Goal: Information Seeking & Learning: Learn about a topic

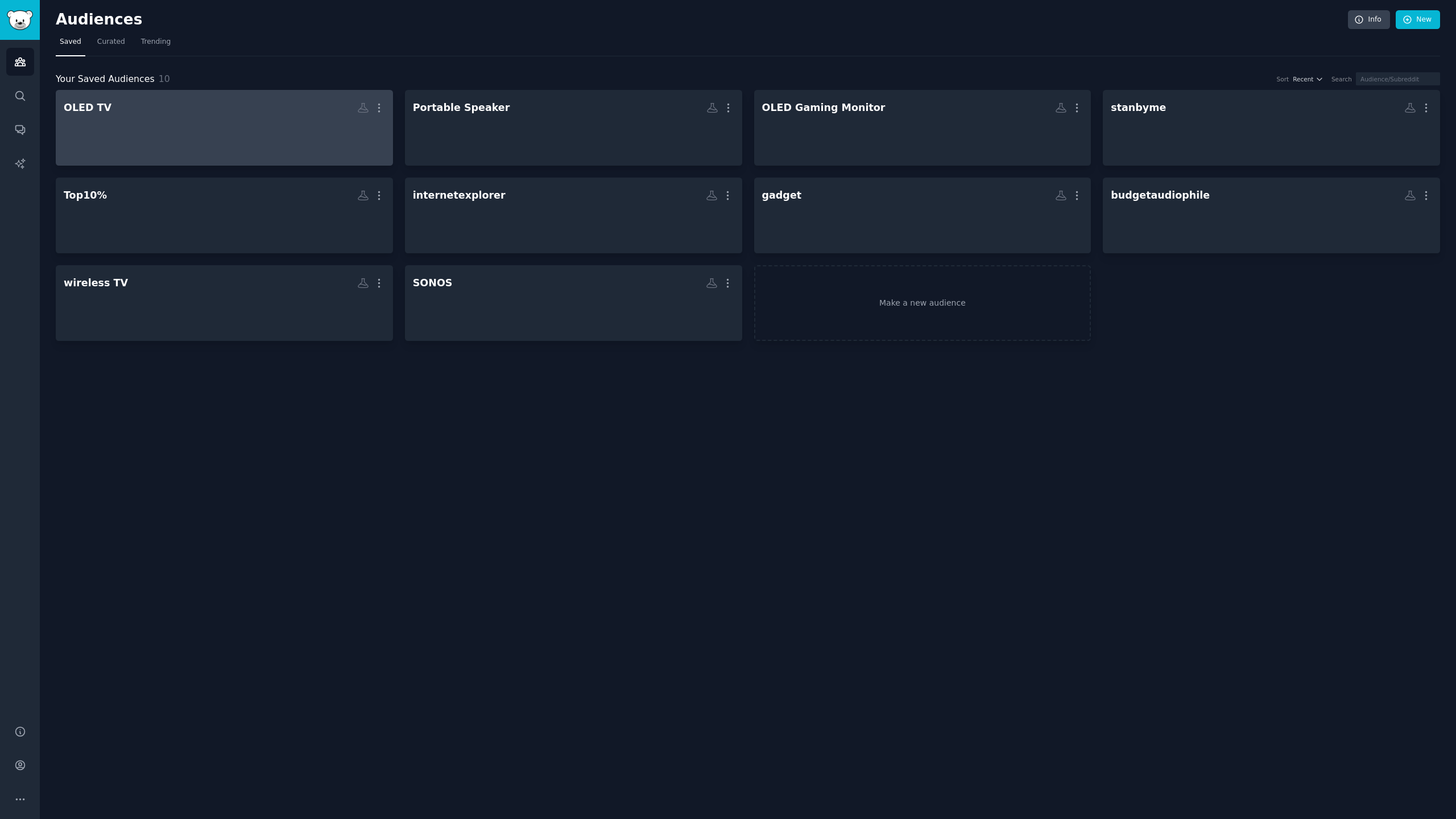
click at [189, 127] on div at bounding box center [224, 138] width 321 height 40
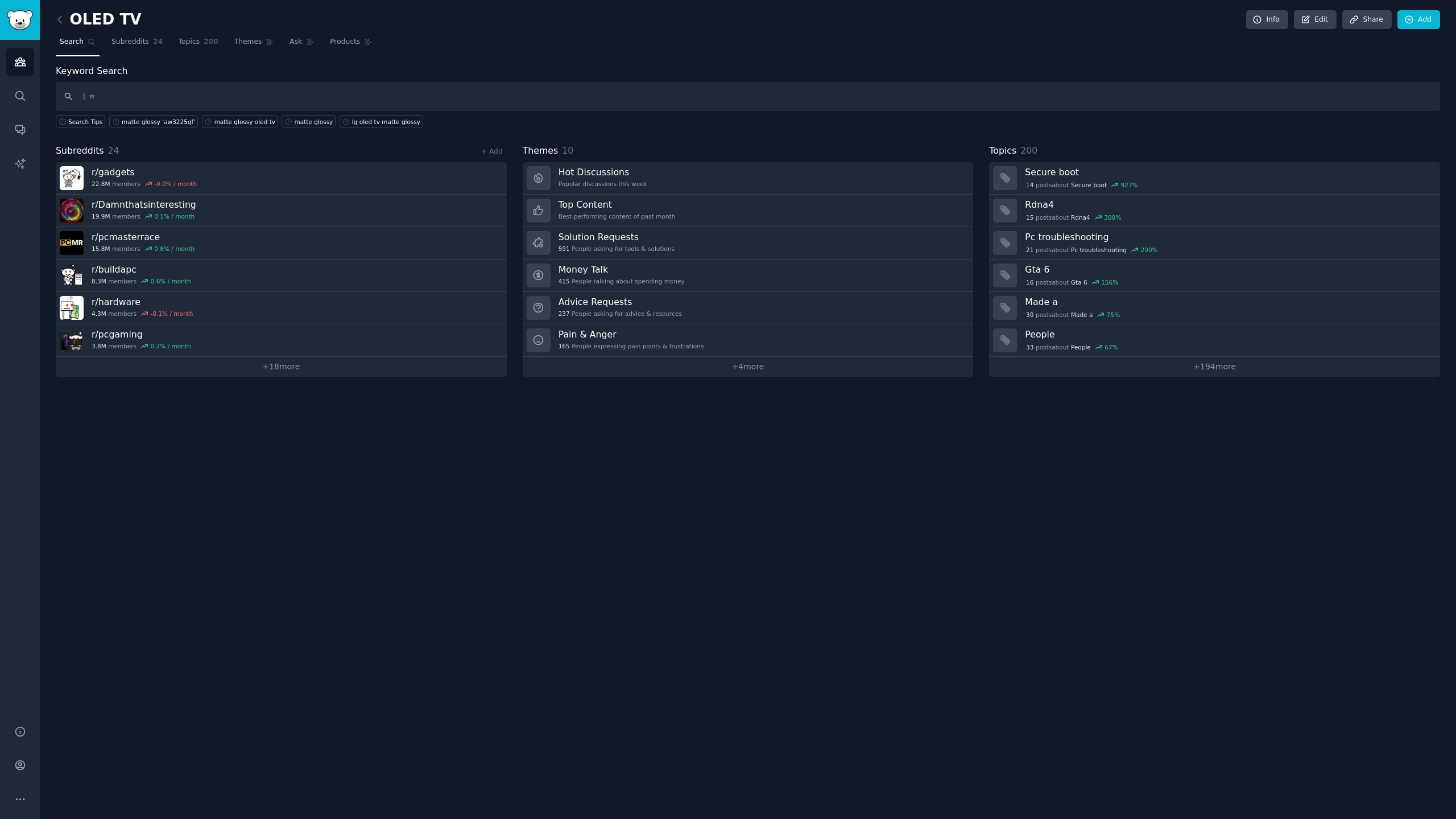
type input "ㅣ"
type input "LG OLED TV, G5, C5"
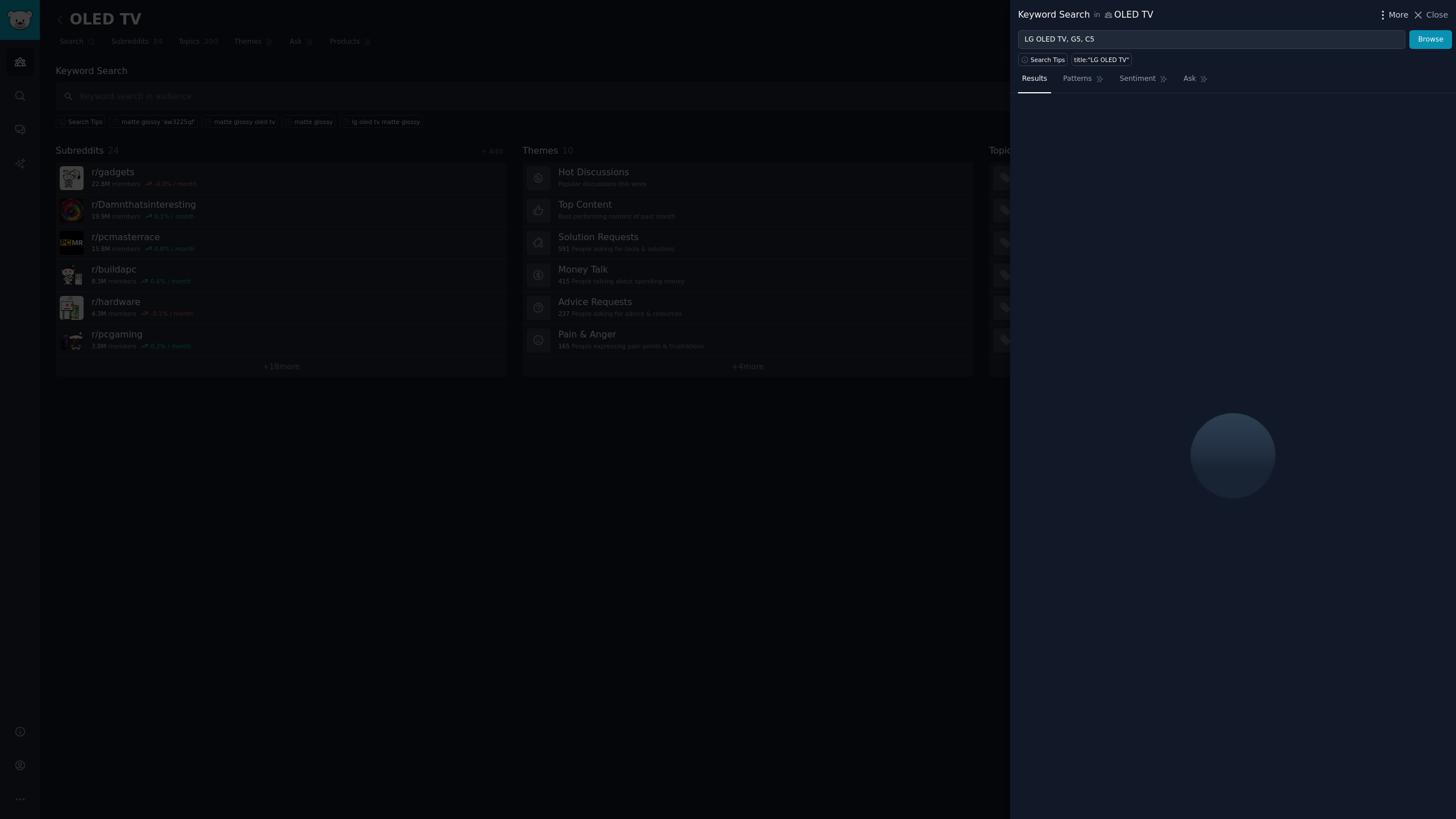
click at [1397, 12] on span "More" at bounding box center [1398, 15] width 20 height 12
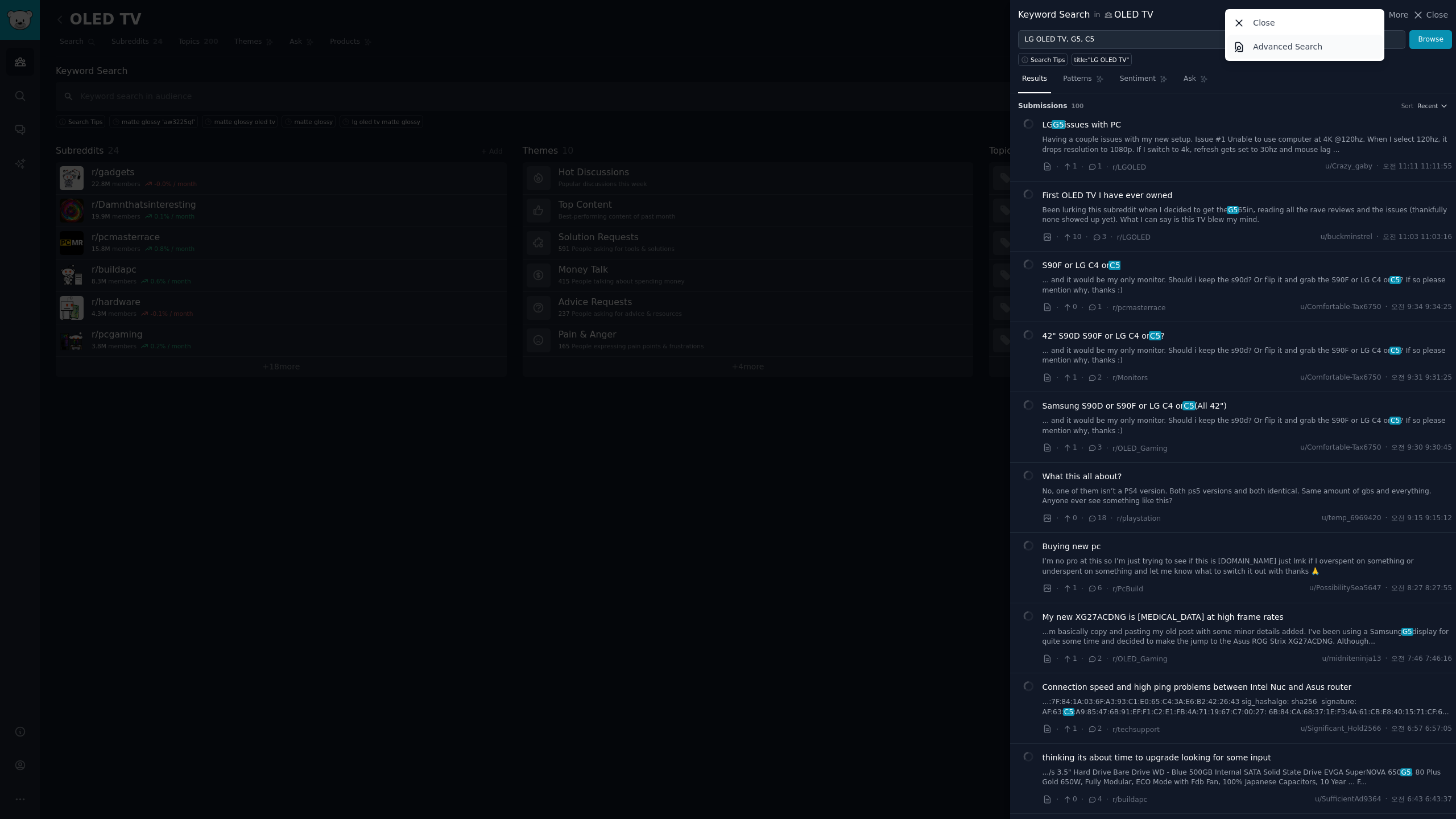
click at [1274, 51] on p "Advanced Search" at bounding box center [1288, 47] width 70 height 12
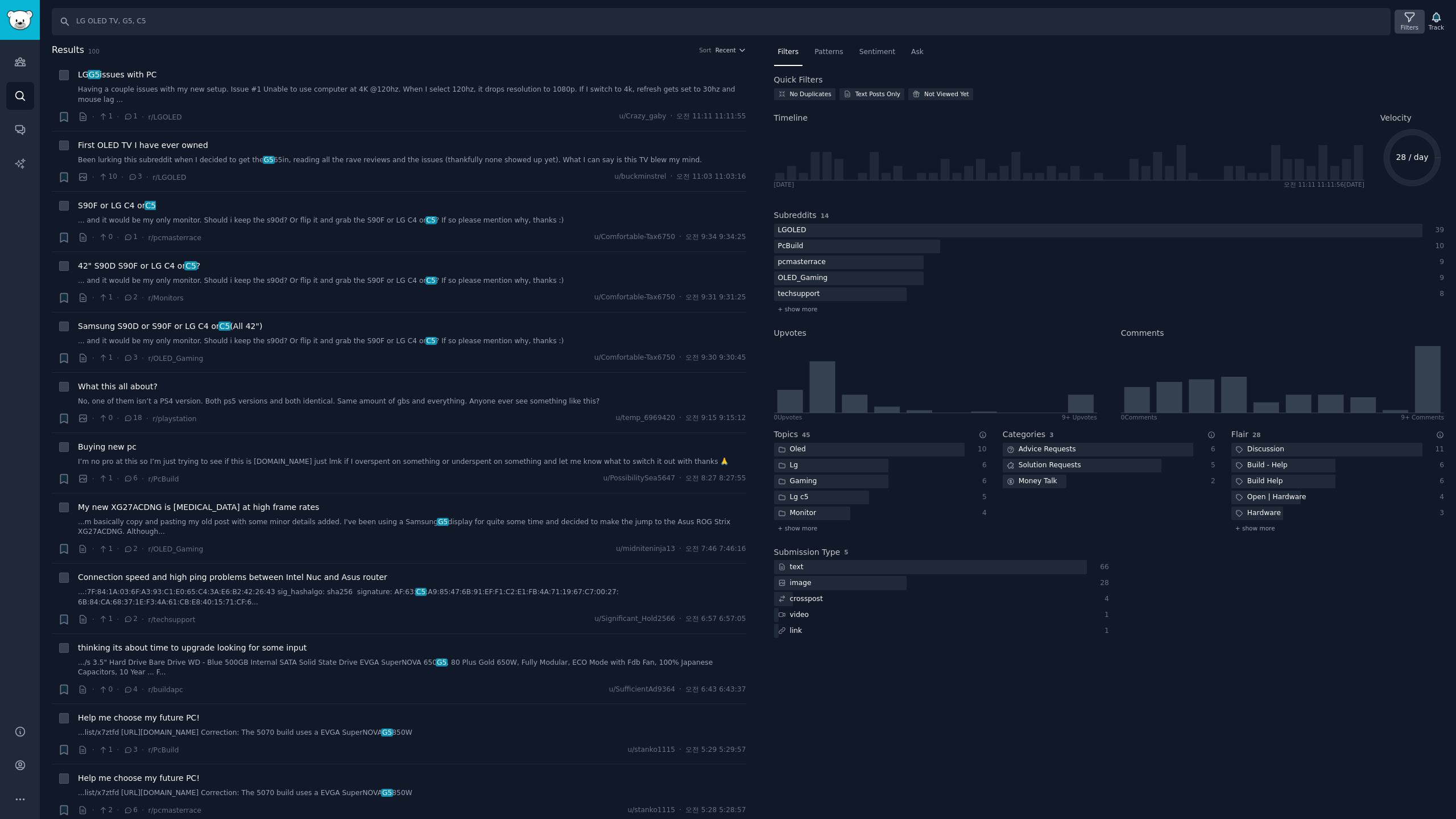
click at [1414, 21] on icon at bounding box center [1409, 17] width 12 height 12
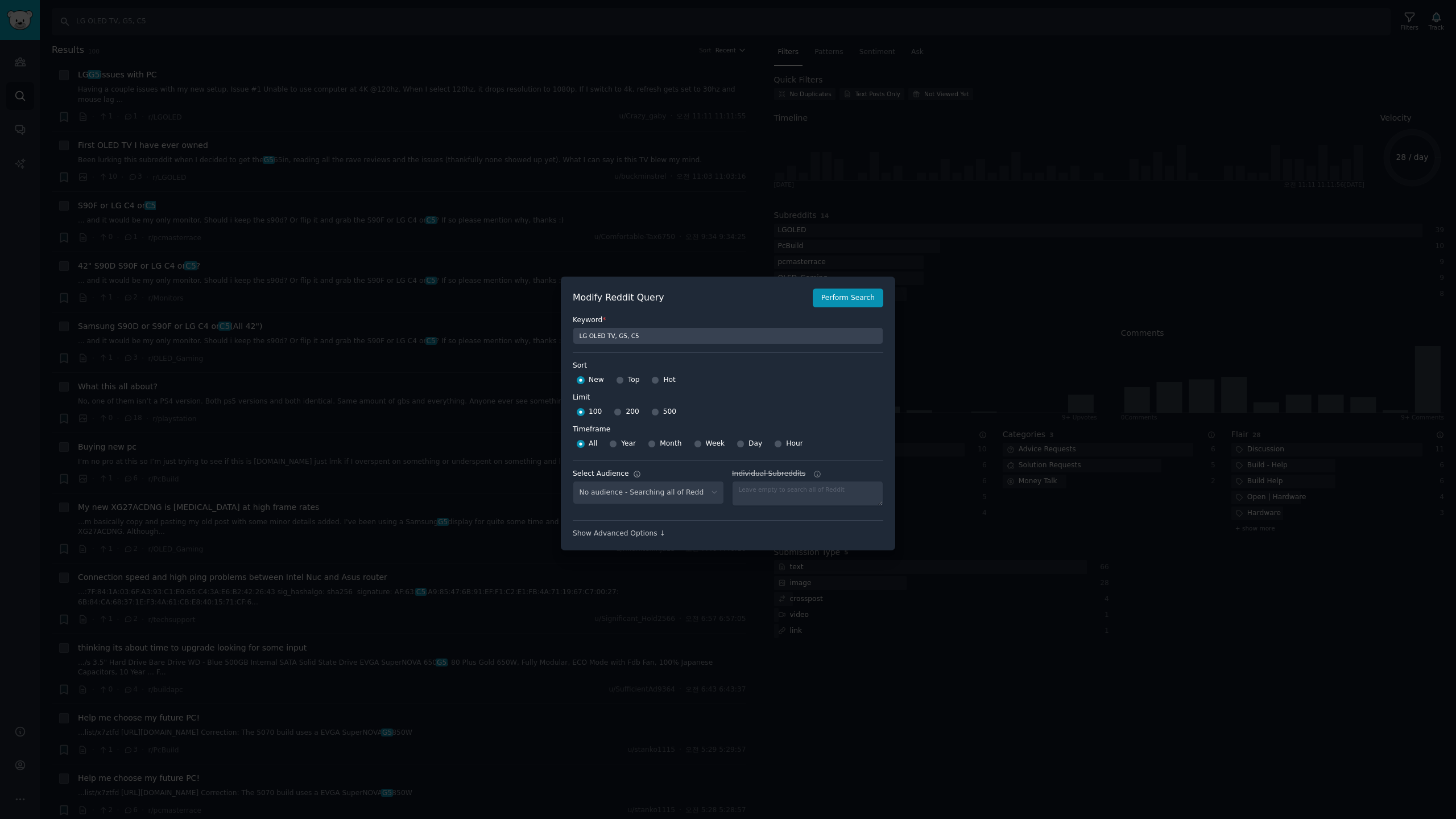
select select "c7830b3eec"
click at [663, 409] on span "500" at bounding box center [670, 412] width 13 height 10
click at [659, 409] on input "500" at bounding box center [655, 412] width 8 height 8
radio input "true"
drag, startPoint x: 699, startPoint y: 442, endPoint x: 824, endPoint y: 425, distance: 126.2
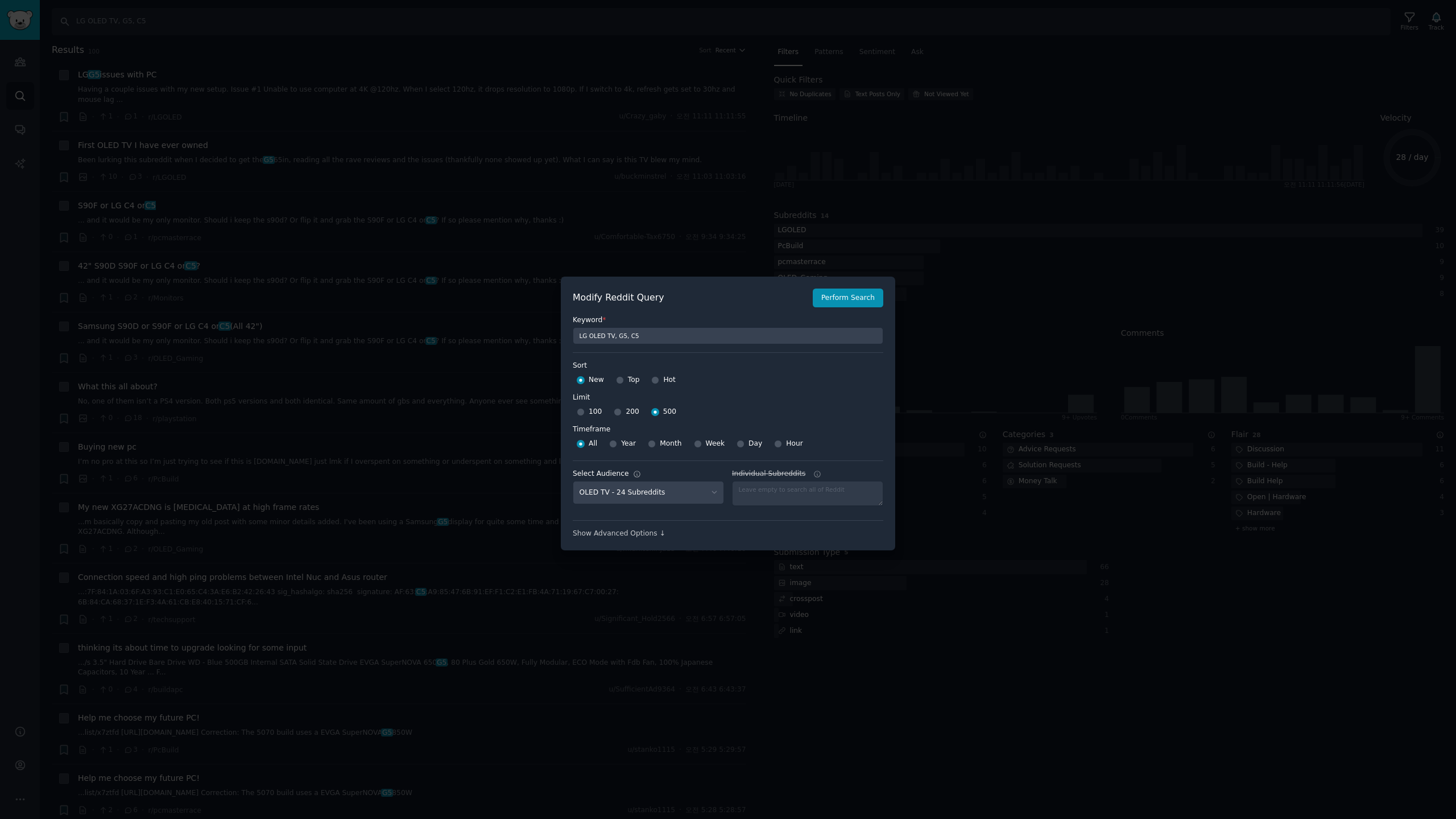
click at [701, 442] on div "Week" at bounding box center [709, 444] width 32 height 18
drag, startPoint x: 694, startPoint y: 444, endPoint x: 703, endPoint y: 442, distance: 9.2
click at [696, 444] on input "Week" at bounding box center [697, 444] width 8 height 8
radio input "true"
click at [844, 297] on button "Perform Search" at bounding box center [848, 298] width 70 height 19
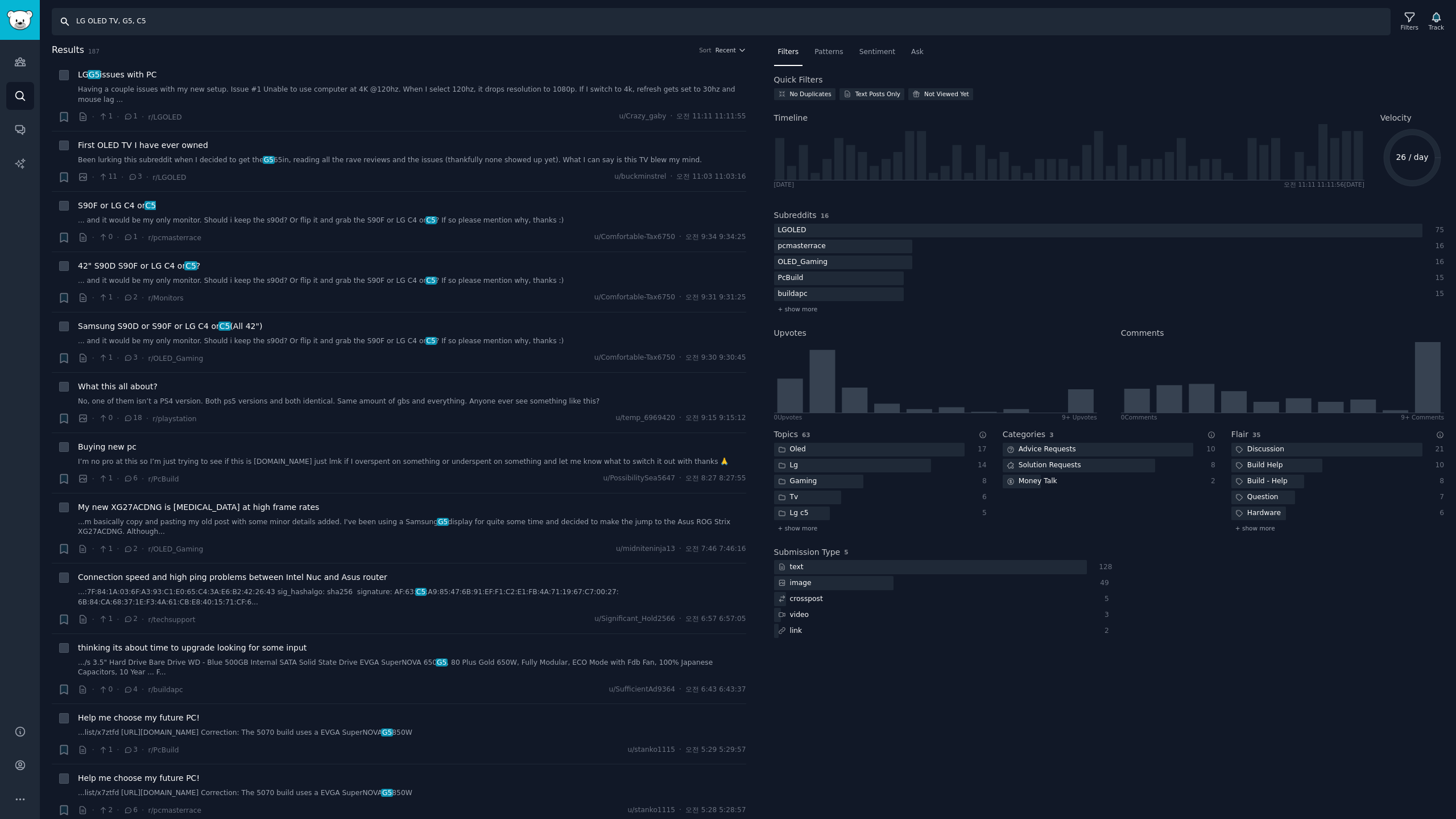
click at [190, 25] on input "LG OLED TV, G5, C5" at bounding box center [721, 21] width 1339 height 27
click at [862, 51] on span "Sentiment" at bounding box center [877, 52] width 36 height 10
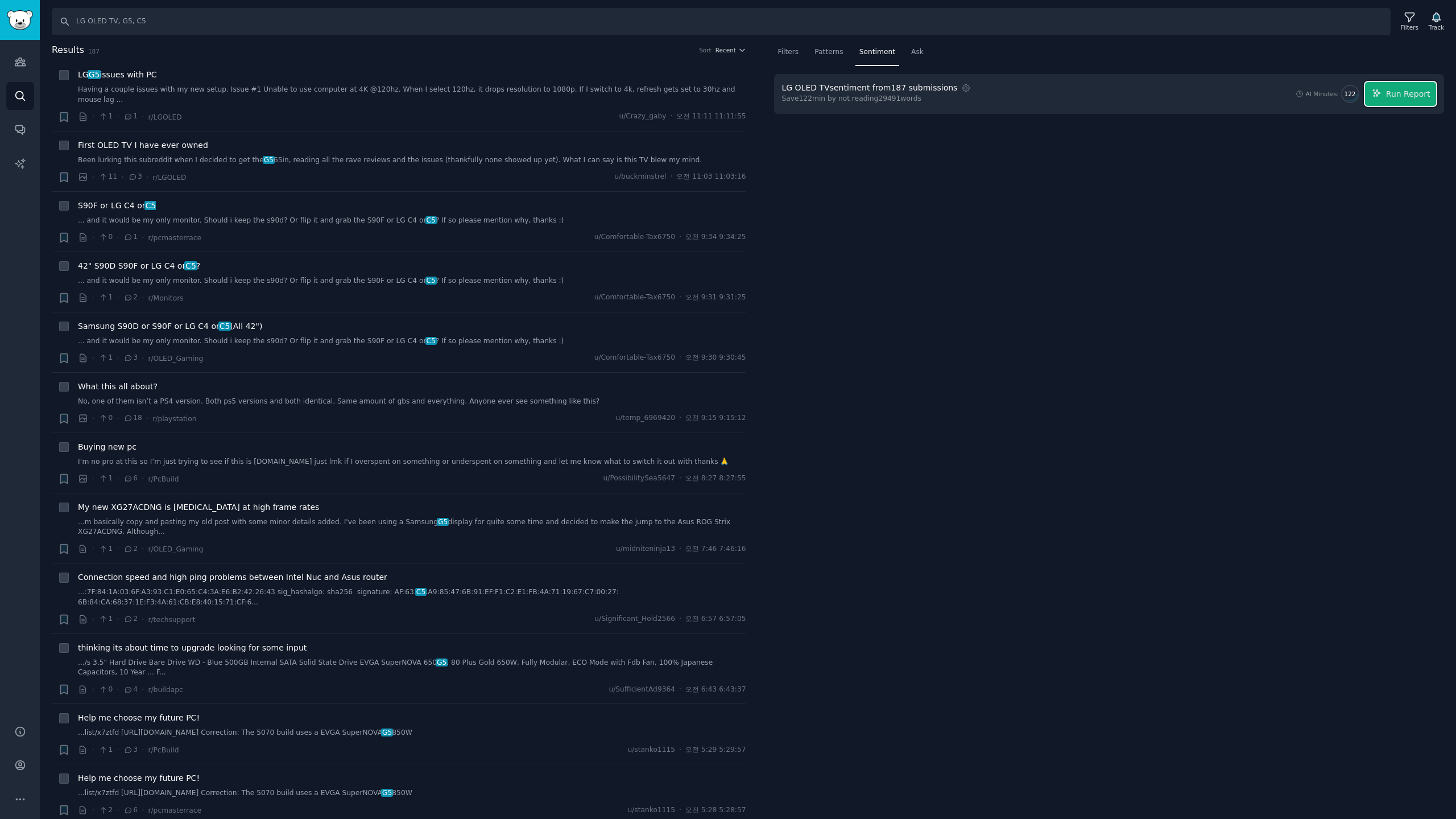
drag, startPoint x: 1393, startPoint y: 97, endPoint x: 1369, endPoint y: 98, distance: 24.0
click at [1384, 97] on button "Run Report" at bounding box center [1400, 94] width 71 height 24
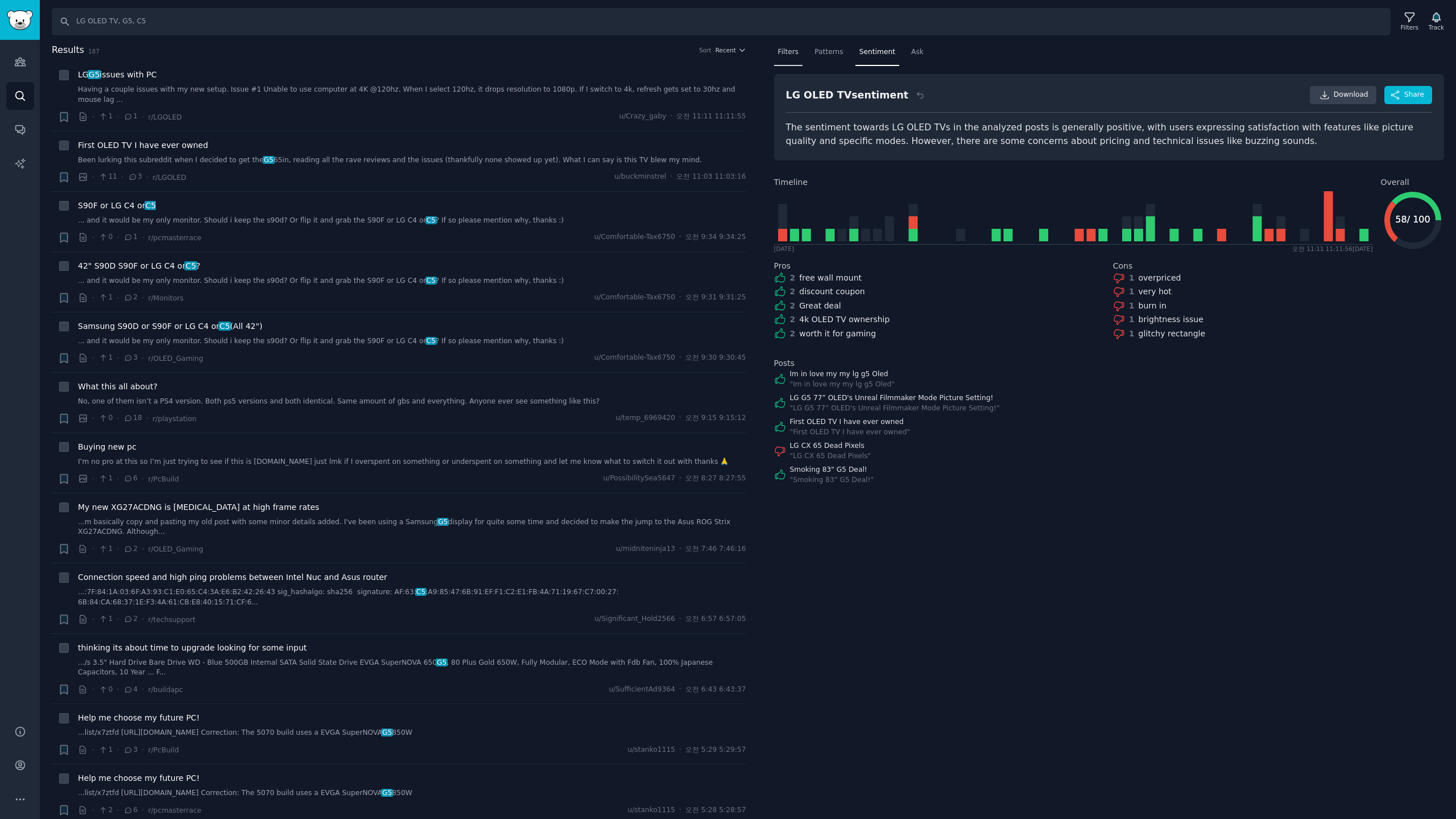
click at [783, 53] on span "Filters" at bounding box center [788, 52] width 21 height 10
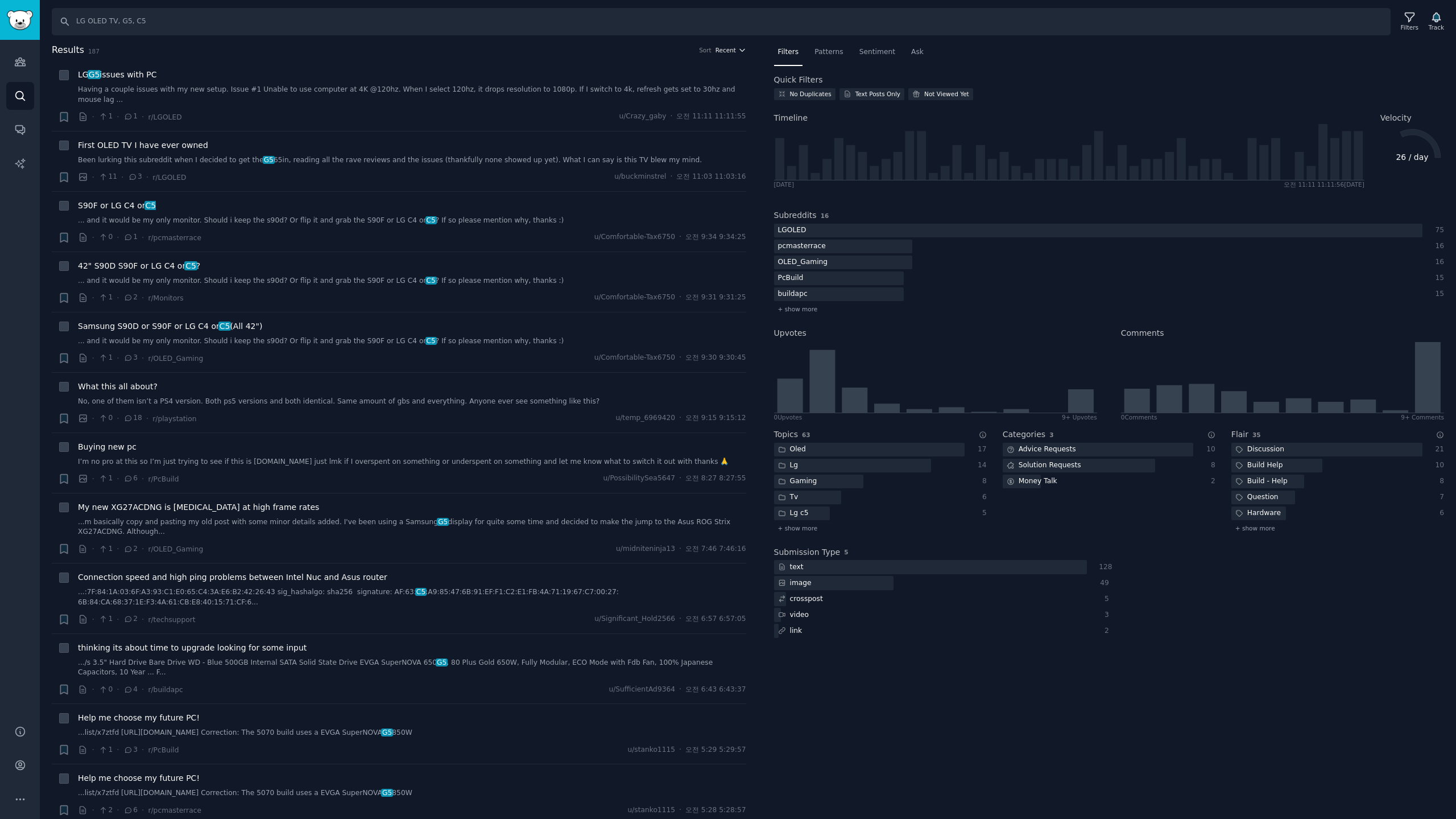
click at [722, 50] on span "Recent" at bounding box center [726, 50] width 21 height 8
click at [668, 94] on p "Upvotes" at bounding box center [670, 92] width 28 height 10
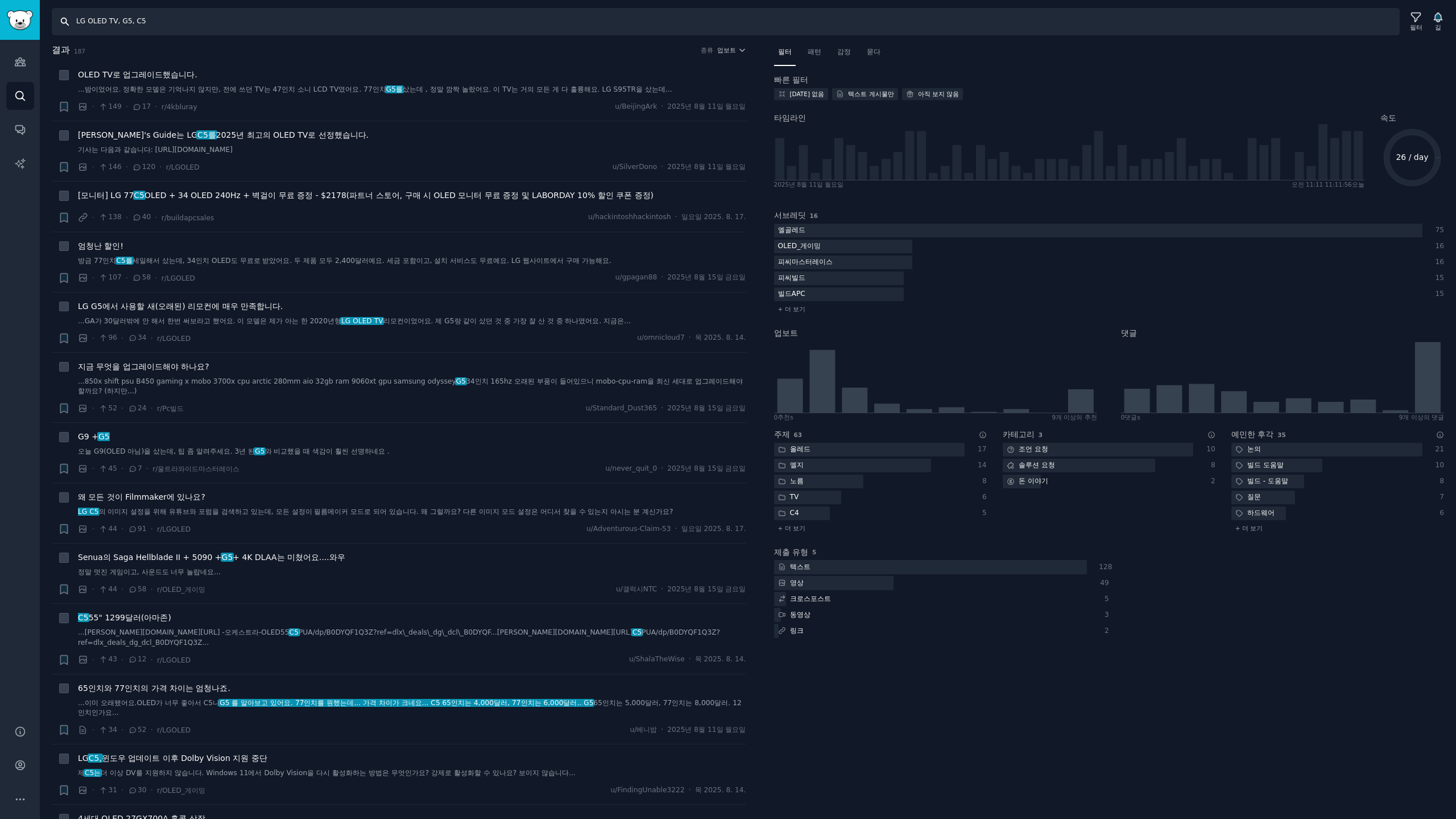
drag, startPoint x: 182, startPoint y: 19, endPoint x: 0, endPoint y: -12, distance: 184.6
click at [0, 0] on html "청중 찾다 대화 AI 보고서 돕다 계정 더 찾다 LG OLED TV, G5, C5 필터 길 결과 187 종류 업보트 + OLED TV로 업그레…" at bounding box center [728, 410] width 1456 height 819
type input "lg ultragear, 5k2k, gx9, 45gx950a"
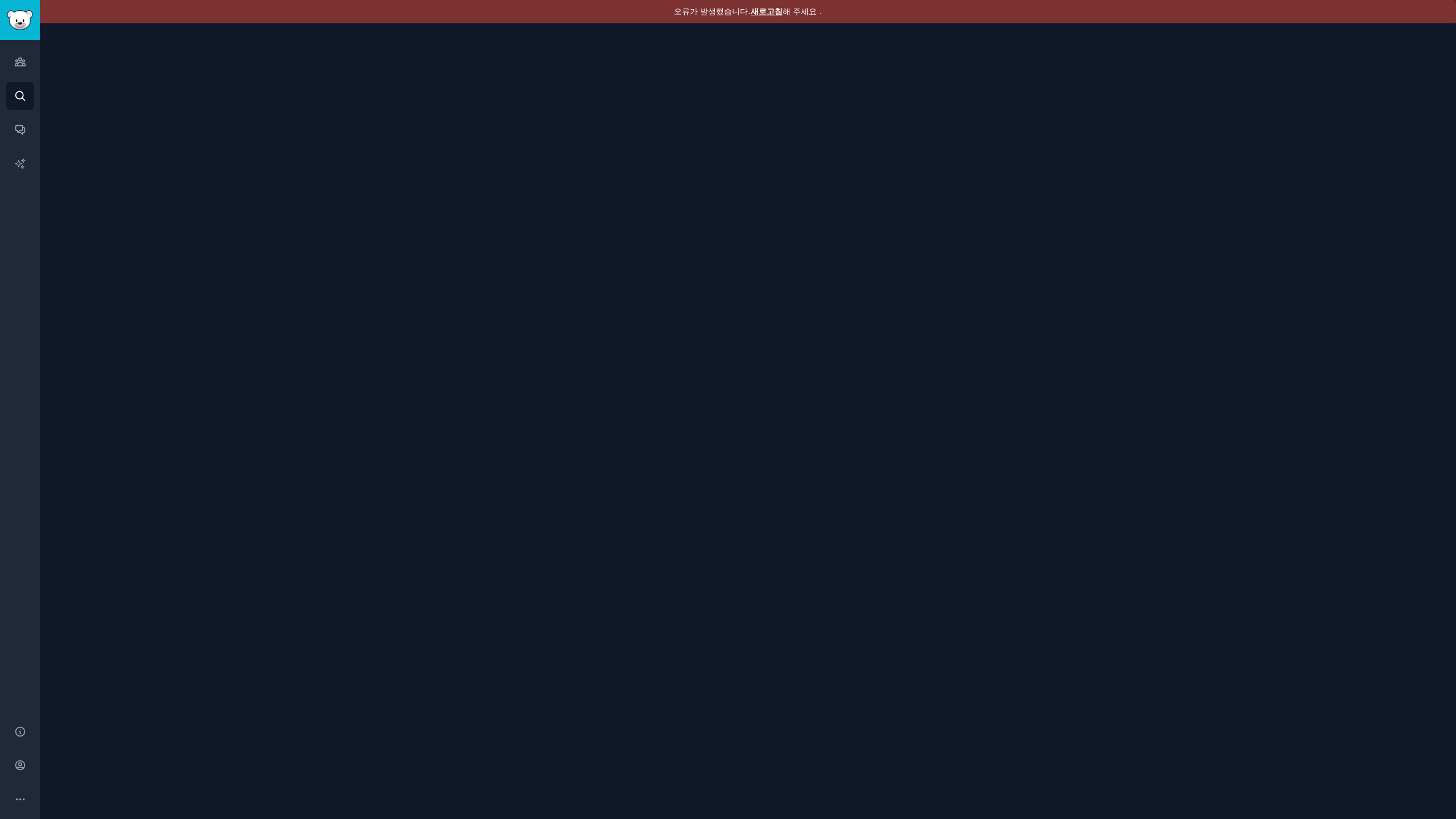
click at [764, 13] on font "새로고침" at bounding box center [766, 12] width 32 height 9
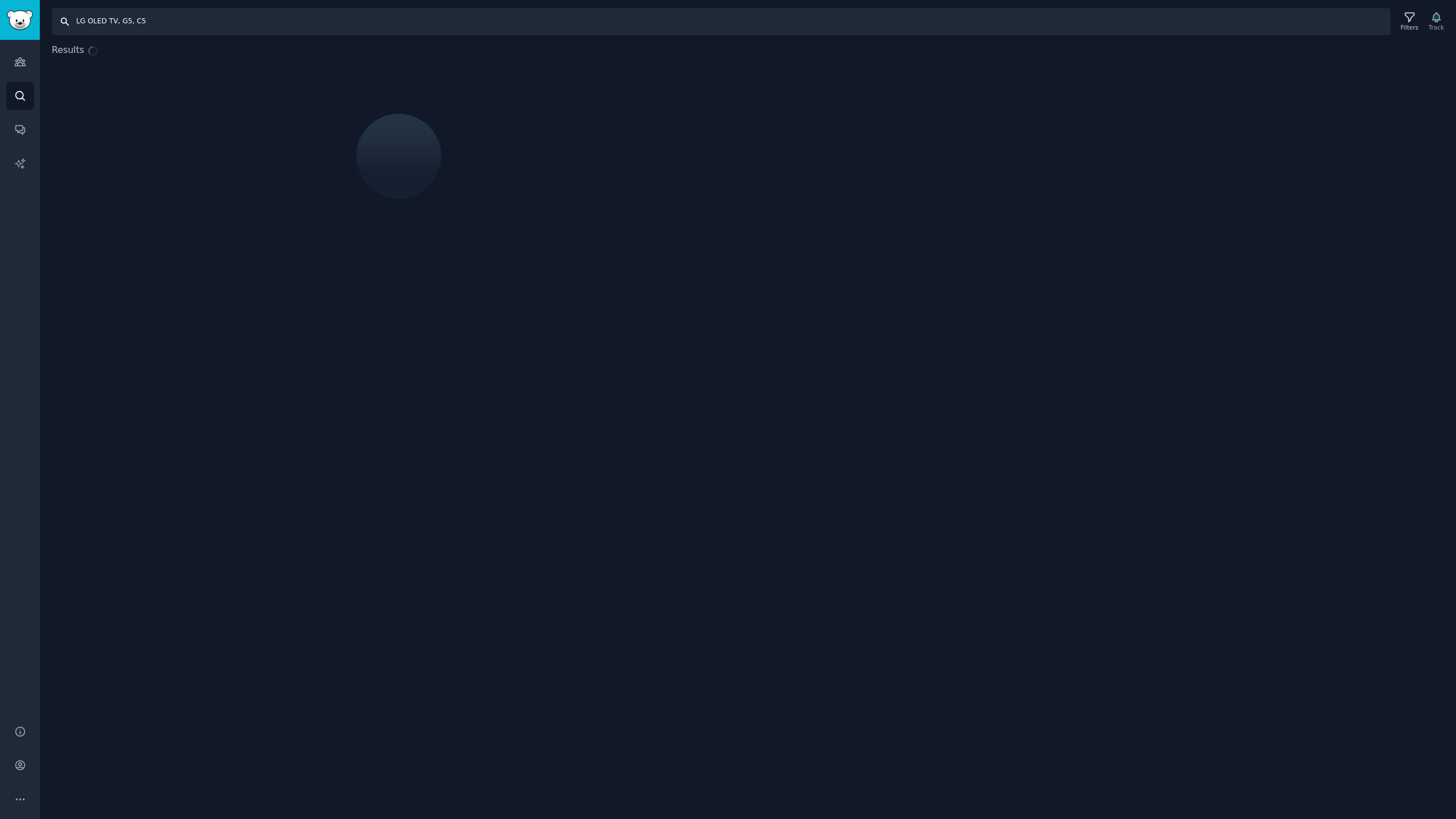
drag, startPoint x: 188, startPoint y: 22, endPoint x: 0, endPoint y: -13, distance: 191.2
click at [0, 0] on html "Audiences Search Conversations AI Reports Help Account More Search LG OLED TV, …" at bounding box center [728, 410] width 1456 height 819
type input "ㄴ"
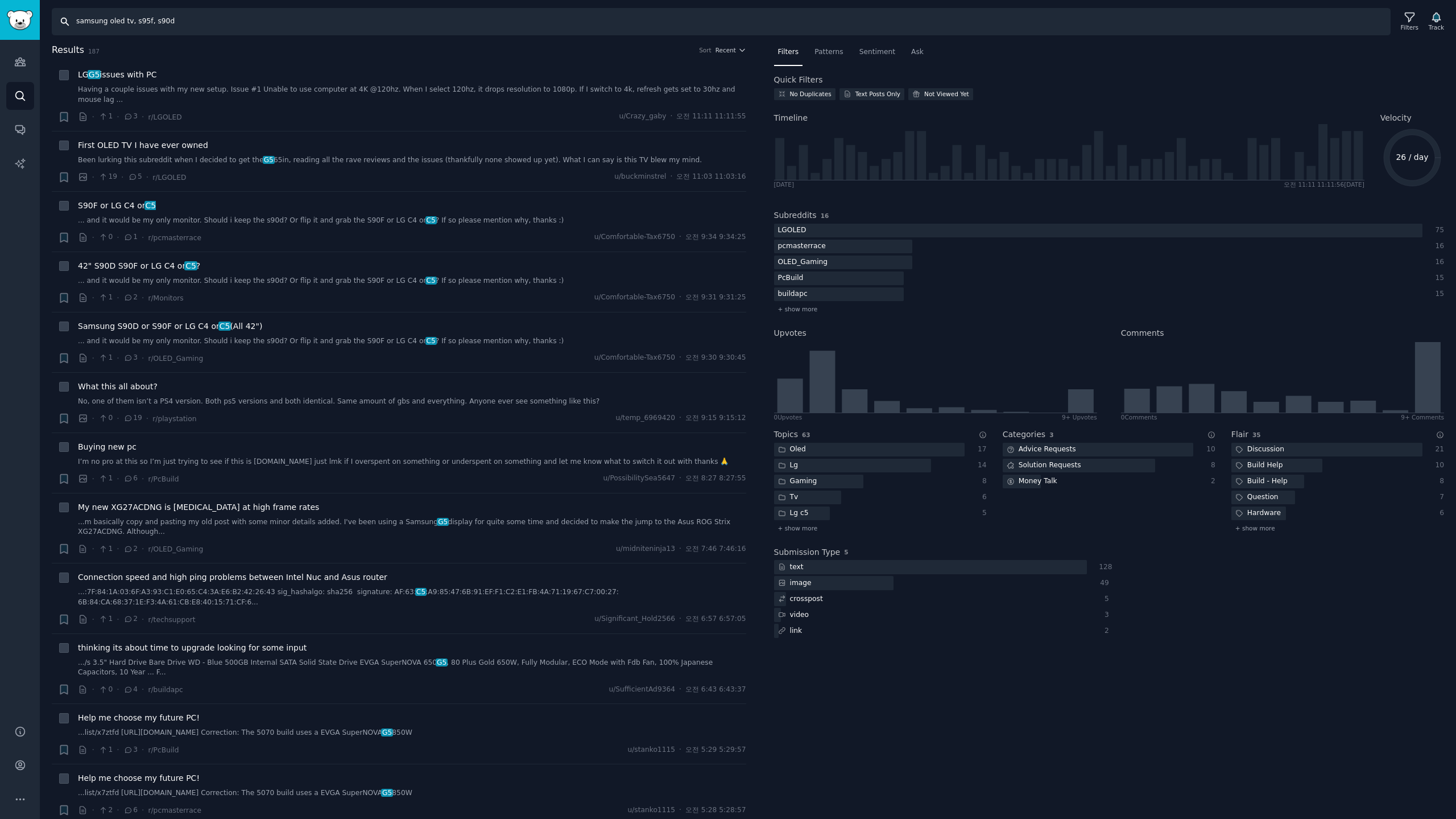
type input "samsung oled tv, s95f, s90d"
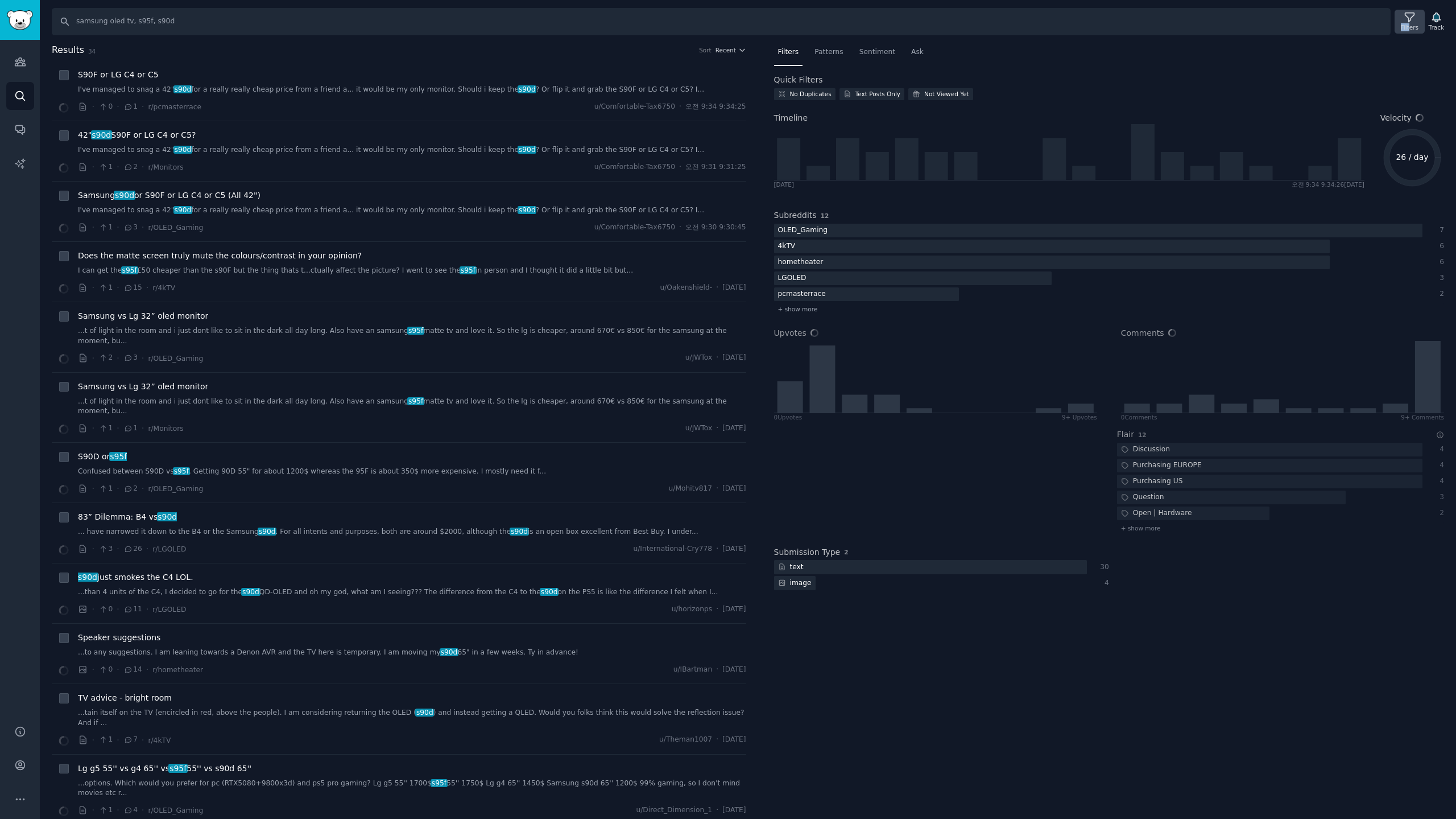
click at [1413, 23] on div "Filters" at bounding box center [1409, 21] width 30 height 24
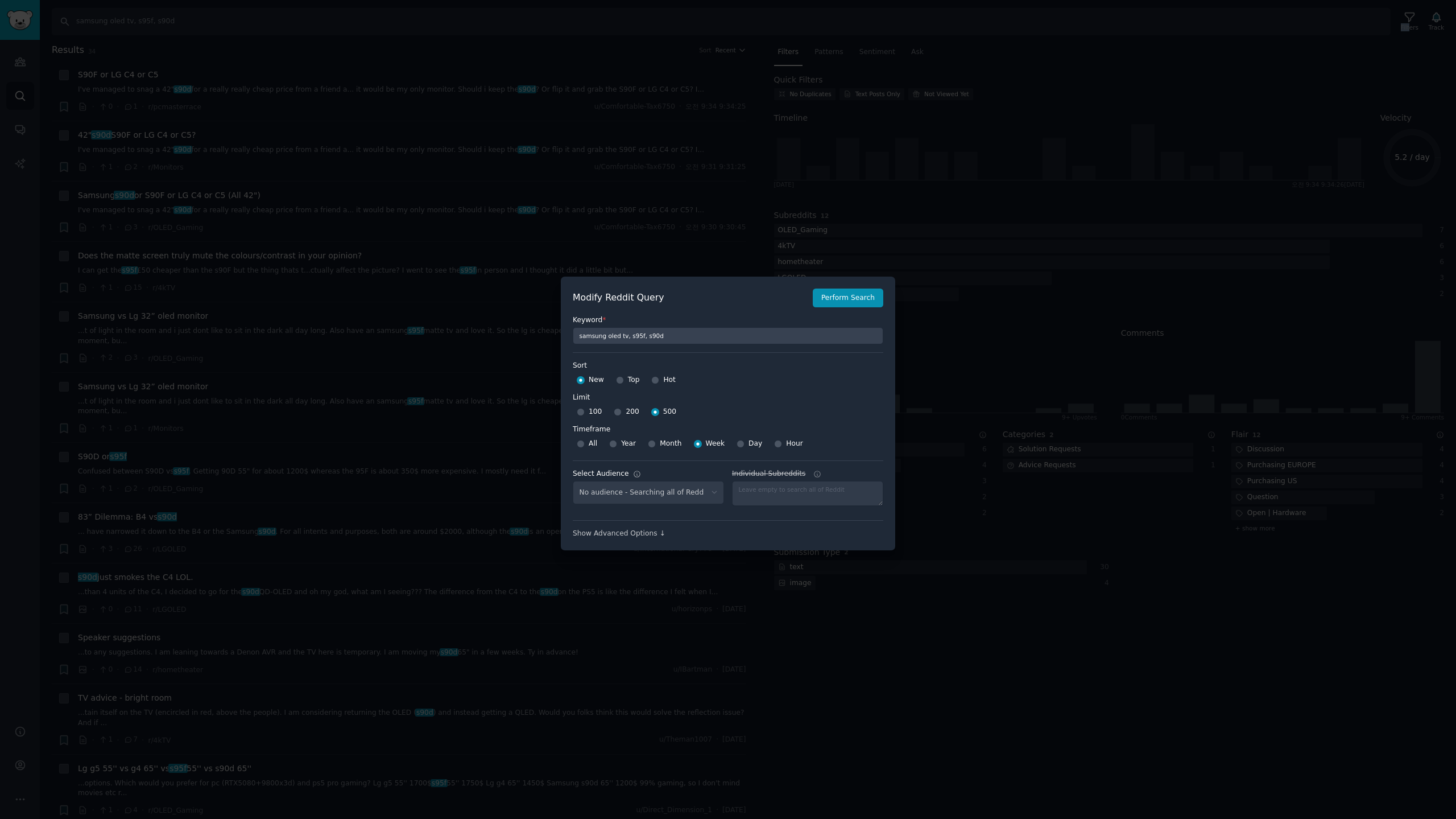
select select "c7830b3eec"
click at [935, 145] on div at bounding box center [728, 410] width 1456 height 819
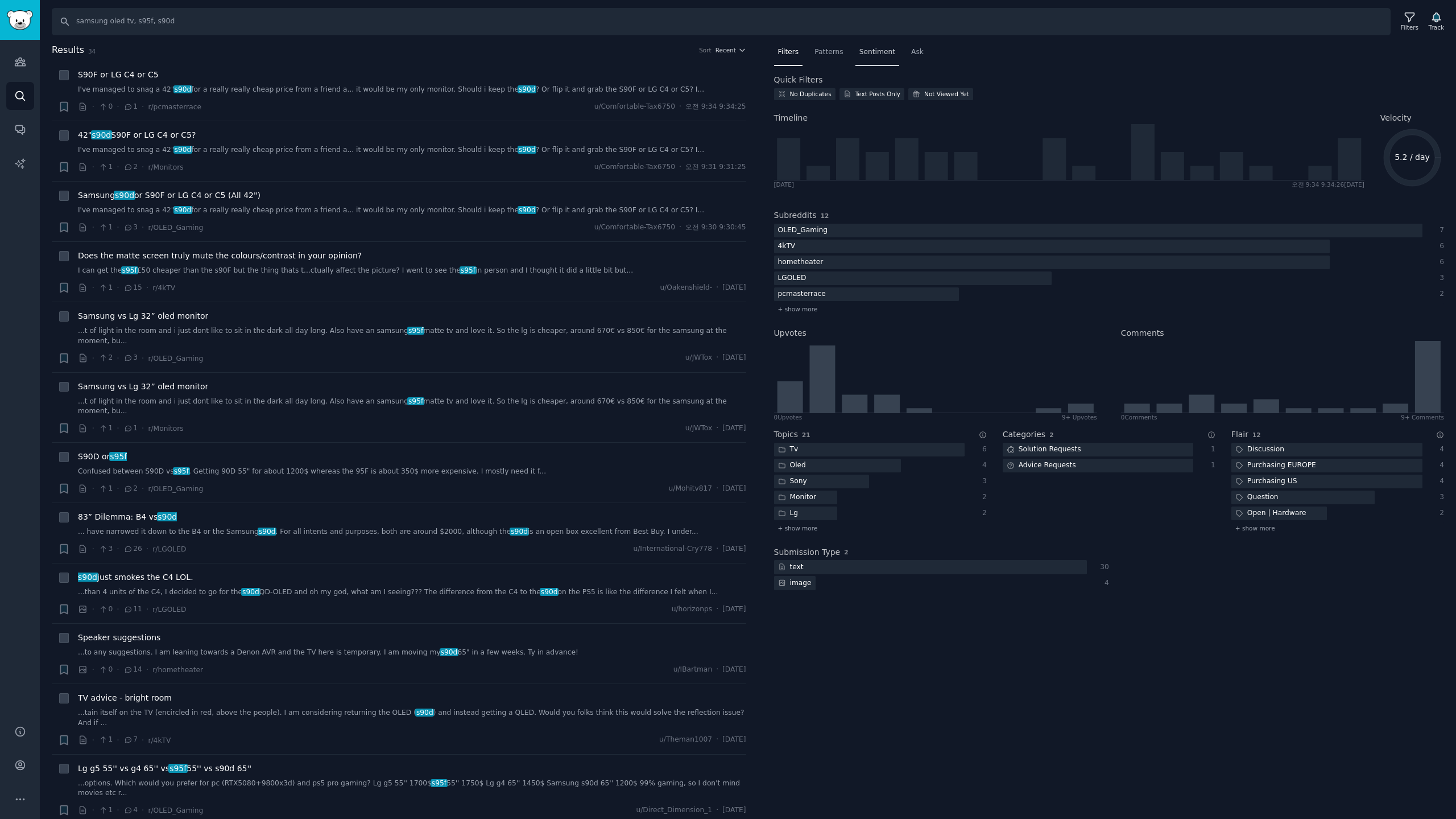
click at [868, 49] on span "Sentiment" at bounding box center [877, 52] width 36 height 10
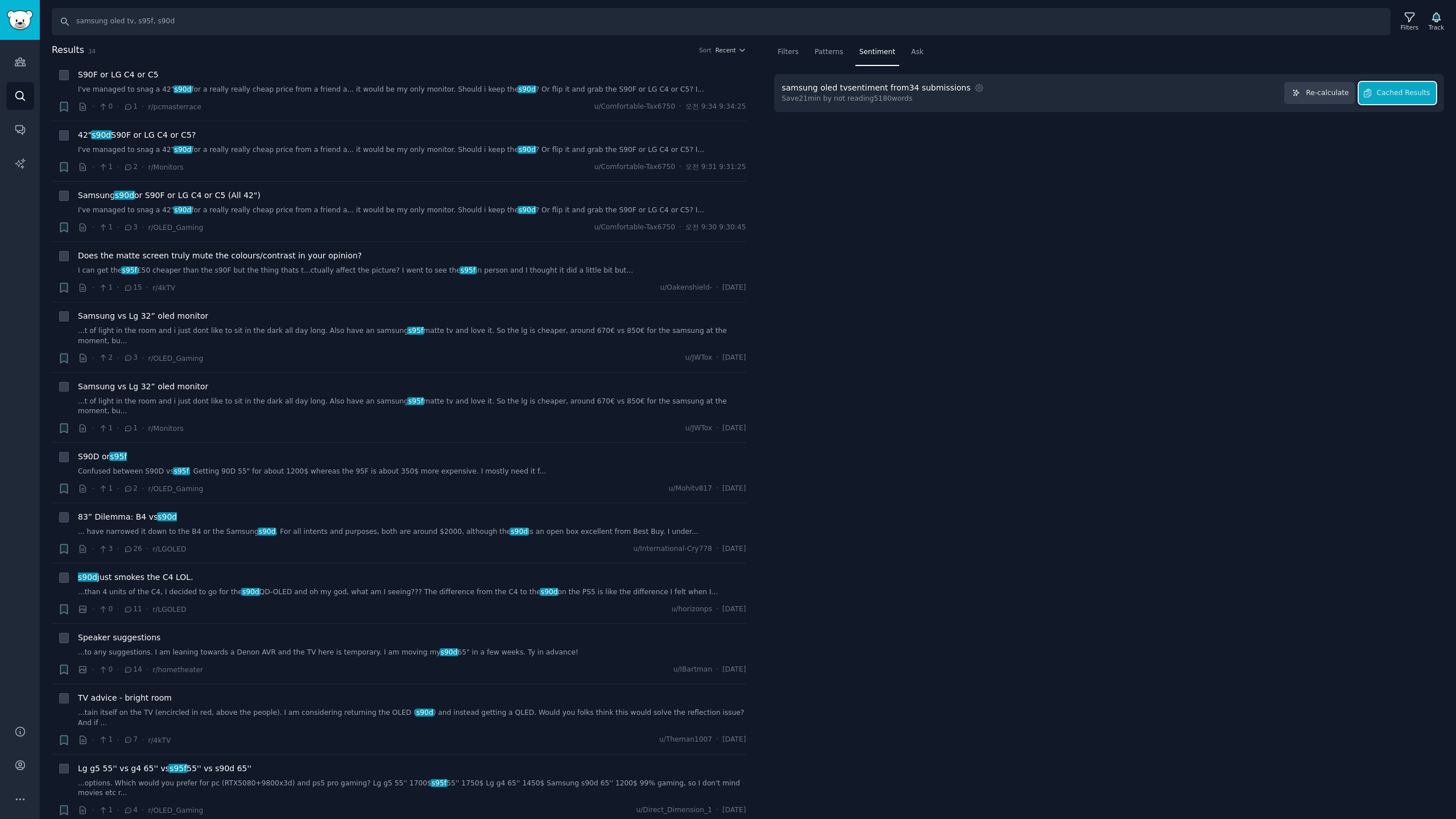
click at [1422, 98] on button "Cached Results" at bounding box center [1397, 93] width 77 height 22
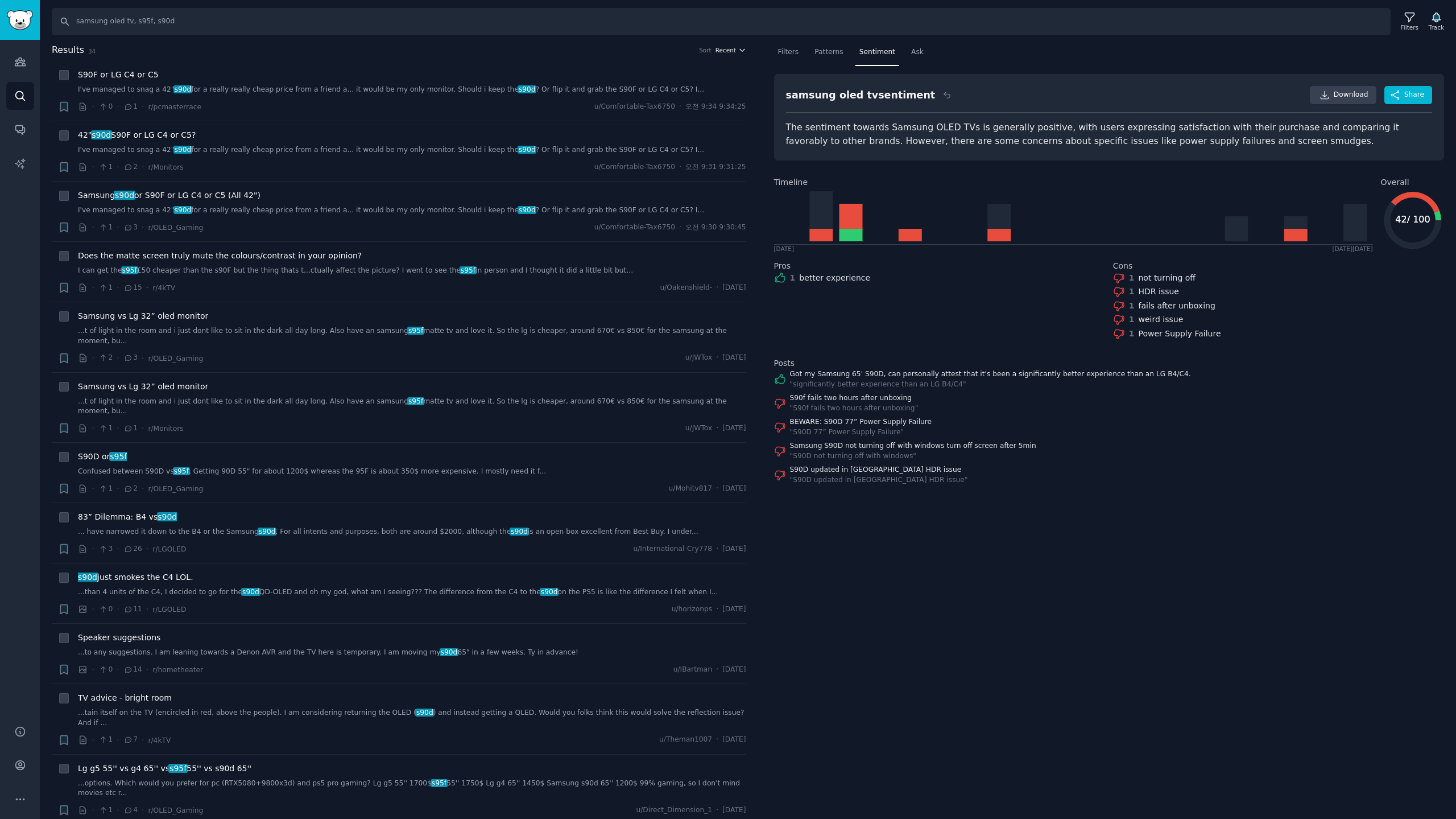
click at [721, 50] on span "Recent" at bounding box center [726, 50] width 21 height 8
click at [670, 95] on p "Upvotes" at bounding box center [670, 92] width 28 height 10
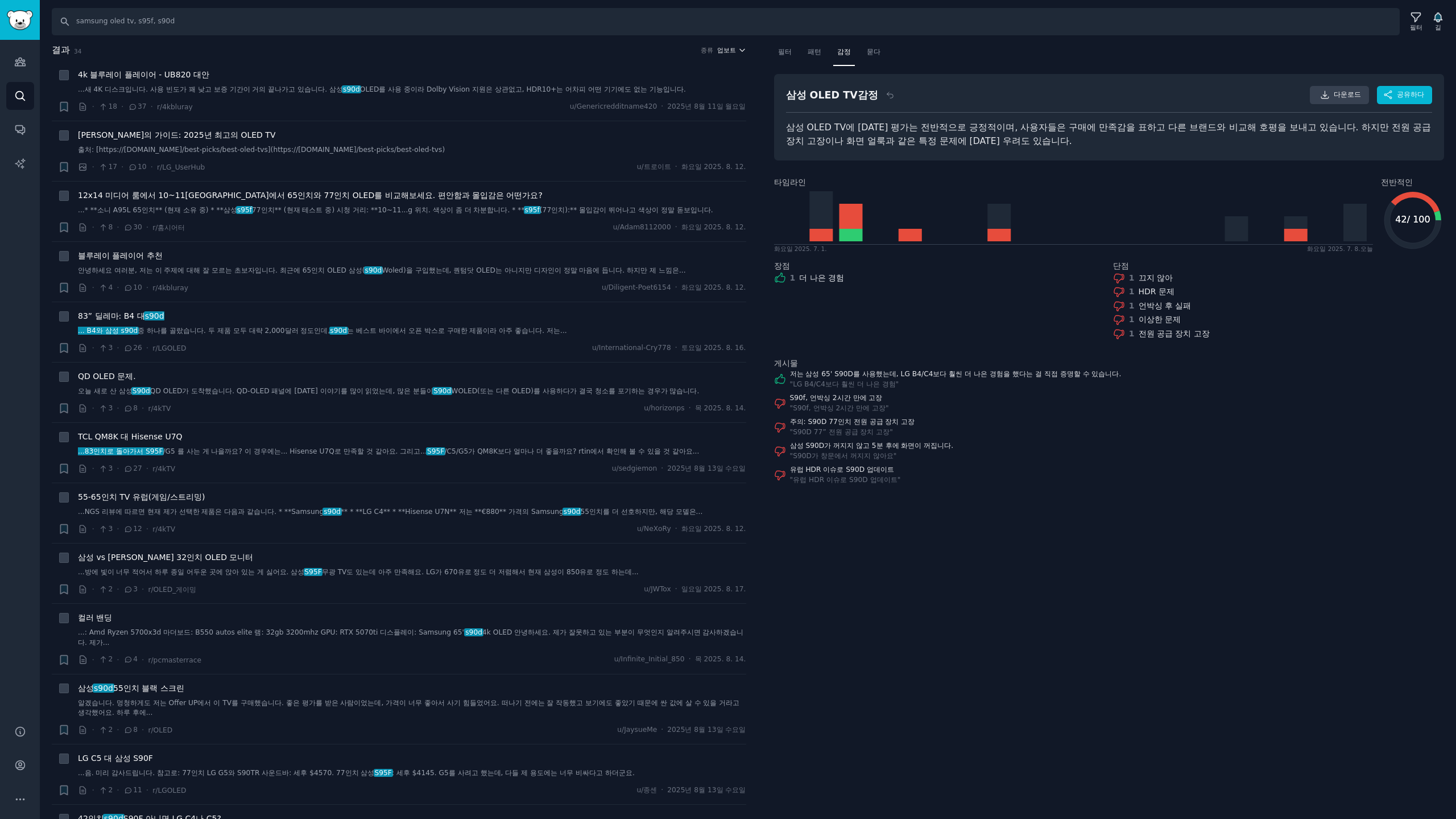
click at [729, 48] on font "업보트" at bounding box center [726, 50] width 19 height 7
click at [670, 111] on div "댓글" at bounding box center [689, 112] width 106 height 20
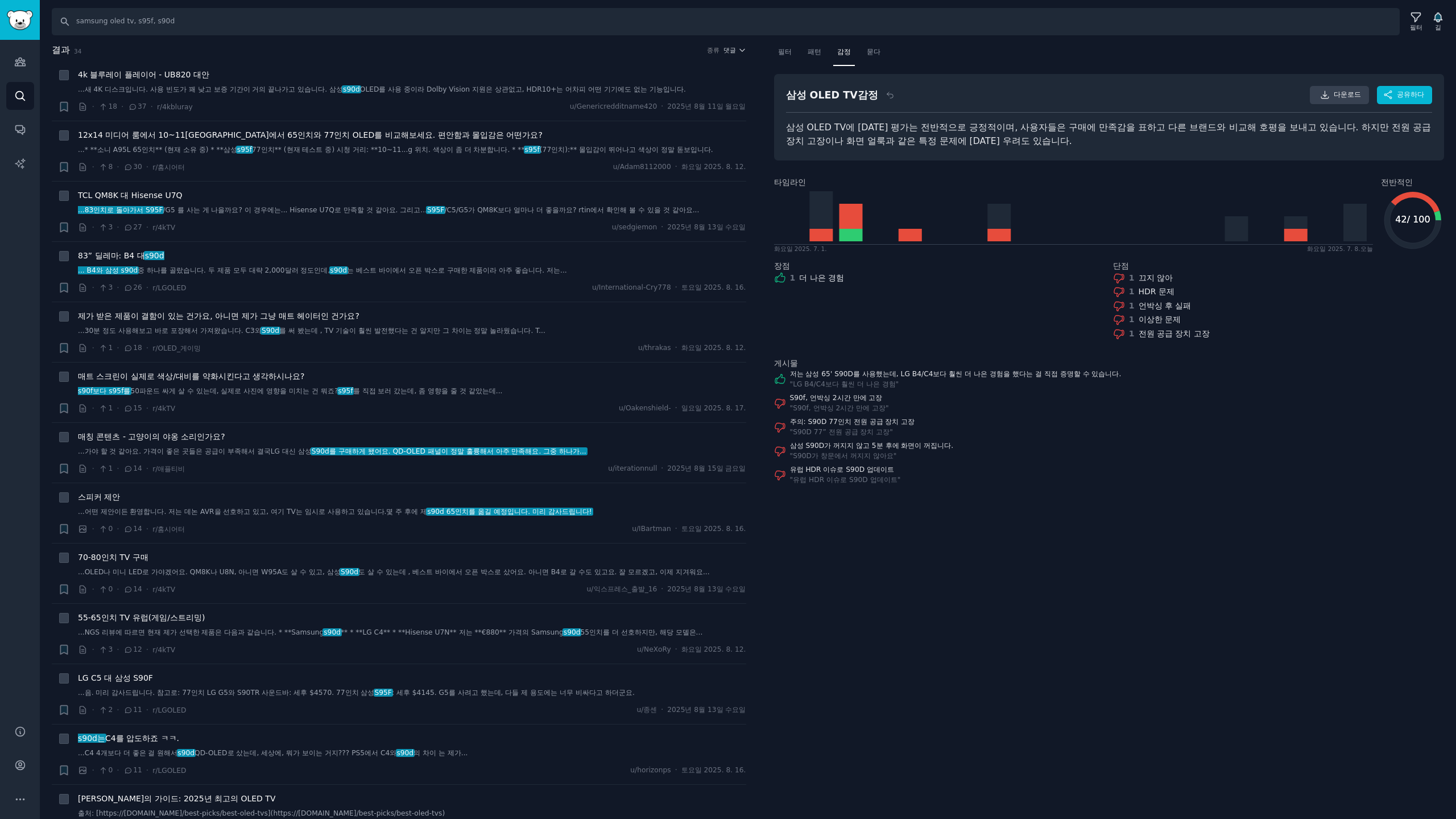
drag, startPoint x: 299, startPoint y: 53, endPoint x: 282, endPoint y: 54, distance: 17.0
click at [282, 54] on h2 "결과 34 종류 댓글" at bounding box center [398, 50] width 694 height 14
drag, startPoint x: 211, startPoint y: 270, endPoint x: 258, endPoint y: 268, distance: 47.0
click at [213, 270] on font ". 두 제품 모두 대략 2,000달러 정도인데," at bounding box center [267, 270] width 126 height 8
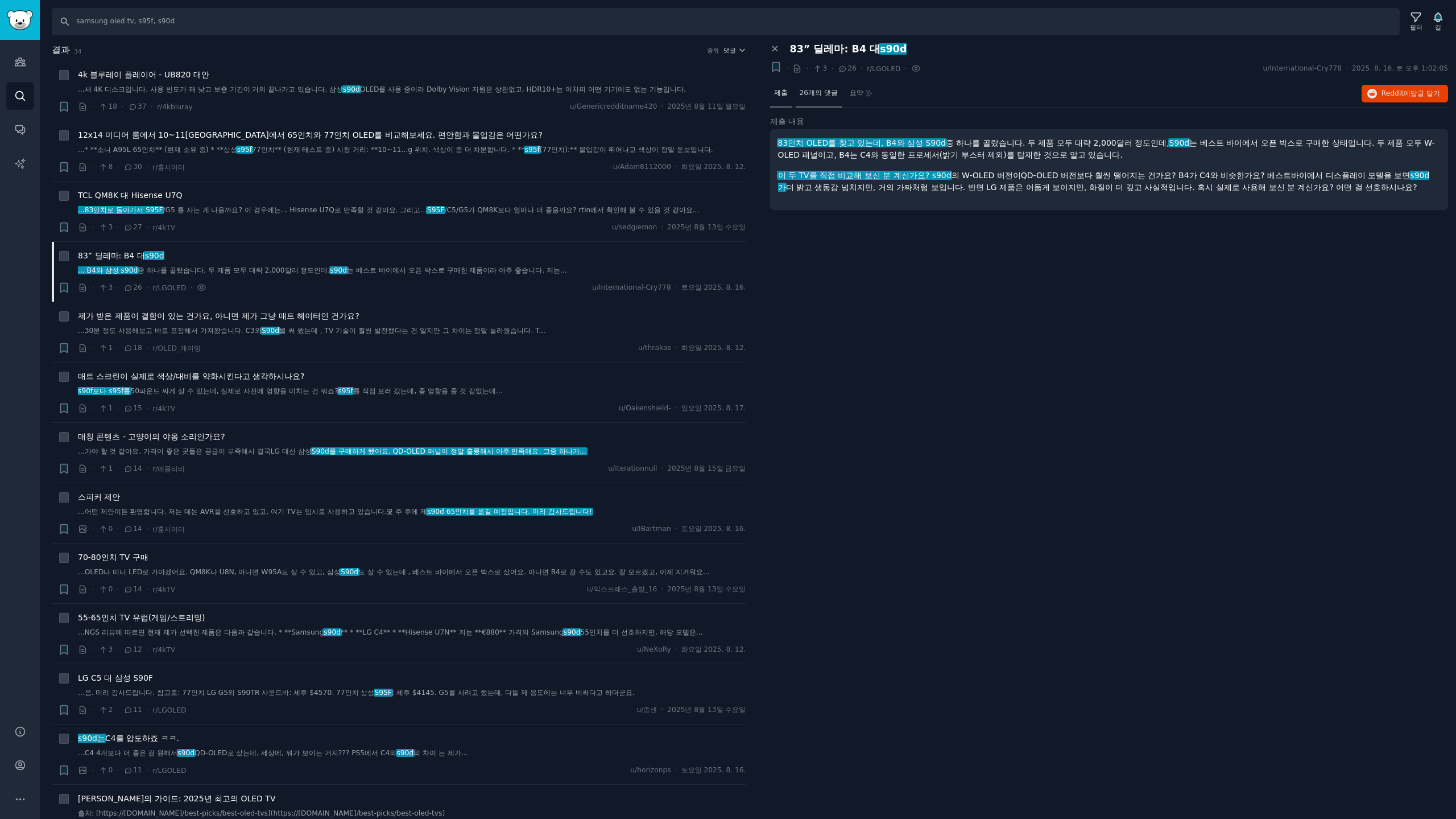
click at [825, 90] on font "26개의 댓글" at bounding box center [818, 93] width 38 height 8
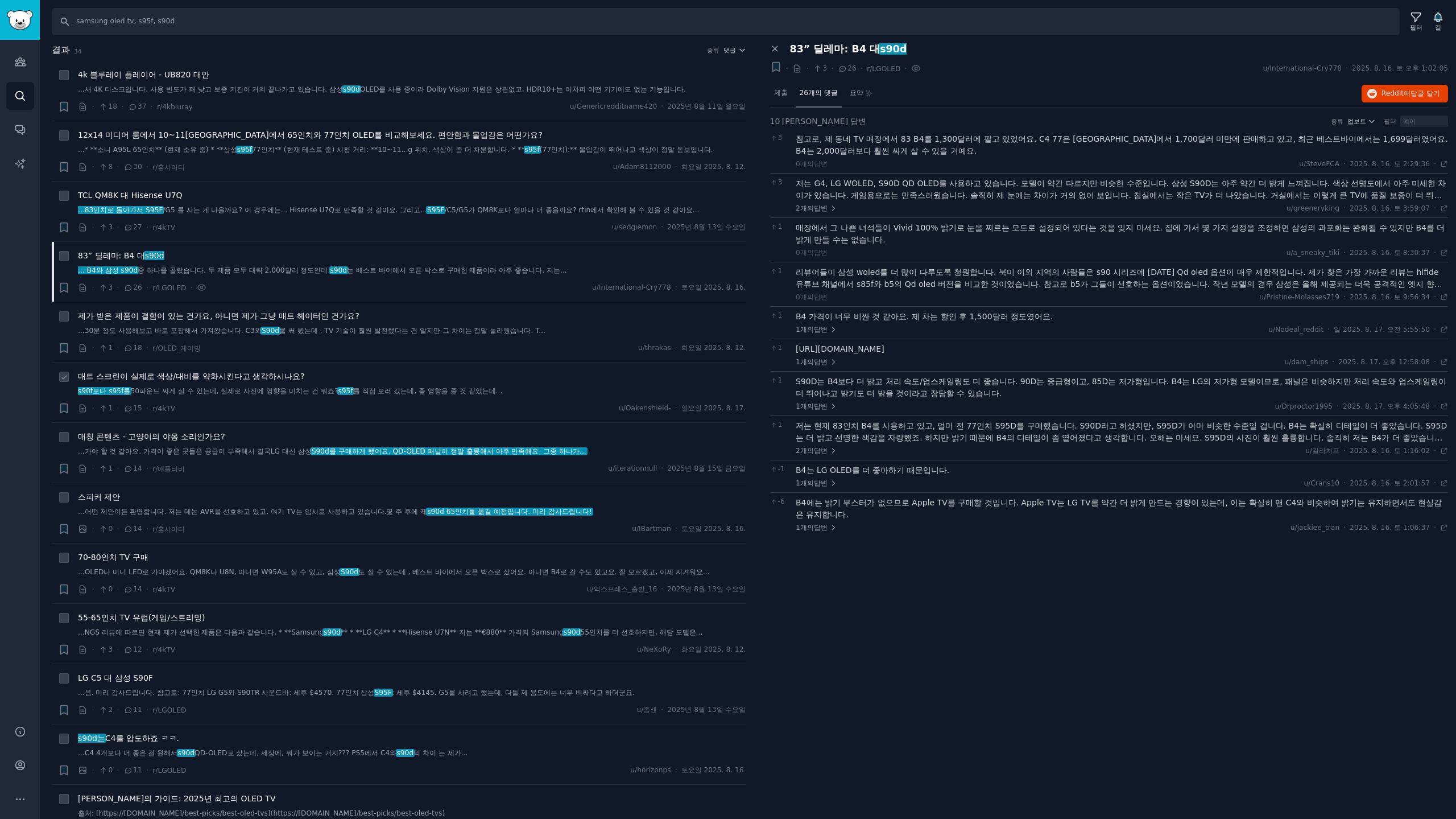
click at [234, 375] on font "매트 스크린이 실제로 색상/대비를 약화시킨다고 생각하시나요?" at bounding box center [191, 376] width 226 height 9
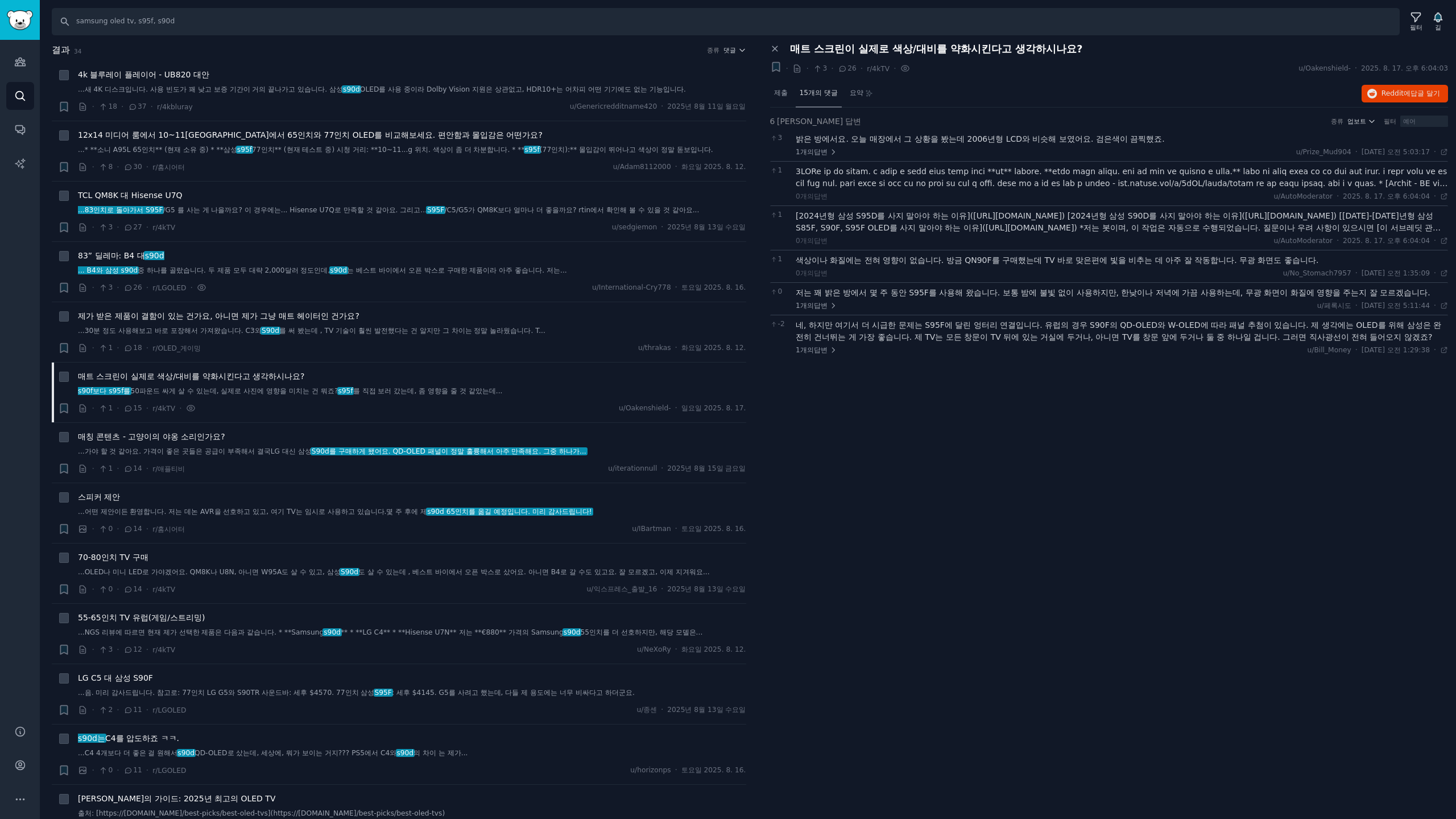
click at [820, 94] on font "15개의 댓글" at bounding box center [818, 93] width 38 height 8
drag, startPoint x: 253, startPoint y: 24, endPoint x: 0, endPoint y: -27, distance: 258.1
click at [0, 0] on html "청중 찾다 대화 AI 보고서 돕다 계정 더 찾다 samsung oled tv, s95f, s90d 필터 길 결과 34 종류 댓글 + 4k 블루…" at bounding box center [728, 410] width 1456 height 819
type input "l"
type input "samsung odyssey"
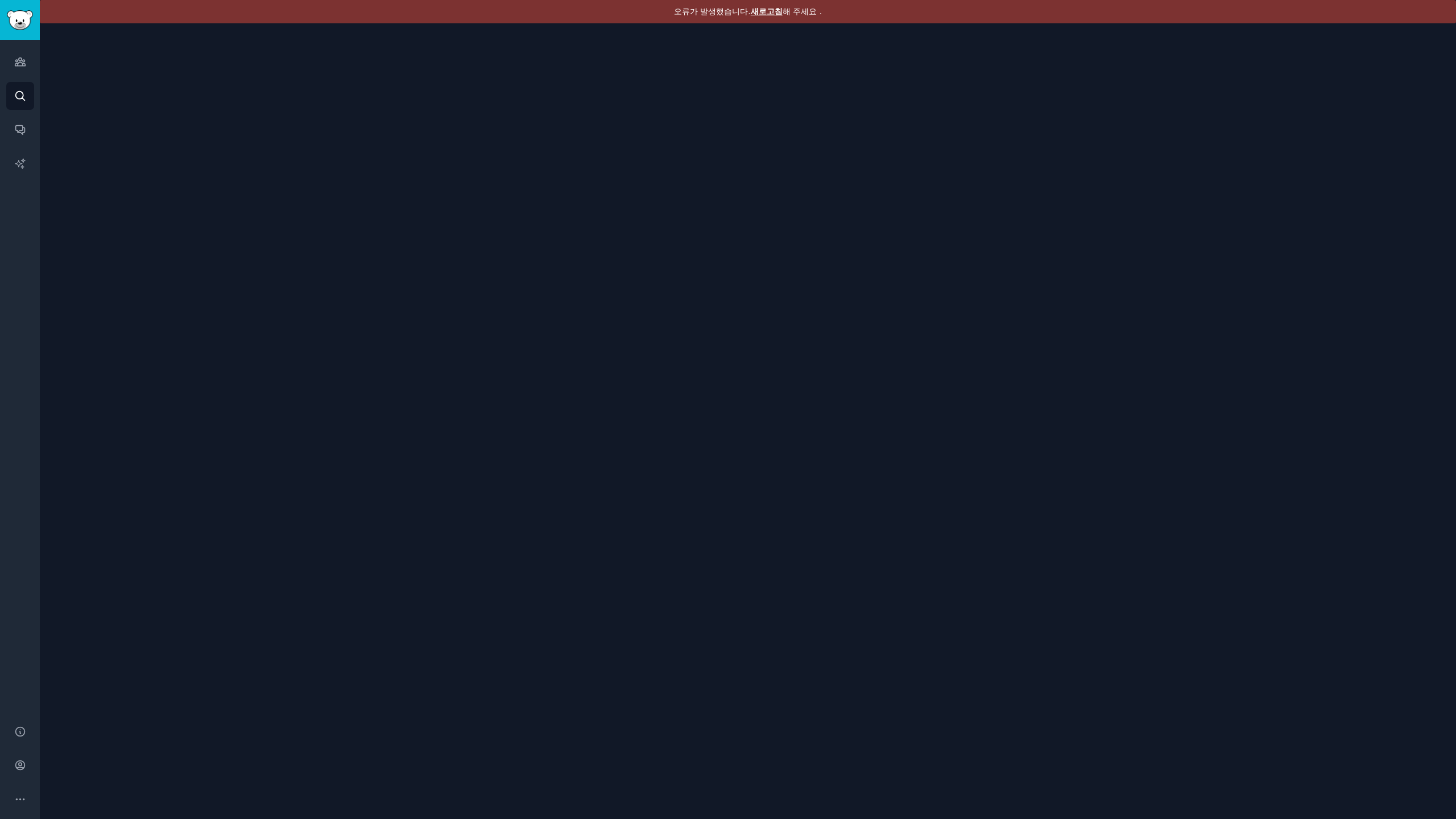
click at [761, 12] on font "새로고침" at bounding box center [766, 12] width 32 height 9
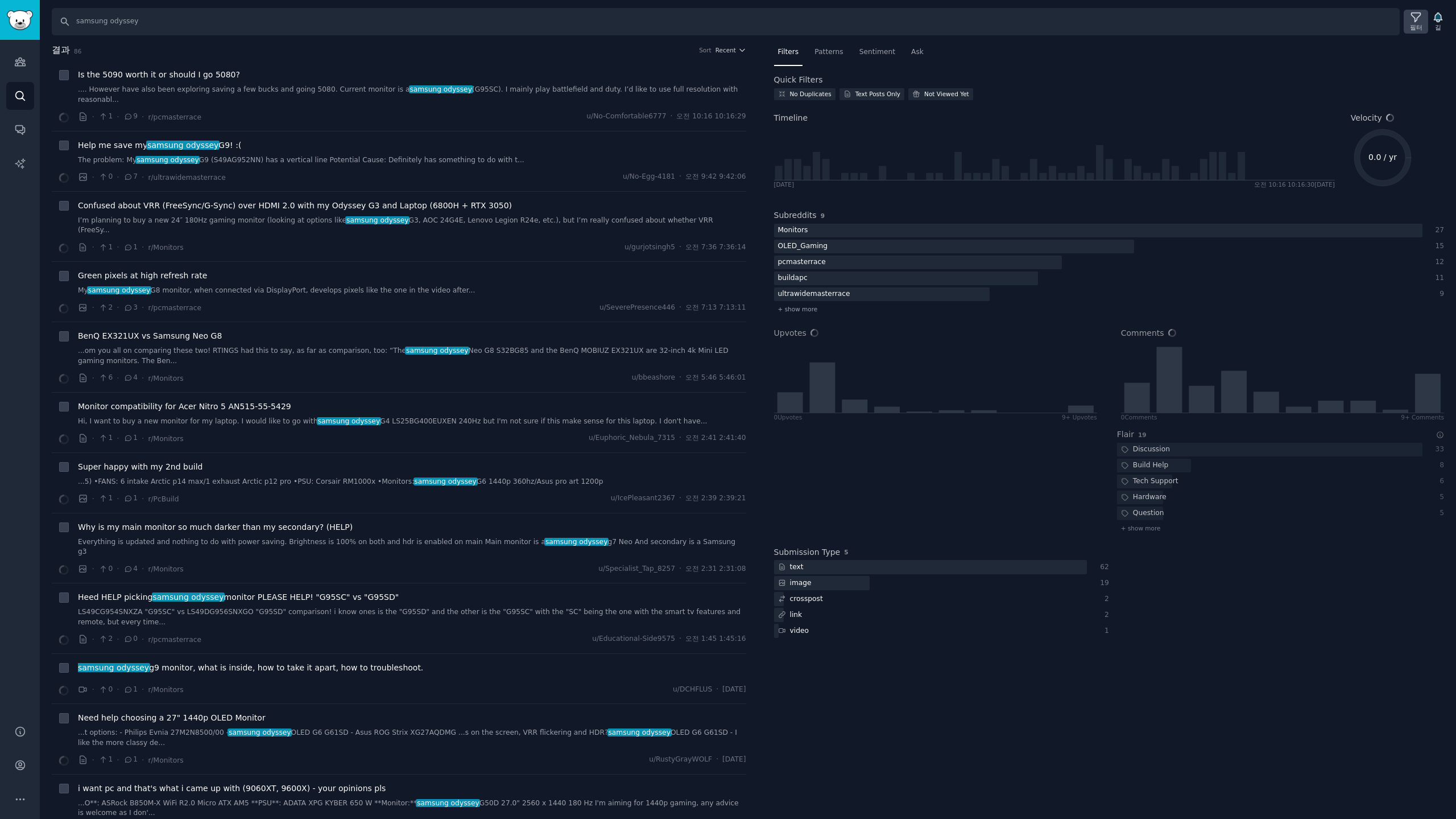
click at [1417, 25] on font "필터" at bounding box center [1415, 27] width 12 height 7
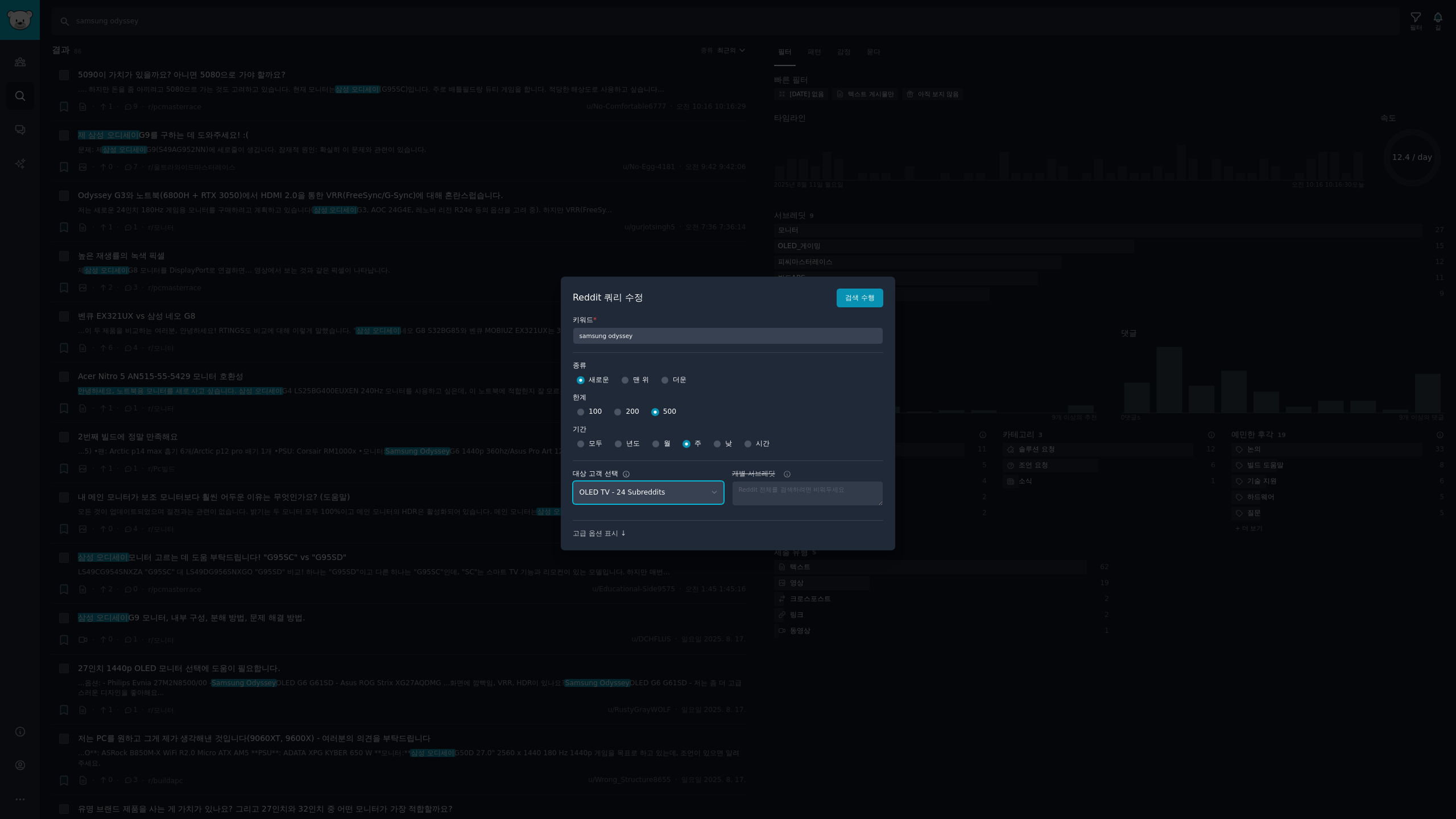
click at [637, 489] on select "No audience - Searching all of Reddit stanbyme - 35 Subreddits internetexplorer…" at bounding box center [648, 493] width 151 height 23
select select "a094687530"
click at [572, 481] on select "No audience - Searching all of Reddit stanbyme - 35 Subreddits internetexplorer…" at bounding box center [648, 493] width 151 height 23
click at [857, 297] on font "검색 수행" at bounding box center [860, 297] width 30 height 8
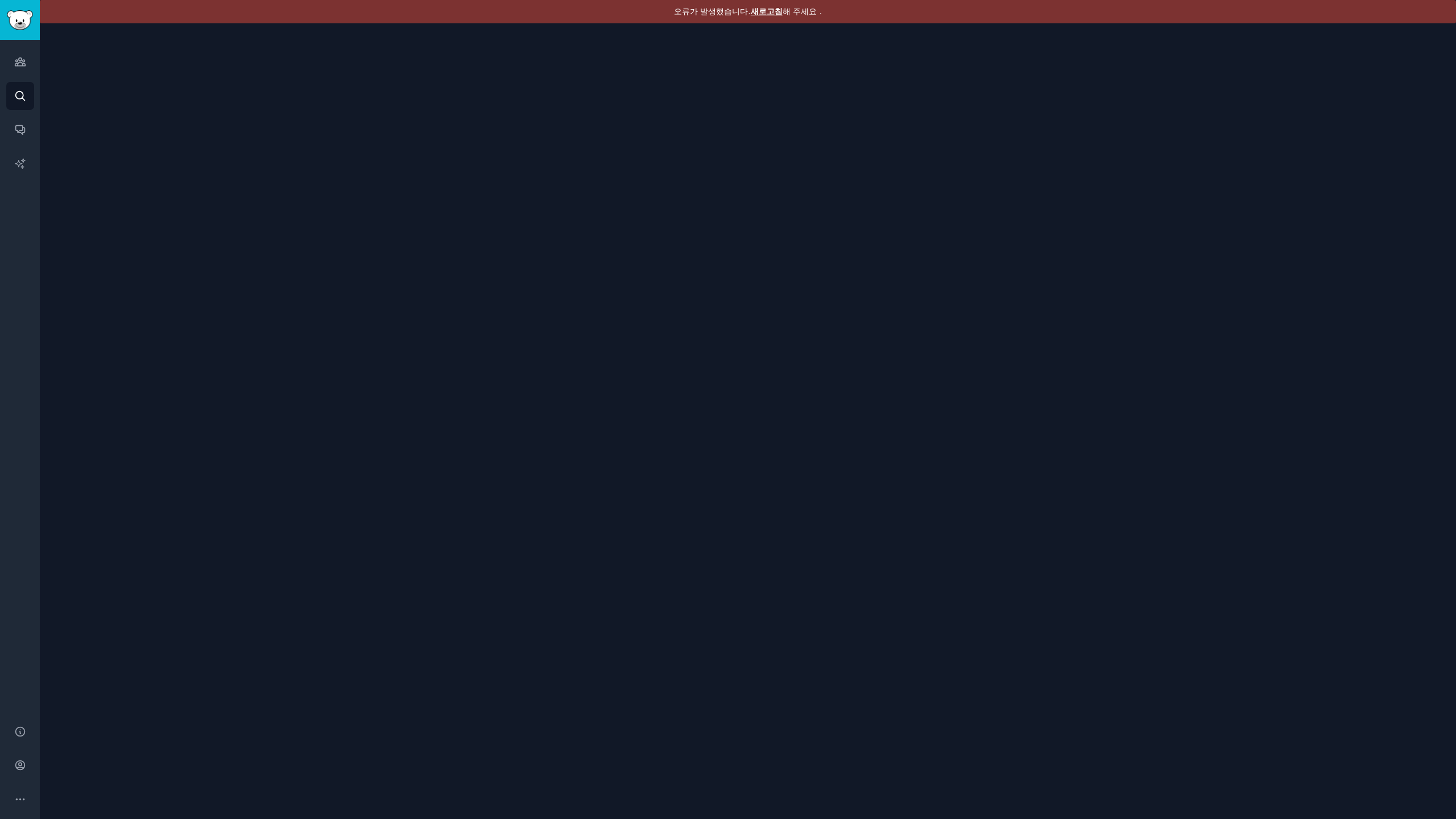
click at [767, 12] on font "새로고침" at bounding box center [766, 12] width 32 height 9
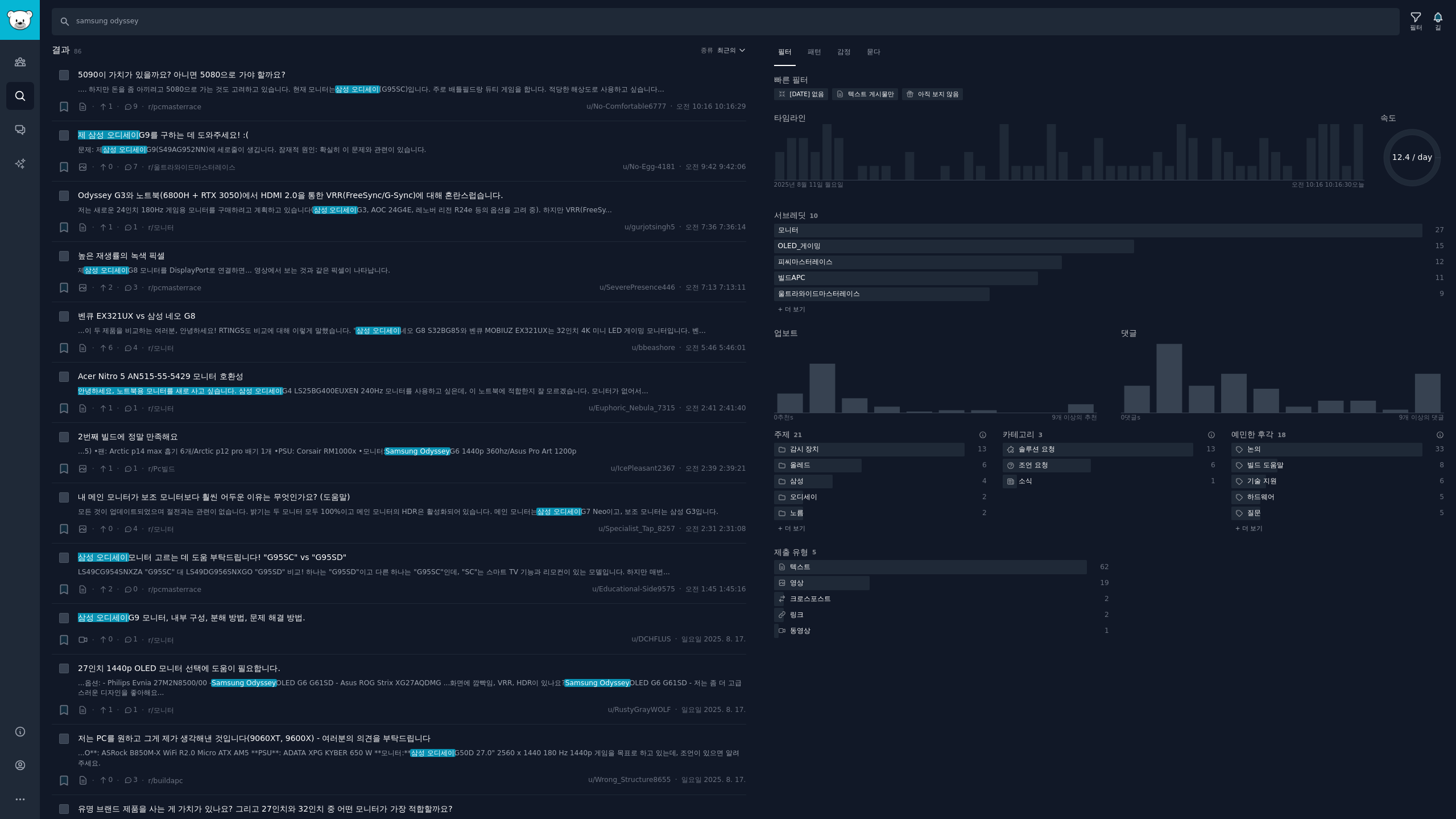
click at [841, 51] on font "감정" at bounding box center [844, 52] width 14 height 8
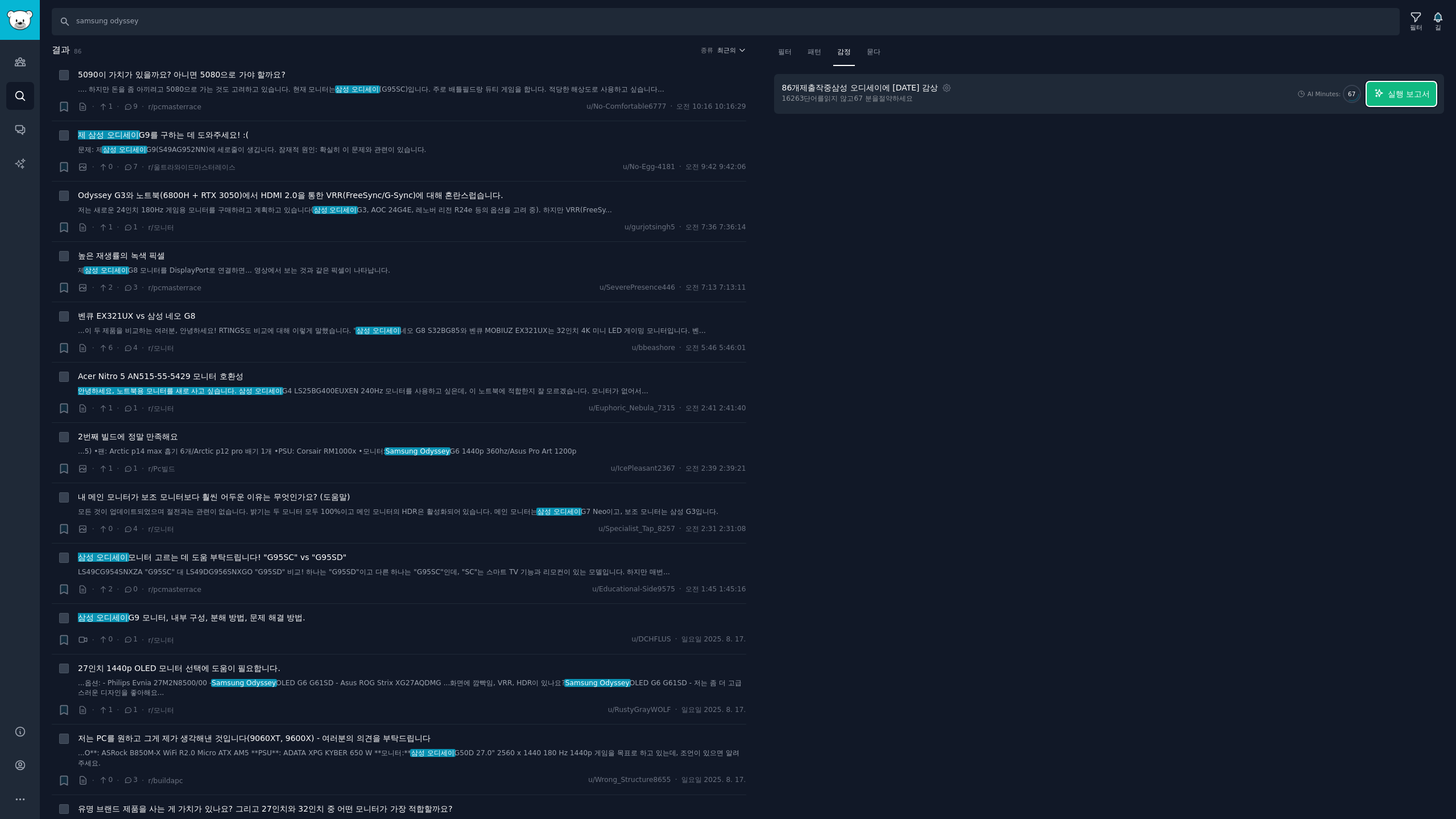
click at [1411, 93] on font "실행 보고서" at bounding box center [1408, 94] width 42 height 9
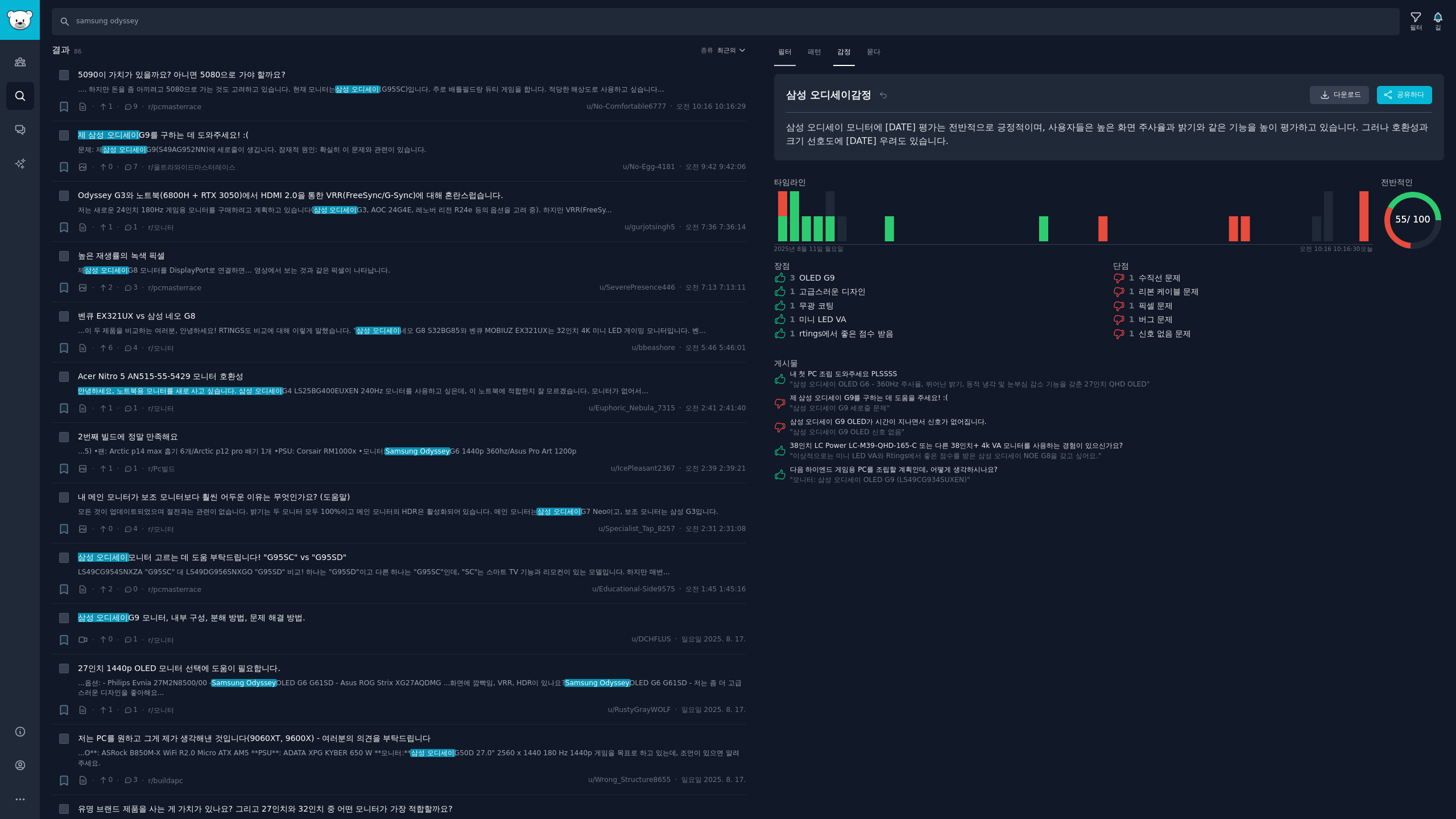
click at [784, 59] on div "필터" at bounding box center [785, 55] width 22 height 23
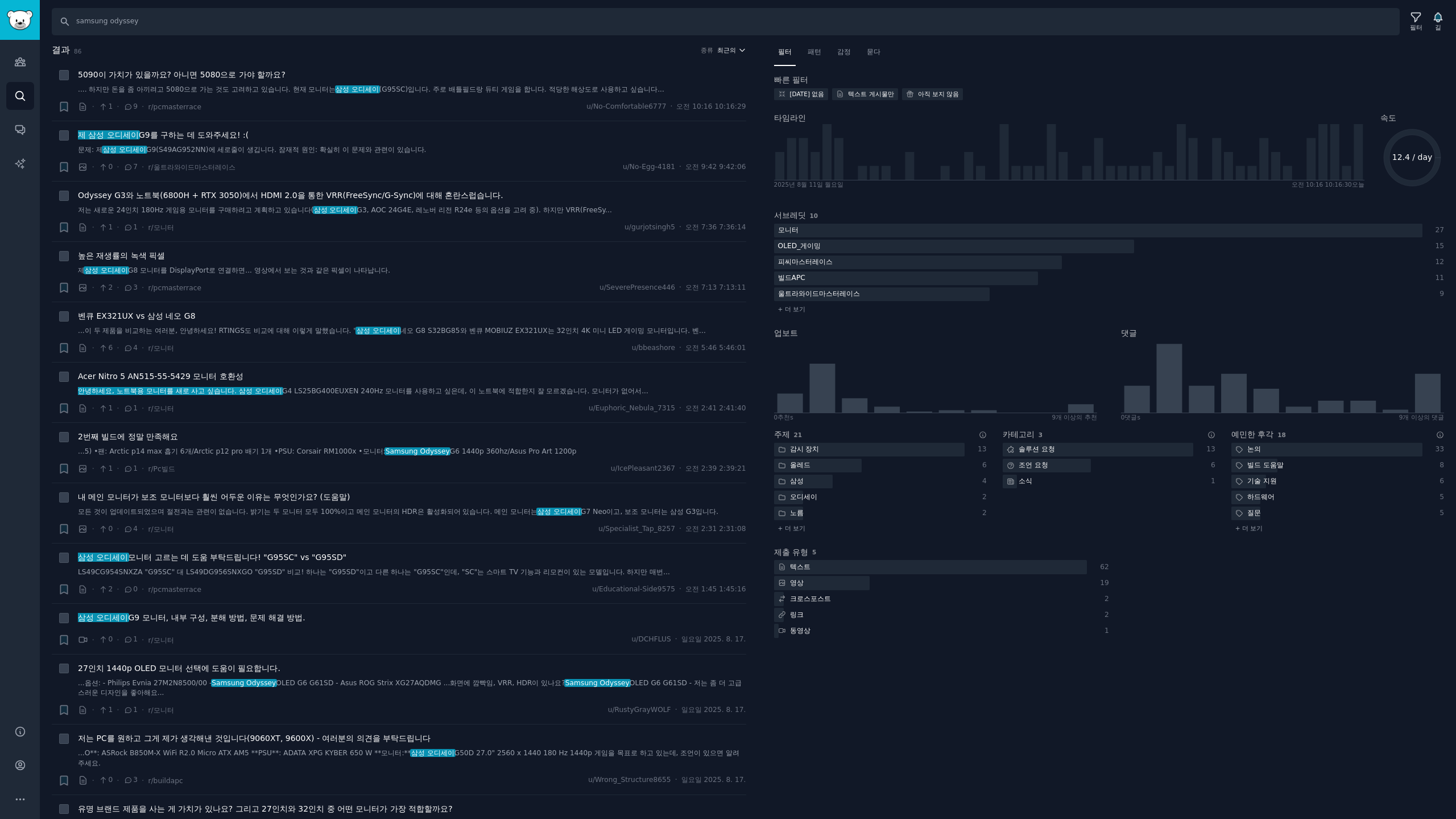
click at [733, 51] on button "최근의" at bounding box center [732, 50] width 29 height 8
click at [667, 113] on p "Comments" at bounding box center [675, 112] width 37 height 10
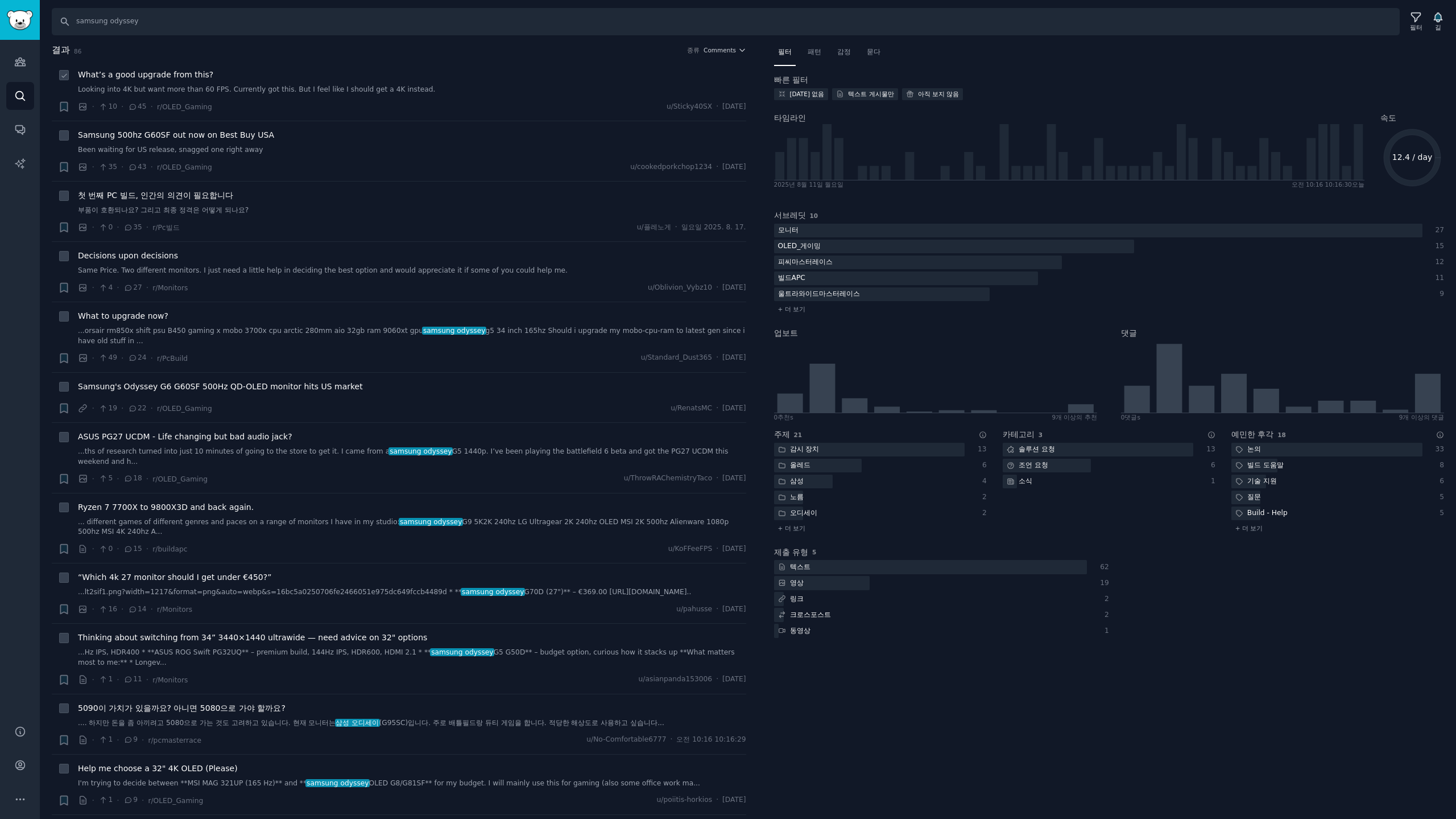
drag, startPoint x: 171, startPoint y: 74, endPoint x: 246, endPoint y: 82, distance: 75.4
click at [171, 74] on span "What’s a good upgrade from this?" at bounding box center [146, 75] width 135 height 12
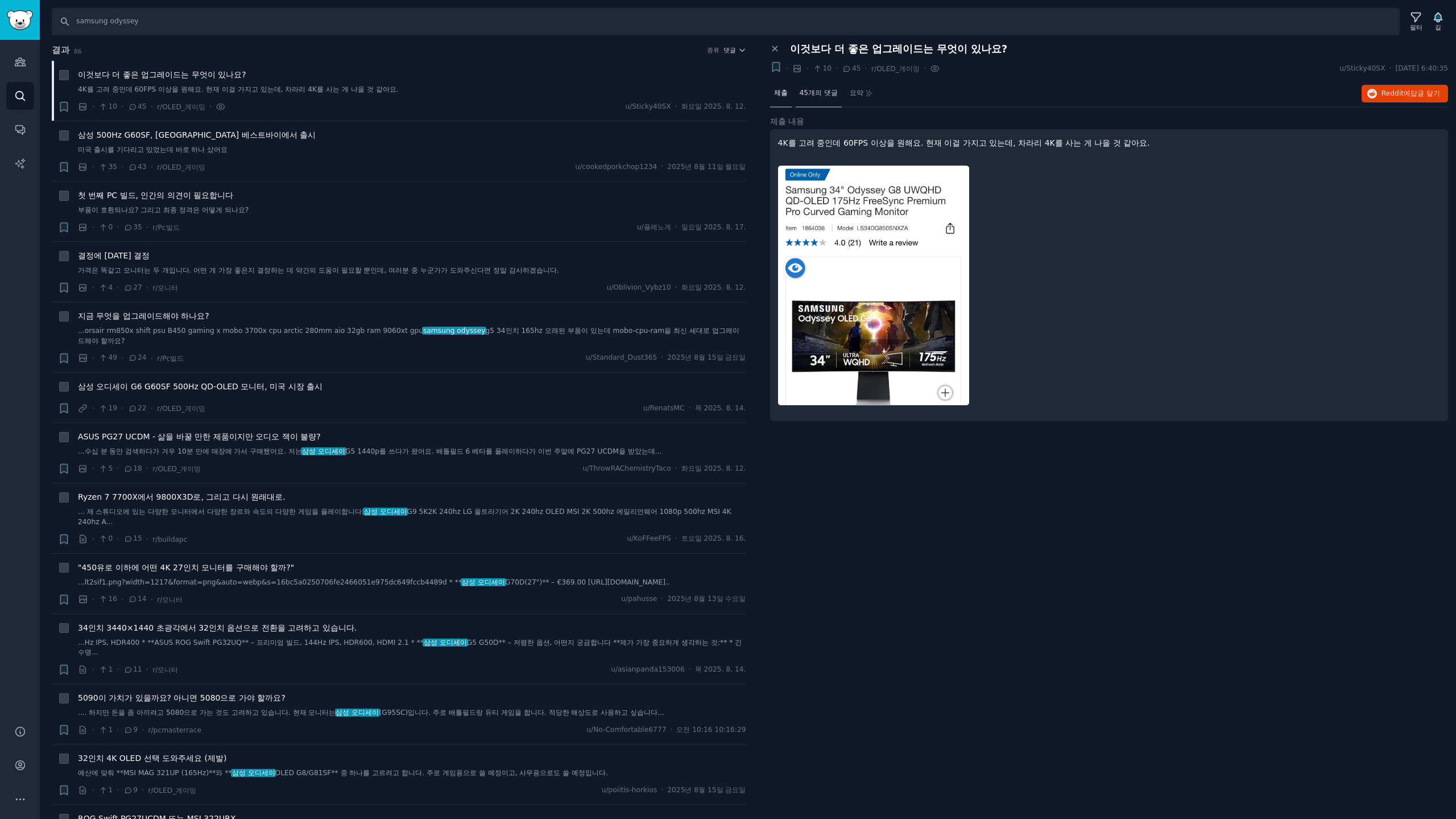
click at [806, 95] on font "45개의 댓글" at bounding box center [818, 93] width 38 height 8
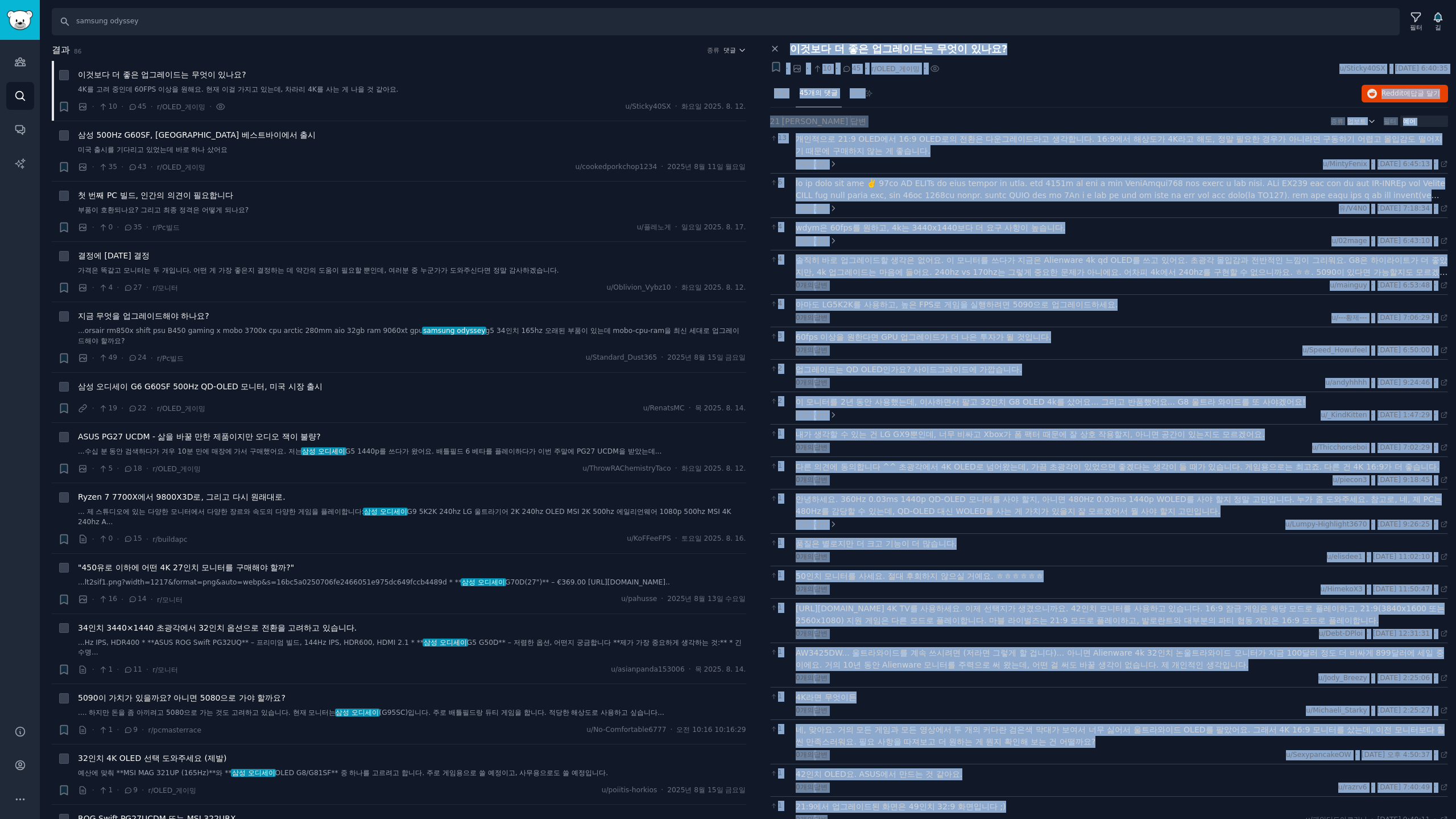
scroll to position [95, 0]
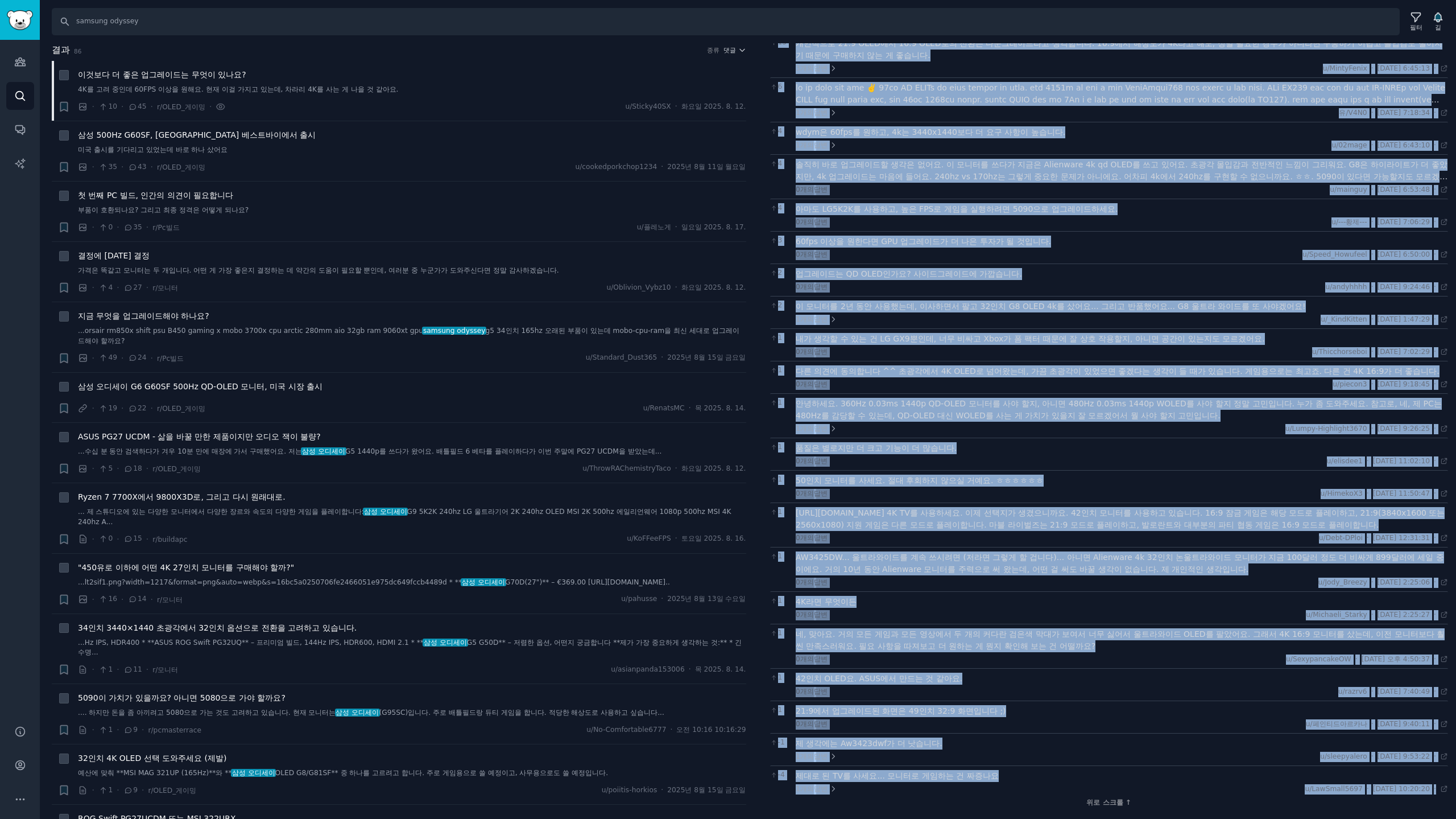
drag, startPoint x: 784, startPoint y: 44, endPoint x: 1078, endPoint y: 832, distance: 841.1
click at [1078, 818] on html "Advanced Search 청중 찾다 대화 AI 보고서 돕다 계정 더 찾다 samsung odyssey 필터 길 결과 86 종류 댓글 + 이…" at bounding box center [728, 410] width 1456 height 819
copy div "이것보다 더 좋은 업그레이드는 무엇이 있나요? + · · 10 · 45 · r/OLED_게이밍 · u/Sticky40SX · 2025. 8. …"
drag, startPoint x: 1176, startPoint y: 252, endPoint x: 1164, endPoint y: 252, distance: 12.0
click at [1176, 252] on div "0개의 답변 u/Speed_Howufeel · 2025. 8. 12. 화요일 6:50:00 화요일 2025. 8. 12. ·" at bounding box center [1121, 255] width 652 height 10
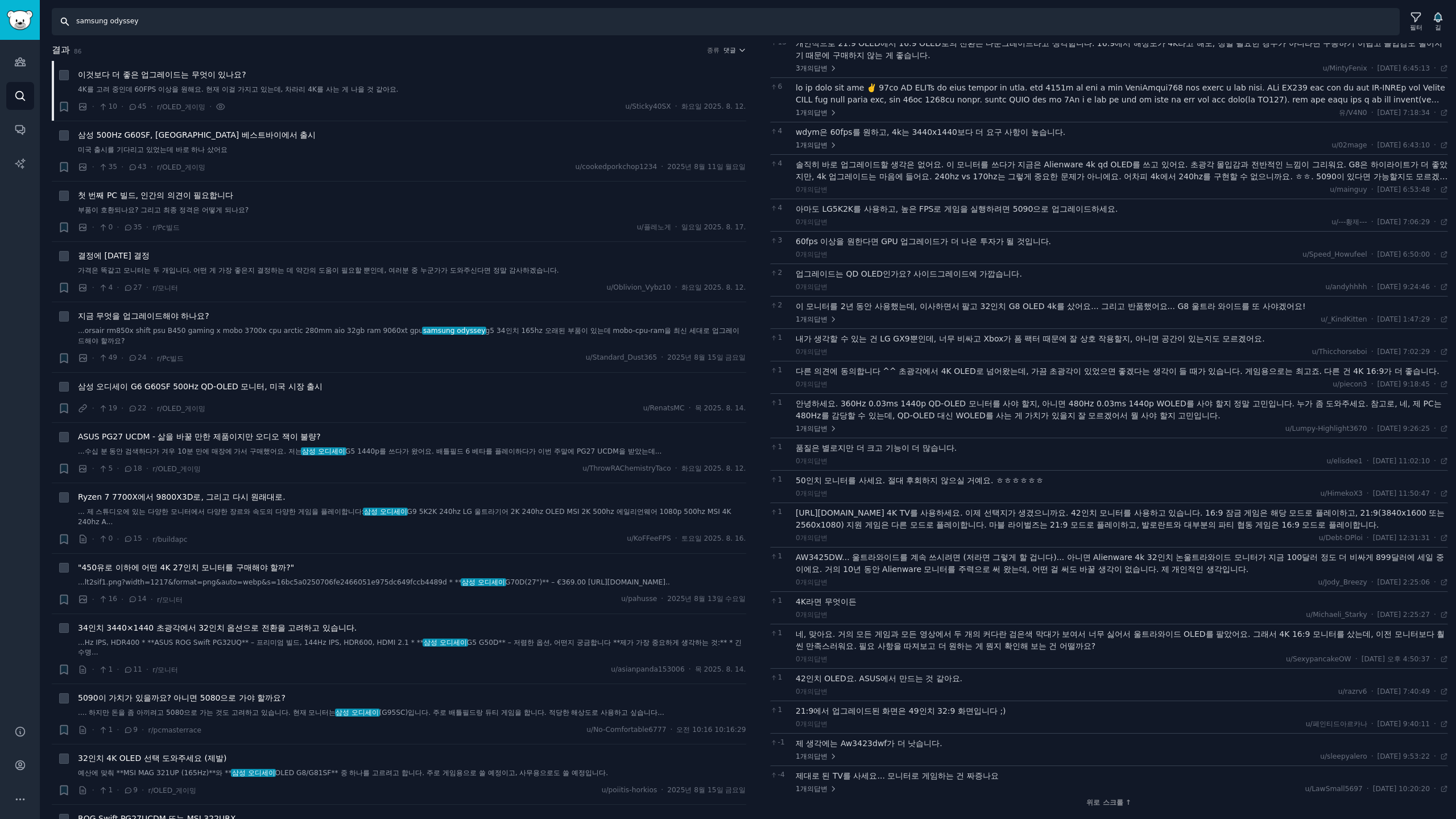
drag, startPoint x: 200, startPoint y: 23, endPoint x: 0, endPoint y: -15, distance: 203.6
click at [0, 0] on html "Advanced Search 청중 찾다 대화 AI 보고서 돕다 계정 더 찾다 samsung odyssey 필터 길 결과 86 종류 댓글 + 이…" at bounding box center [728, 410] width 1456 height 819
type input "jbl charge, jbl flip, jbl partybox"
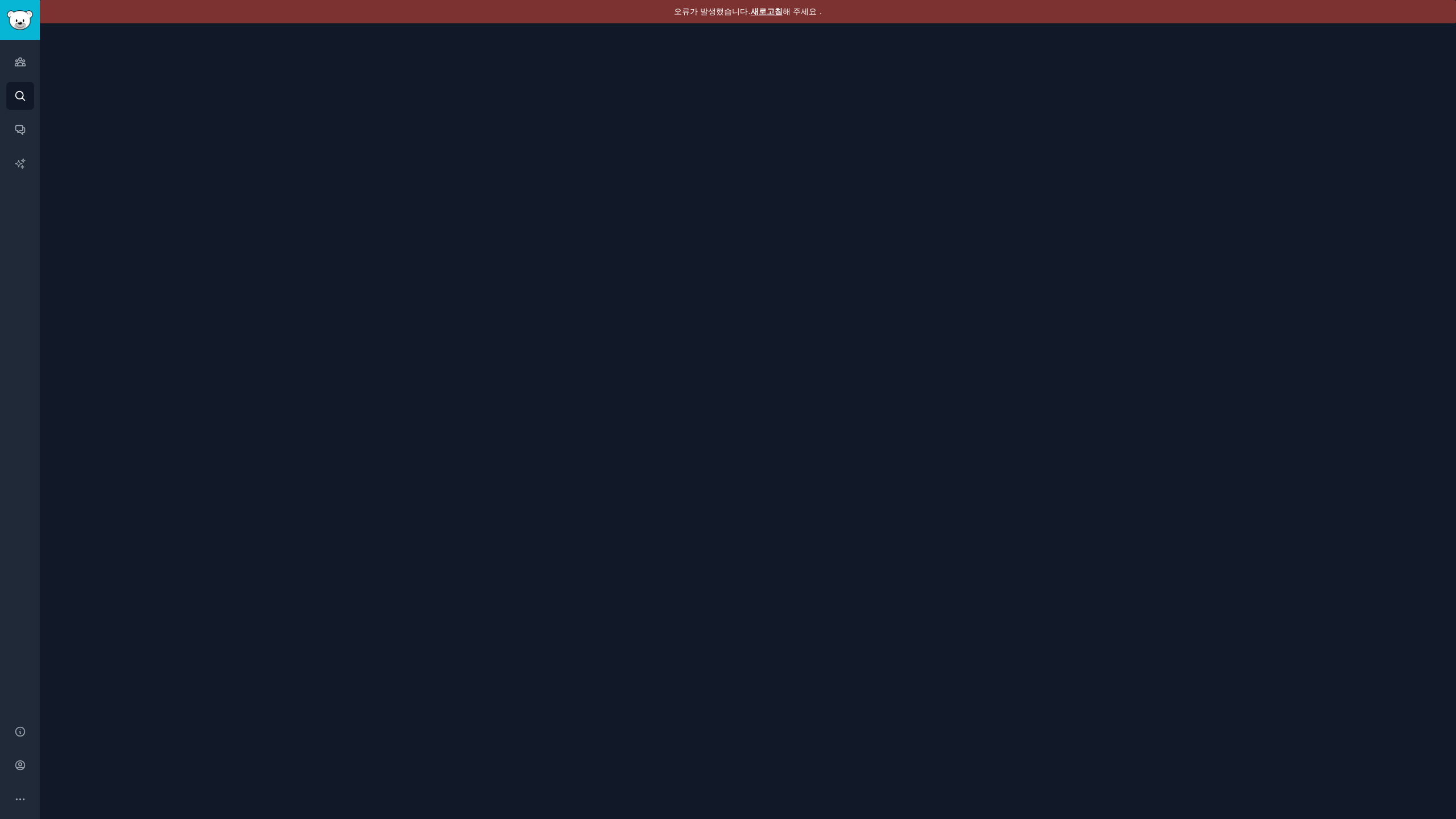
click at [775, 15] on font "새로고침" at bounding box center [766, 12] width 32 height 9
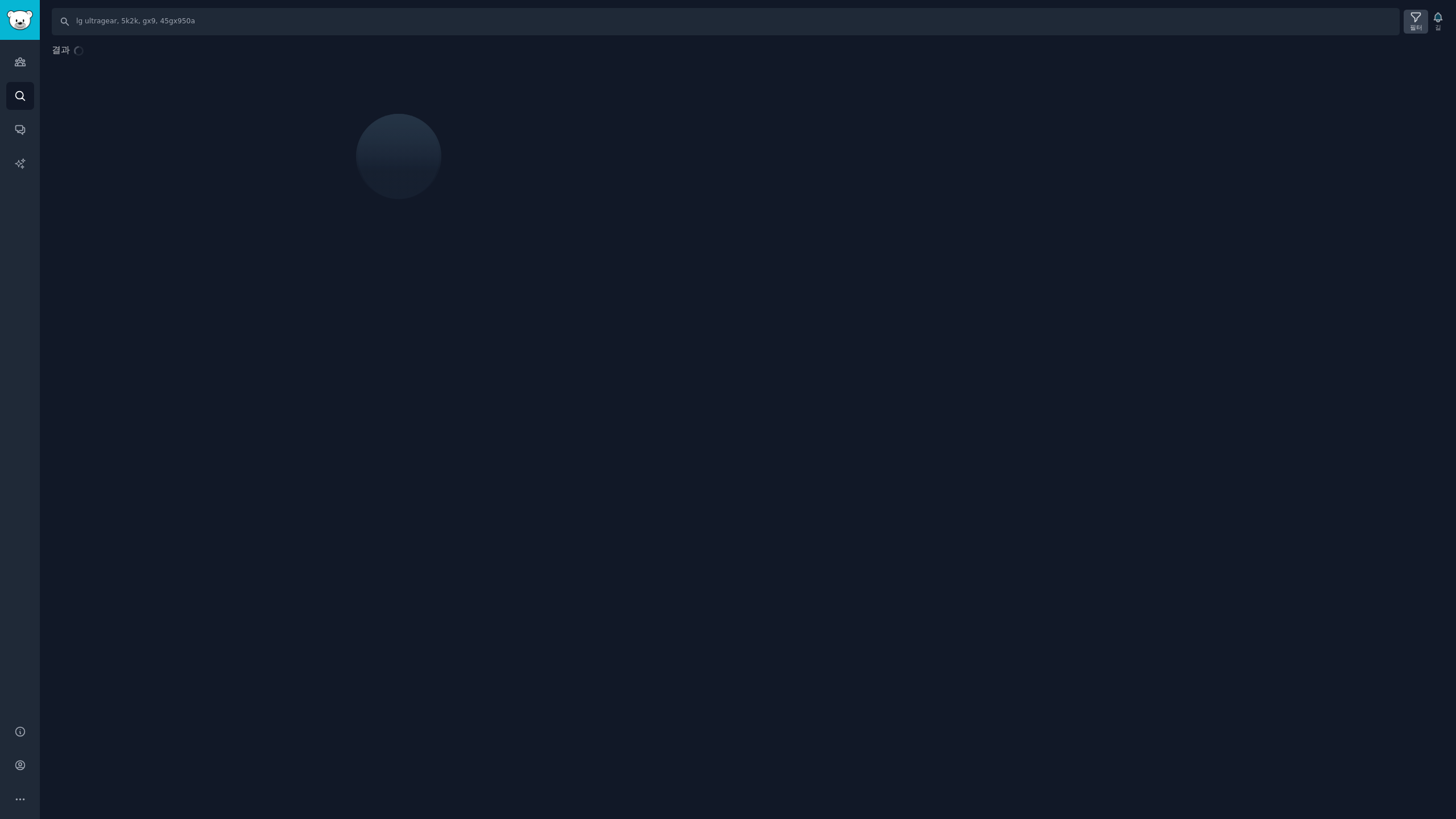
click at [1413, 22] on icon at bounding box center [1415, 17] width 12 height 12
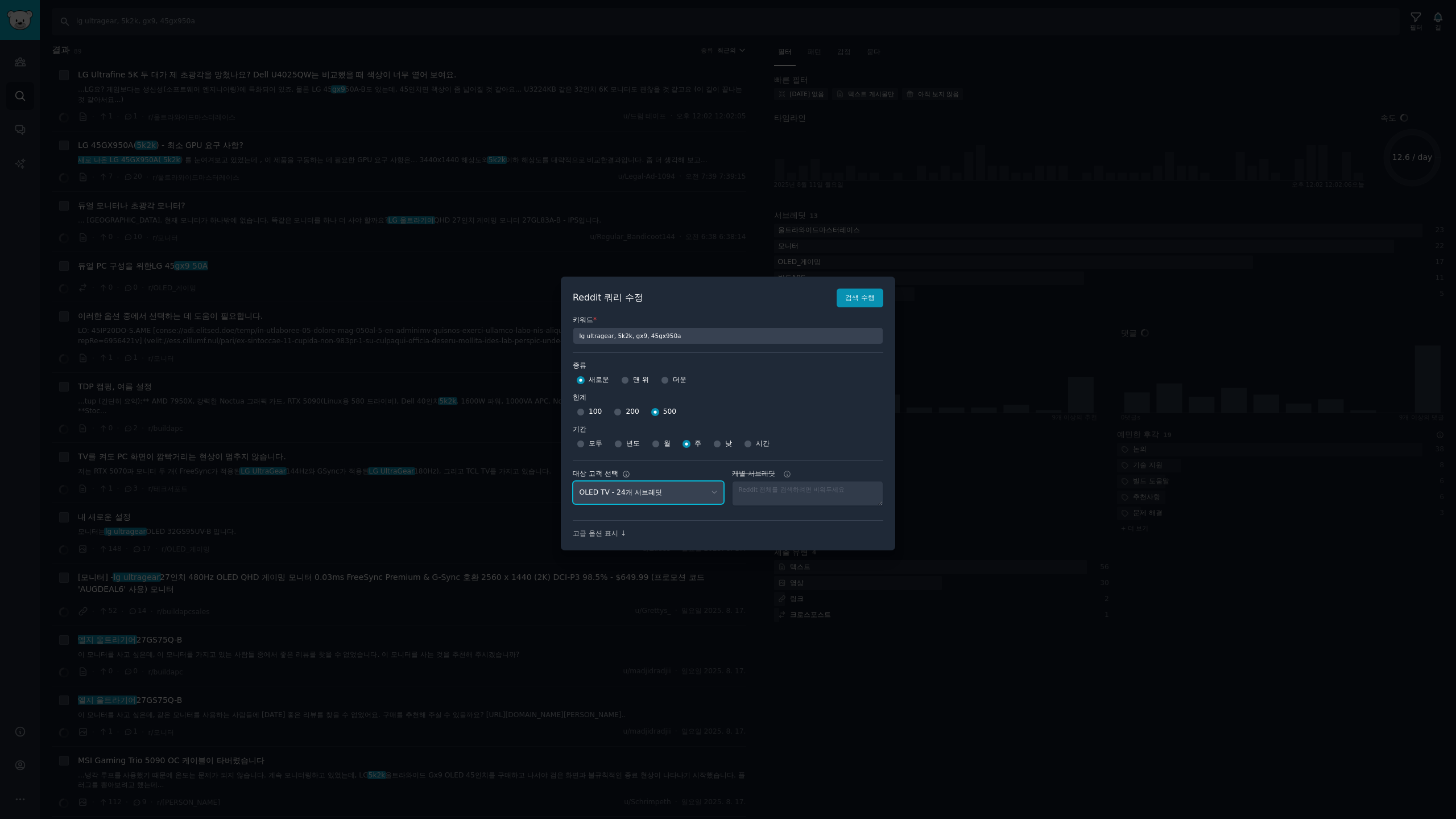
click at [648, 483] on select "청중 없음 - Reddit 전체 검색 중 stanbyme - 35개 서브레딧 internetexplorer - 3개 서브레딧 가젯 - 4개 서…" at bounding box center [648, 493] width 151 height 23
select select "a094687530"
click at [572, 481] on select "청중 없음 - Reddit 전체 검색 중 stanbyme - 35개 서브레딧 internetexplorer - 3개 서브레딧 가젯 - 4개 서…" at bounding box center [648, 493] width 151 height 23
drag, startPoint x: 864, startPoint y: 296, endPoint x: 909, endPoint y: 278, distance: 48.5
click at [864, 295] on font "검색 수행" at bounding box center [860, 297] width 30 height 8
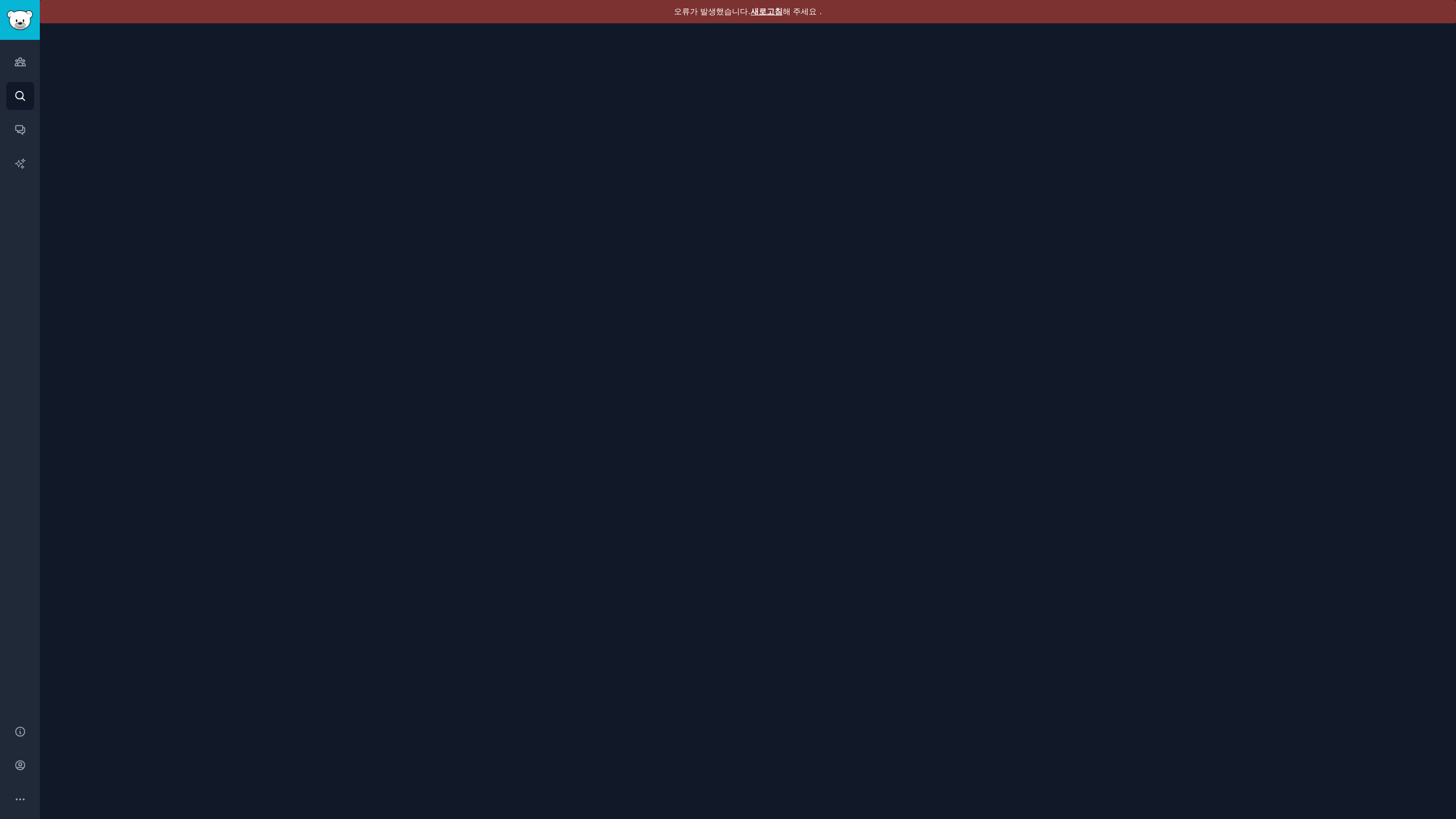
click at [761, 12] on font "새로고침" at bounding box center [766, 12] width 32 height 9
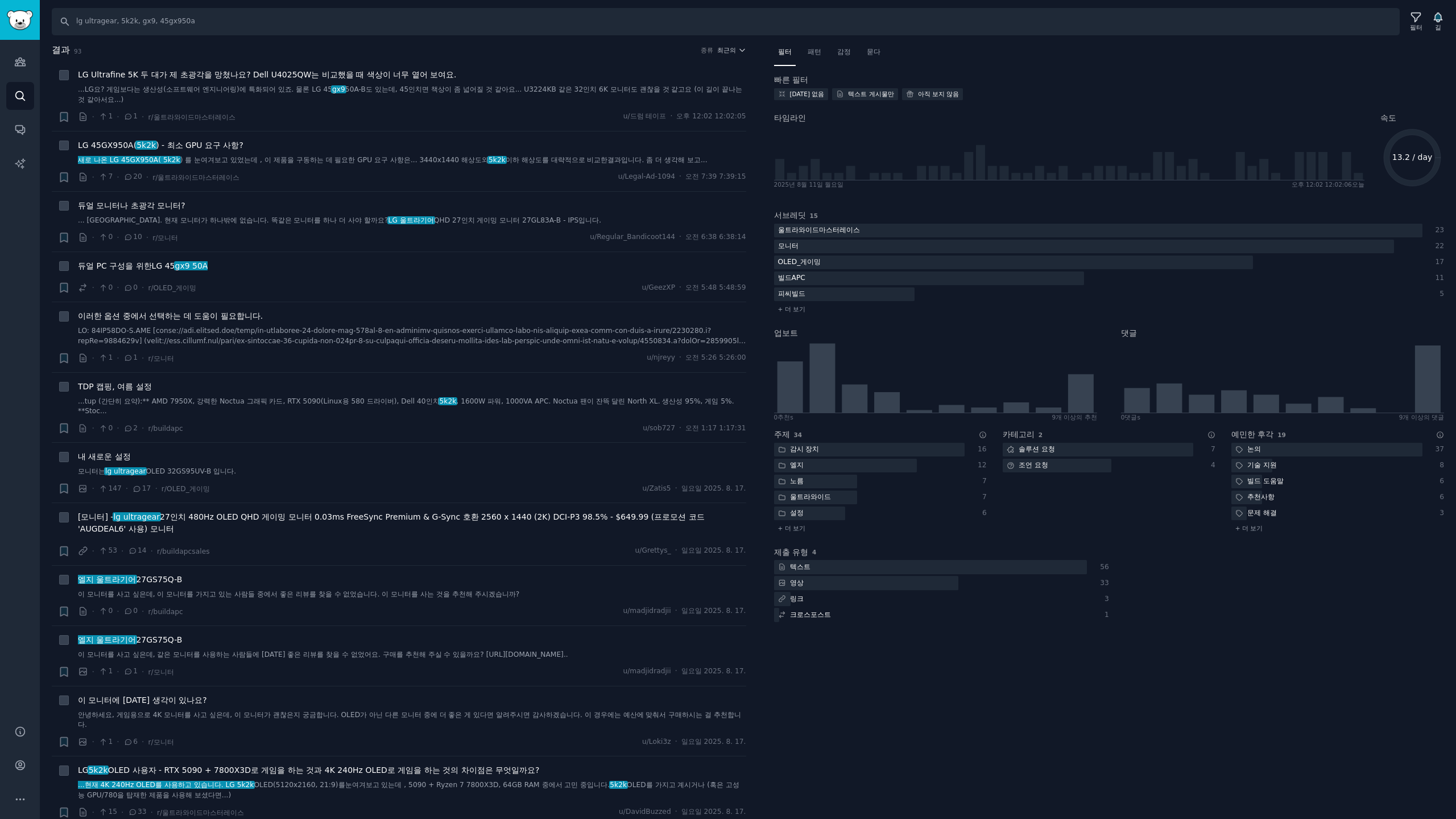
drag, startPoint x: 850, startPoint y: 54, endPoint x: 859, endPoint y: 55, distance: 9.1
click at [849, 54] on font "감정" at bounding box center [844, 52] width 14 height 8
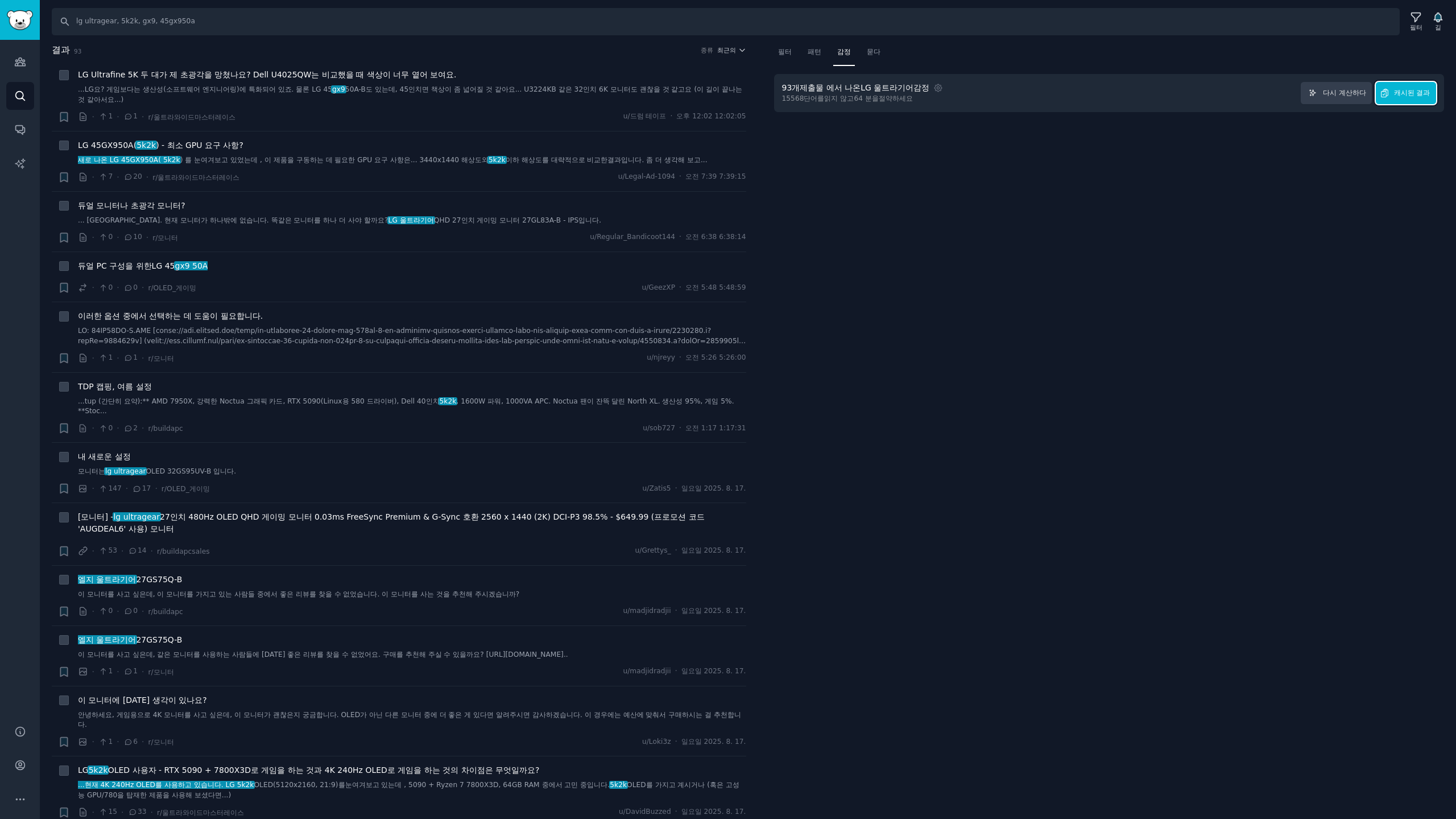
click at [1429, 95] on font "캐시된 결과" at bounding box center [1412, 93] width 36 height 8
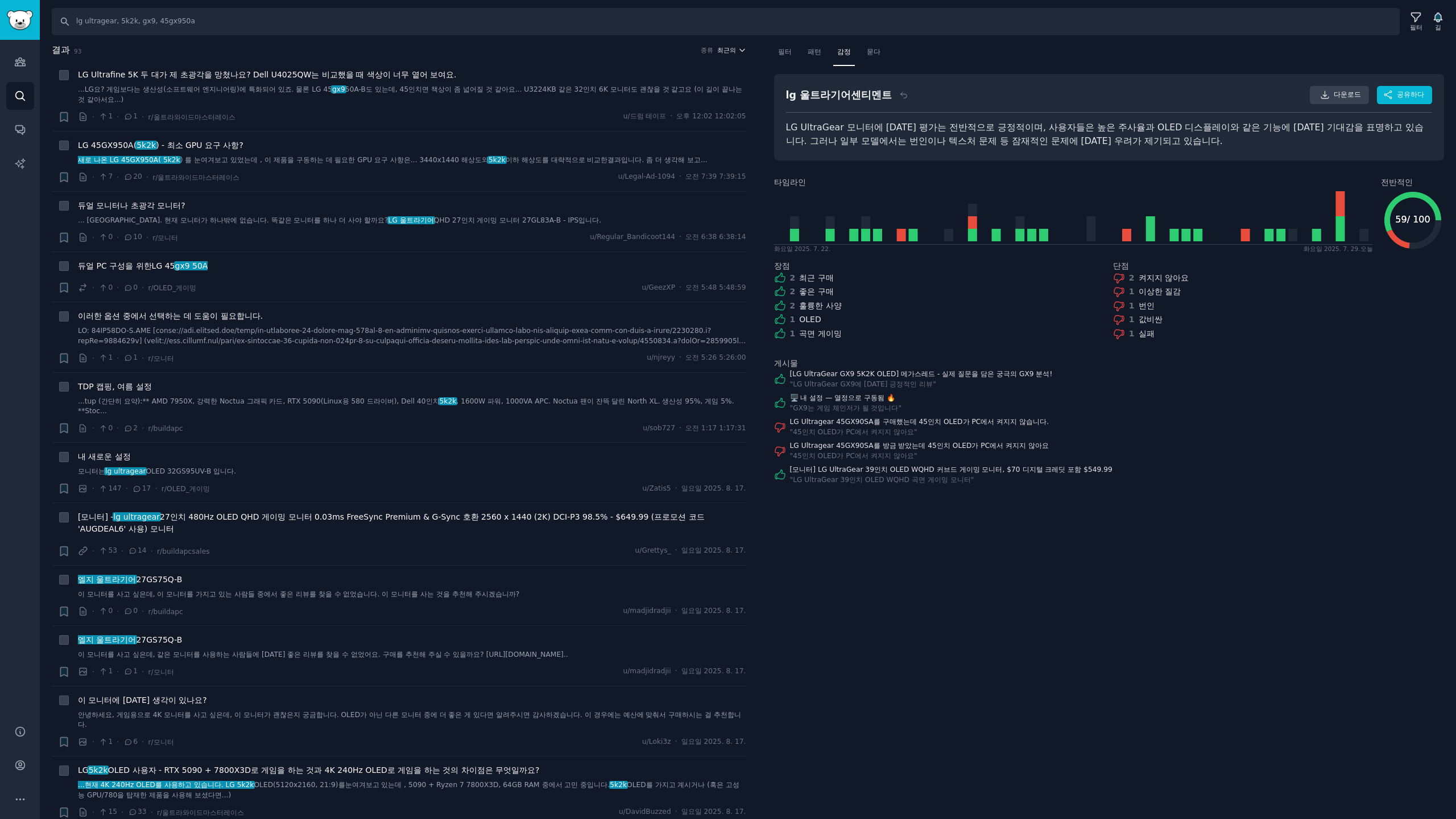
click at [732, 50] on font "최근의" at bounding box center [726, 50] width 19 height 7
click at [783, 54] on font "필터" at bounding box center [784, 52] width 14 height 8
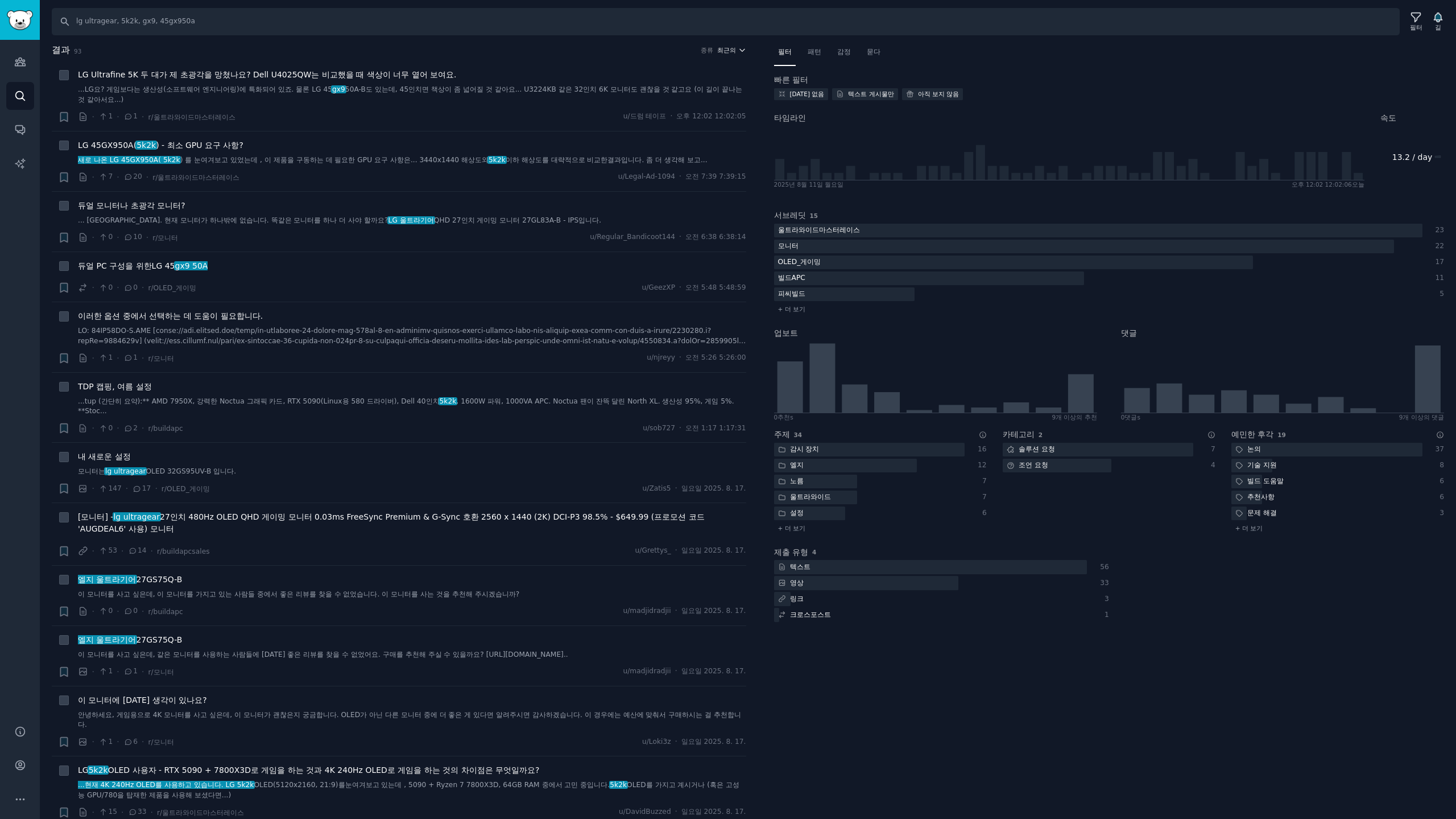
click at [728, 50] on font "최근의" at bounding box center [726, 50] width 19 height 7
drag, startPoint x: 686, startPoint y: 92, endPoint x: 679, endPoint y: 92, distance: 7.0
click at [684, 92] on div "업보트" at bounding box center [689, 92] width 106 height 20
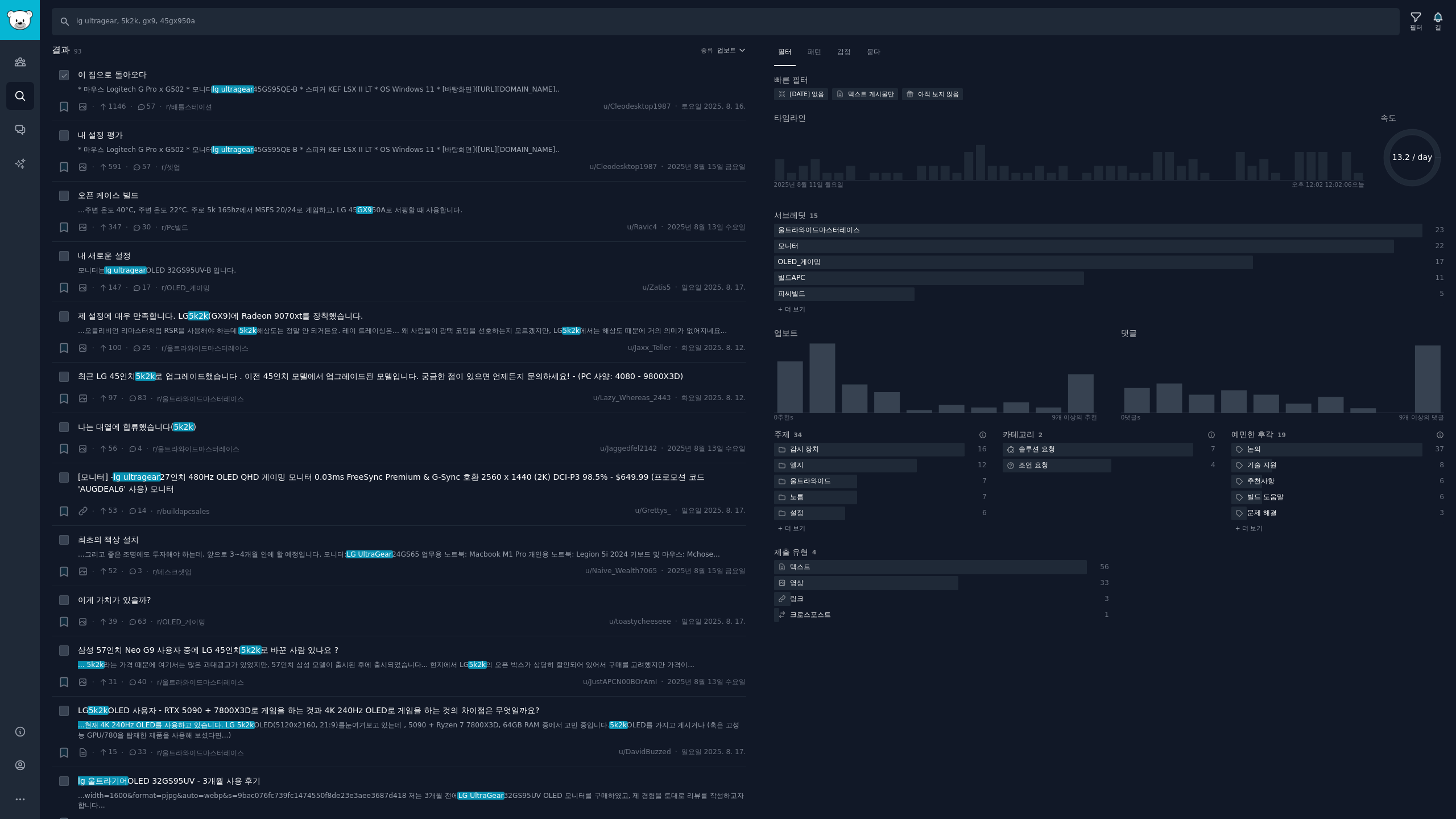
click at [590, 61] on li "+ 이 집으로 돌아오다 * 마우스 Logitech G Pro x G502 * 모니터 lg ultragear 45GS95QE-B * 스피커 KE…" at bounding box center [398, 90] width 694 height 60
click at [133, 74] on font "이 집으로 돌아오다" at bounding box center [112, 75] width 69 height 9
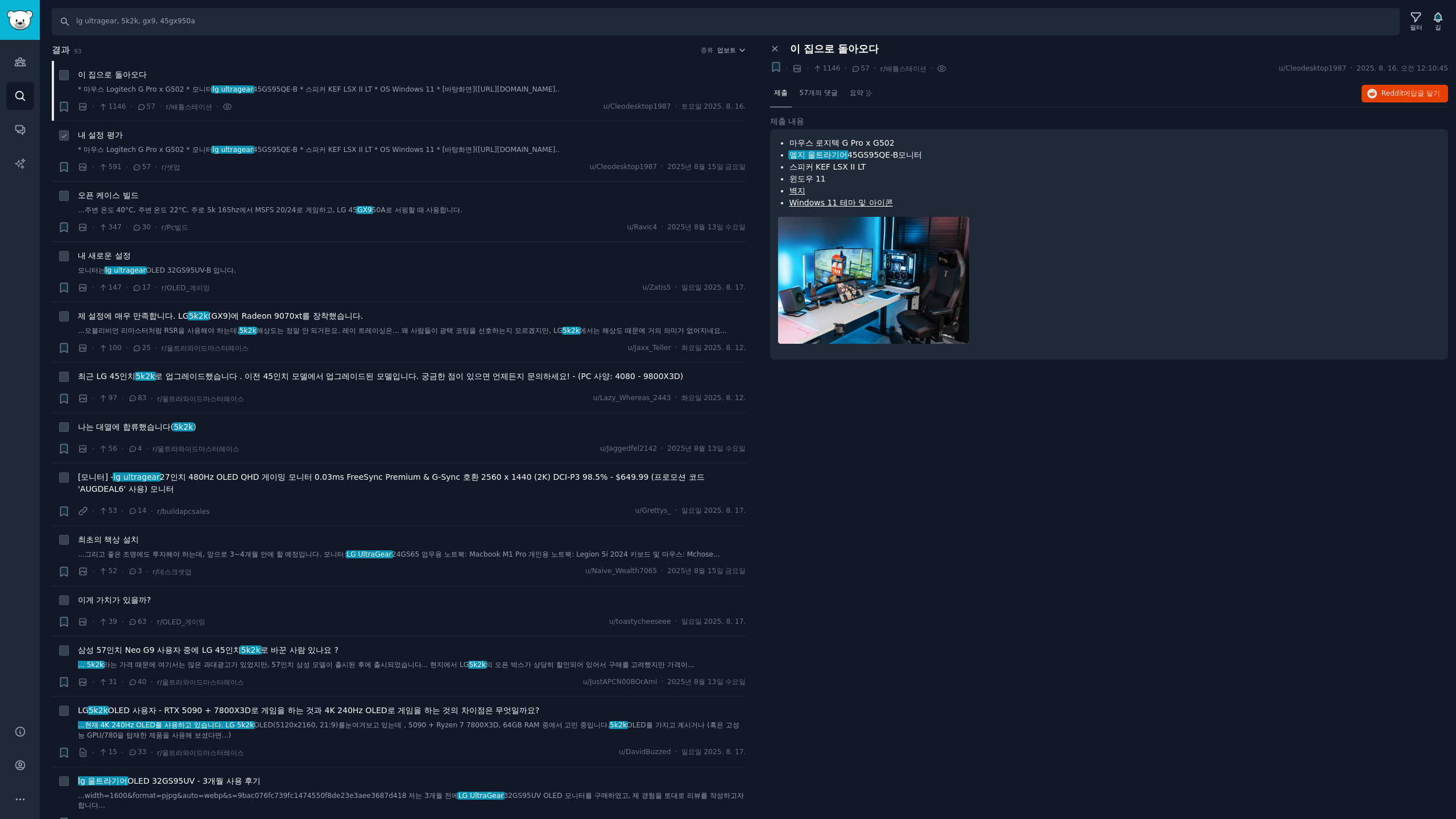
click at [101, 132] on font "내 설정 평가" at bounding box center [101, 135] width 45 height 9
click at [112, 197] on font "오픈 케이스 빌드" at bounding box center [108, 195] width 61 height 9
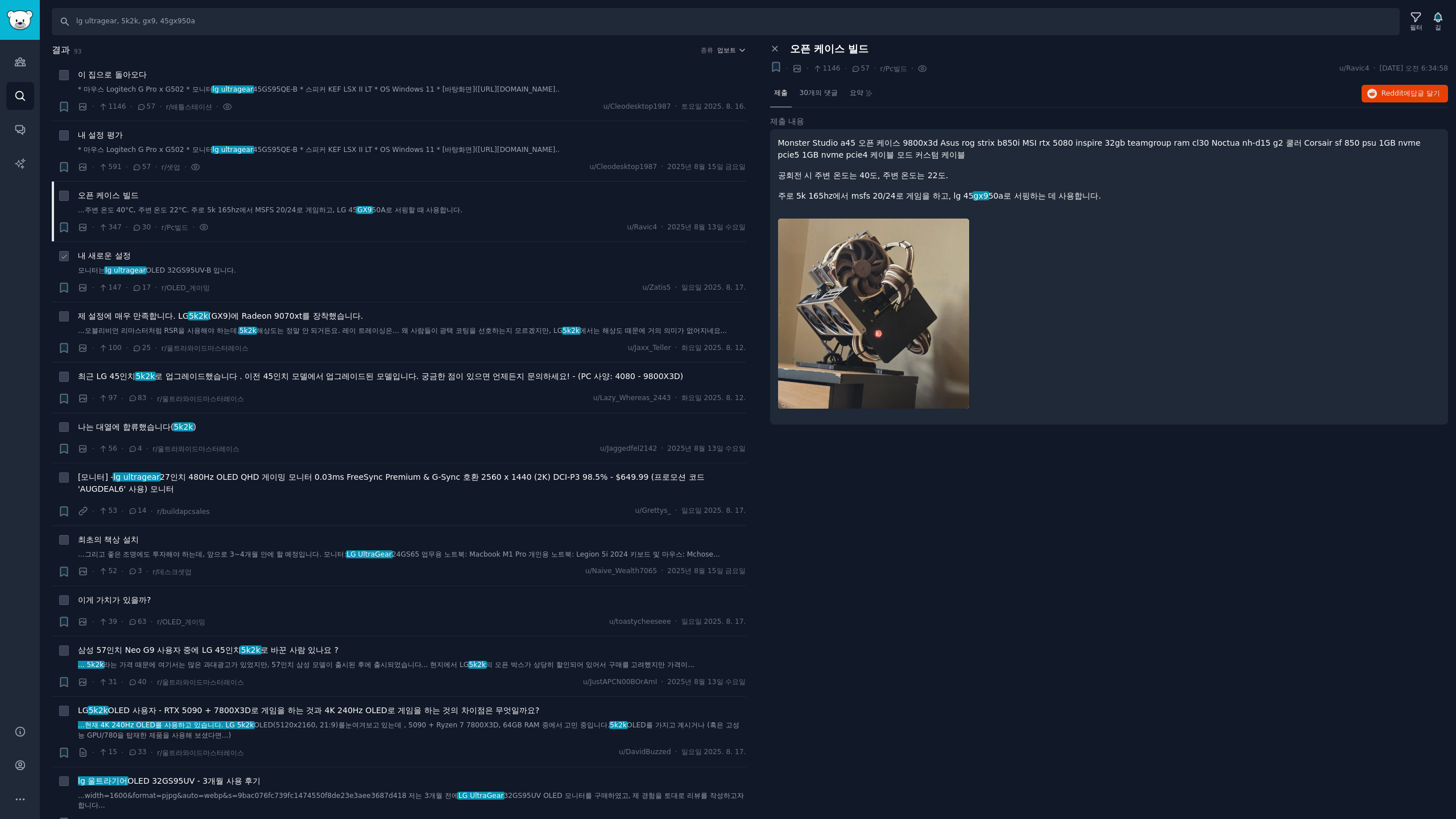
click at [117, 255] on font "내 새로운 설정" at bounding box center [104, 255] width 53 height 9
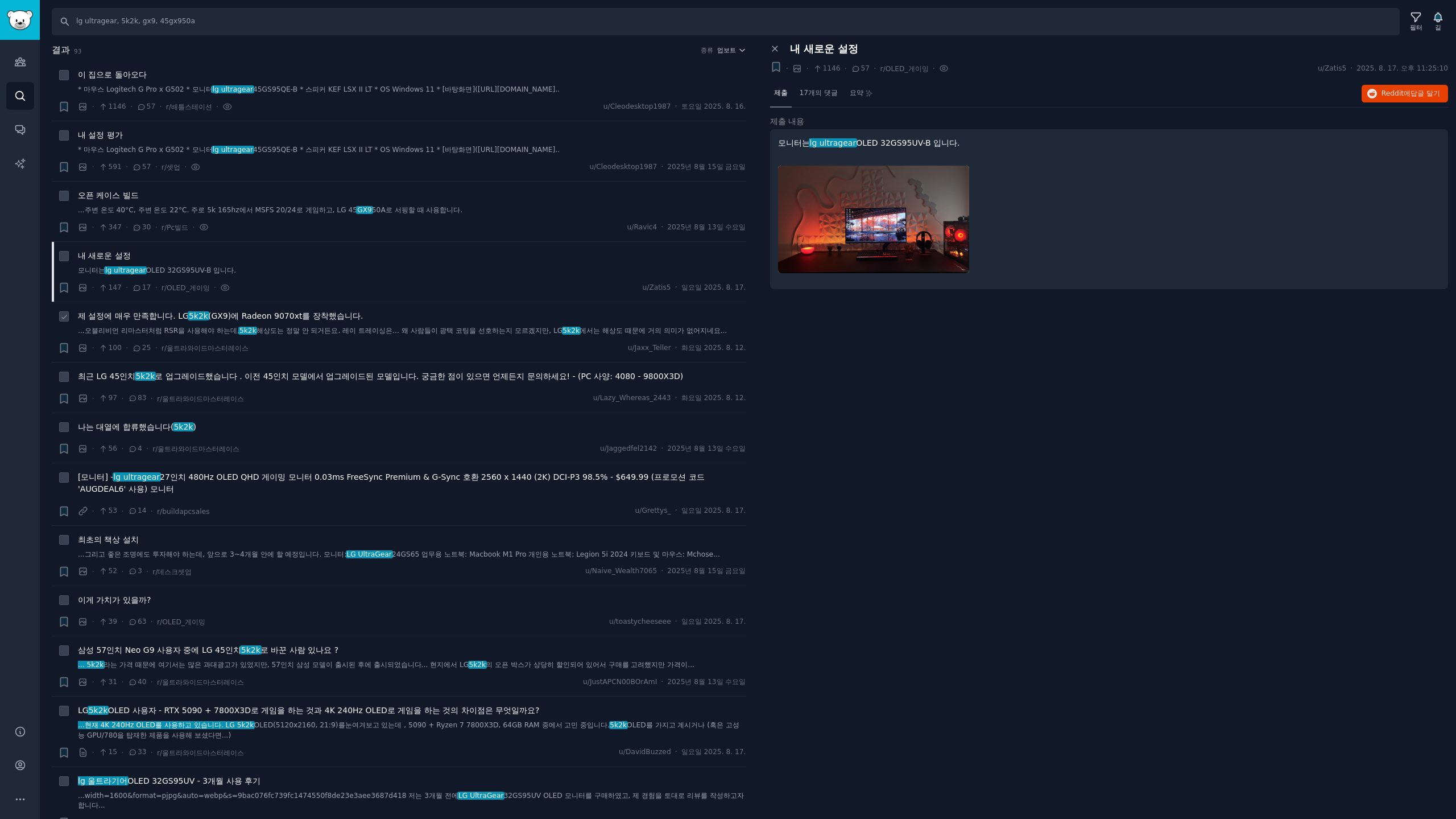
drag, startPoint x: 269, startPoint y: 318, endPoint x: 278, endPoint y: 325, distance: 11.4
click at [269, 319] on font "(GX9)에 Radeon 9070xt를 장착했습니다." at bounding box center [286, 316] width 155 height 9
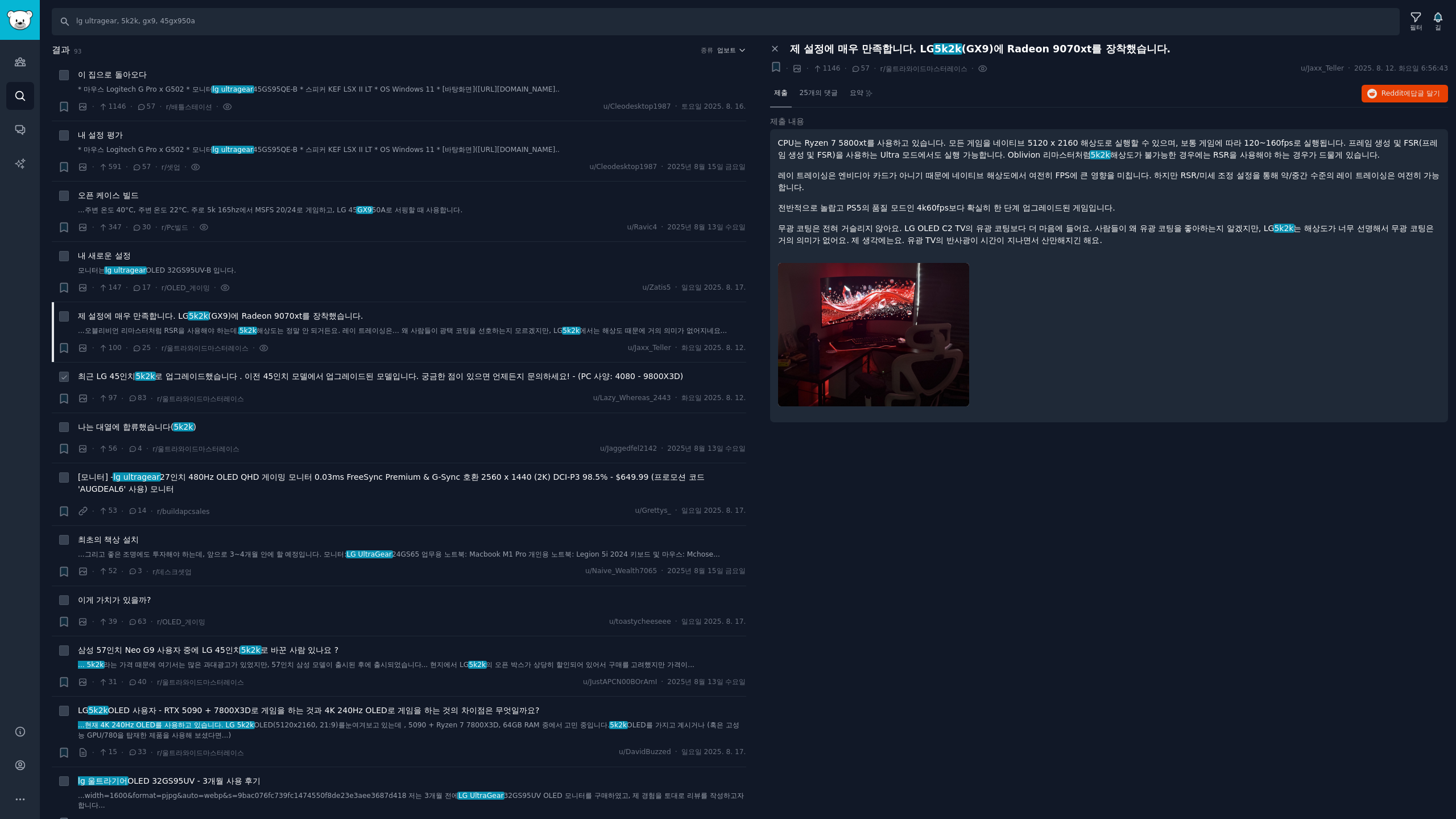
click at [287, 376] on font "로 업그레이드했습니다 . 이전 45인치 모델에서 업그레이드된 모델입니다. 궁금한 점이 있으면 언제든지 문의하세요! - (PC 사양: 4080 …" at bounding box center [419, 376] width 529 height 9
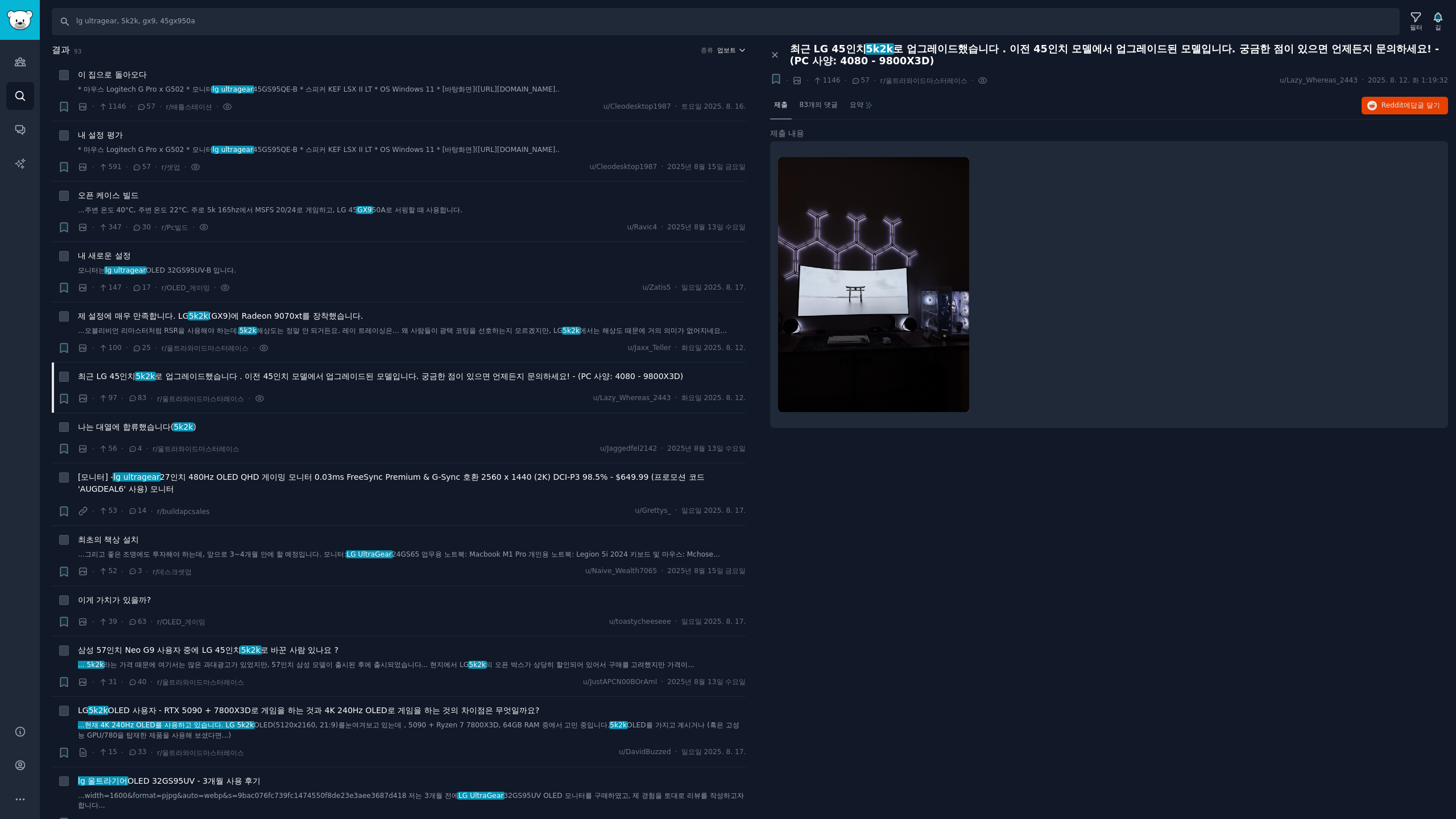
click at [726, 48] on font "업보트" at bounding box center [726, 50] width 19 height 7
click at [423, 402] on div "· 97 · 83 · r/울트라와이드마스터레이스 · u/Lazy_Whereas_2443 · 화요일 2025. 8. 12." at bounding box center [412, 399] width 668 height 12
click at [717, 50] on font "업보트" at bounding box center [726, 50] width 19 height 7
click at [659, 109] on font "댓글" at bounding box center [663, 112] width 14 height 8
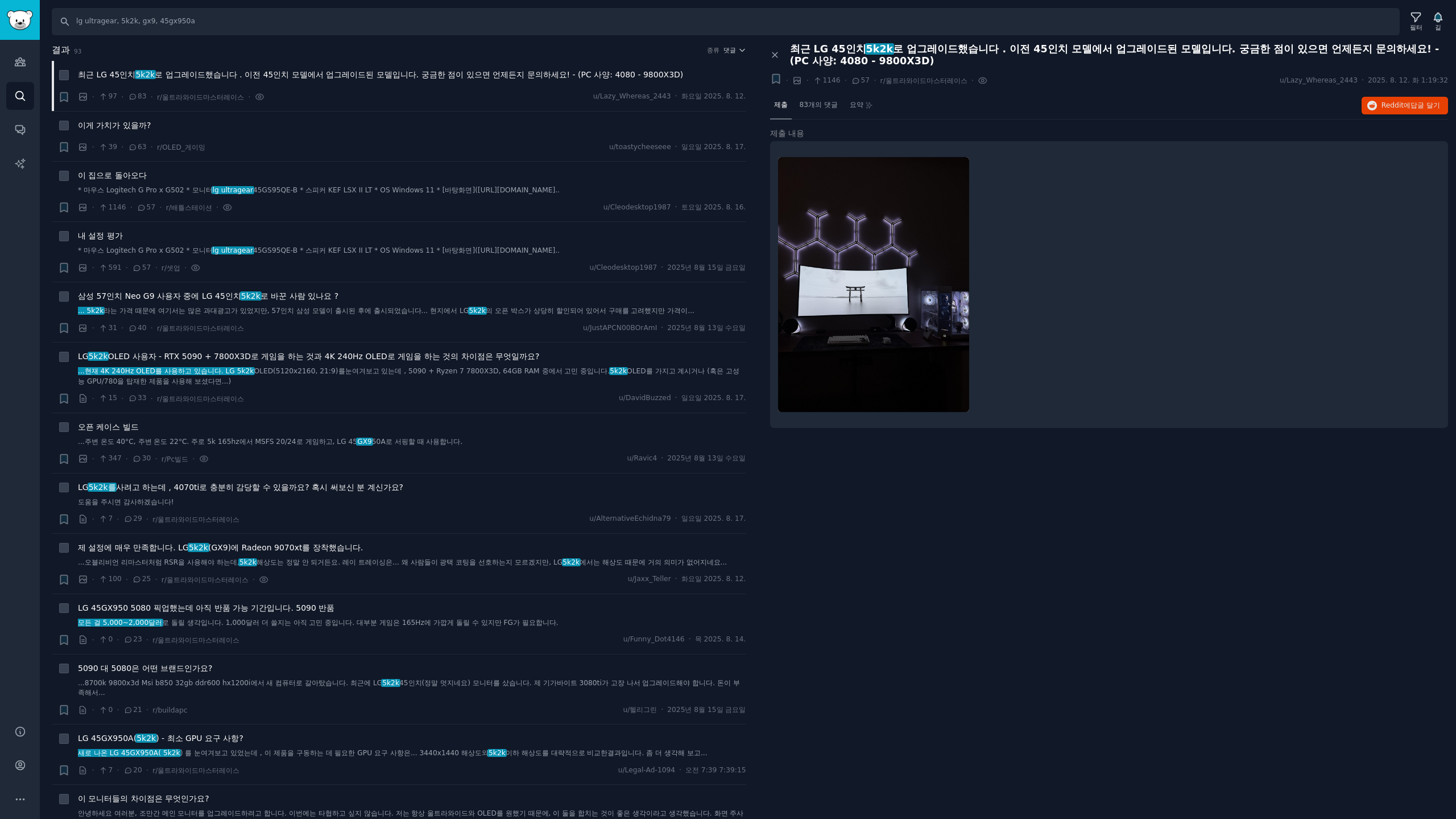
drag, startPoint x: 817, startPoint y: 99, endPoint x: 896, endPoint y: 113, distance: 80.2
click at [817, 101] on font "83개의 댓글" at bounding box center [818, 104] width 38 height 8
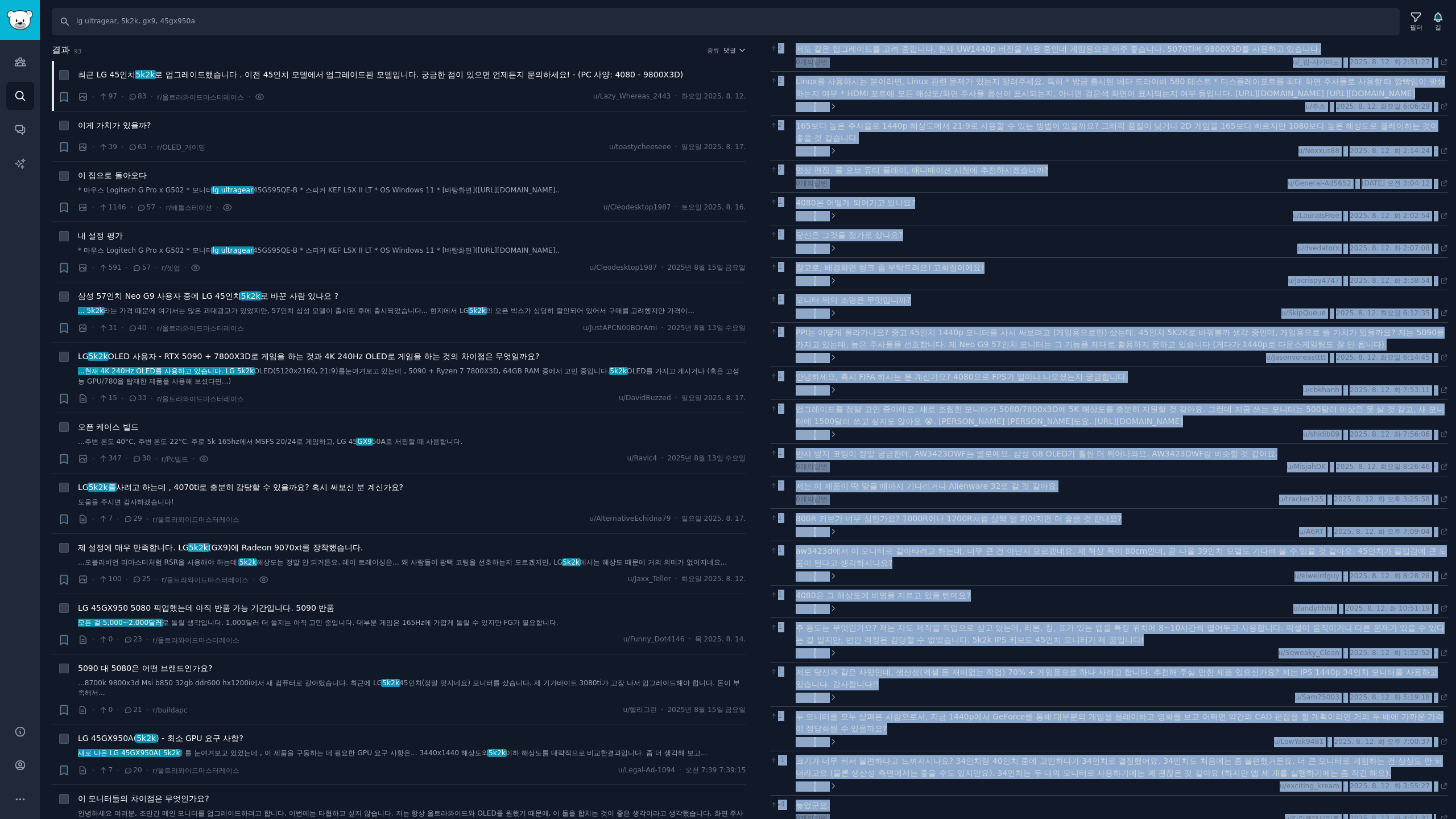
scroll to position [208, 0]
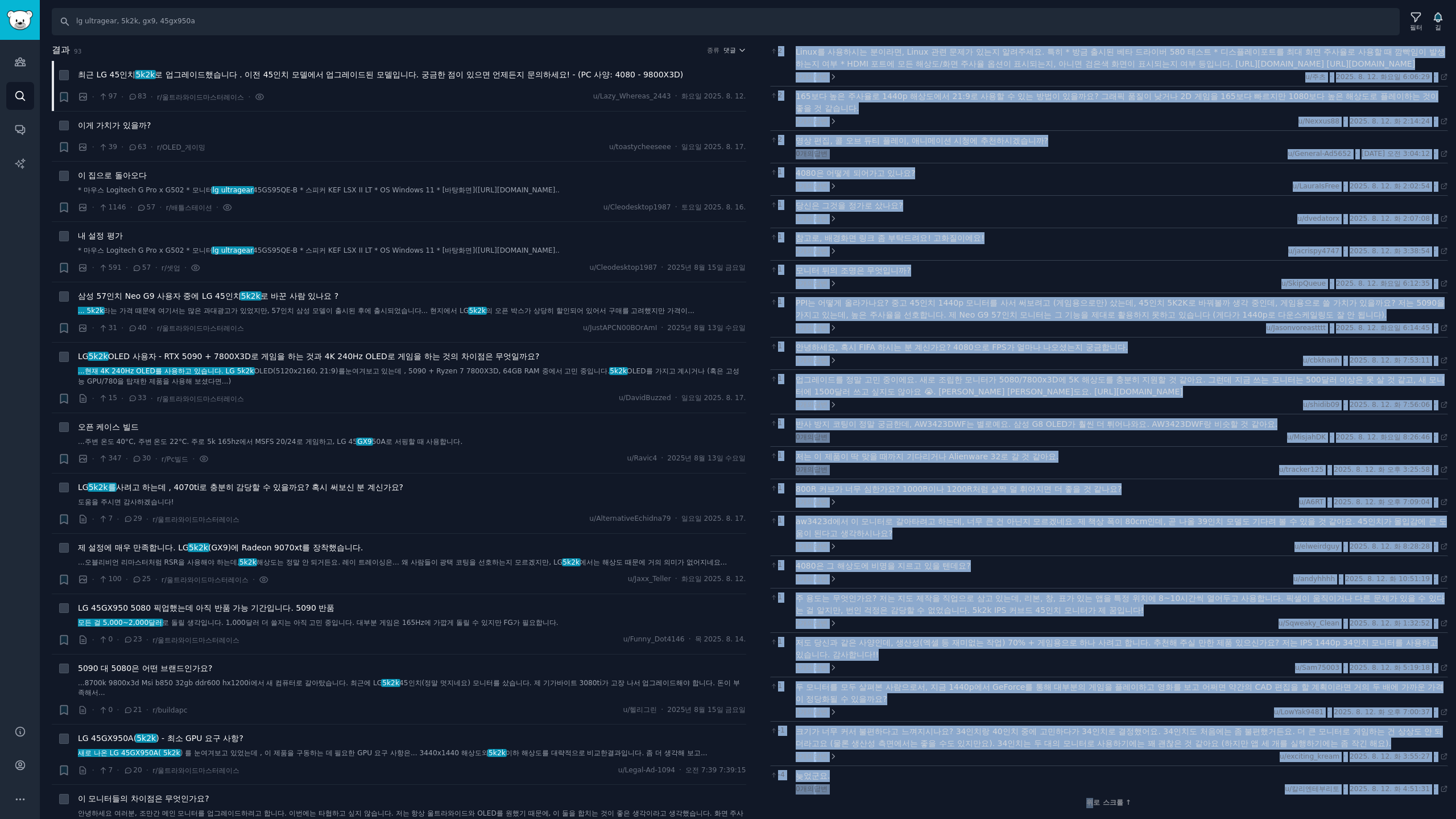
drag, startPoint x: 785, startPoint y: 145, endPoint x: 1084, endPoint y: 762, distance: 685.6
click at [1089, 818] on html "청중 찾다 대화 AI 보고서 돕다 계정 더 찾다 lg ultragear, 5k2k, gx9, 45gx950a 필터 길 결과 93 종류 댓글 +…" at bounding box center [728, 410] width 1456 height 819
copy div "OW2나 CS2와 같은 경쟁형 슈팅 게임을 하시나요? 듀얼 모드(330Hz)를 전혀 사용하지 않으시나요? 1개의 답변 u/LofiSynth ·…"
click at [1089, 186] on div "1개의 답변 u/LauraIsFree · 2025. 8. 12. 화 2:02:54 화요일 2025. 8. 12. ·" at bounding box center [1121, 186] width 652 height 10
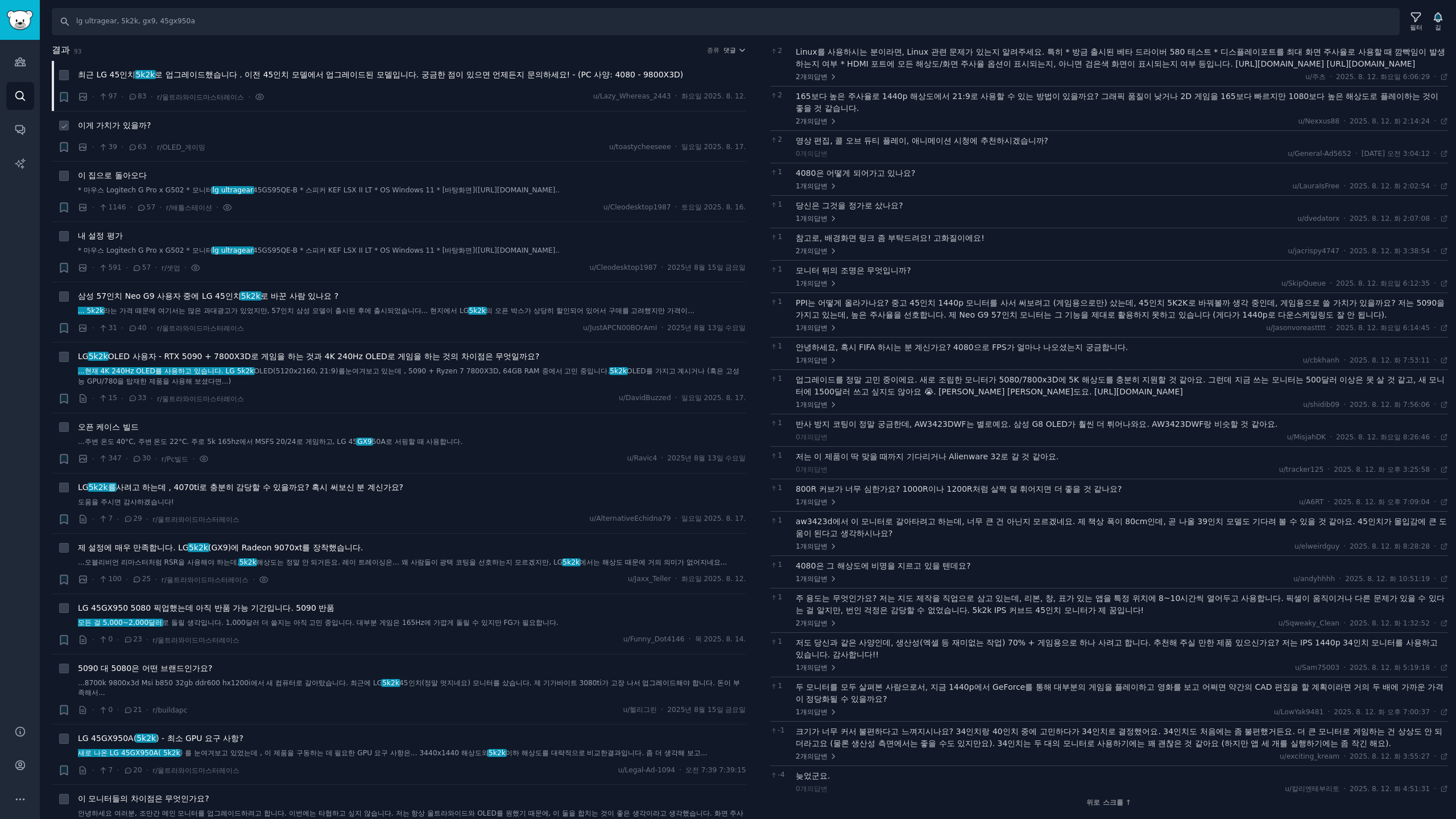
click at [454, 141] on div "이게 가치가 있을까? · 39 · 63 · r/OLED_게이밍 u/toastycheeseee · 일요일 2025. 8. 17." at bounding box center [412, 136] width 668 height 34
click at [730, 46] on font "댓글" at bounding box center [729, 50] width 12 height 7
click at [659, 90] on font "업보트" at bounding box center [666, 92] width 21 height 8
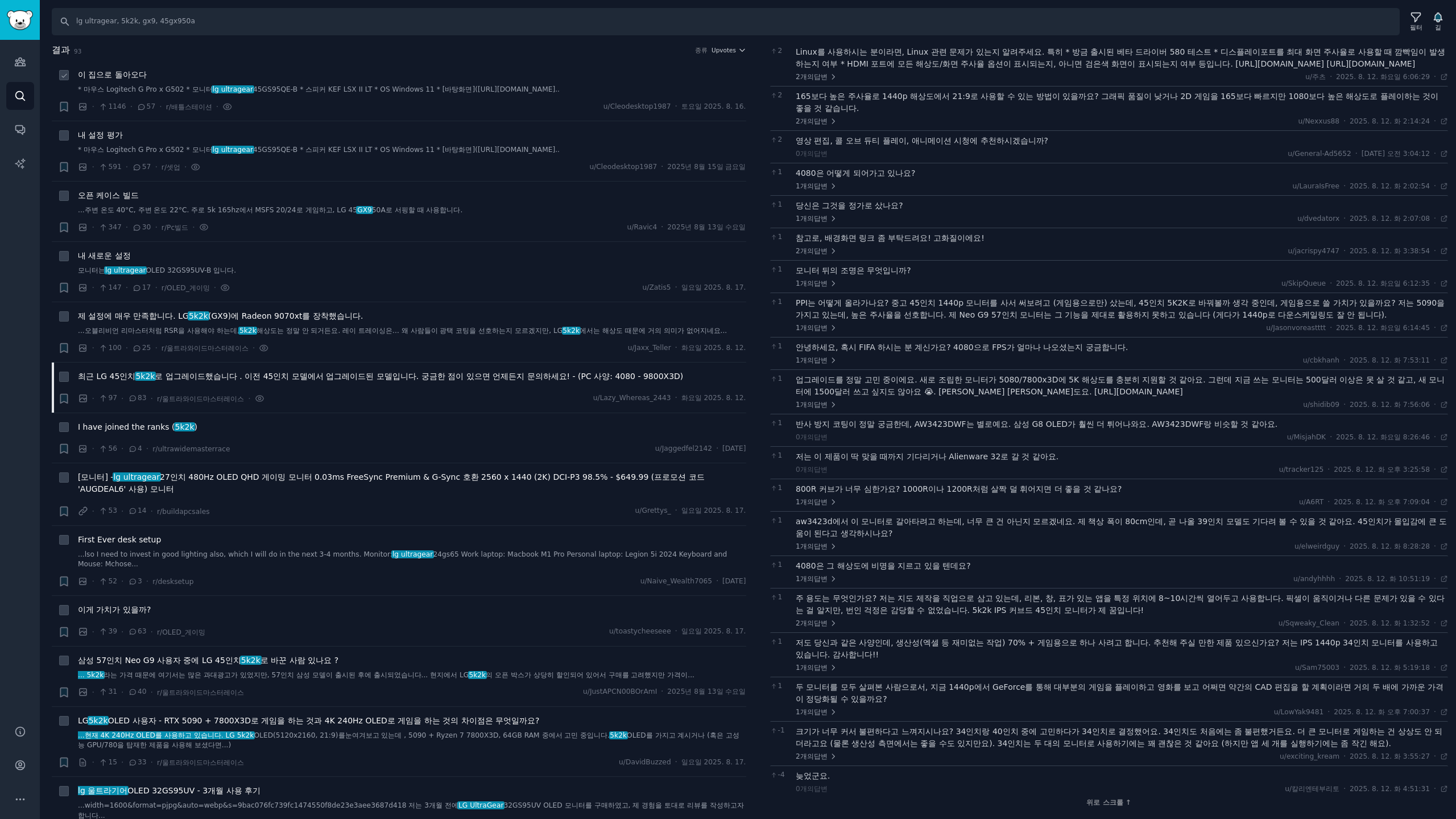
click at [342, 105] on div "· 1146 · 57 · r/배틀스테이션 · u/Cleodesktop1987 · 토요일 2025. 8. 16." at bounding box center [412, 106] width 668 height 12
click at [298, 75] on div "이 집으로 돌아오다" at bounding box center [412, 75] width 668 height 12
click at [193, 82] on div "이 집으로 돌아오다 * 마우스 Logitech G Pro x G502 * 모니터 lg ultragear 45GS95QE-B * 스피커 KEF …" at bounding box center [412, 82] width 668 height 26
click at [140, 86] on font "* 마우스 Logitech G Pro x G502 * 모니터" at bounding box center [145, 89] width 135 height 8
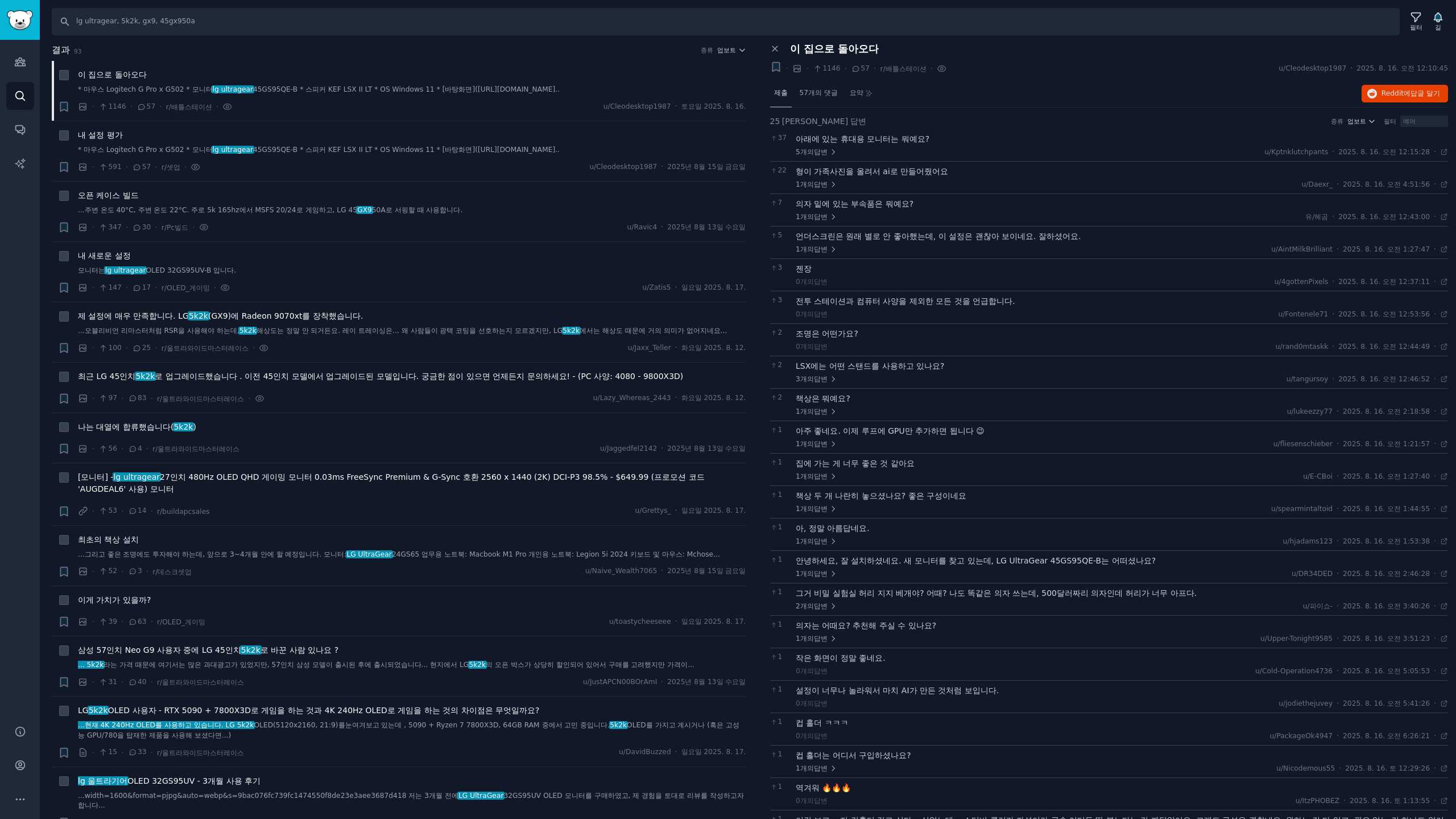
click at [786, 96] on font "제출" at bounding box center [781, 93] width 14 height 8
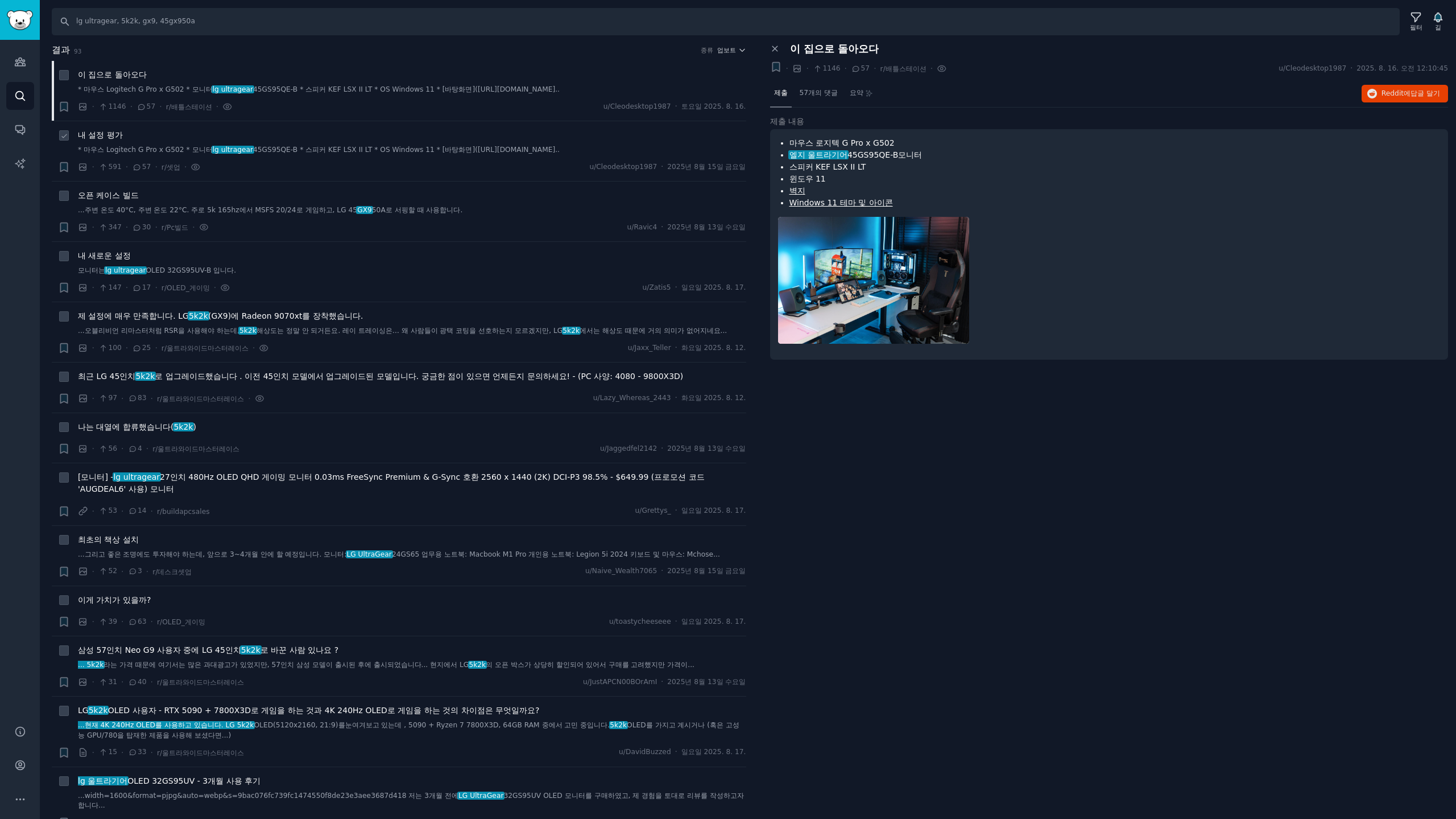
click at [148, 146] on font "* 마우스 Logitech G Pro x G502 * 모니터" at bounding box center [145, 150] width 135 height 8
drag, startPoint x: 102, startPoint y: 137, endPoint x: 135, endPoint y: 136, distance: 33.0
click at [102, 136] on font "내 설정 평가" at bounding box center [101, 135] width 45 height 9
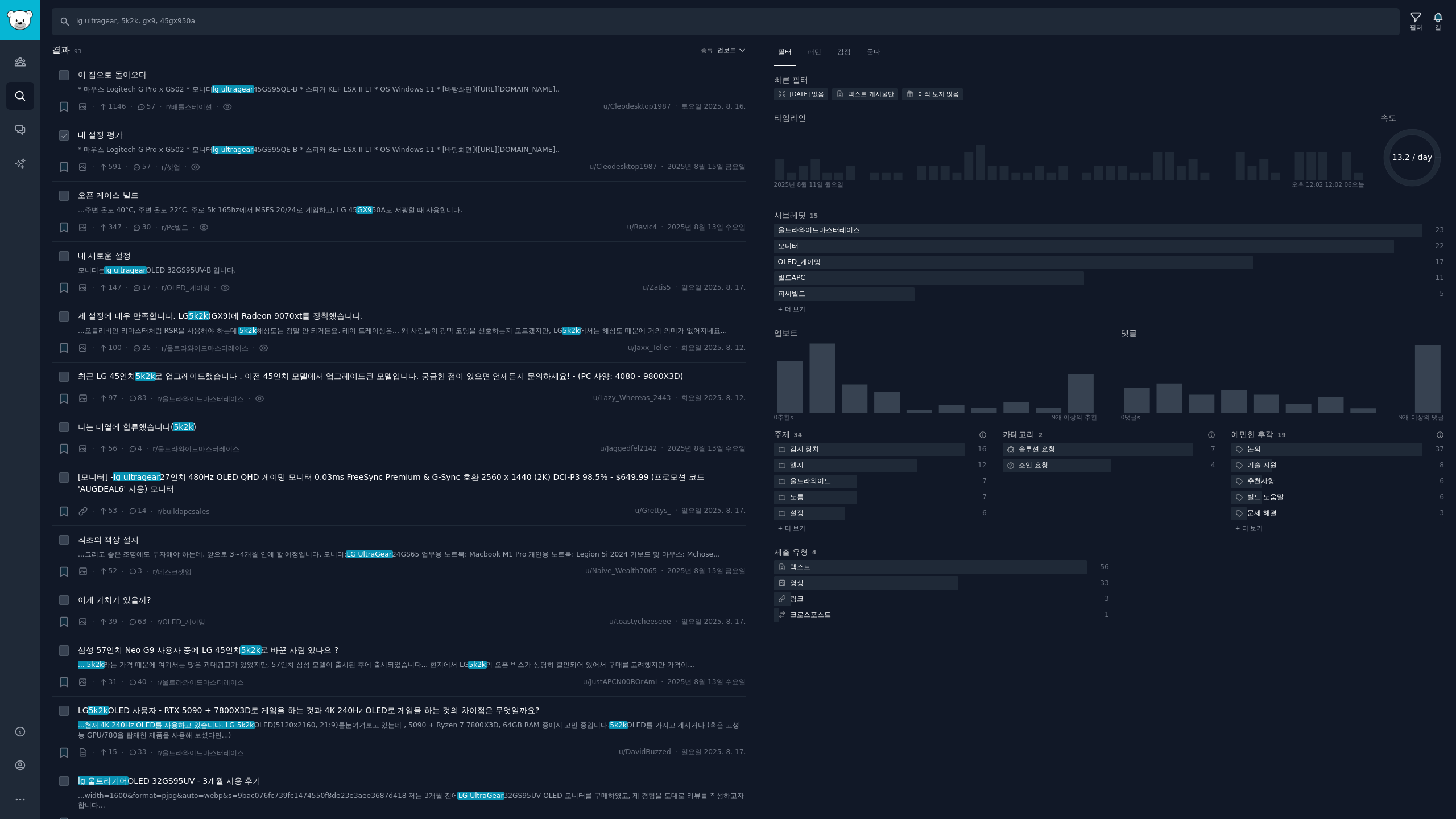
click at [360, 150] on font "45GS95QE-B * 스피커 KEF LSX II LT * OS Windows 11 * [바탕화면](https://moewalls.com/li…" at bounding box center [407, 150] width 307 height 8
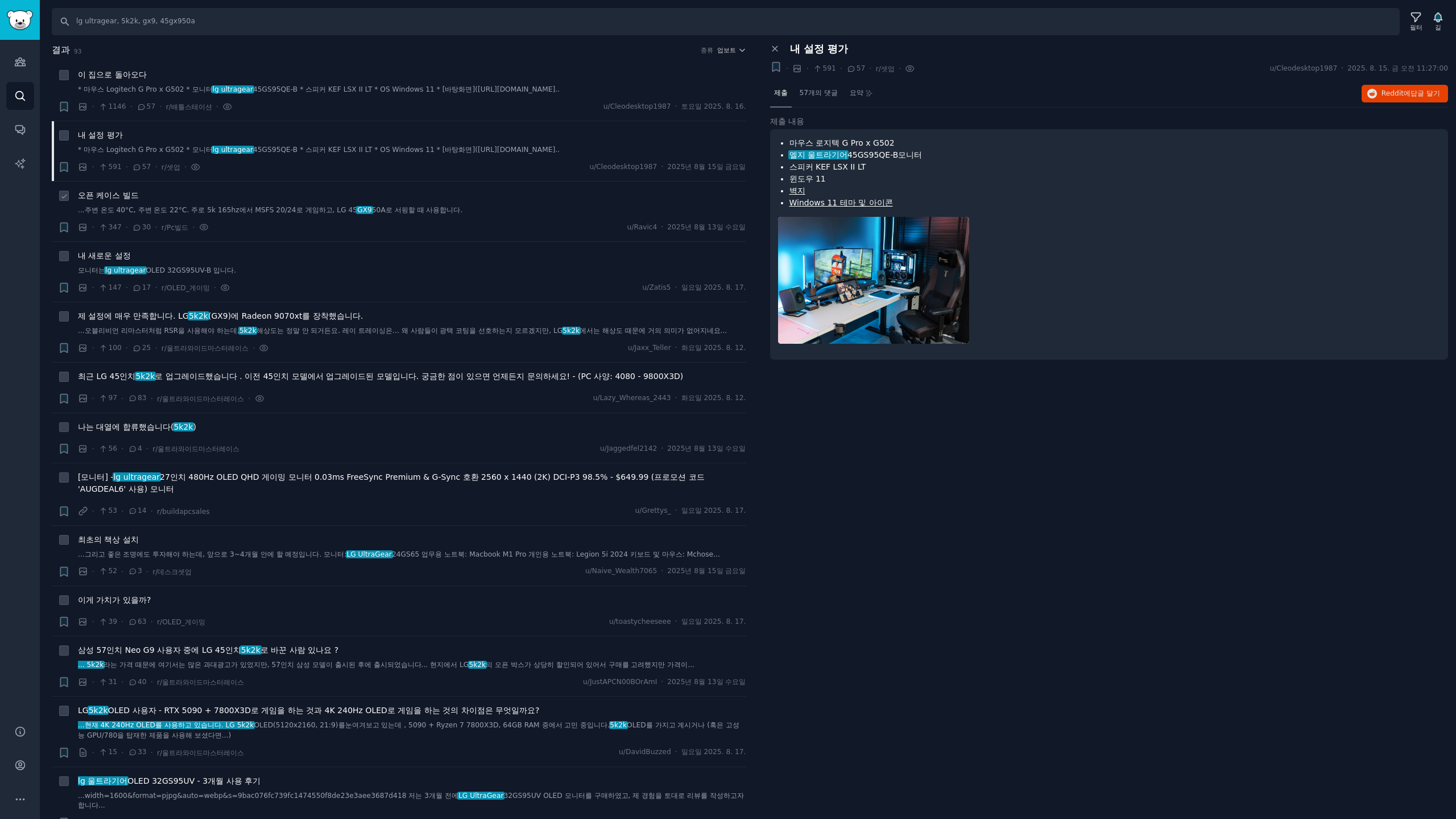
drag, startPoint x: 211, startPoint y: 214, endPoint x: 315, endPoint y: 215, distance: 104.0
click at [212, 215] on link "...주변 온도 40°C, 주변 온도 22°C. 주로 5k 165hz에서 MSFS 20/24로 게임하고, LG 45 GX9 50A로 서핑할 때…" at bounding box center [412, 210] width 668 height 10
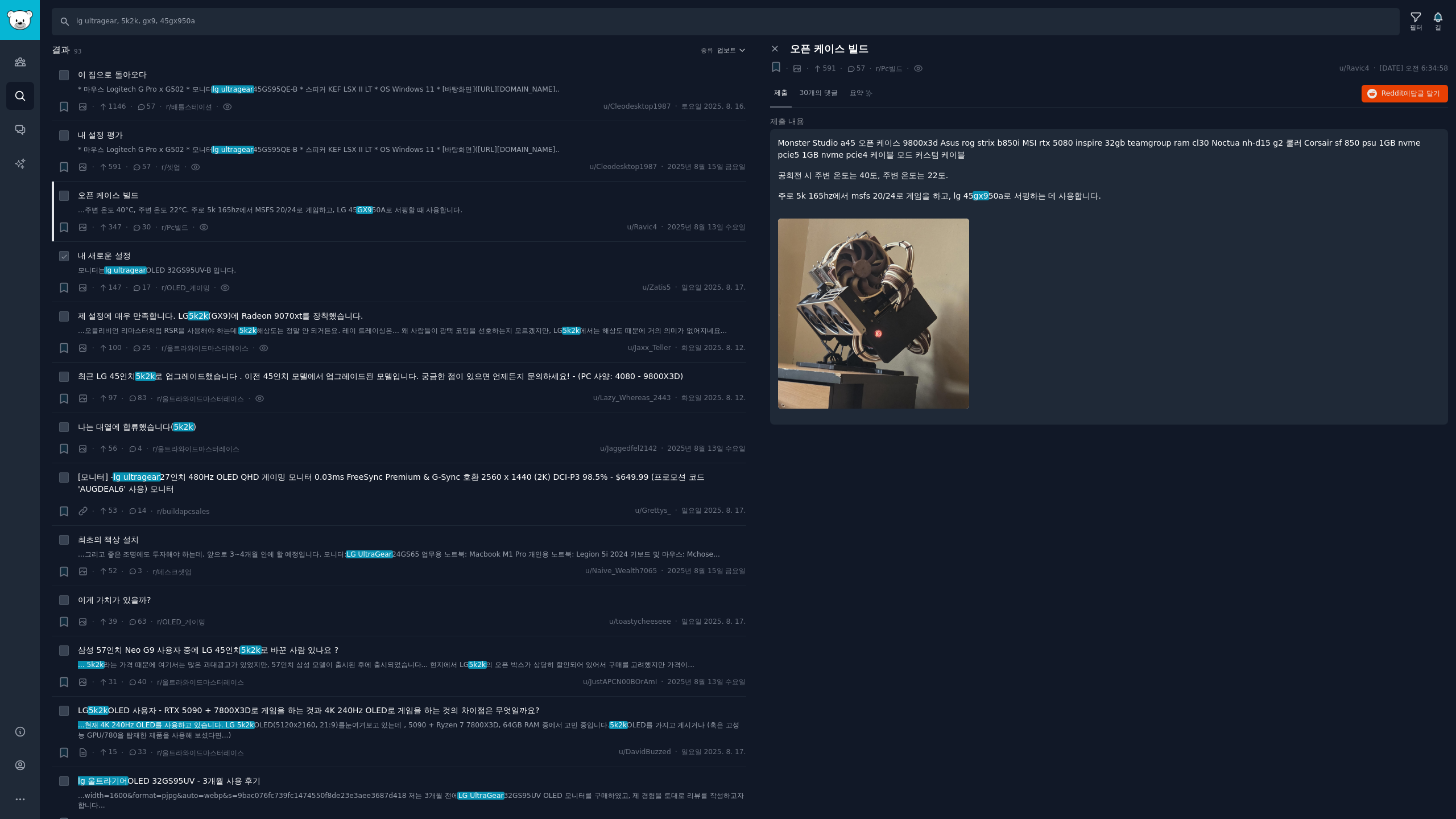
click at [266, 269] on link "모니터는 lg ultragear OLED 32GS95UV-B 입니다." at bounding box center [412, 271] width 668 height 10
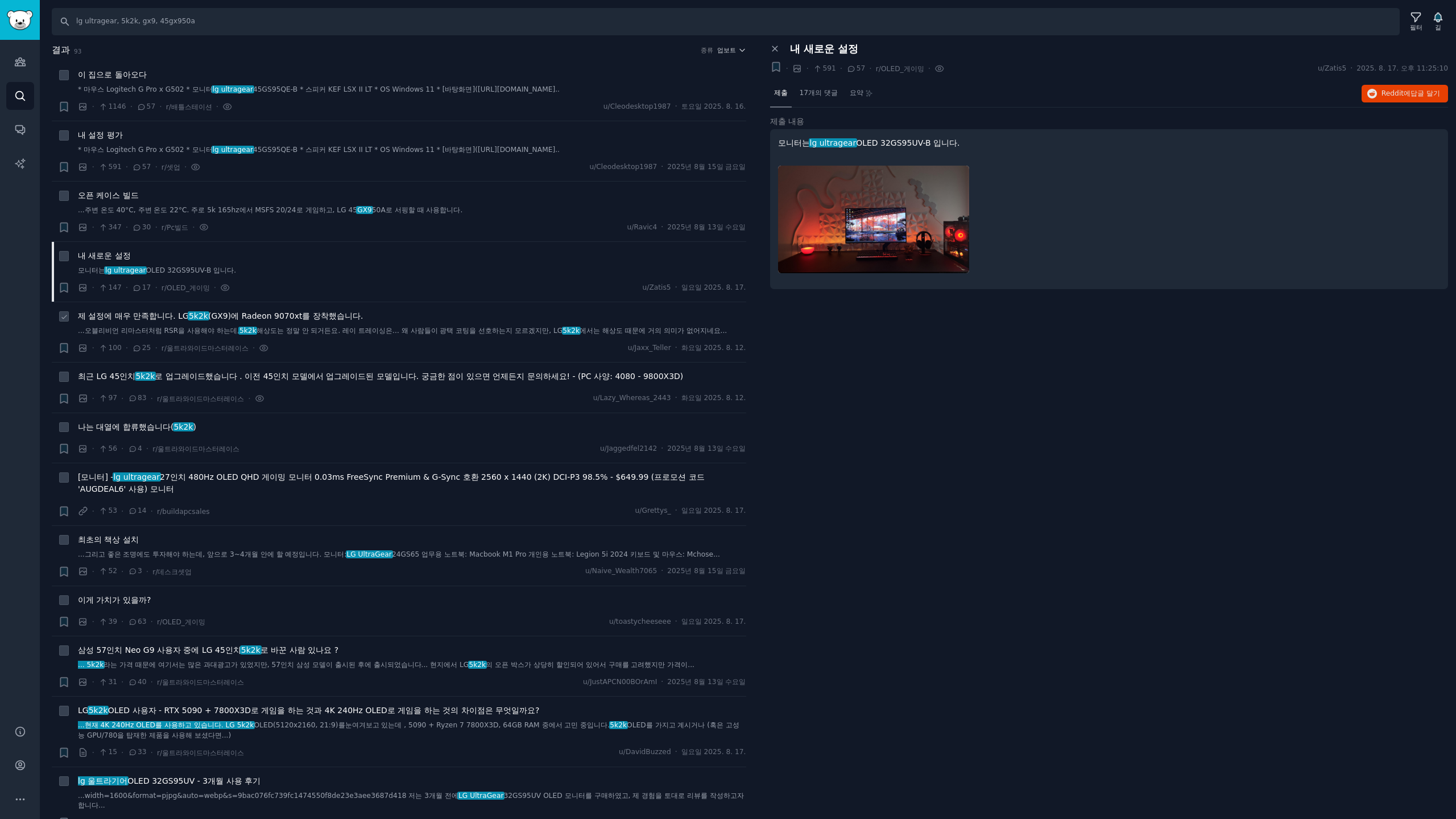
click at [377, 349] on div "· 100 · 25 · r/울트라와이드마스터레이스 · u/Jaxx_Teller · 화요일 2025. 8. 12." at bounding box center [412, 348] width 668 height 12
click at [326, 320] on font "(GX9)에 Radeon 9070xt를 장착했습니다." at bounding box center [286, 316] width 155 height 9
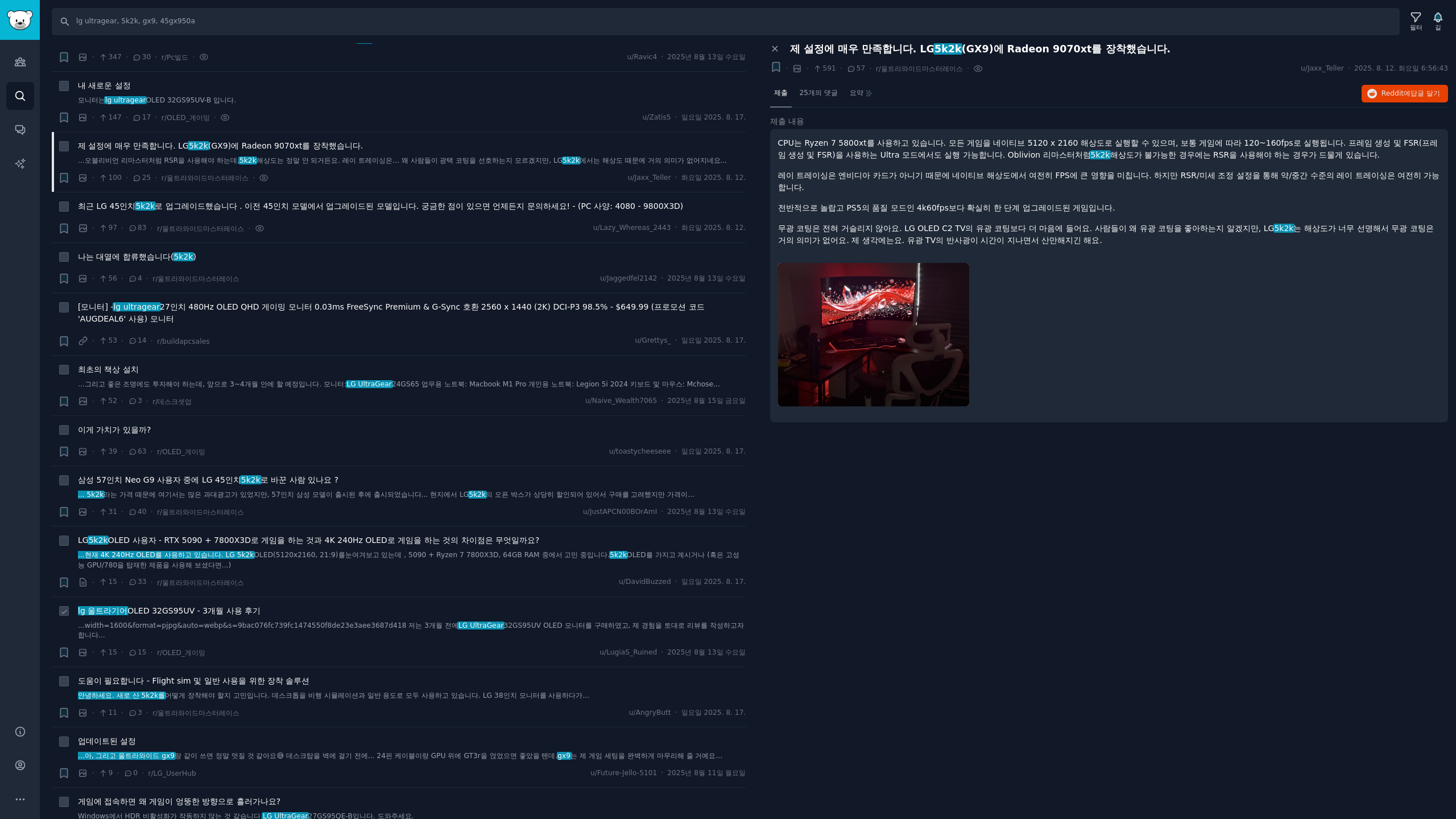
scroll to position [379, 0]
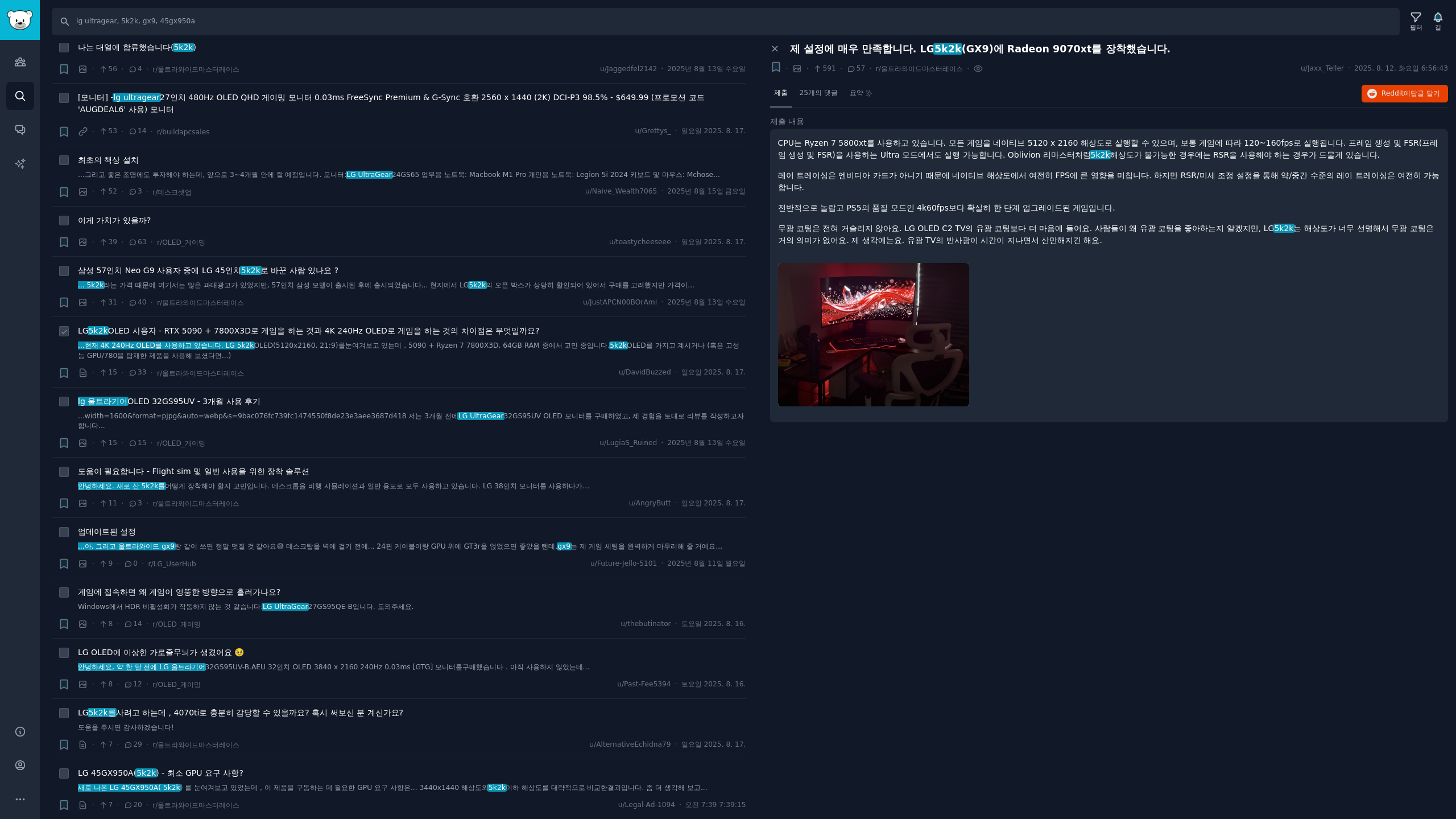
click at [305, 373] on div "· 15 · 33 · r/울트라와이드마스터레이스 u/DavidBuzzed · 일요일 2025. 8. 17." at bounding box center [412, 373] width 668 height 12
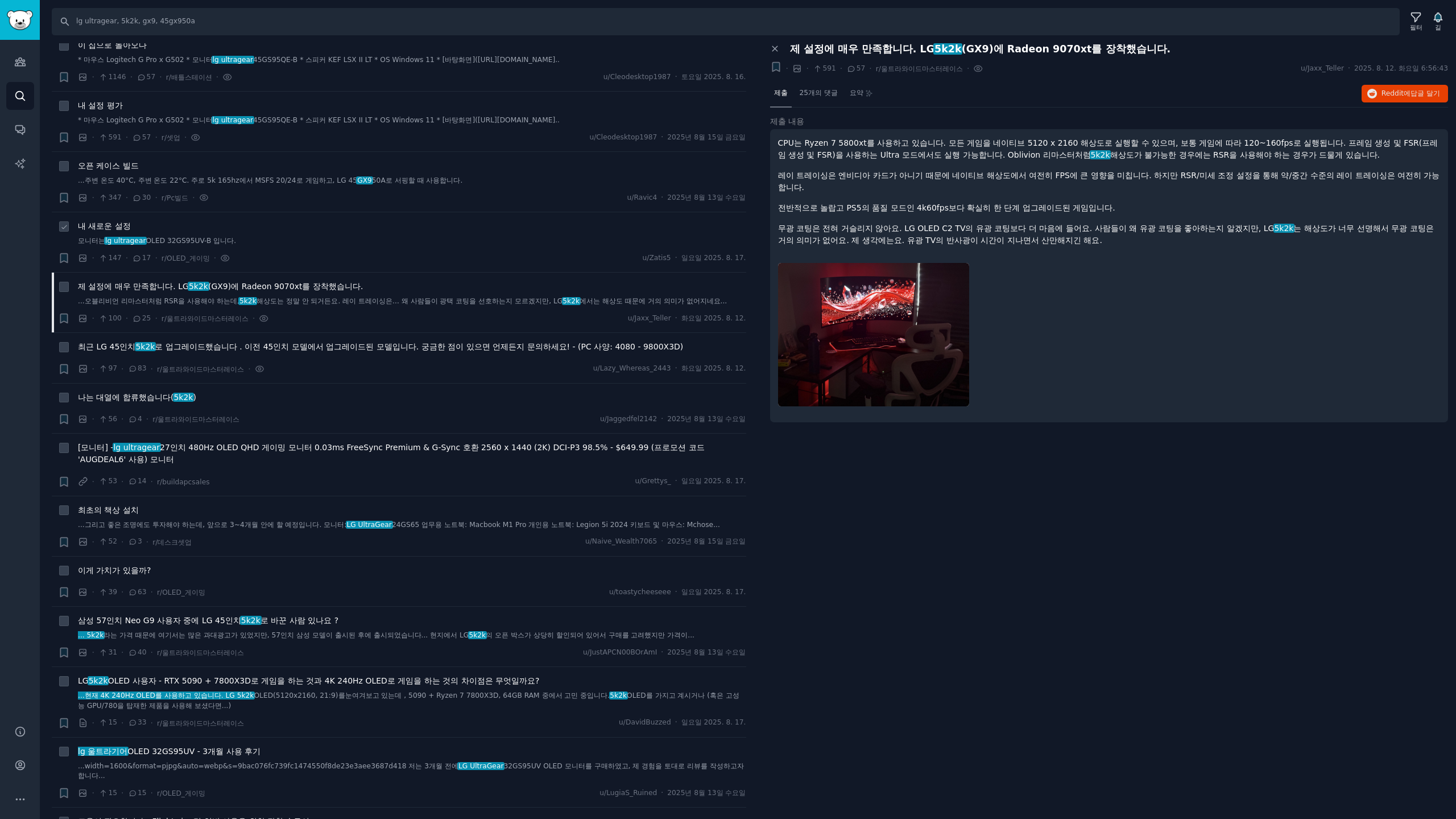
scroll to position [0, 0]
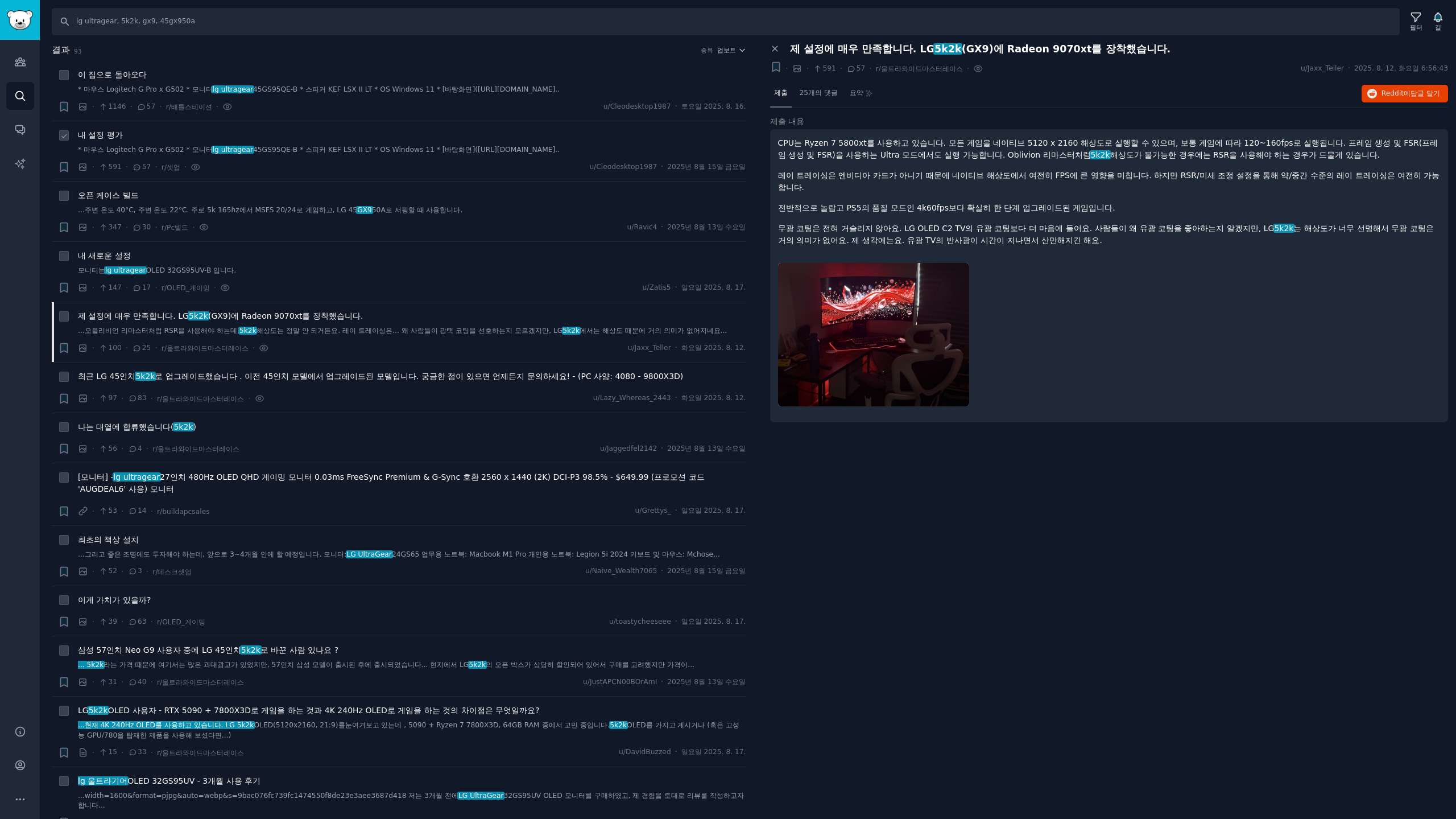
click at [284, 152] on font "45GS95QE-B * 스피커 KEF LSX II LT * OS Windows 11 * [바탕화면](https://moewalls.com/li…" at bounding box center [407, 150] width 307 height 8
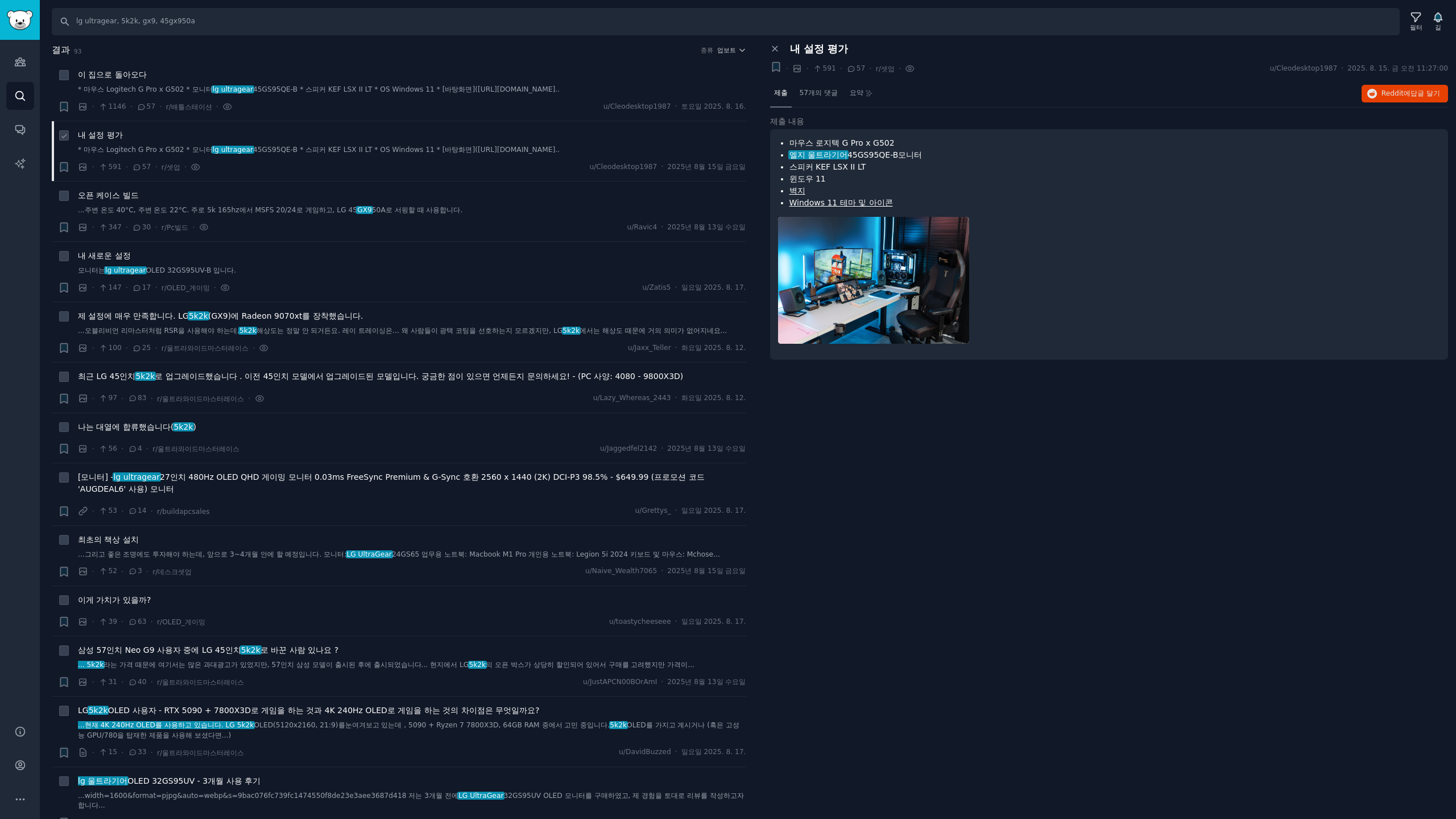
click at [116, 135] on font "내 설정 평가" at bounding box center [101, 135] width 45 height 9
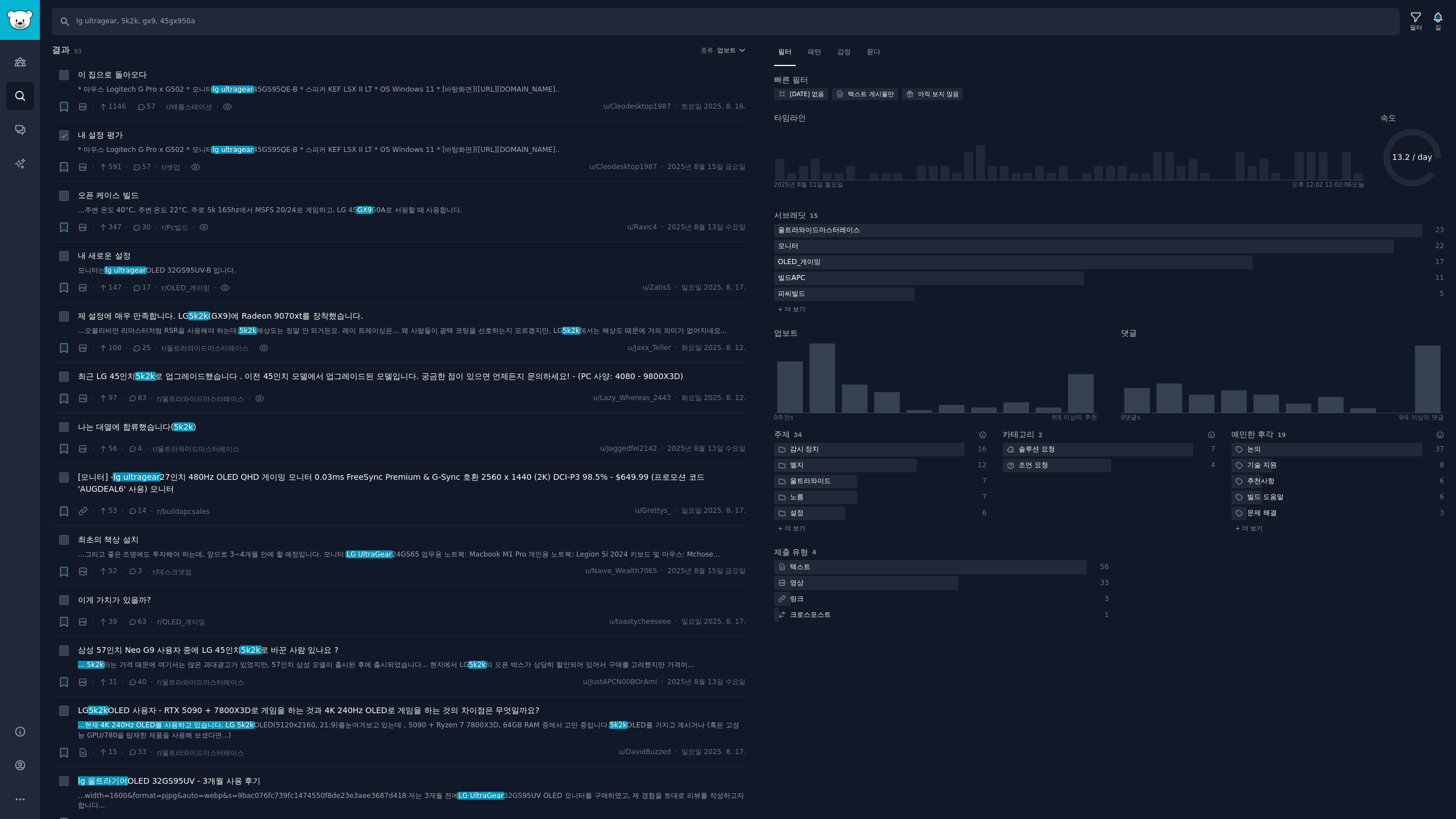
click at [144, 149] on font "* 마우스 Logitech G Pro x G502 * 모니터" at bounding box center [145, 150] width 135 height 8
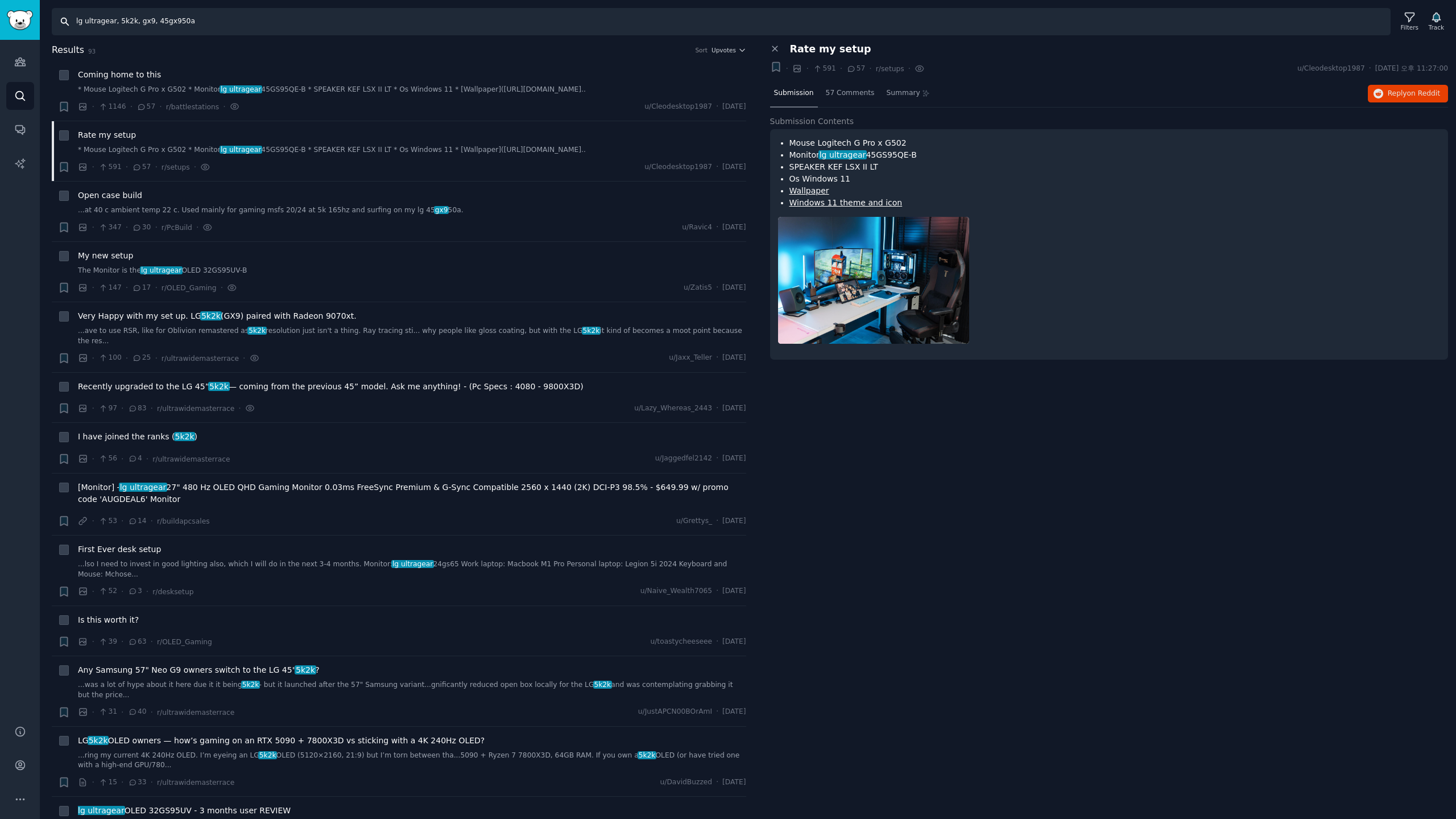
drag, startPoint x: 306, startPoint y: 25, endPoint x: 0, endPoint y: 3, distance: 306.8
click at [0, 3] on div "Audiences Search Conversations AI Reports Help Account More Search lg ultragear…" at bounding box center [728, 410] width 1456 height 819
type input "ㅣ"
type input "lg xboom, xboom, xboom grab, xboom bounce, xboom stage, xboom buds"
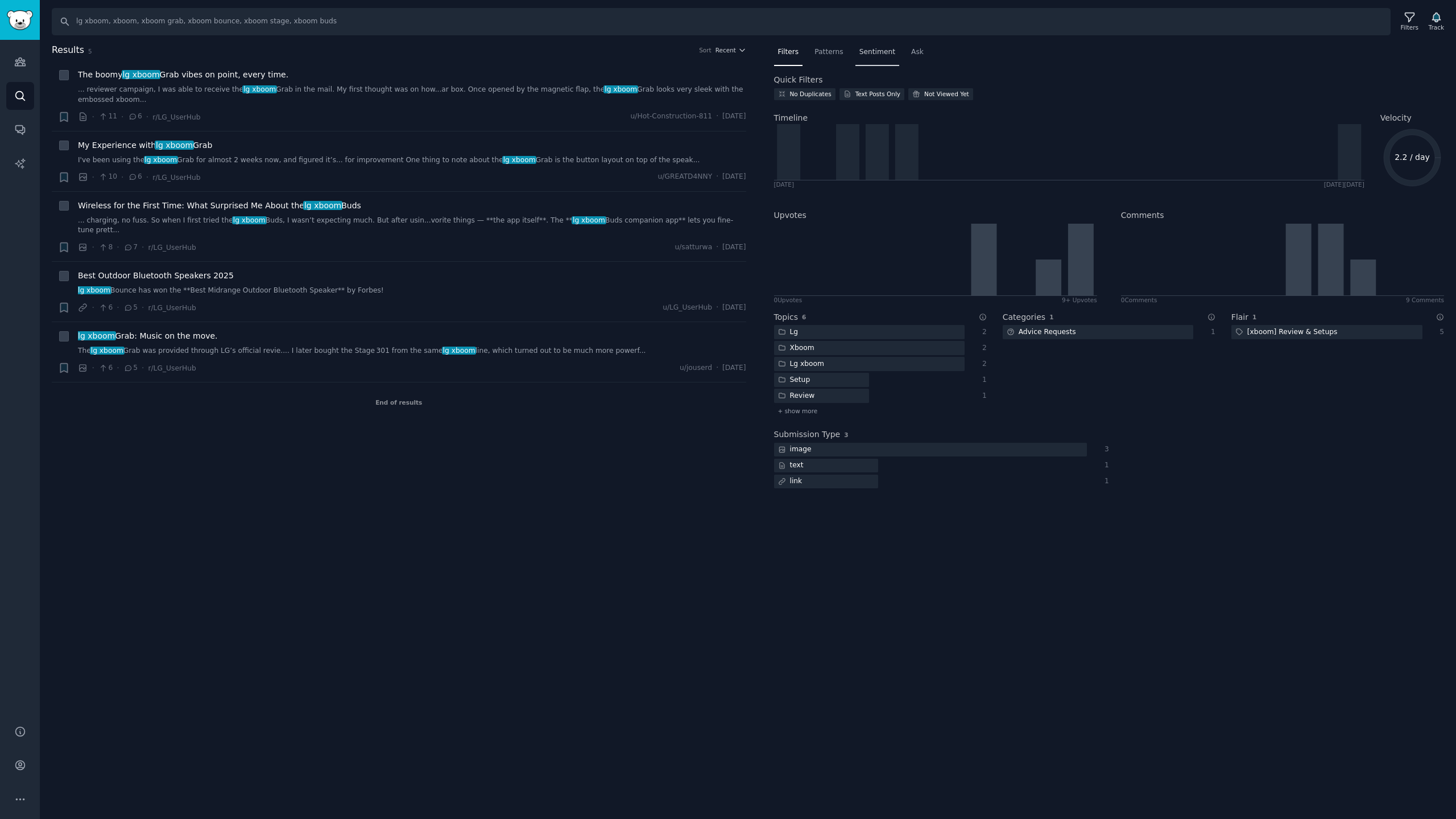
click at [873, 55] on span "Sentiment" at bounding box center [877, 52] width 36 height 10
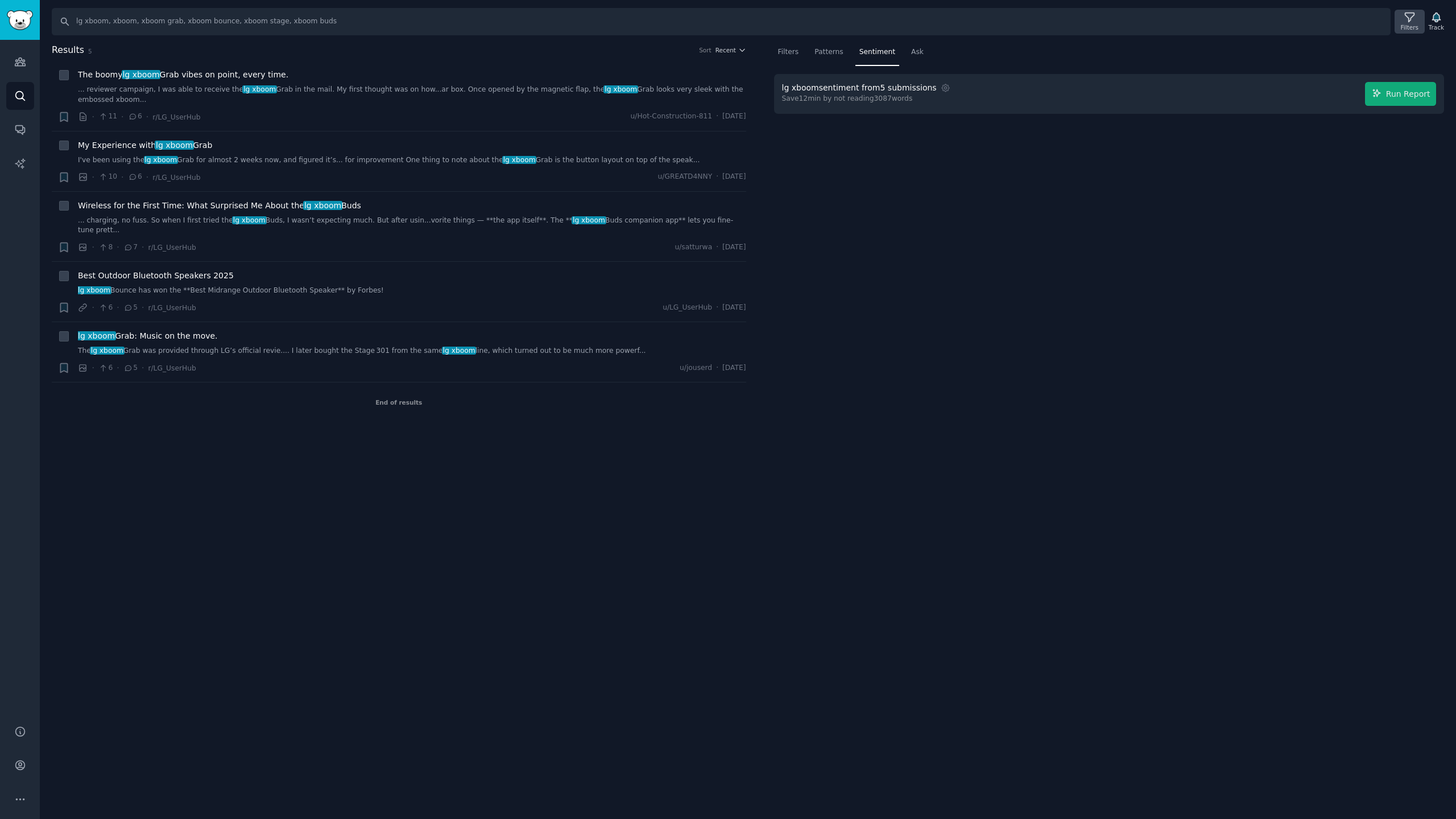
click at [1415, 19] on icon at bounding box center [1409, 17] width 12 height 12
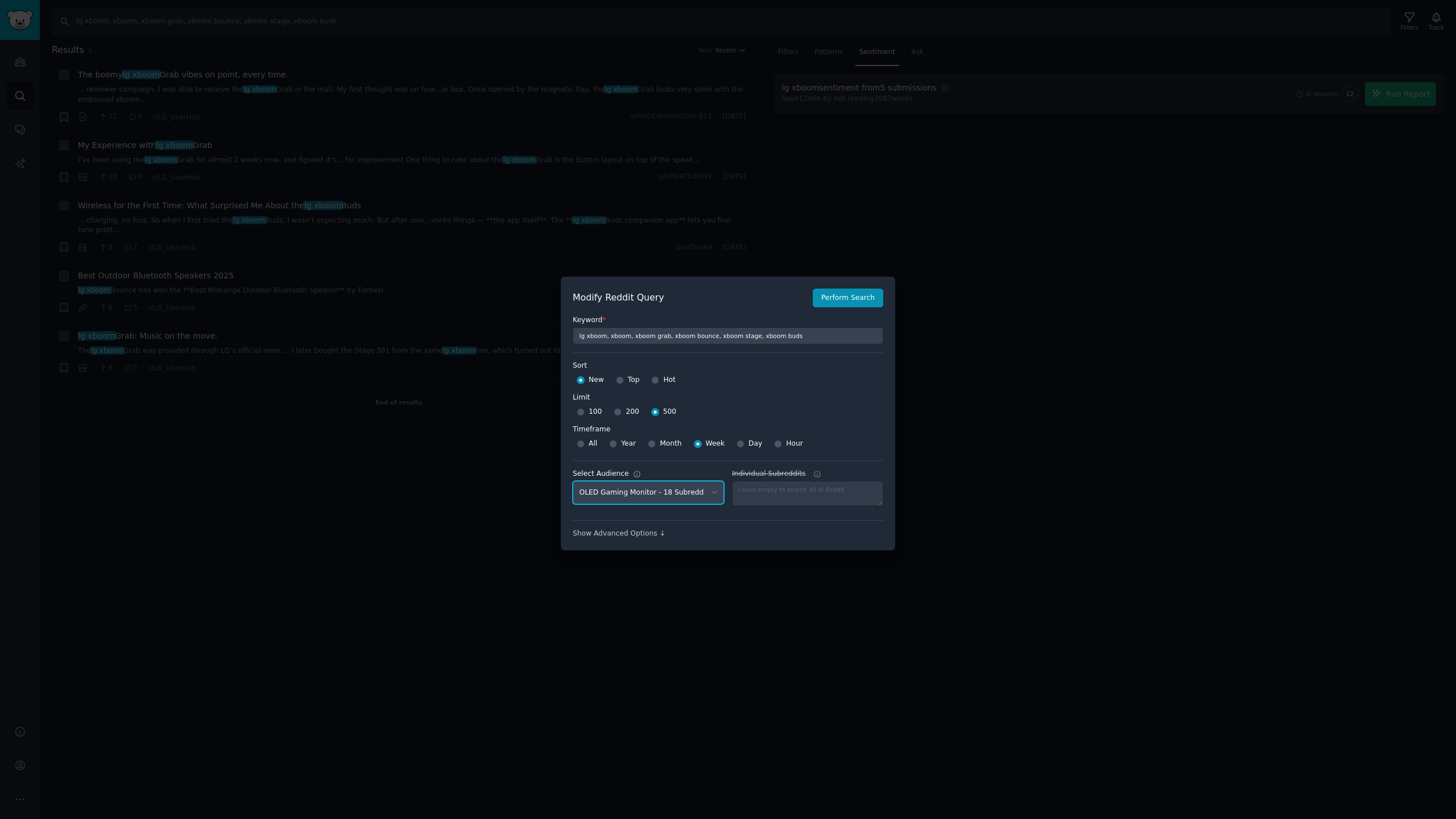
click at [708, 494] on select "No audience - Searching all of Reddit stanbyme - 35 Subreddits internetexplorer…" at bounding box center [648, 493] width 151 height 23
select select "d5641c5a1a"
click at [572, 481] on select "No audience - Searching all of Reddit stanbyme - 35 Subreddits internetexplorer…" at bounding box center [648, 493] width 151 height 23
click at [841, 295] on button "Perform Search" at bounding box center [848, 298] width 70 height 19
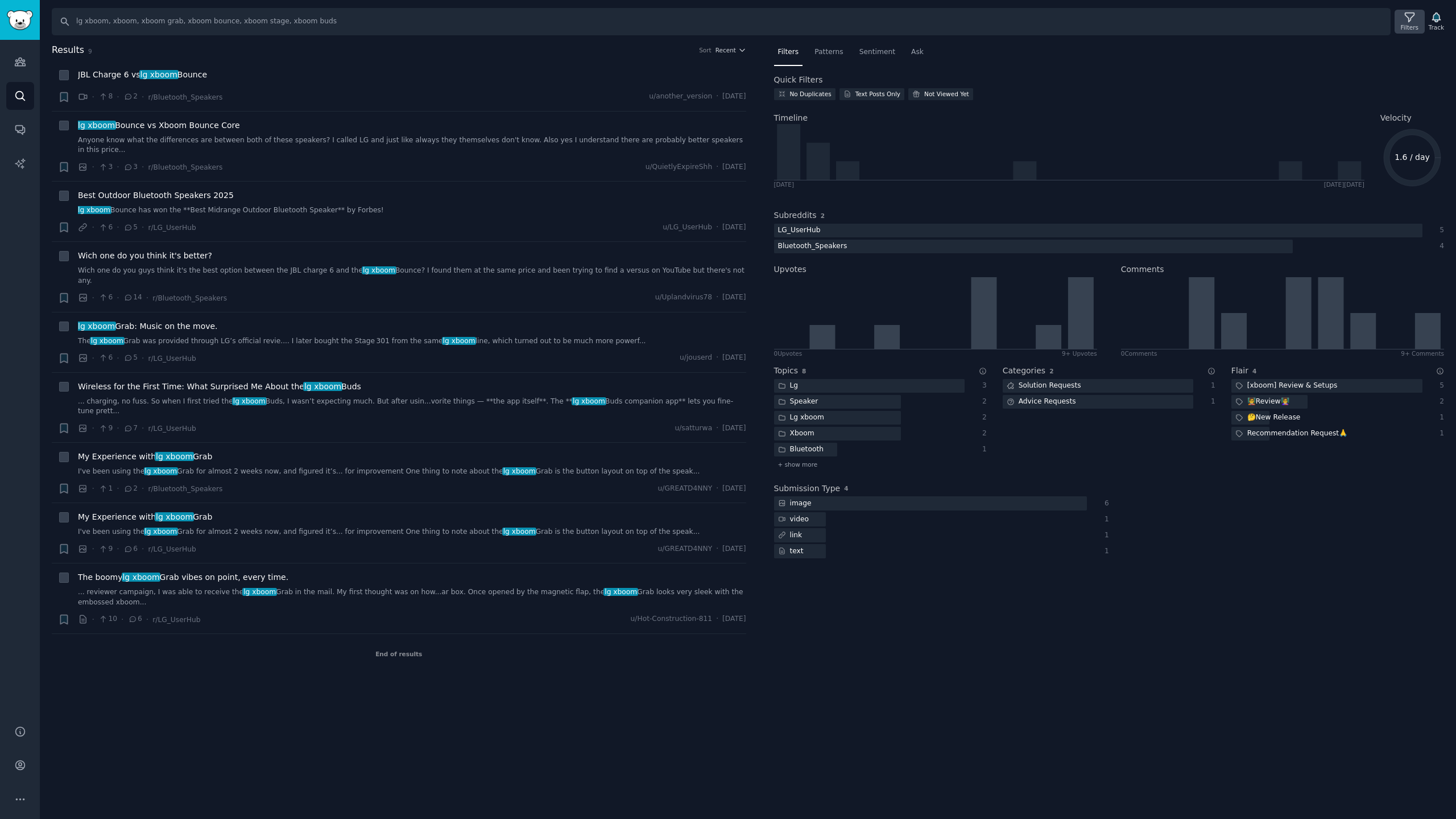
click at [1404, 21] on div "Filters" at bounding box center [1409, 21] width 30 height 24
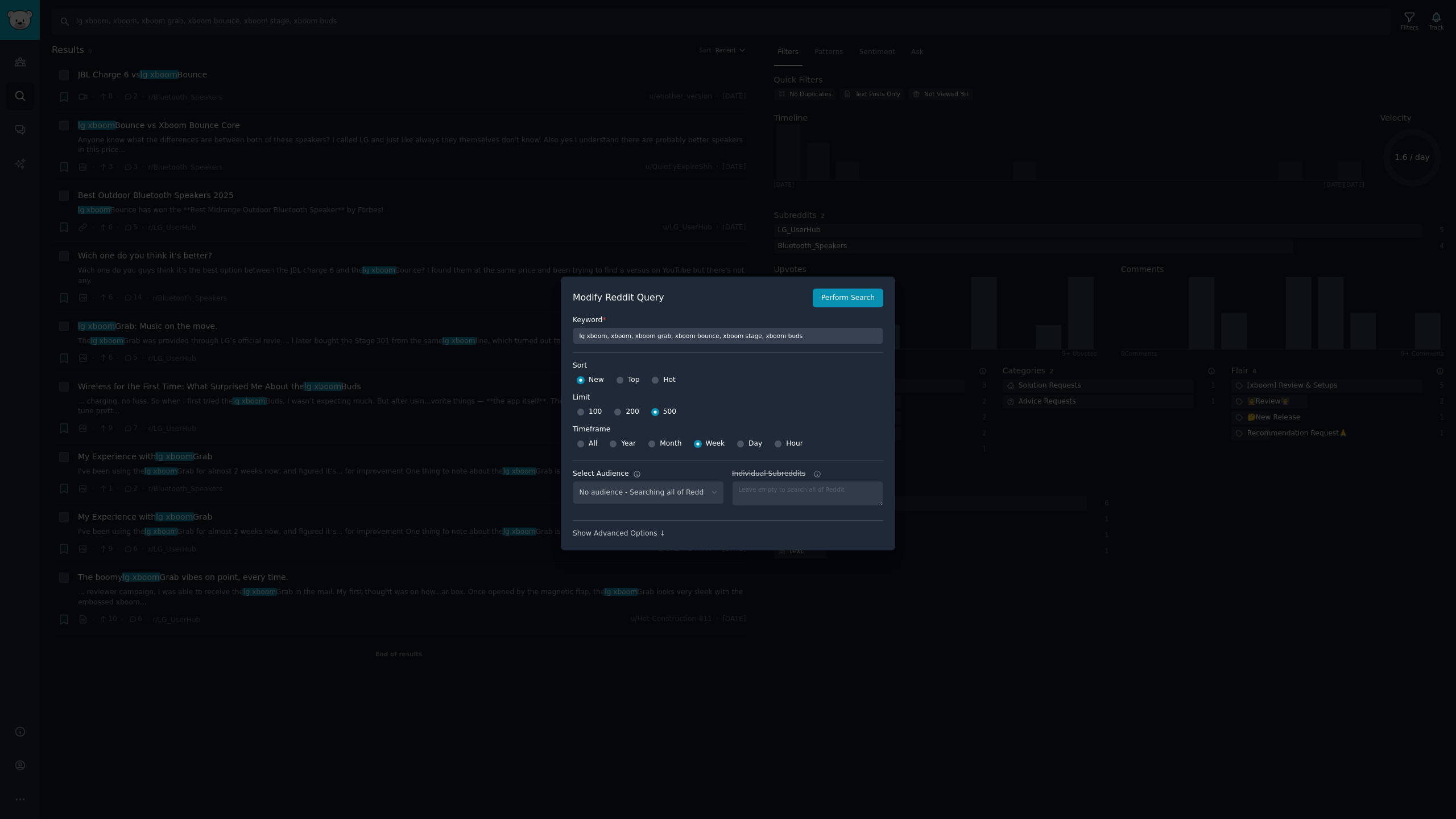
select select "d5641c5a1a"
click at [842, 109] on div at bounding box center [728, 410] width 1456 height 819
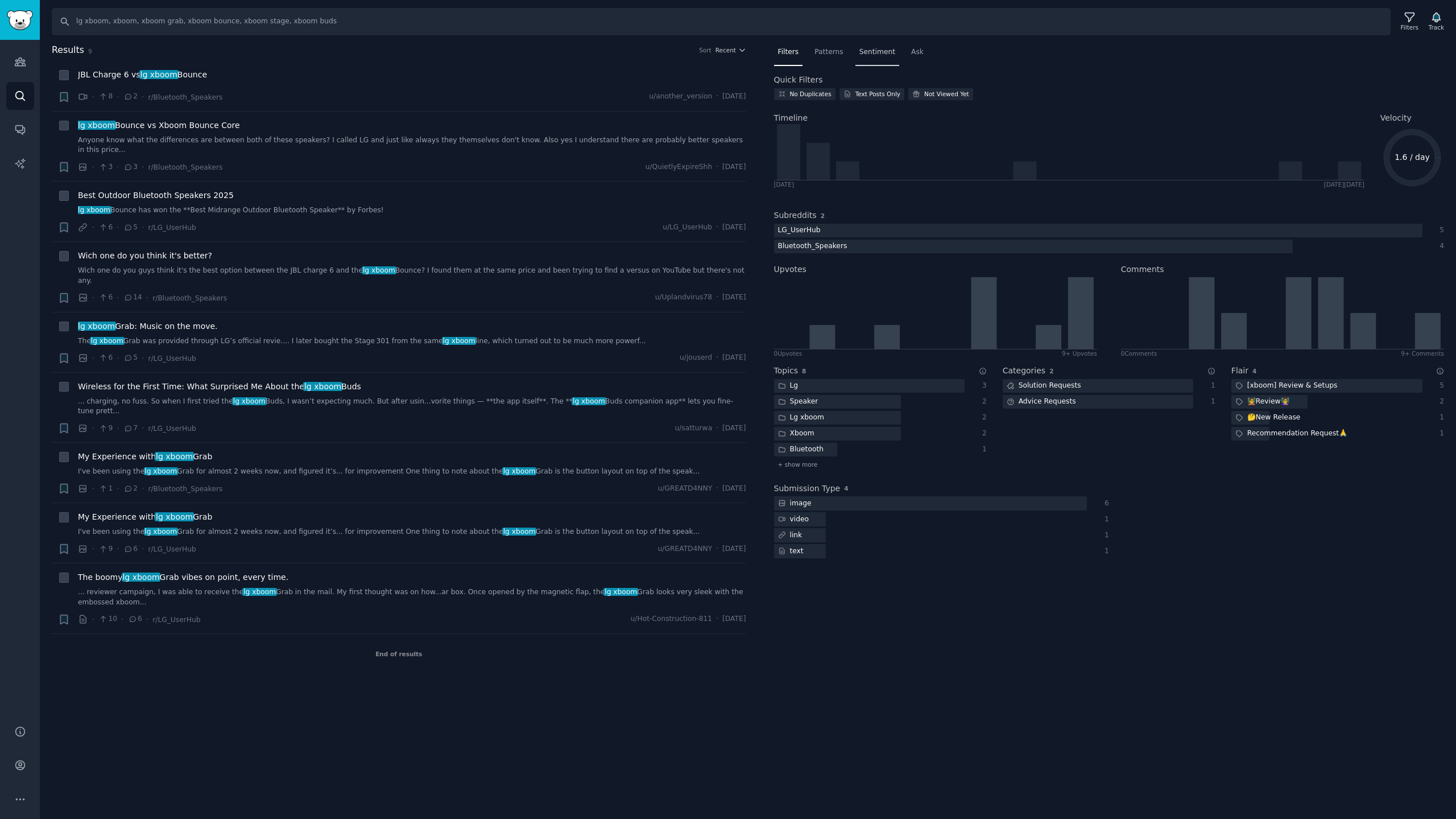
click at [868, 55] on span "Sentiment" at bounding box center [877, 52] width 36 height 10
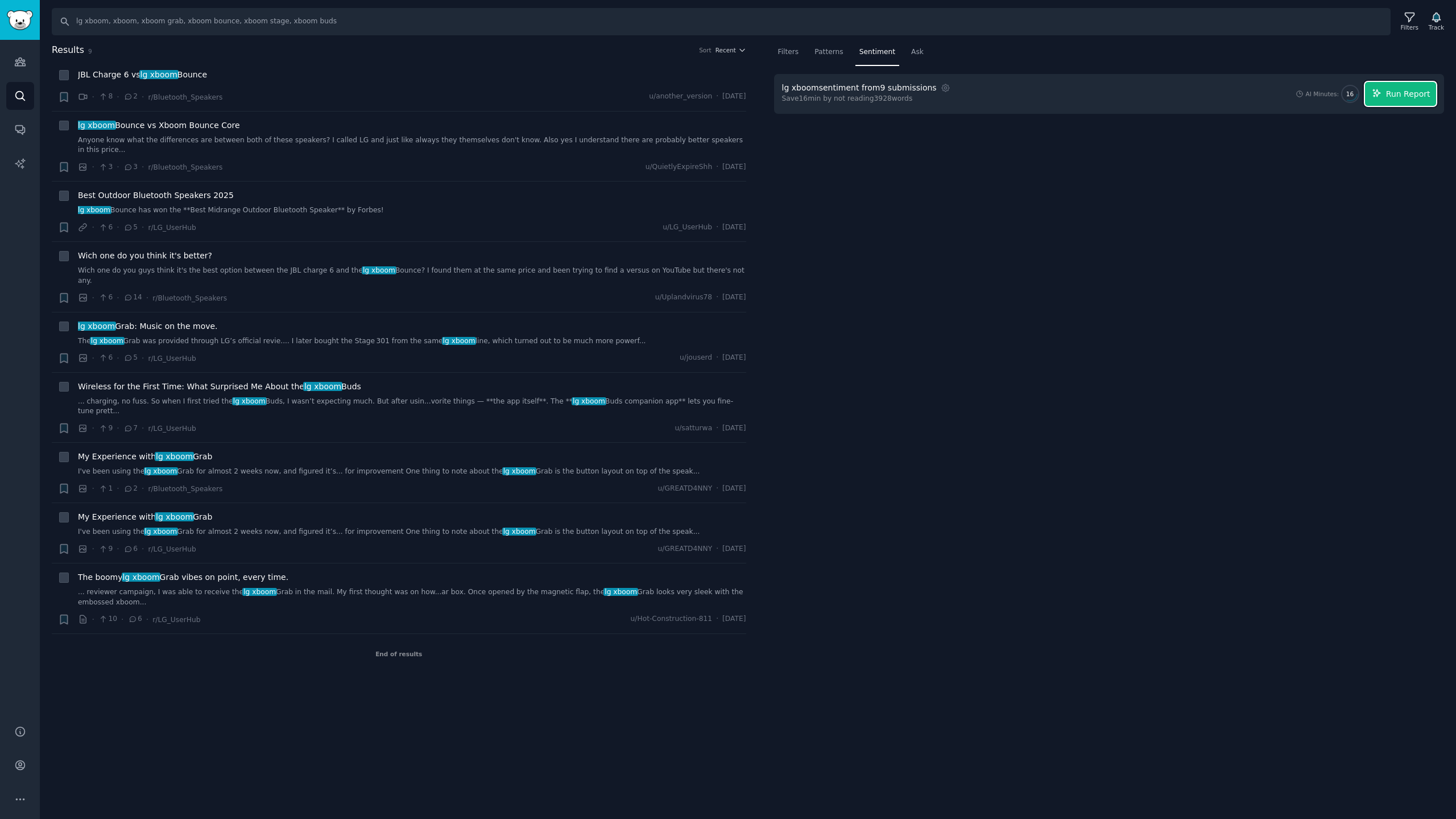
click at [1393, 94] on span "Run Report" at bounding box center [1408, 94] width 44 height 12
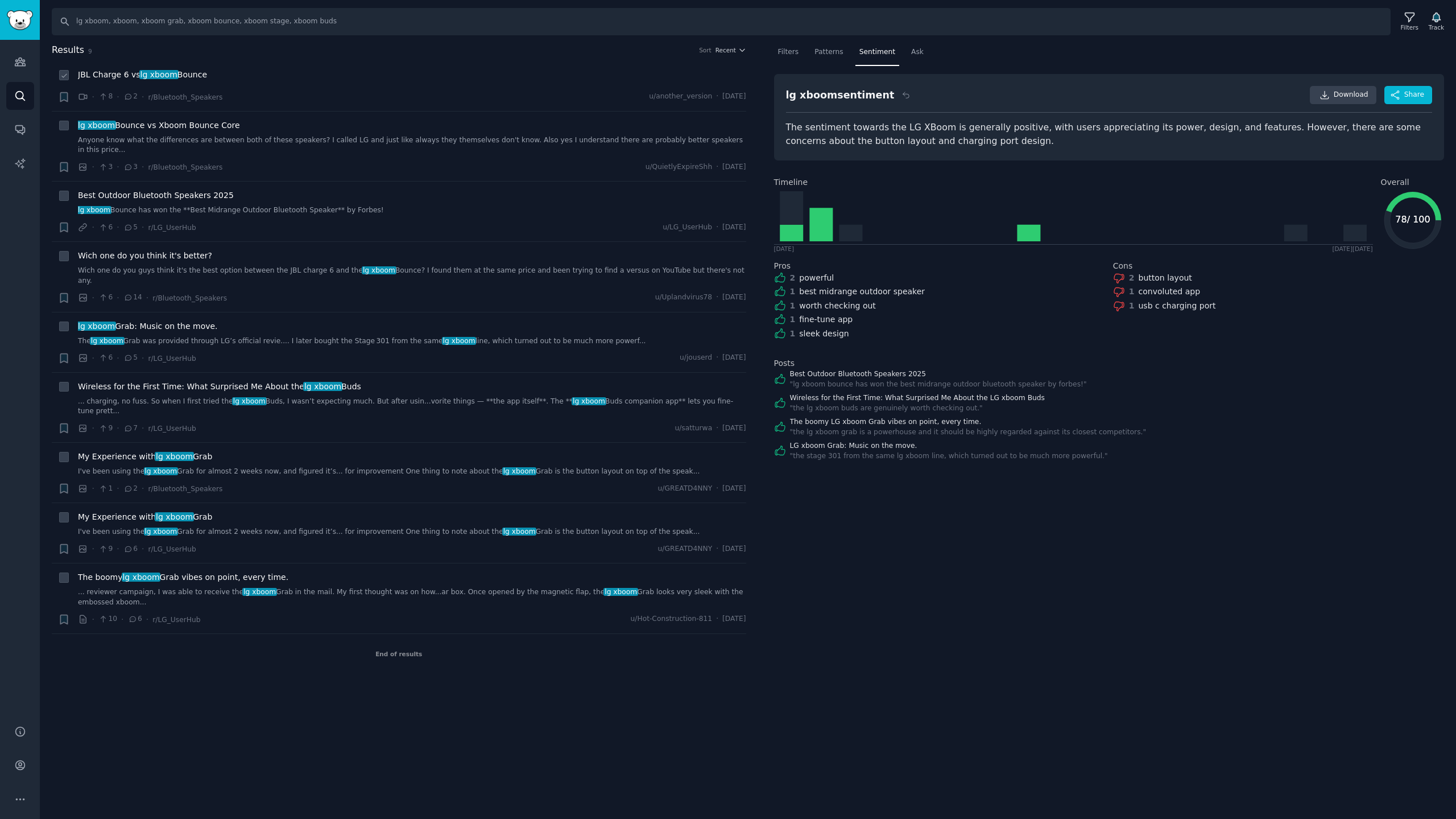
drag, startPoint x: 419, startPoint y: 80, endPoint x: 444, endPoint y: 79, distance: 25.0
click at [420, 80] on div "JBL Charge 6 vs lg xboom Bounce" at bounding box center [412, 75] width 668 height 12
click at [786, 55] on span "Filters" at bounding box center [788, 52] width 21 height 10
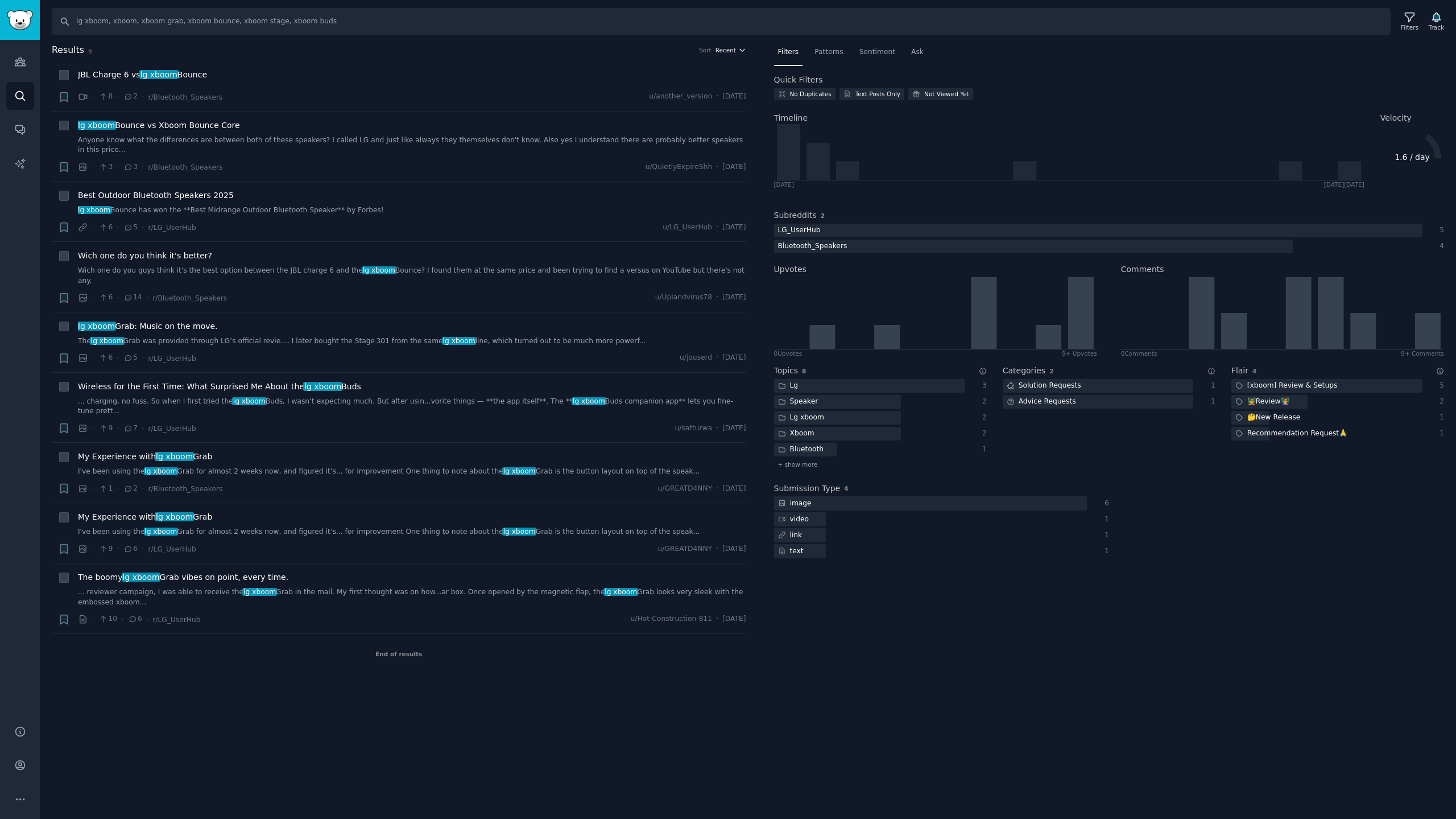
click at [737, 54] on button "Recent" at bounding box center [731, 50] width 31 height 8
click at [670, 91] on p "Upvotes" at bounding box center [670, 92] width 28 height 10
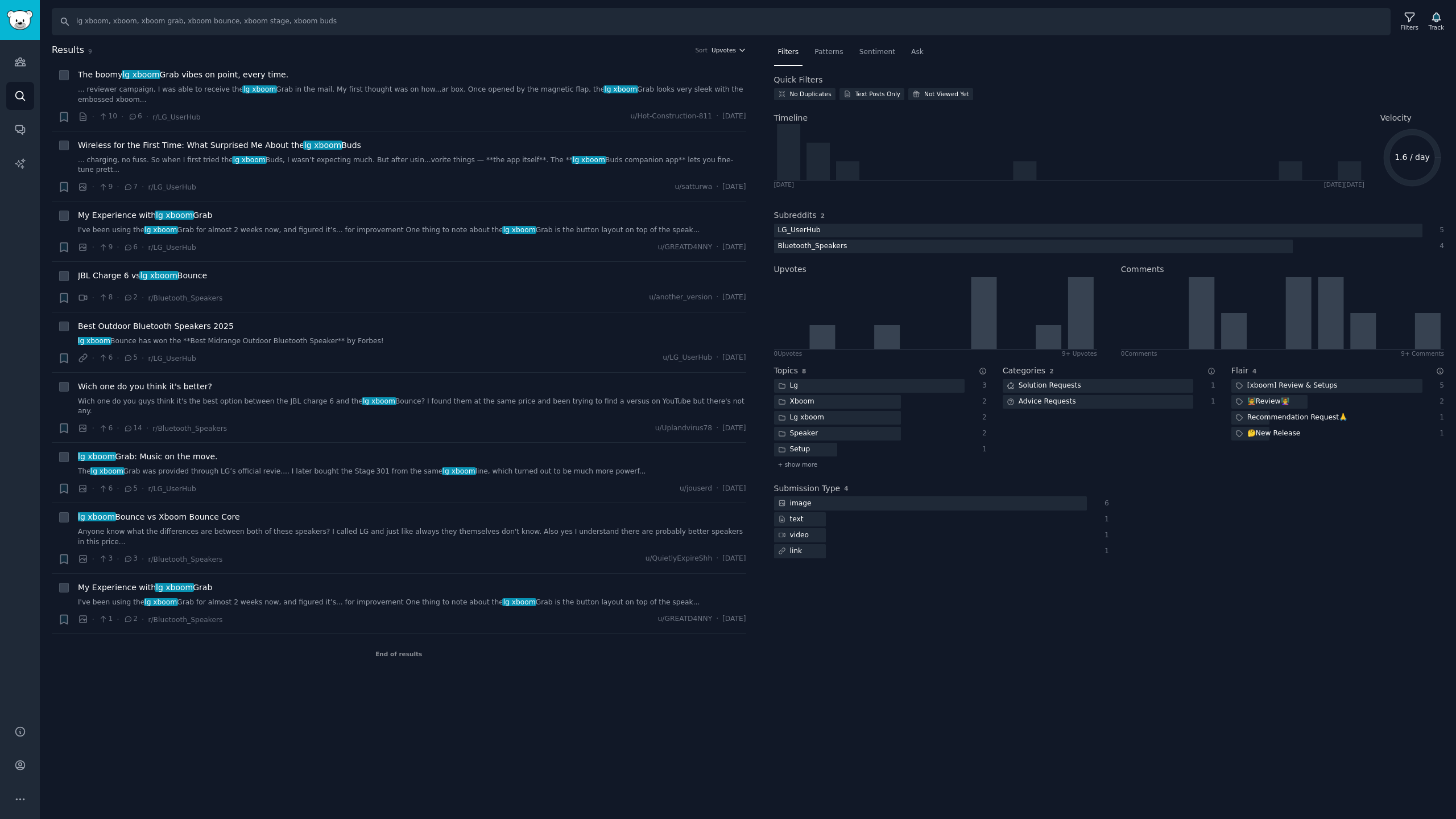
click at [727, 50] on span "Upvotes" at bounding box center [724, 50] width 24 height 8
click at [671, 94] on p "Upvotes" at bounding box center [670, 92] width 28 height 10
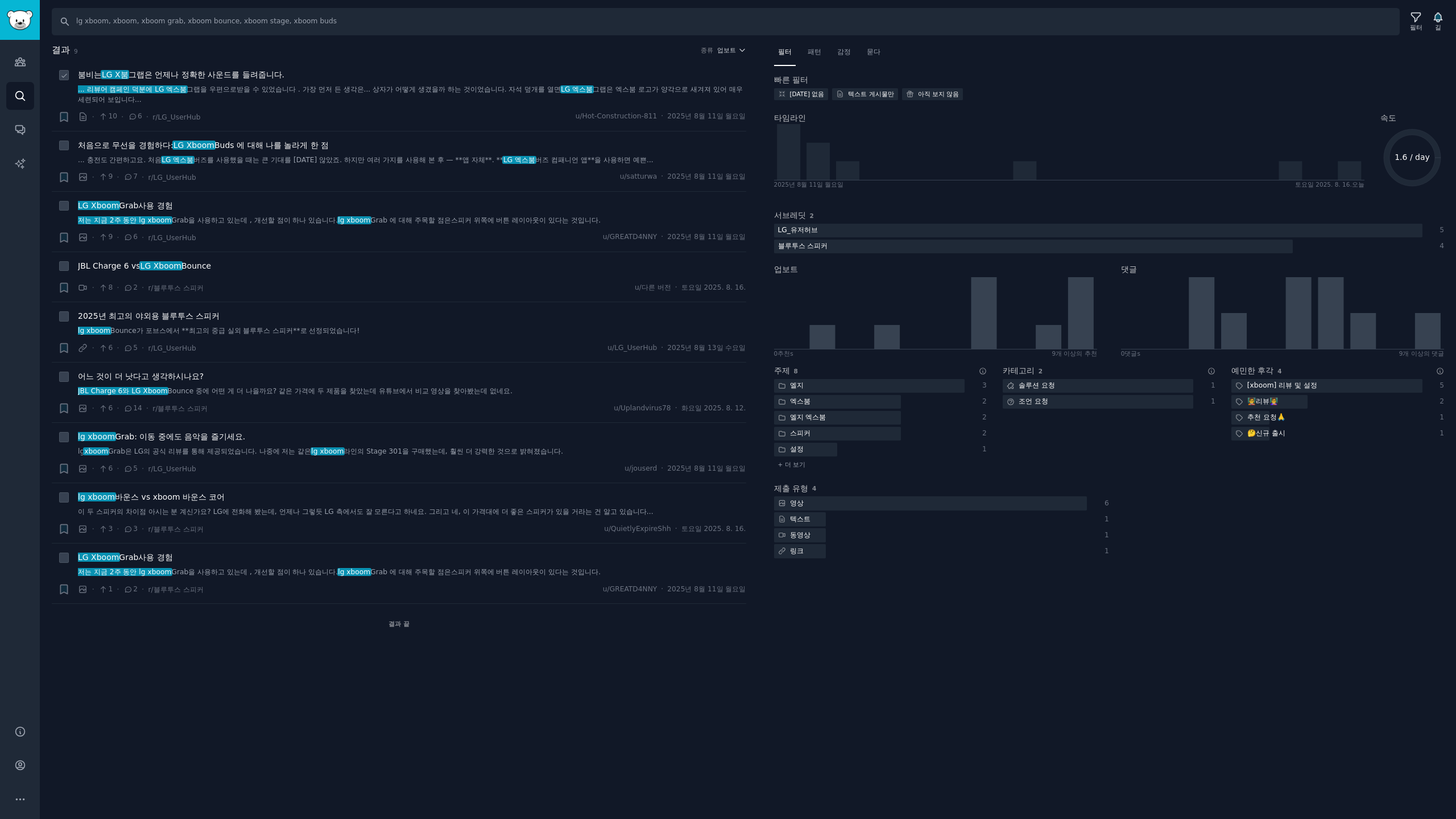
click at [524, 86] on font "받을 수 있었습니다 . 가장 먼저 든 생각은... 상자가 어떻게 생겼을까 하는 것이었습니다. 자석 덮개를 열면" at bounding box center [398, 89] width 324 height 8
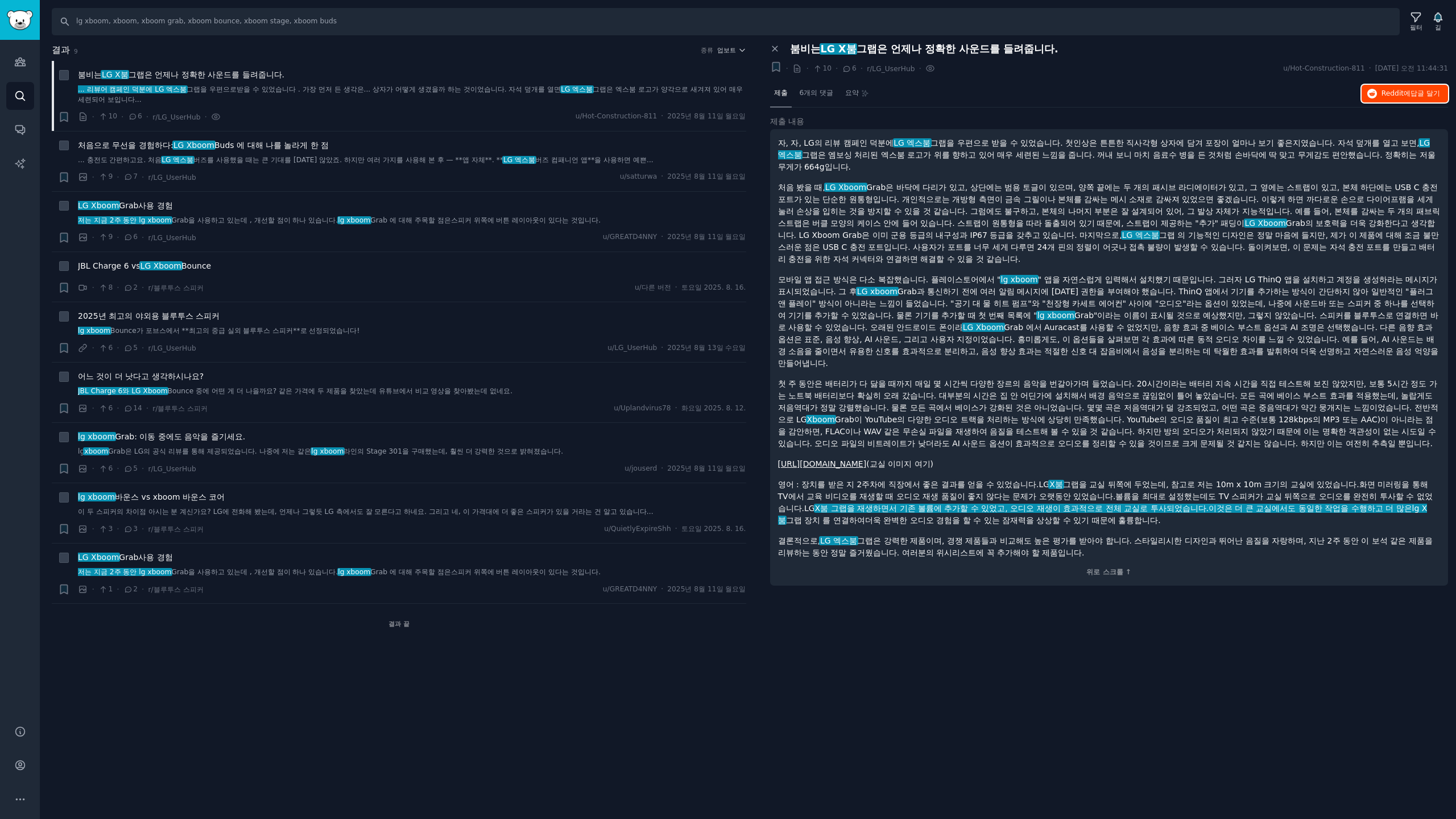
click at [1410, 93] on font "답글 달기" at bounding box center [1425, 94] width 30 height 8
click at [775, 48] on icon at bounding box center [775, 49] width 5 height 5
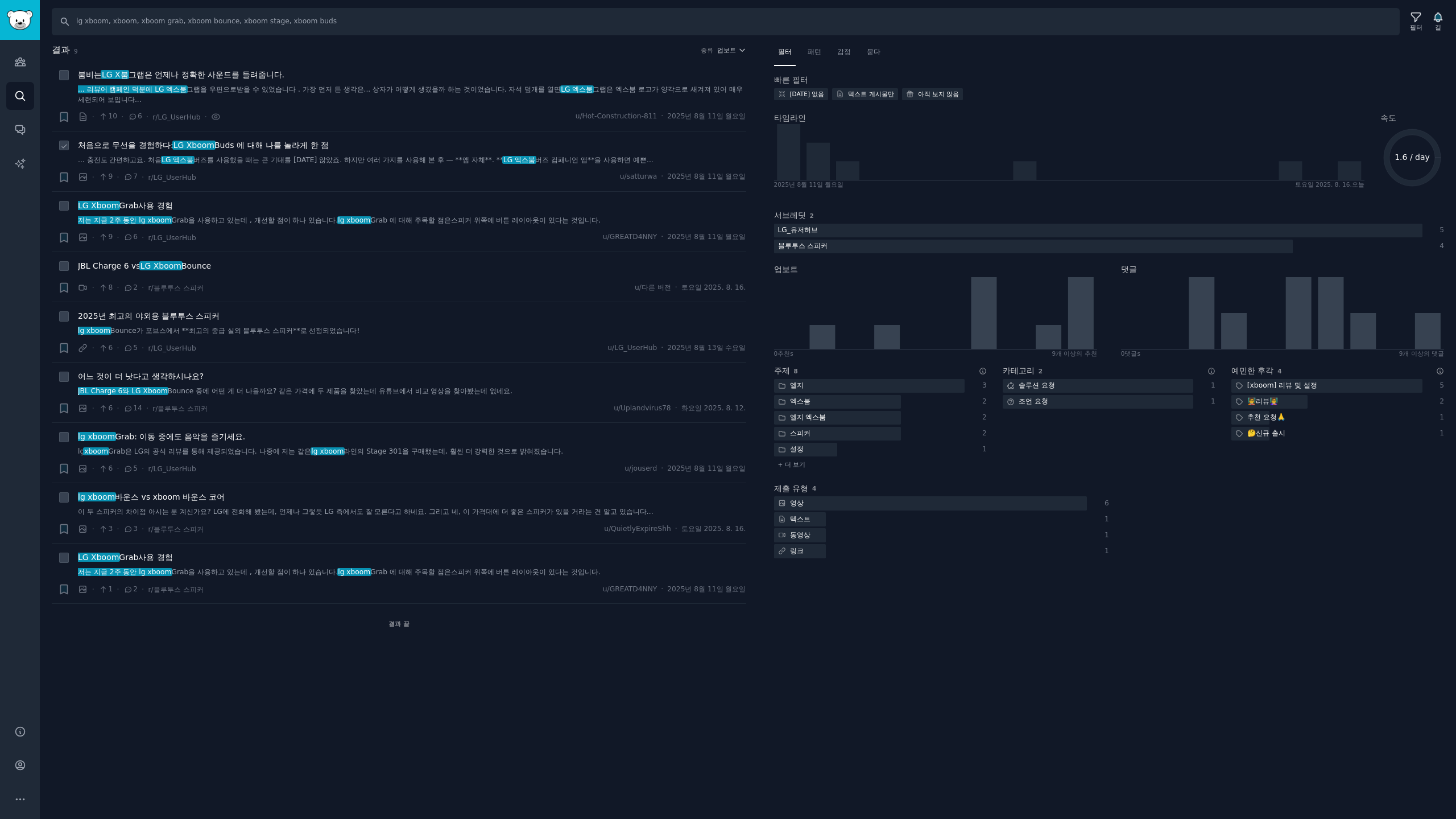
click at [399, 150] on div "처음으로 무선을 경험하다: LG Xboom Buds 에 대해 나를 놀라게 한 점" at bounding box center [412, 145] width 668 height 12
click at [258, 144] on font "Buds 에 대해 나를 놀라게 한 점" at bounding box center [271, 145] width 114 height 9
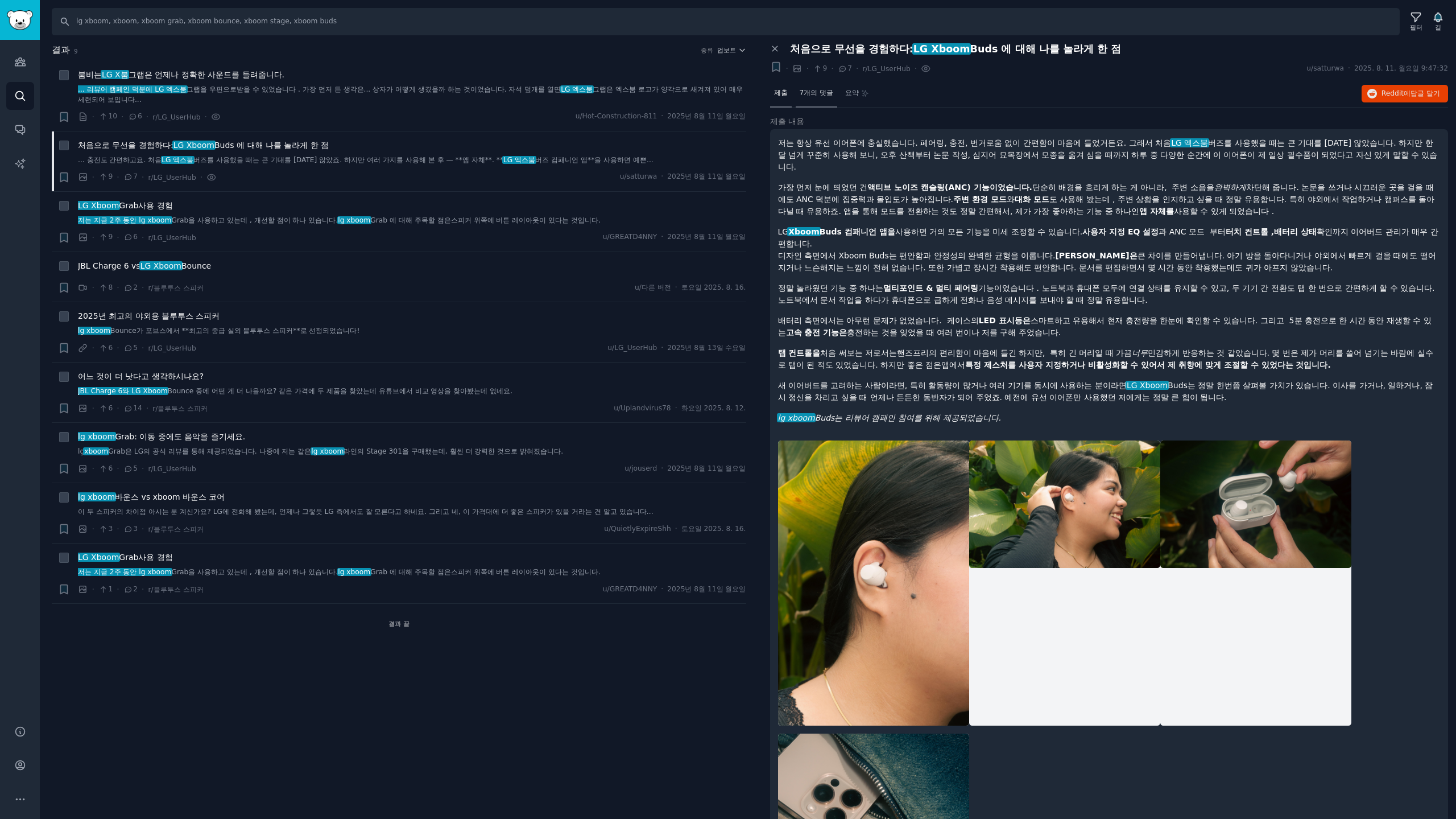
click at [821, 92] on font "7개의 댓글" at bounding box center [816, 93] width 34 height 8
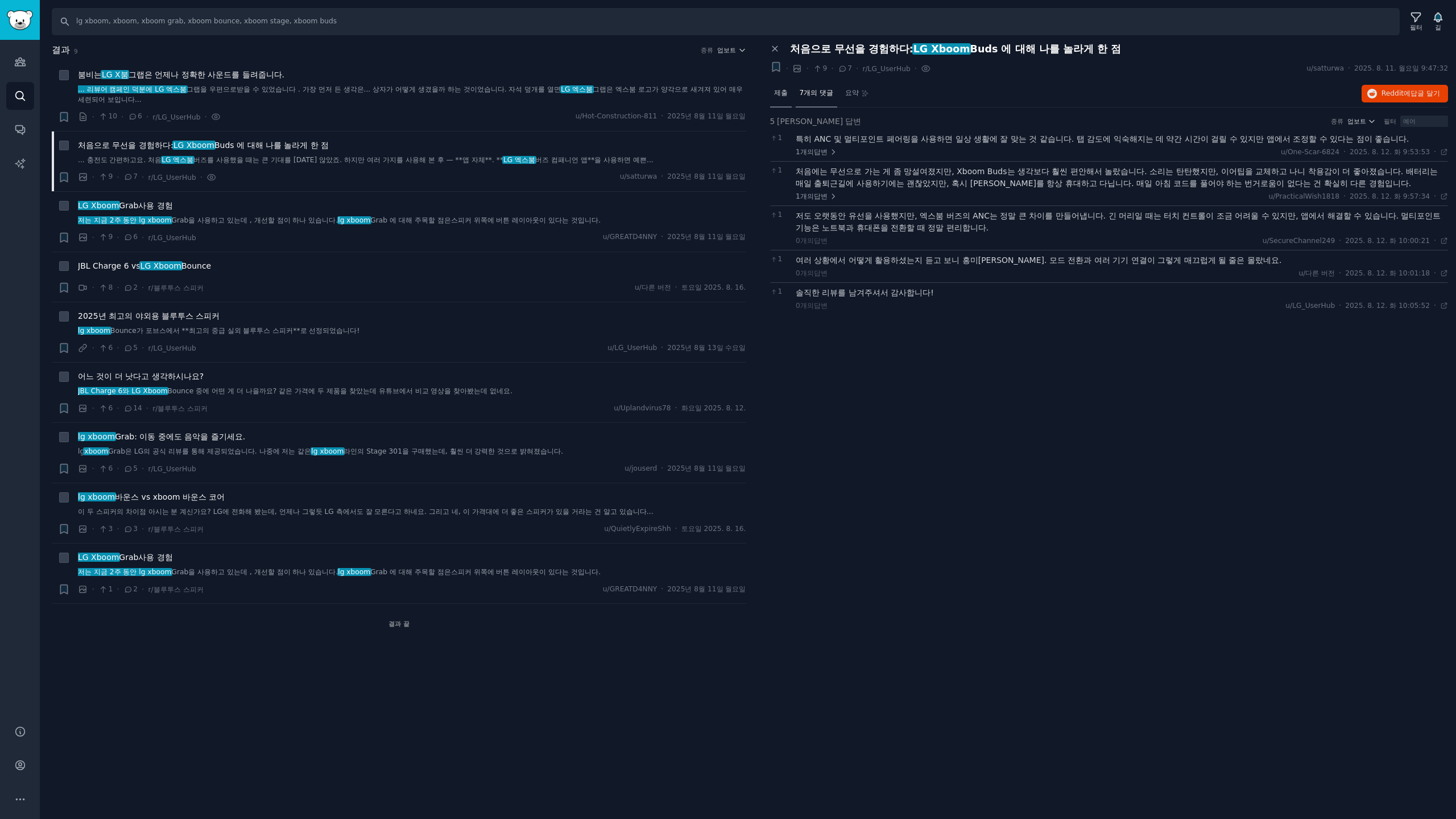
click at [779, 89] on font "제출" at bounding box center [781, 93] width 14 height 8
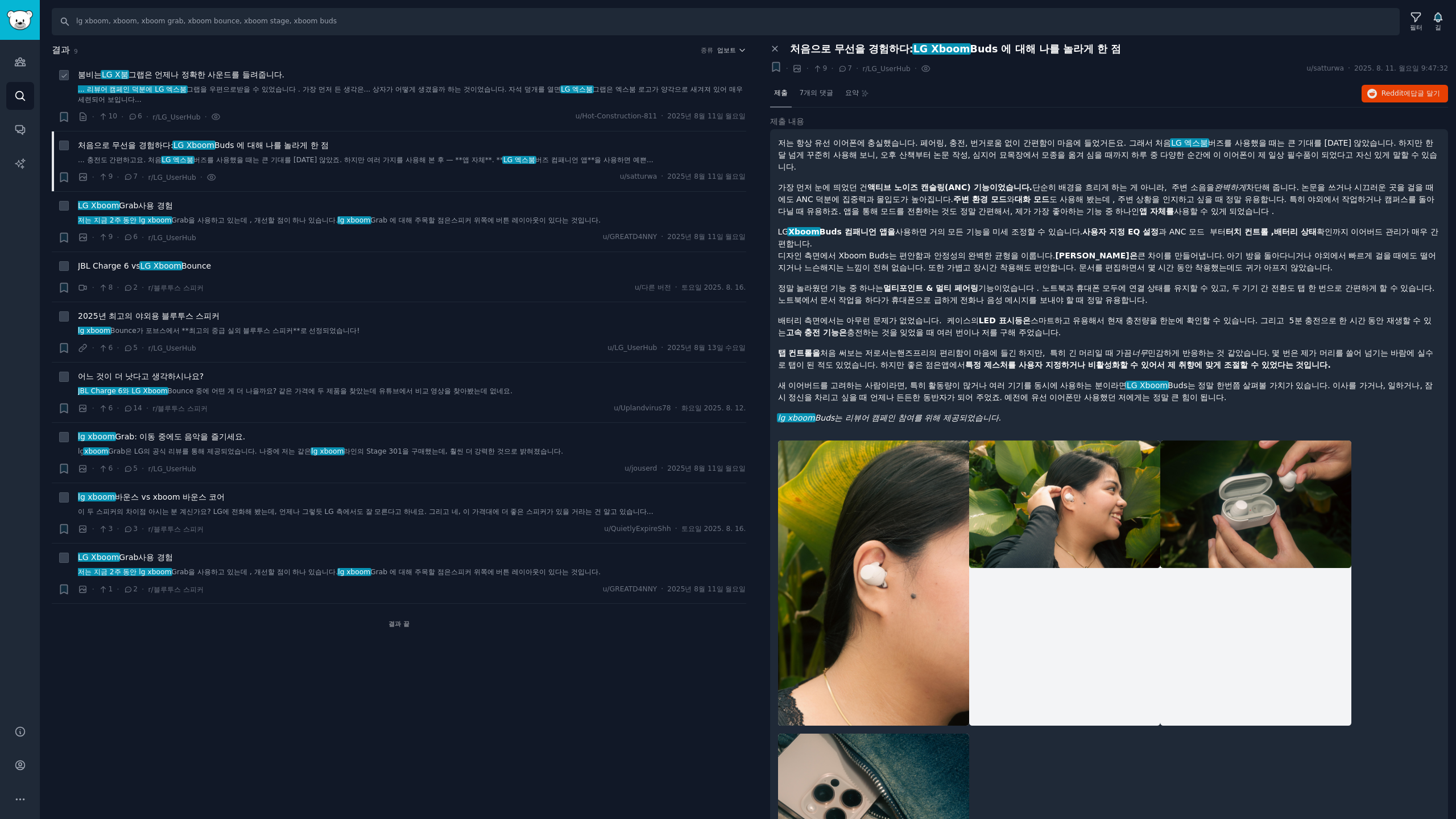
click at [278, 75] on font "그랩은 언제나 정확한 사운드를 들려줍니다." at bounding box center [206, 75] width 156 height 9
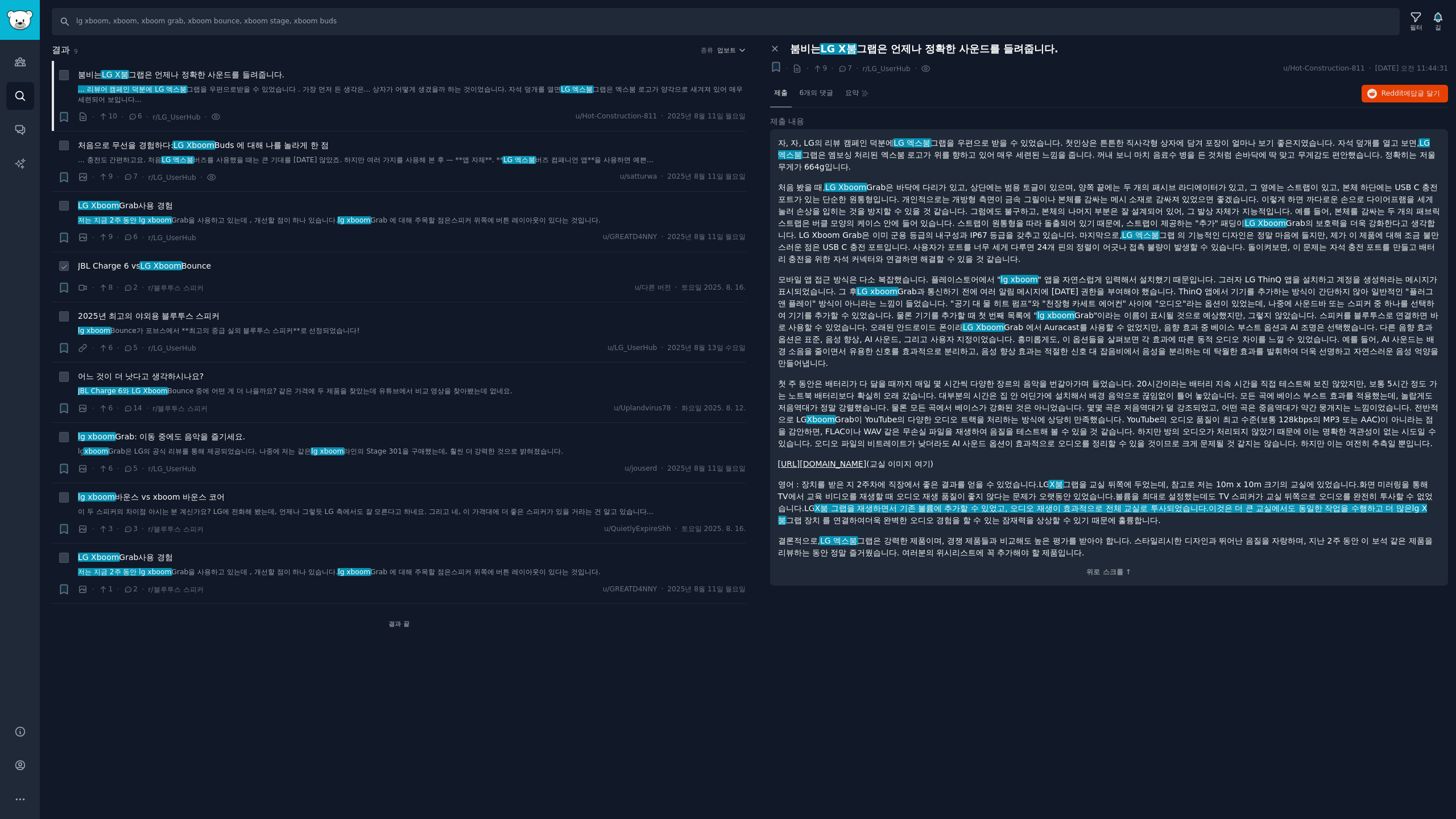
click at [263, 263] on div "JBL Charge 6 vs LG Xboom Bounce" at bounding box center [412, 266] width 668 height 12
drag, startPoint x: 195, startPoint y: 268, endPoint x: 376, endPoint y: 273, distance: 181.1
click at [197, 268] on font "Bounce" at bounding box center [196, 266] width 30 height 9
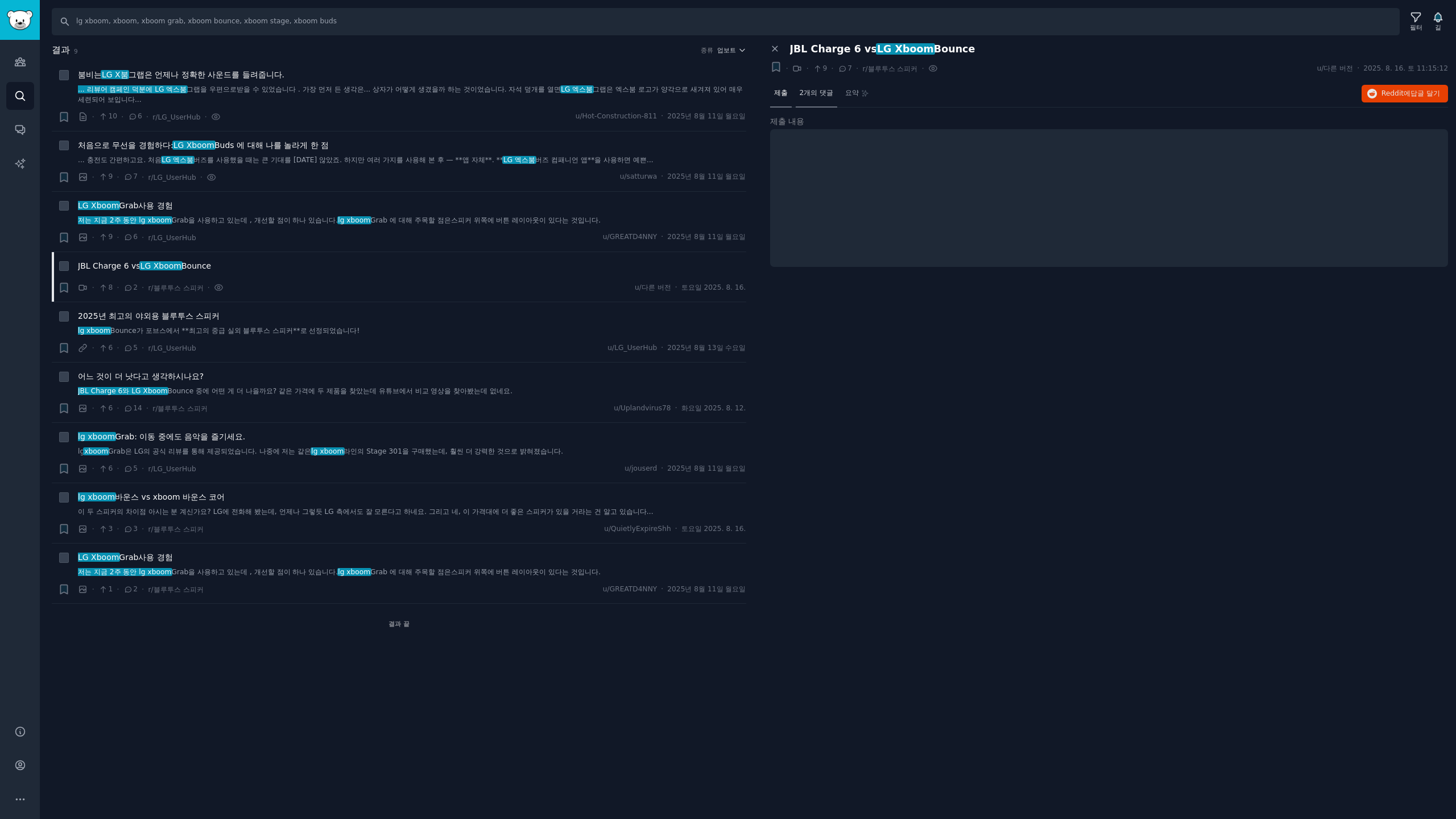
click at [824, 92] on font "2개의 댓글" at bounding box center [816, 93] width 34 height 8
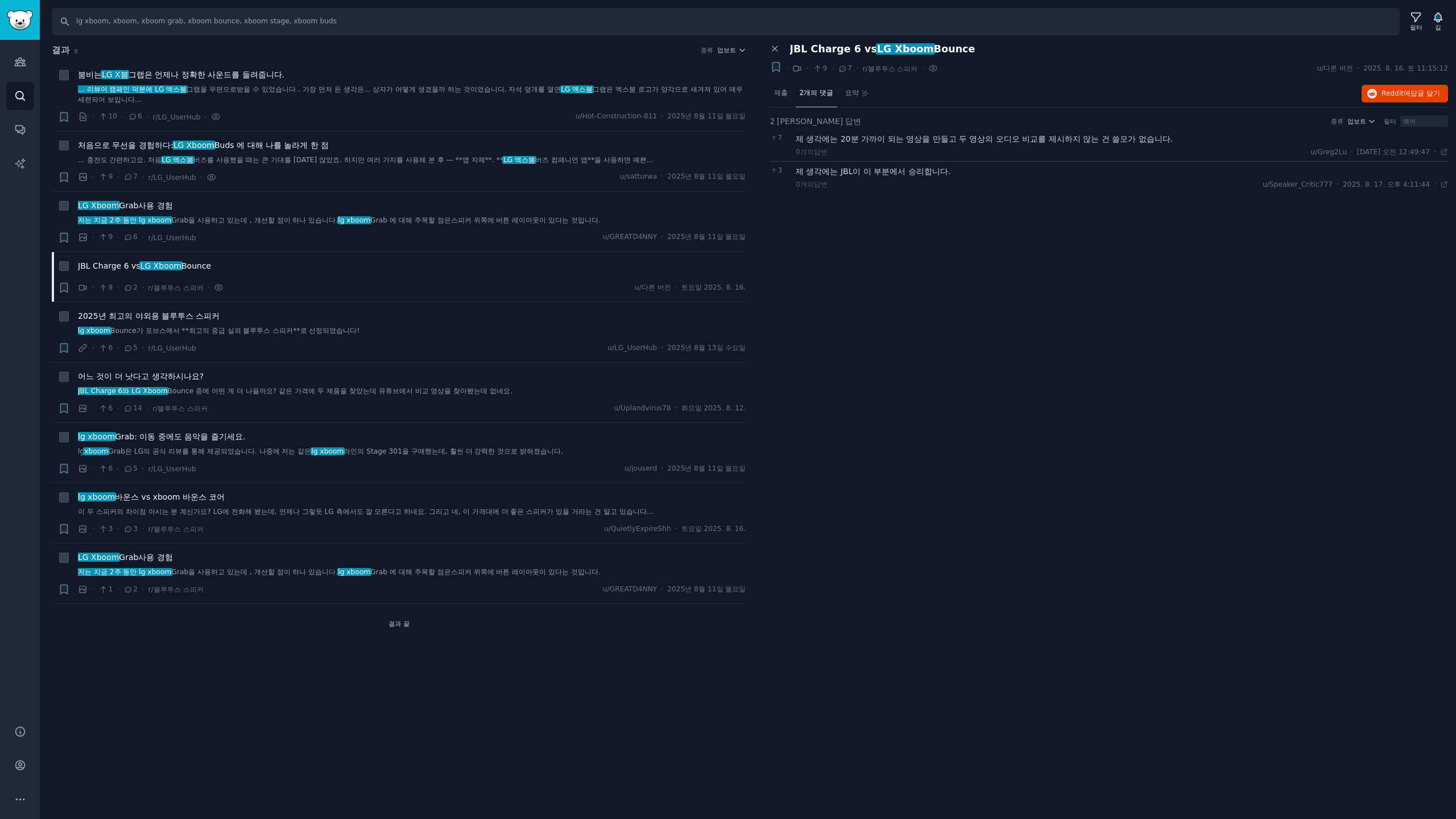
click at [1052, 137] on font "제 생각에는 20분 가까이 되는 영상을 만들고 두 영상의 오디오 비교를 제시하지 않는 건 쓸모가 없습니다." at bounding box center [984, 139] width 377 height 9
click at [780, 92] on font "제출" at bounding box center [781, 93] width 14 height 8
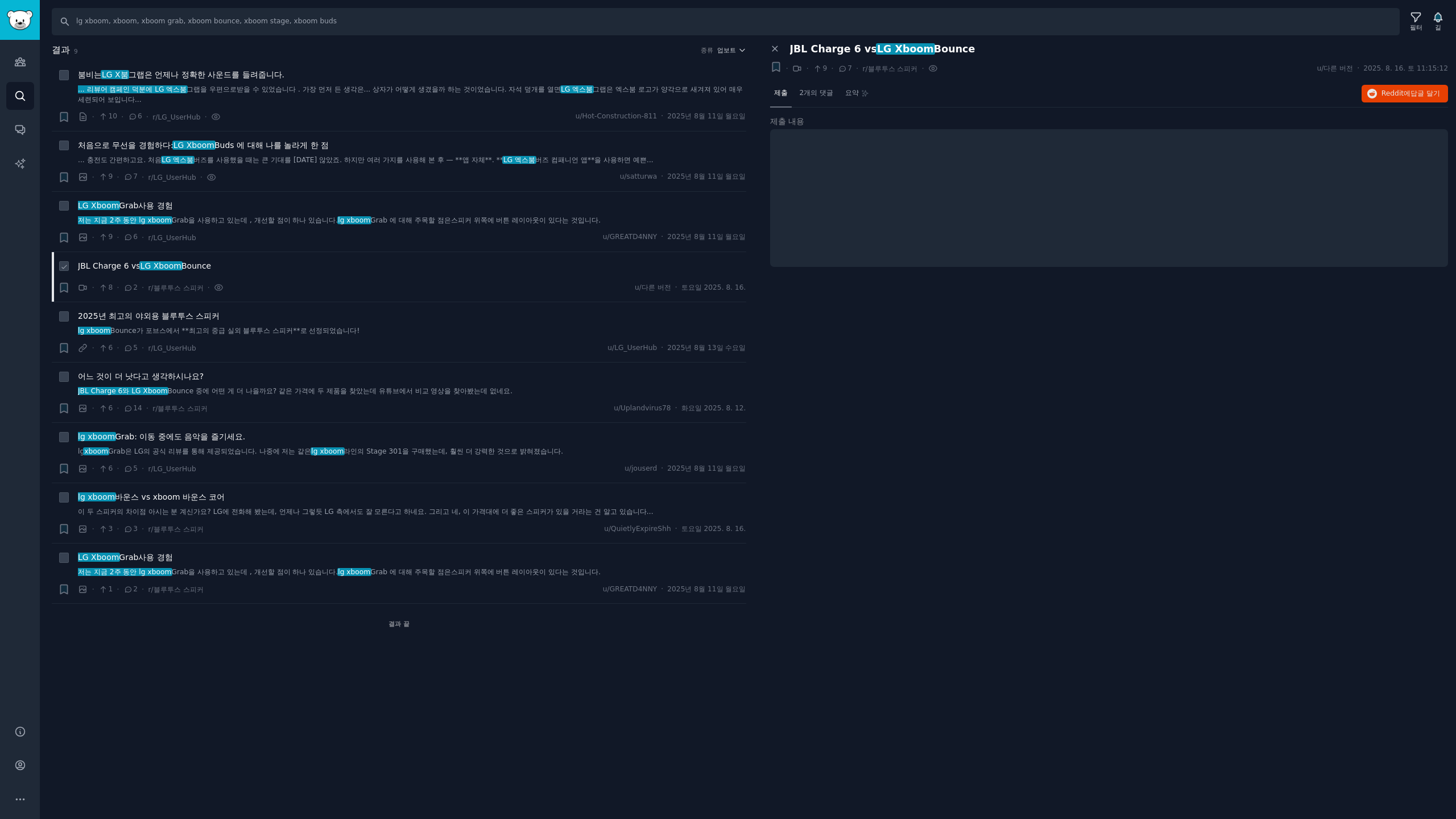
click at [232, 271] on div "JBL Charge 6 vs LG Xboom Bounce" at bounding box center [412, 266] width 668 height 12
click at [267, 331] on font "Bounce가 포브스에서 **최고의 중급 실외 블루투스 스피커**로 선정되었습니다!" at bounding box center [235, 330] width 249 height 8
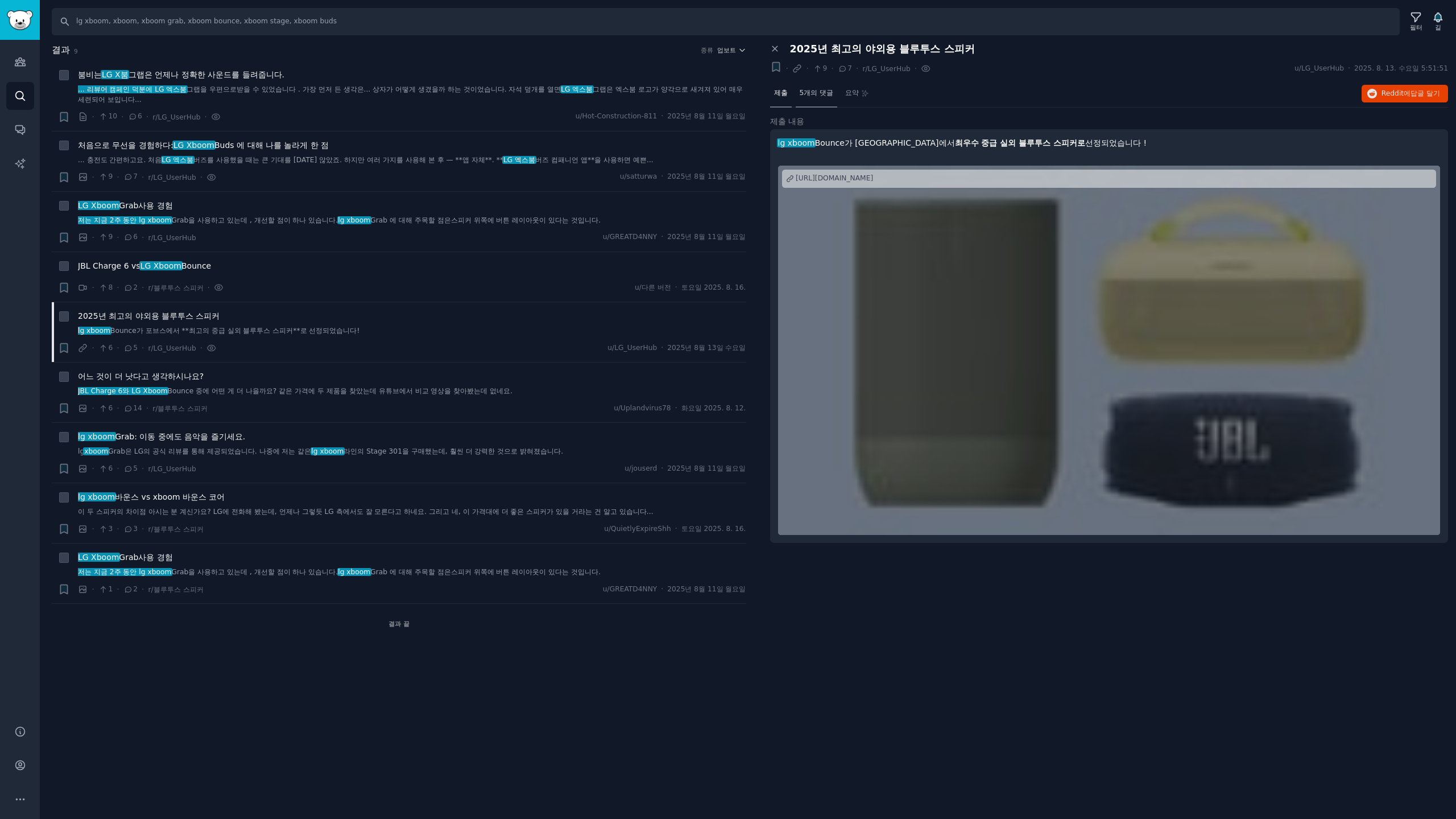
click at [821, 93] on font "5개의 댓글" at bounding box center [816, 93] width 34 height 8
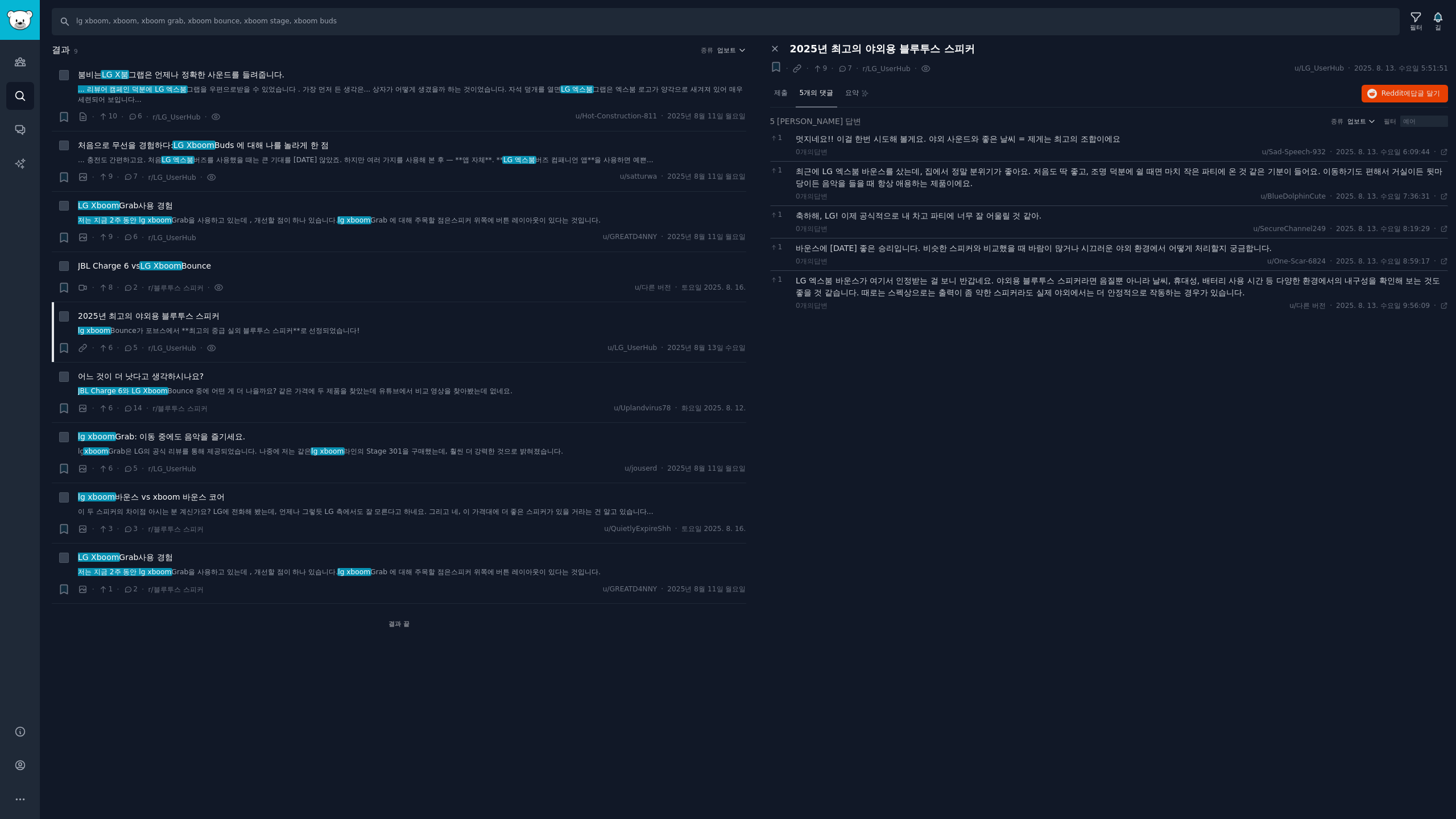
click at [967, 377] on div "패널 닫기 2025년 최고의 야외용 블루투스 스피커 이 대화를 북마크하세요 + · · 9 · 7 · r/LG_UserHub GummySearc…" at bounding box center [1109, 344] width 694 height 601
click at [21, 64] on icon "사이드바" at bounding box center [20, 61] width 12 height 12
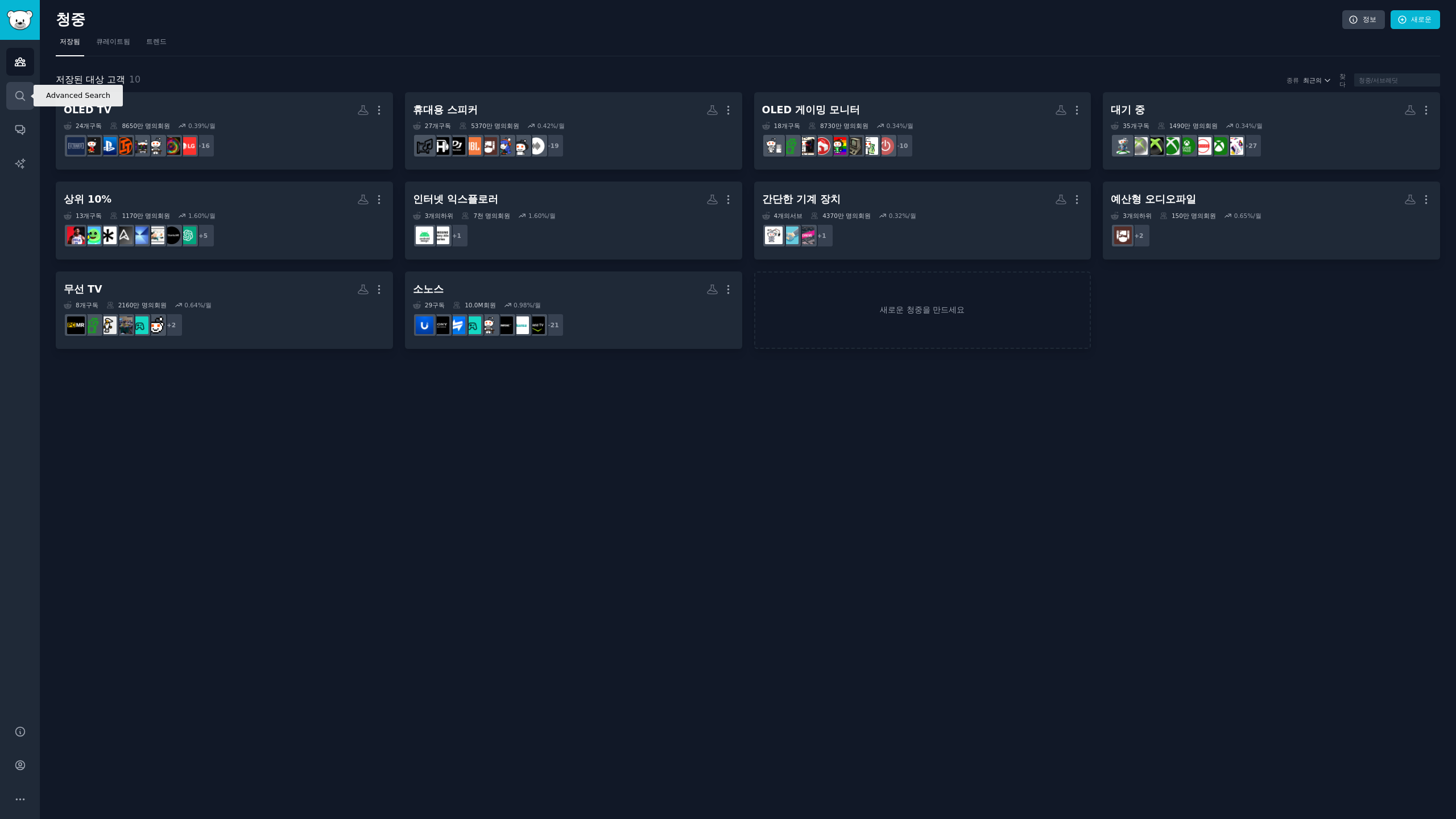
click at [20, 99] on icon "사이드바" at bounding box center [20, 95] width 12 height 12
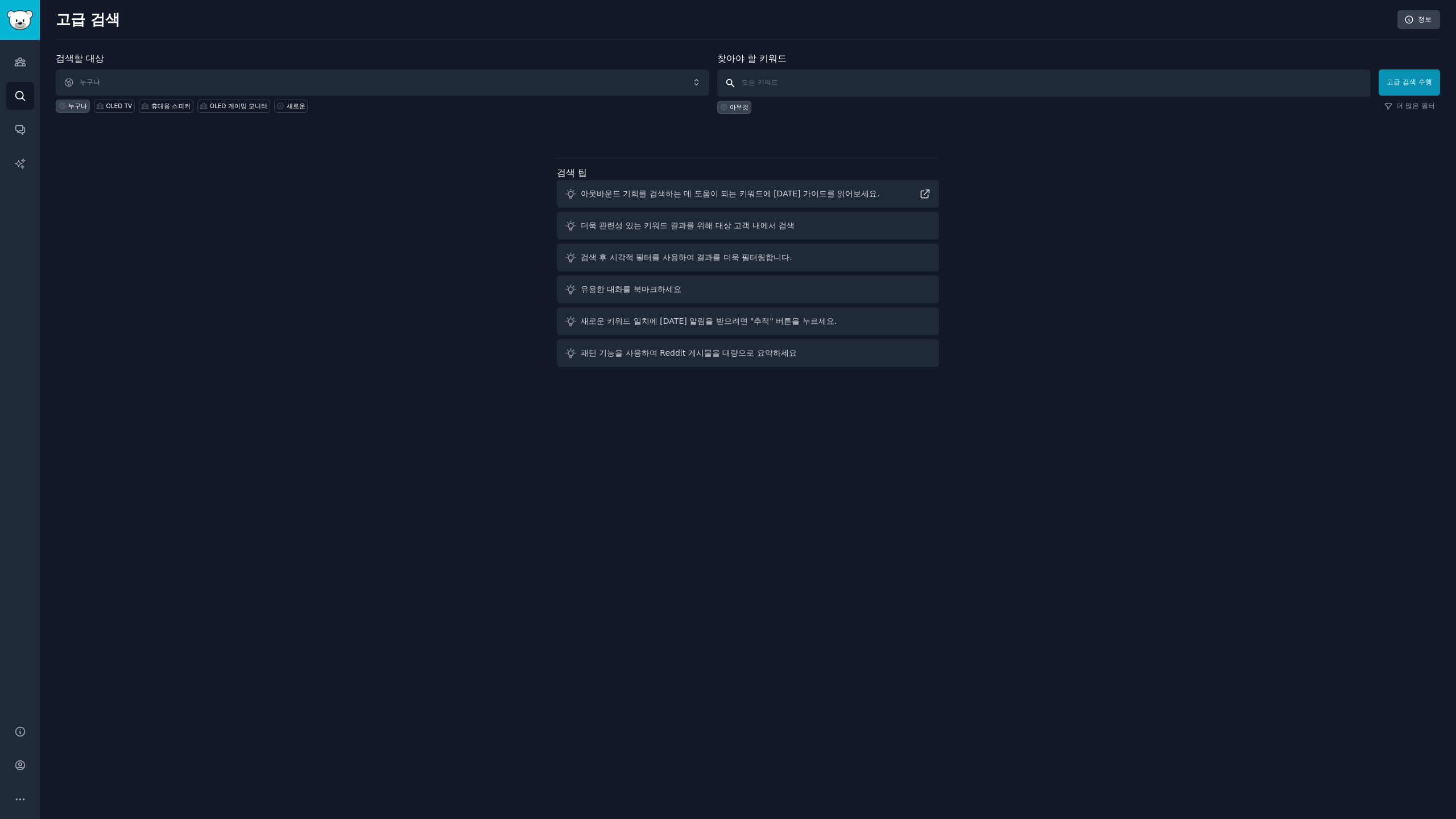
click at [815, 81] on input "text" at bounding box center [1044, 83] width 654 height 27
type input "ㄴ"
type input "stanbyme, stanbyme 2, stanbyme2"
click button "고급 검색 수행" at bounding box center [1409, 83] width 61 height 26
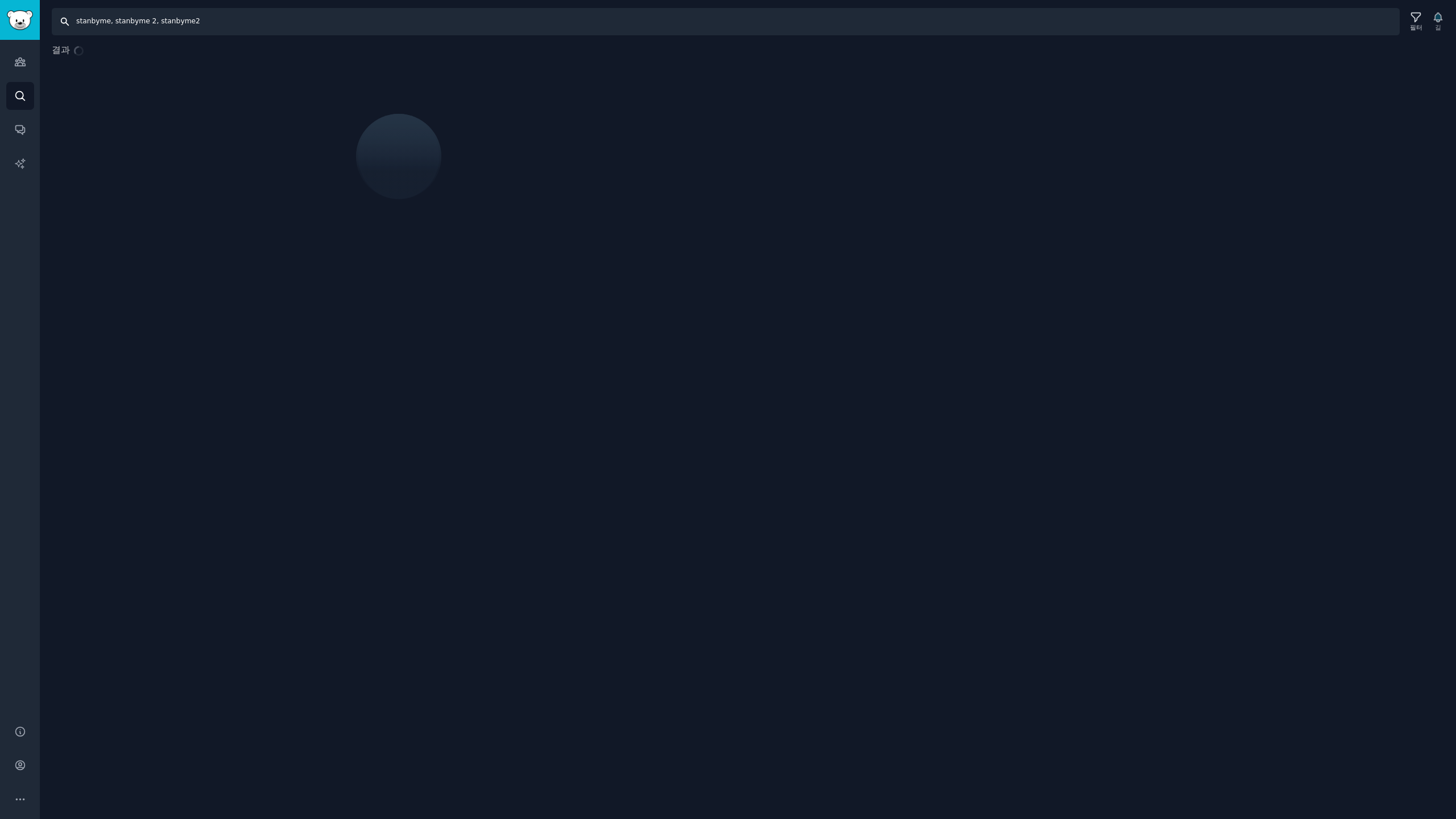
click at [75, 27] on input "stanbyme, stanbyme 2, stanbyme2" at bounding box center [725, 21] width 1348 height 27
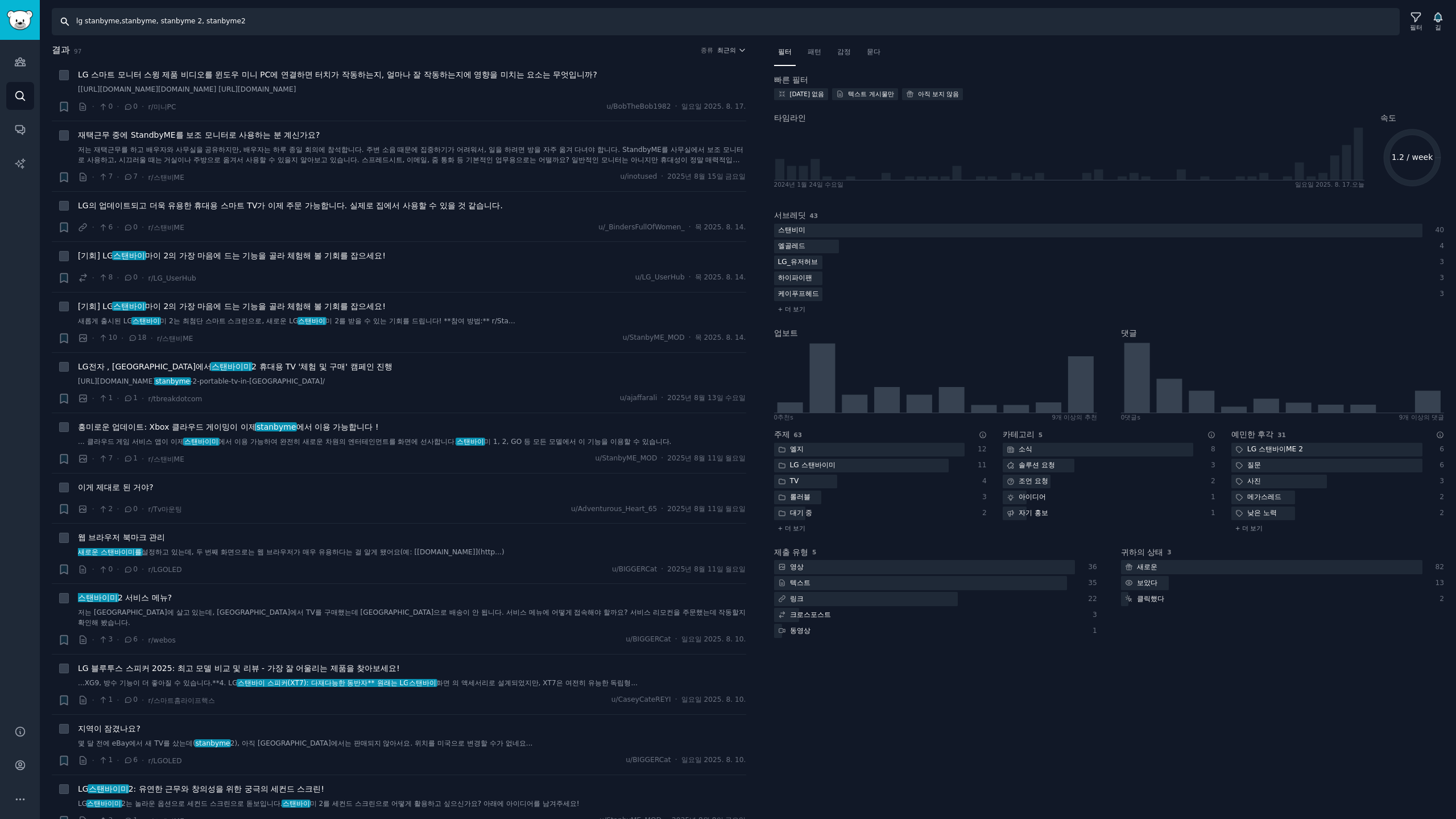
type input "lg stanbyme, stanbyme, stanbyme 2, stanbyme2"
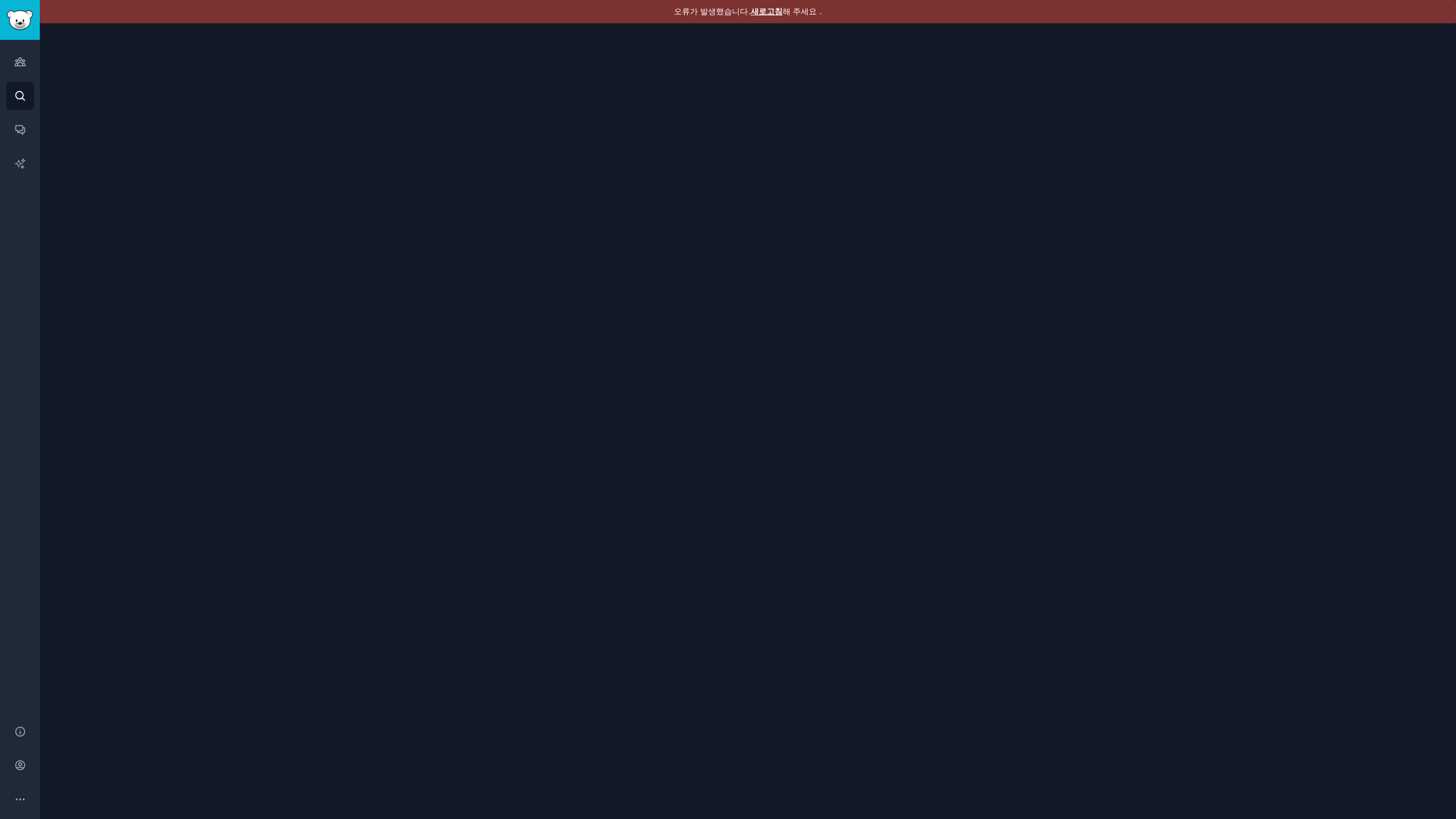
click at [763, 10] on font "새로고침" at bounding box center [766, 12] width 32 height 9
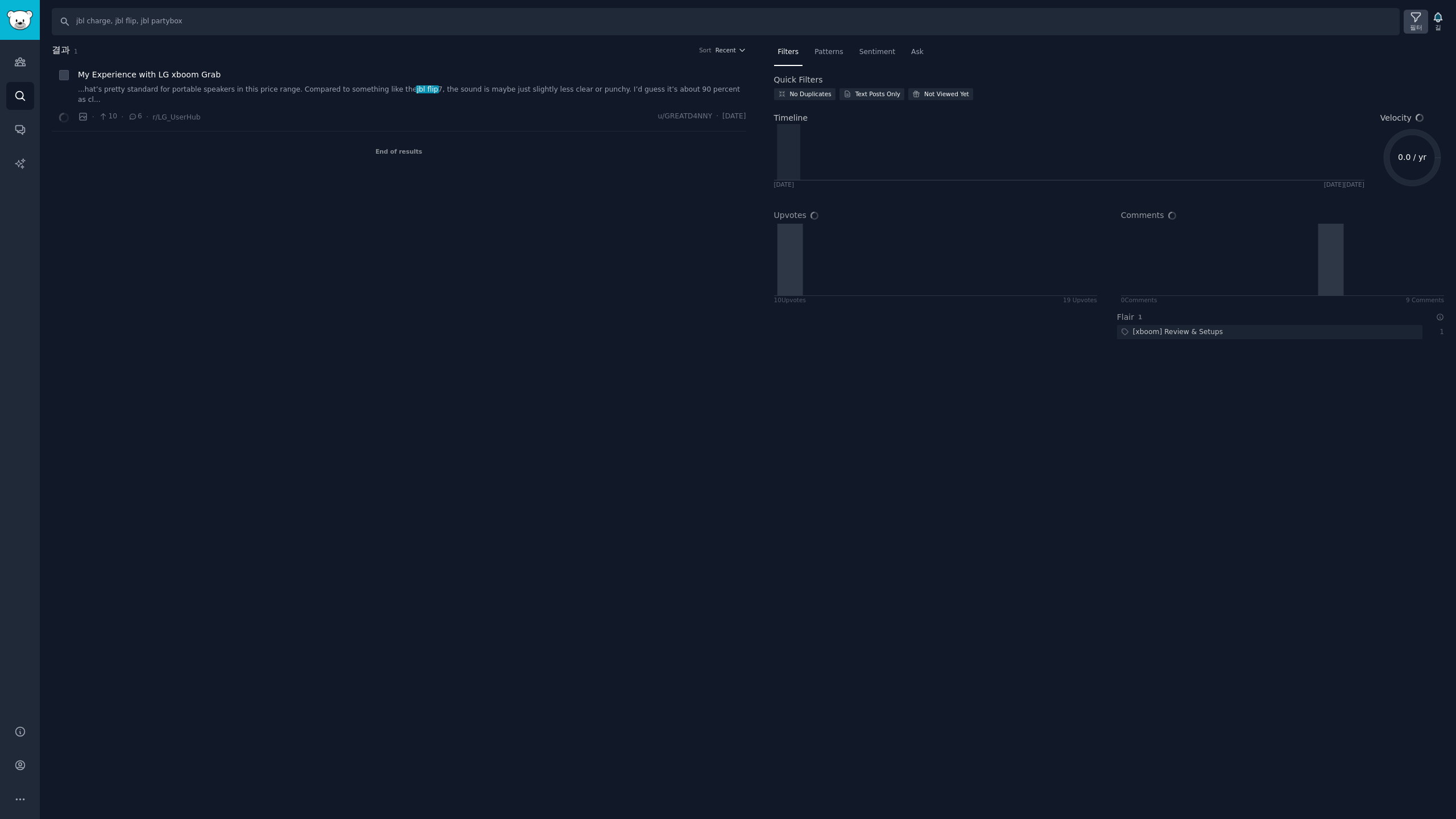
click at [1424, 27] on div "필터" at bounding box center [1415, 21] width 24 height 24
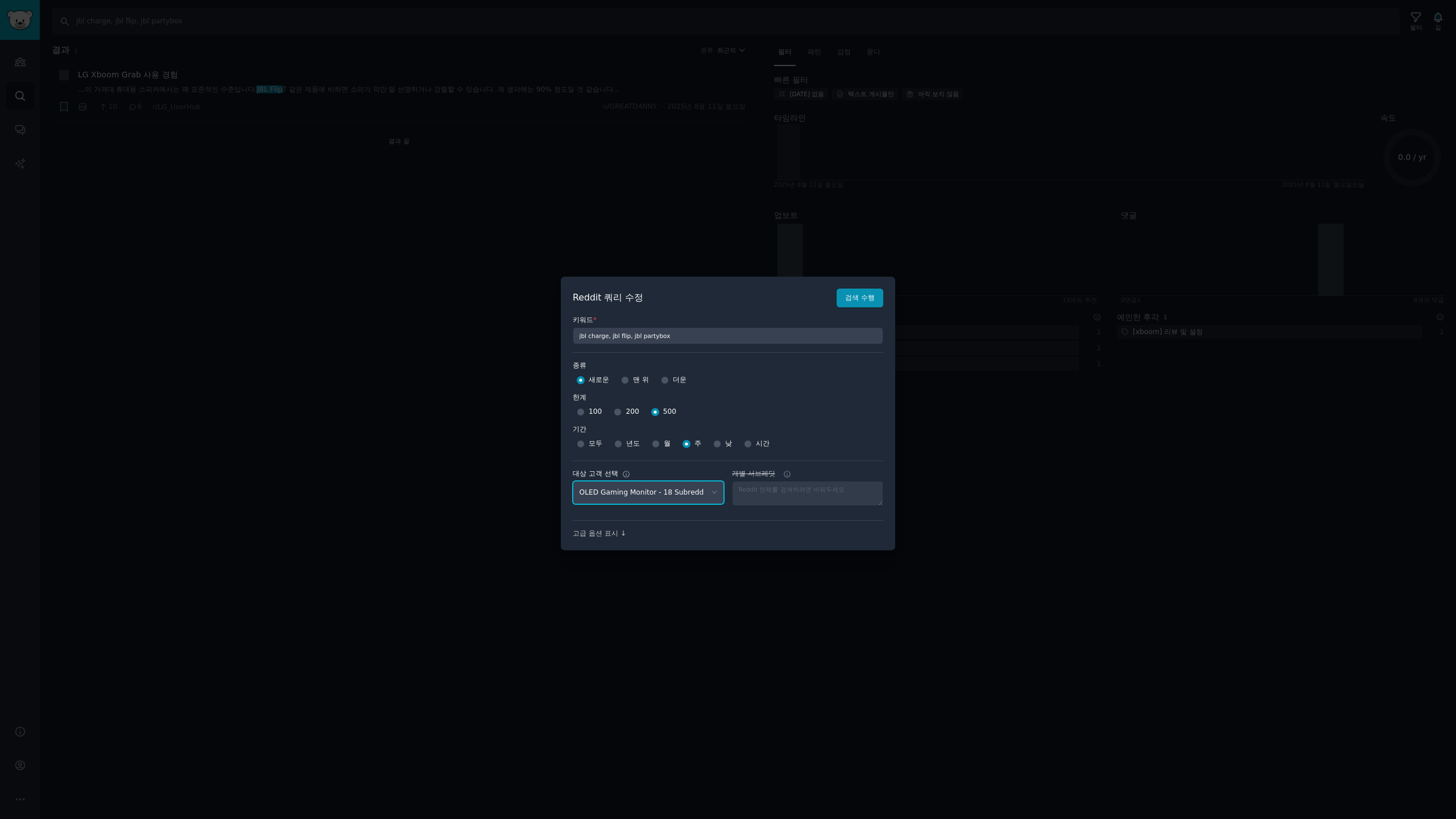
click at [671, 494] on select "No audience - Searching all of Reddit stanbyme - 35 Subreddits internetexplorer…" at bounding box center [648, 493] width 151 height 23
select select "d5641c5a1a"
click at [572, 481] on select "No audience - Searching all of Reddit stanbyme - 35 Subreddits internetexplorer…" at bounding box center [648, 493] width 151 height 23
click at [869, 290] on button "검색 수행" at bounding box center [860, 298] width 46 height 19
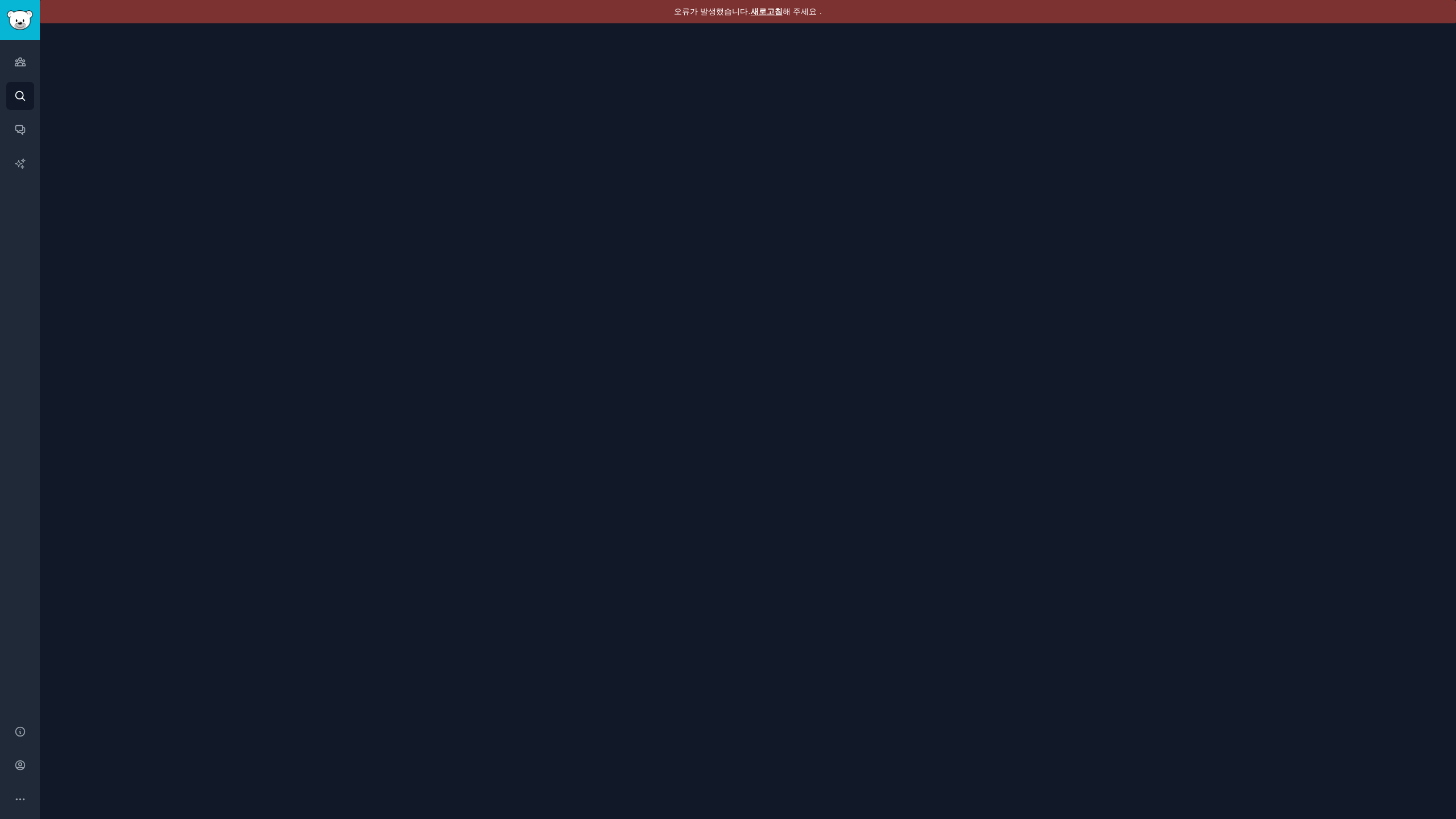
click at [771, 11] on font "새로고침" at bounding box center [766, 12] width 32 height 9
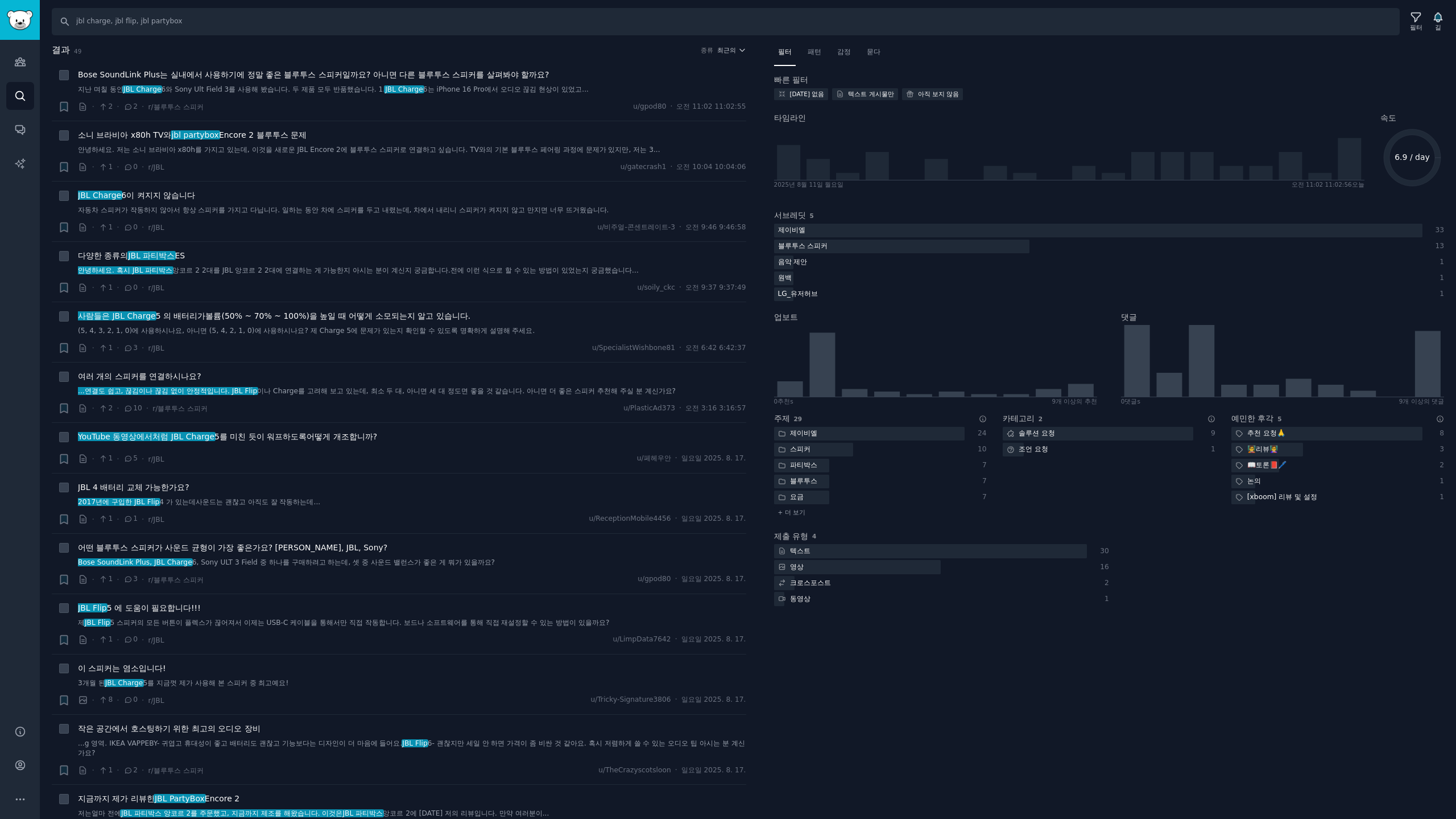
drag, startPoint x: 853, startPoint y: 53, endPoint x: 1080, endPoint y: 69, distance: 227.6
click at [854, 53] on div "감정" at bounding box center [844, 55] width 22 height 23
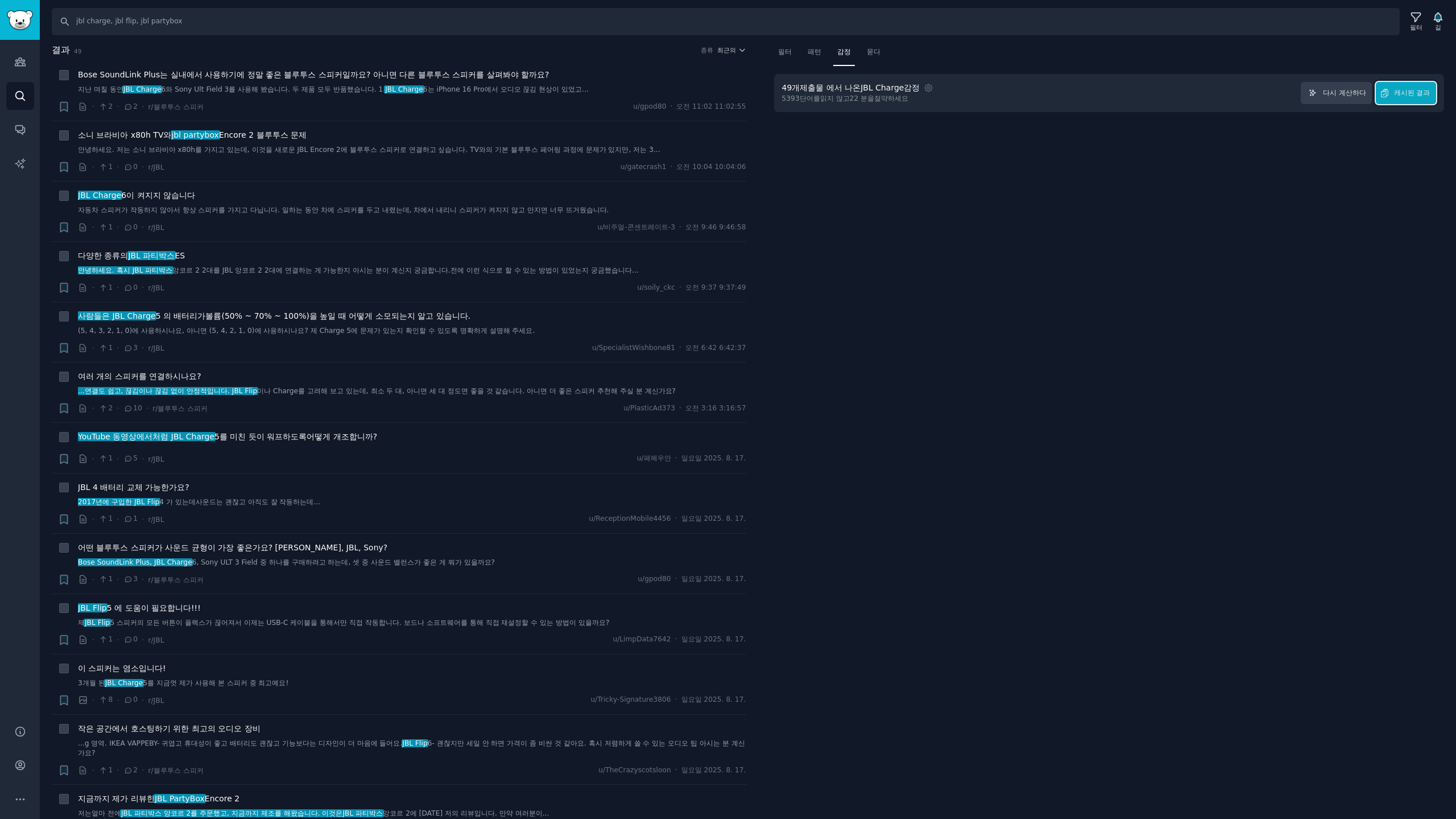
click at [1417, 94] on font "캐시된 결과" at bounding box center [1412, 93] width 36 height 8
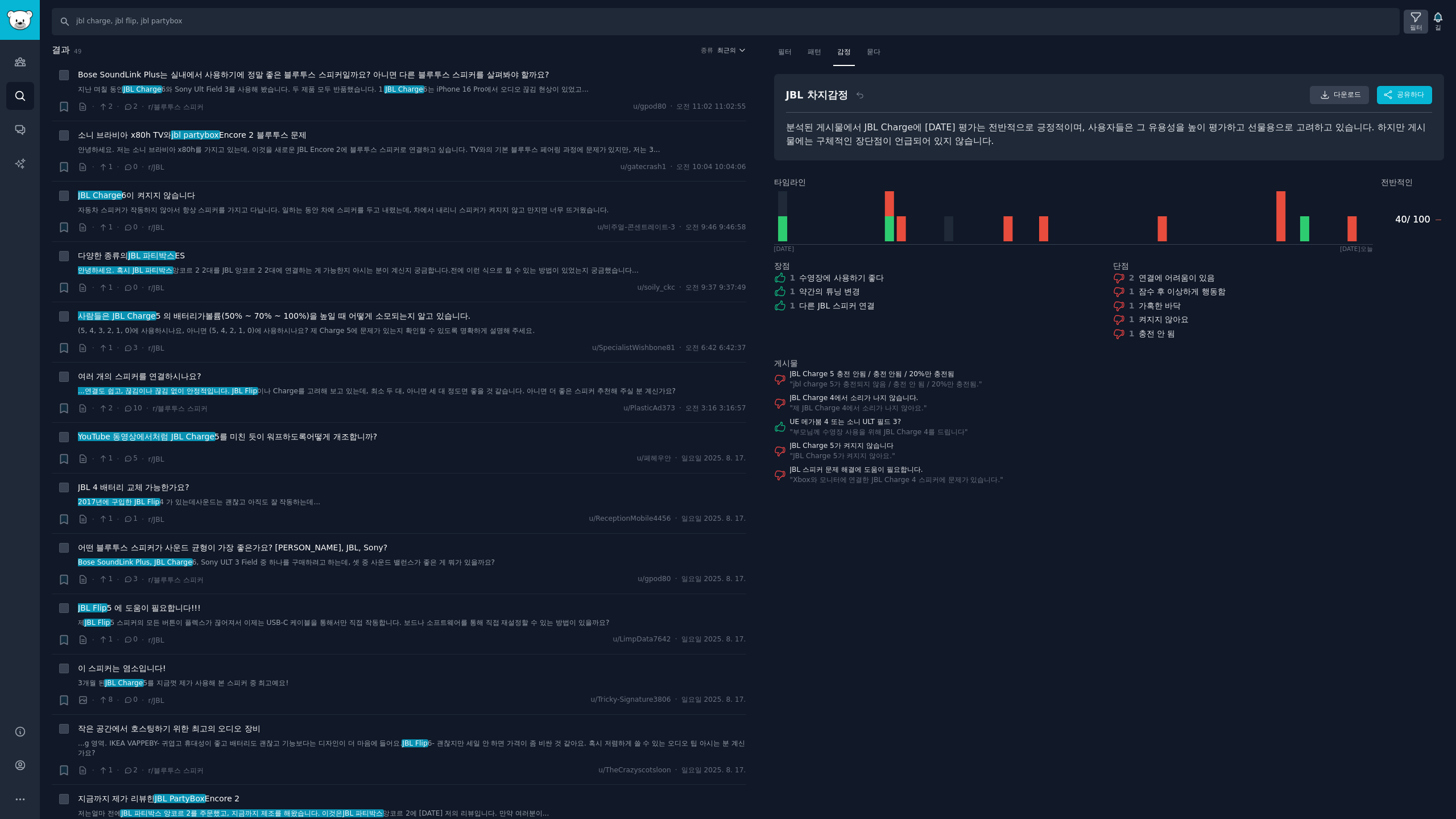
click at [1413, 19] on icon at bounding box center [1415, 17] width 12 height 12
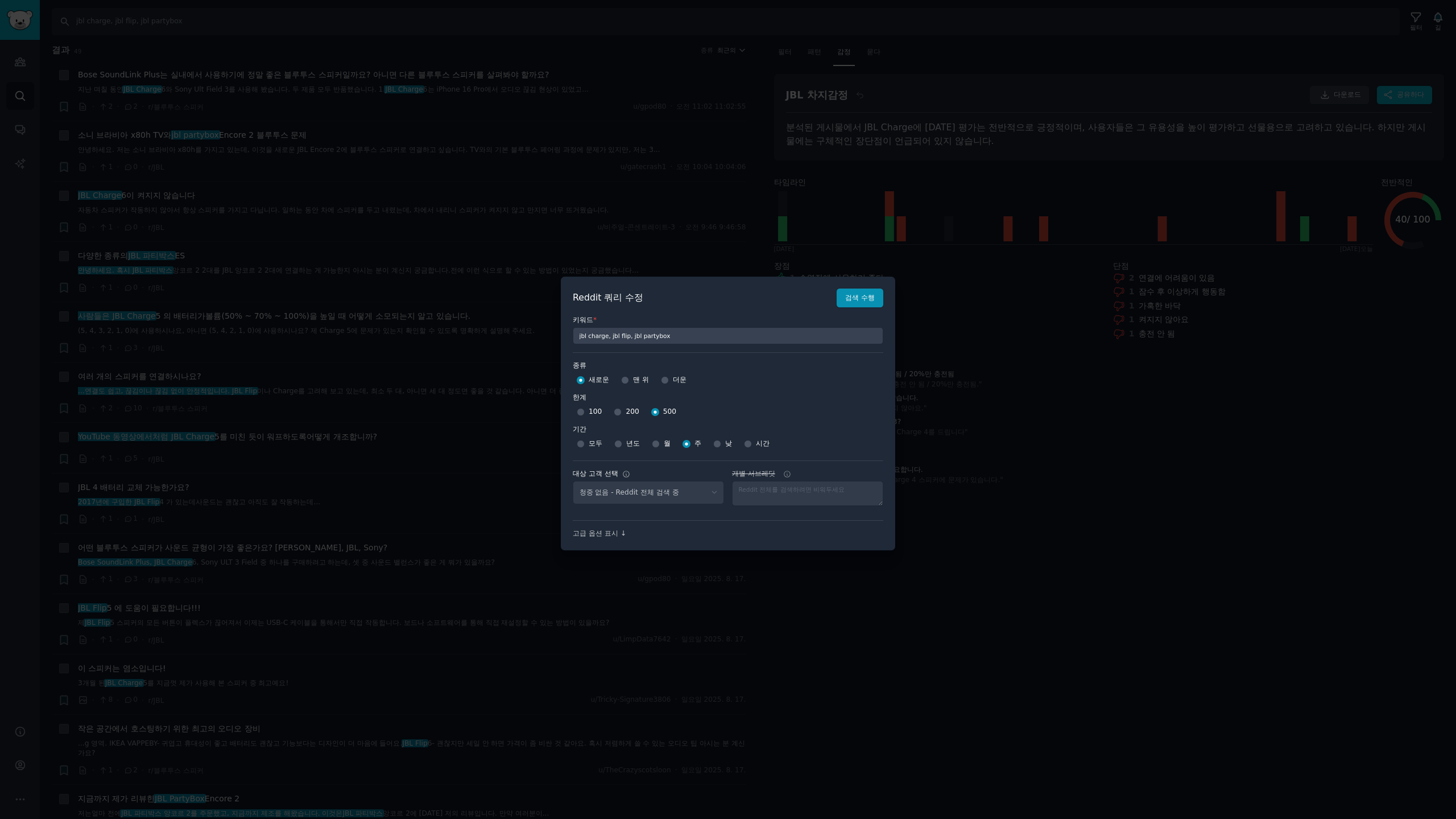
select select "d5641c5a1a"
click at [918, 136] on div at bounding box center [728, 410] width 1456 height 819
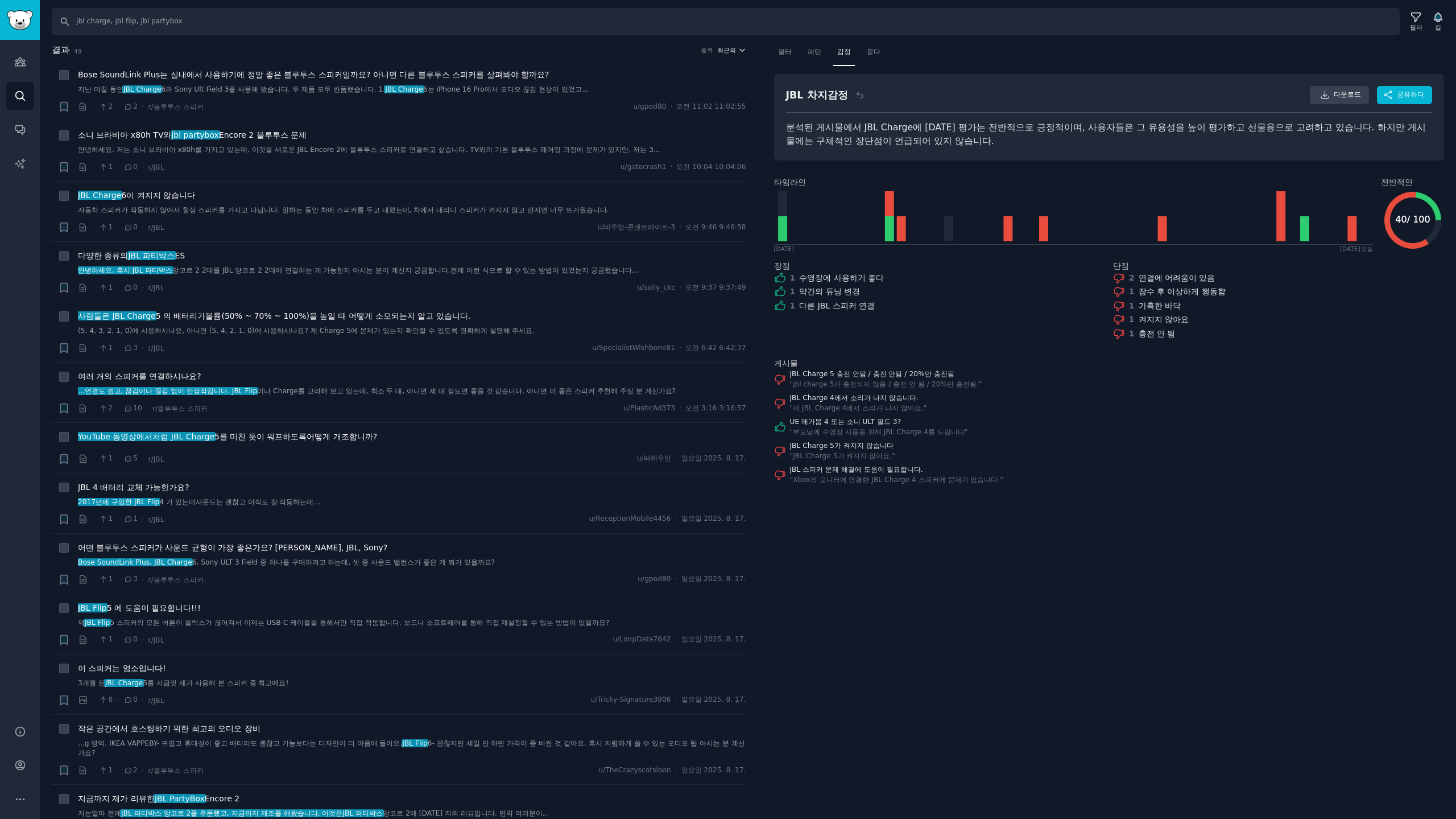
click at [723, 52] on font "최근의" at bounding box center [726, 50] width 19 height 7
click at [670, 92] on p "Upvotes" at bounding box center [670, 92] width 28 height 10
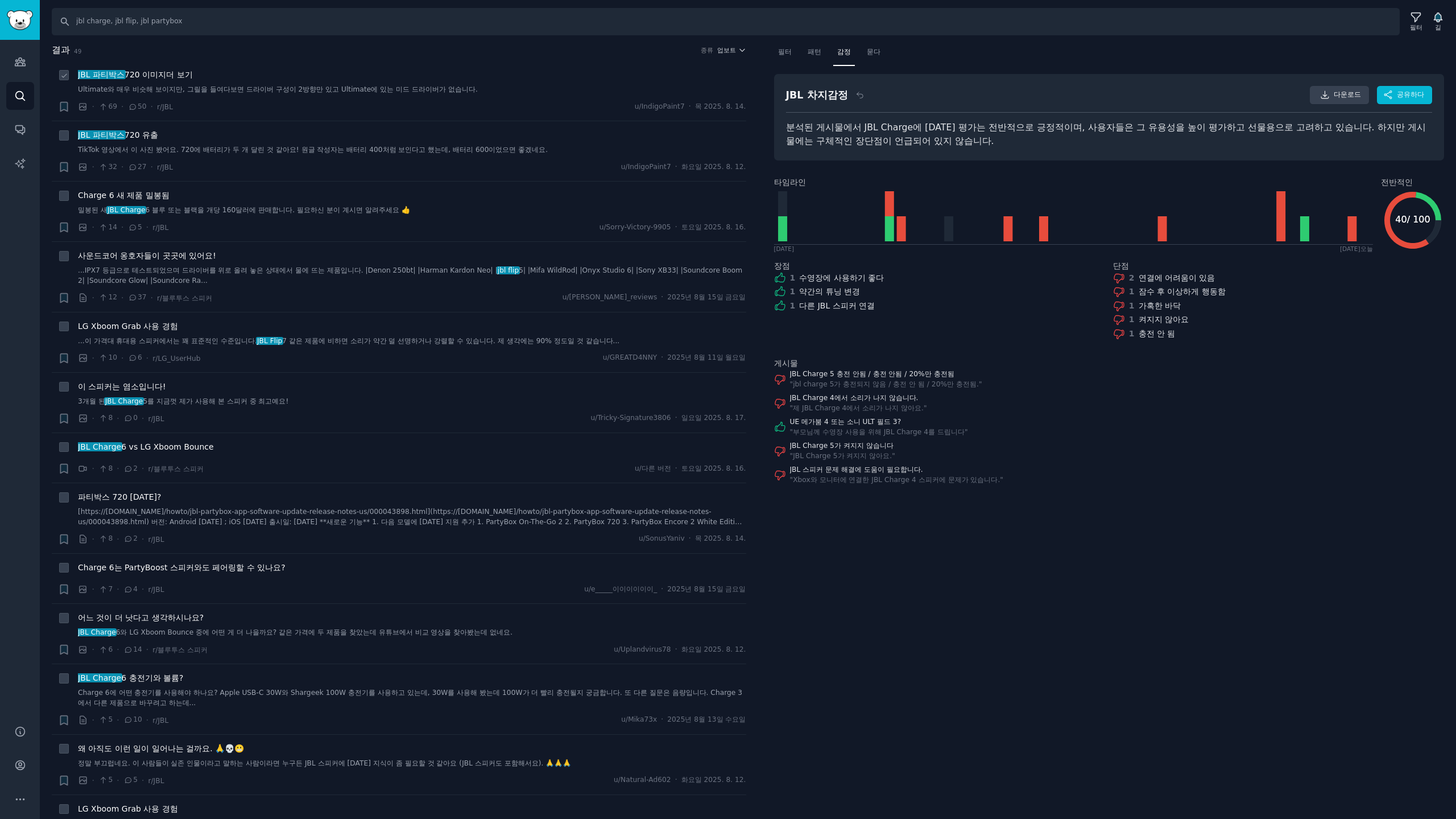
click at [229, 69] on div "JBL 파티박스 720 이미지 더 보기" at bounding box center [412, 75] width 668 height 12
click at [162, 71] on font "720 이미지" at bounding box center [145, 75] width 41 height 9
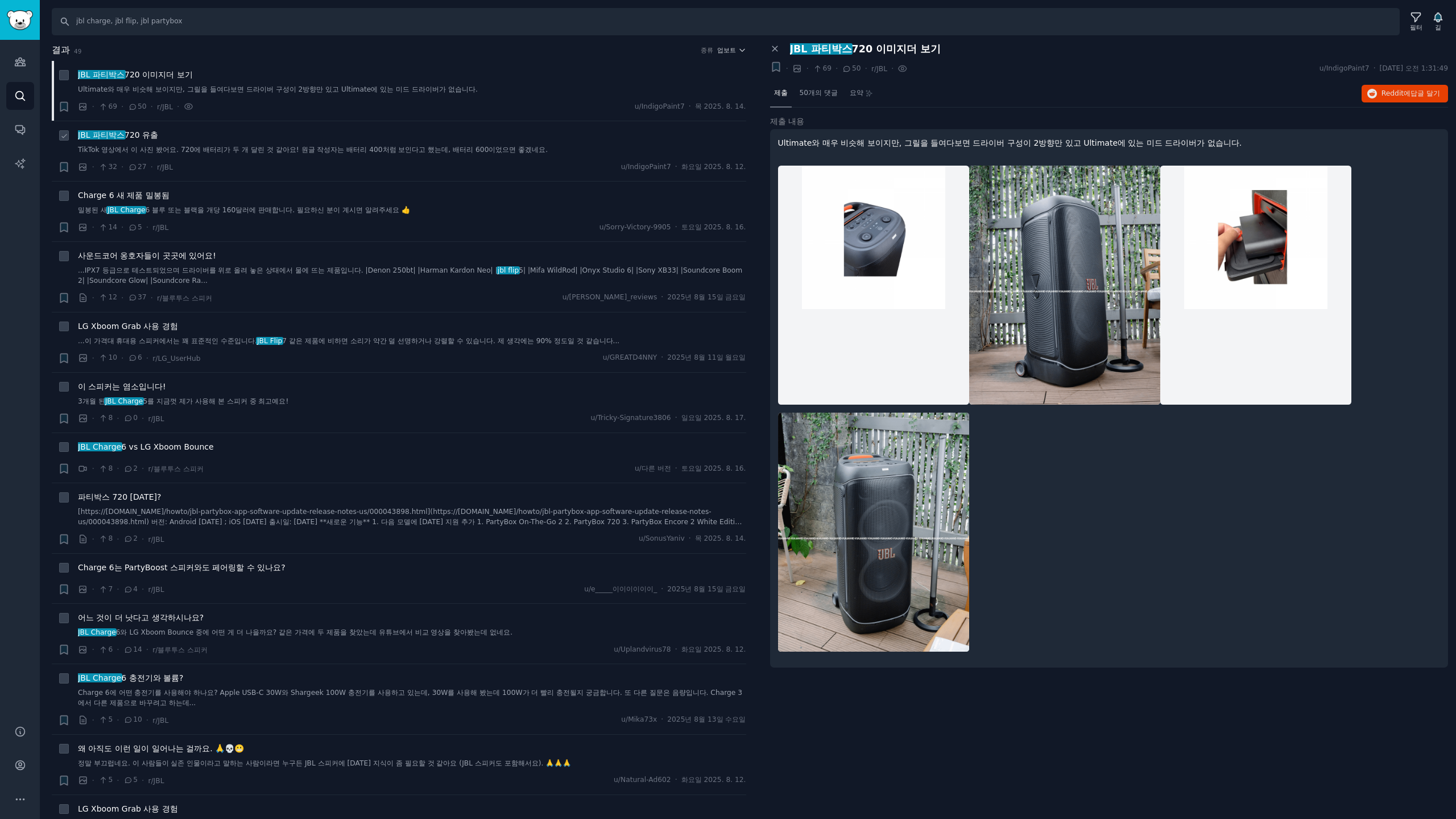
click at [144, 137] on font "720 유출" at bounding box center [141, 135] width 34 height 9
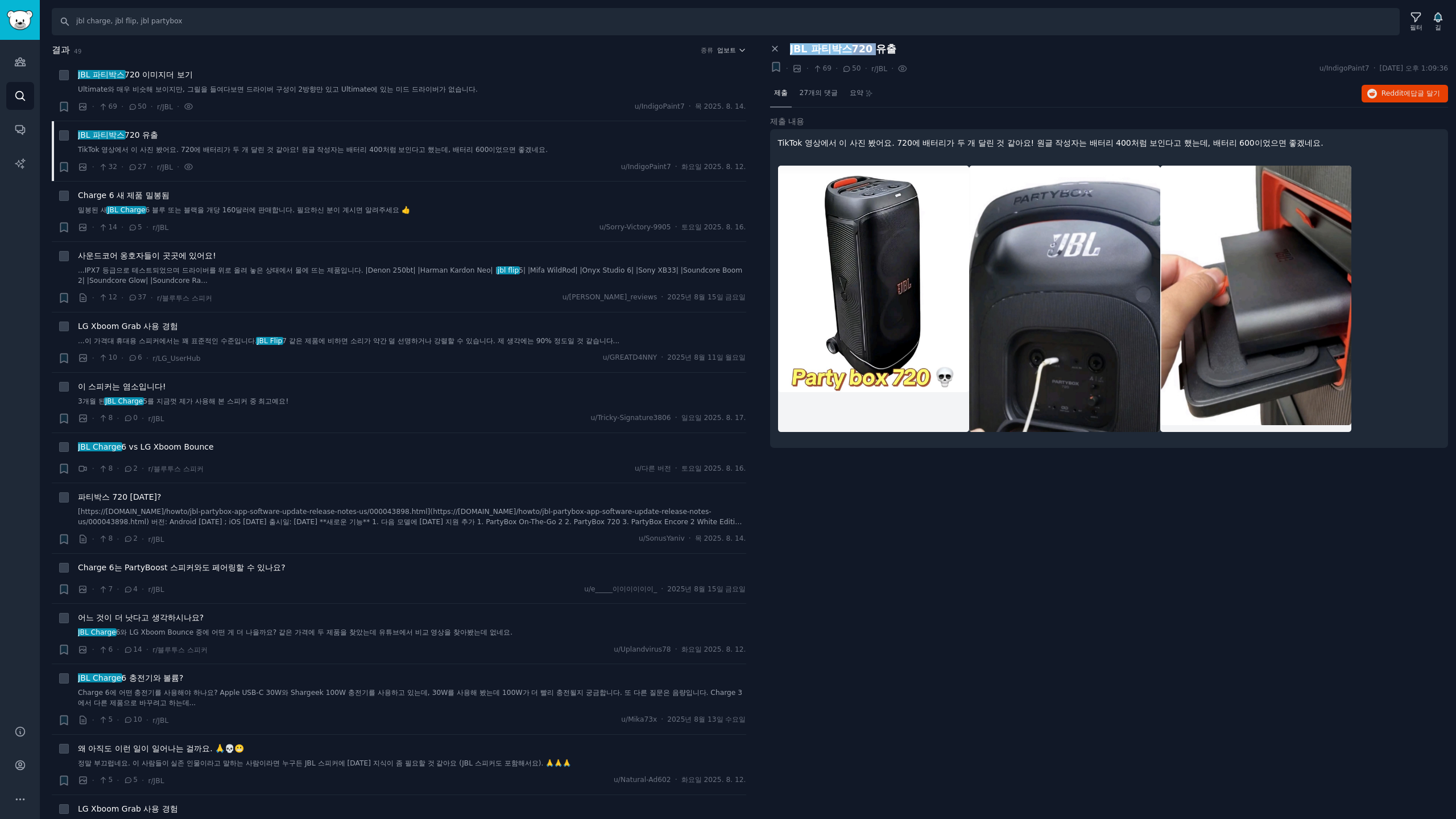
drag, startPoint x: 869, startPoint y: 50, endPoint x: 791, endPoint y: 52, distance: 78.0
click at [791, 52] on span "JBL 파티박스 720 유출" at bounding box center [843, 49] width 107 height 12
copy span "JBL 파티박스 720"
click at [822, 97] on span "27개의 댓글" at bounding box center [818, 94] width 38 height 10
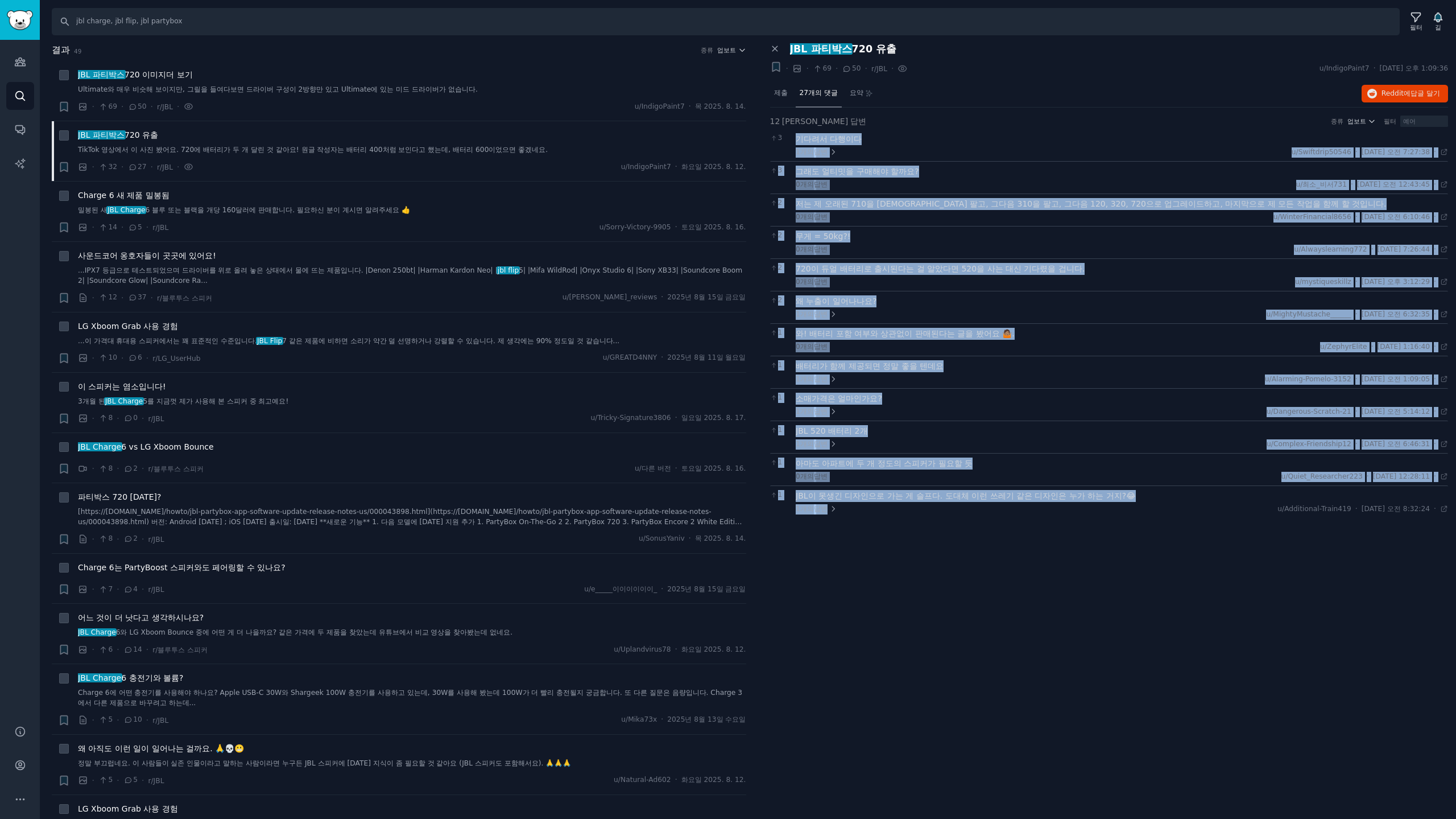
drag, startPoint x: 786, startPoint y: 135, endPoint x: 1199, endPoint y: 556, distance: 589.8
click at [1199, 556] on div "패널 닫기 JBL 파티박스 720 유출 + · · 69 · 50 · r/JBL · u/IndigoPaint7 · 2025. 8. 12. 화 오…" at bounding box center [1109, 431] width 694 height 776
click at [1162, 602] on div "패널 닫기 JBL 파티박스 720 유출 + · · 69 · 50 · r/JBL · u/IndigoPaint7 · 2025. 8. 12. 화 오…" at bounding box center [1109, 431] width 694 height 776
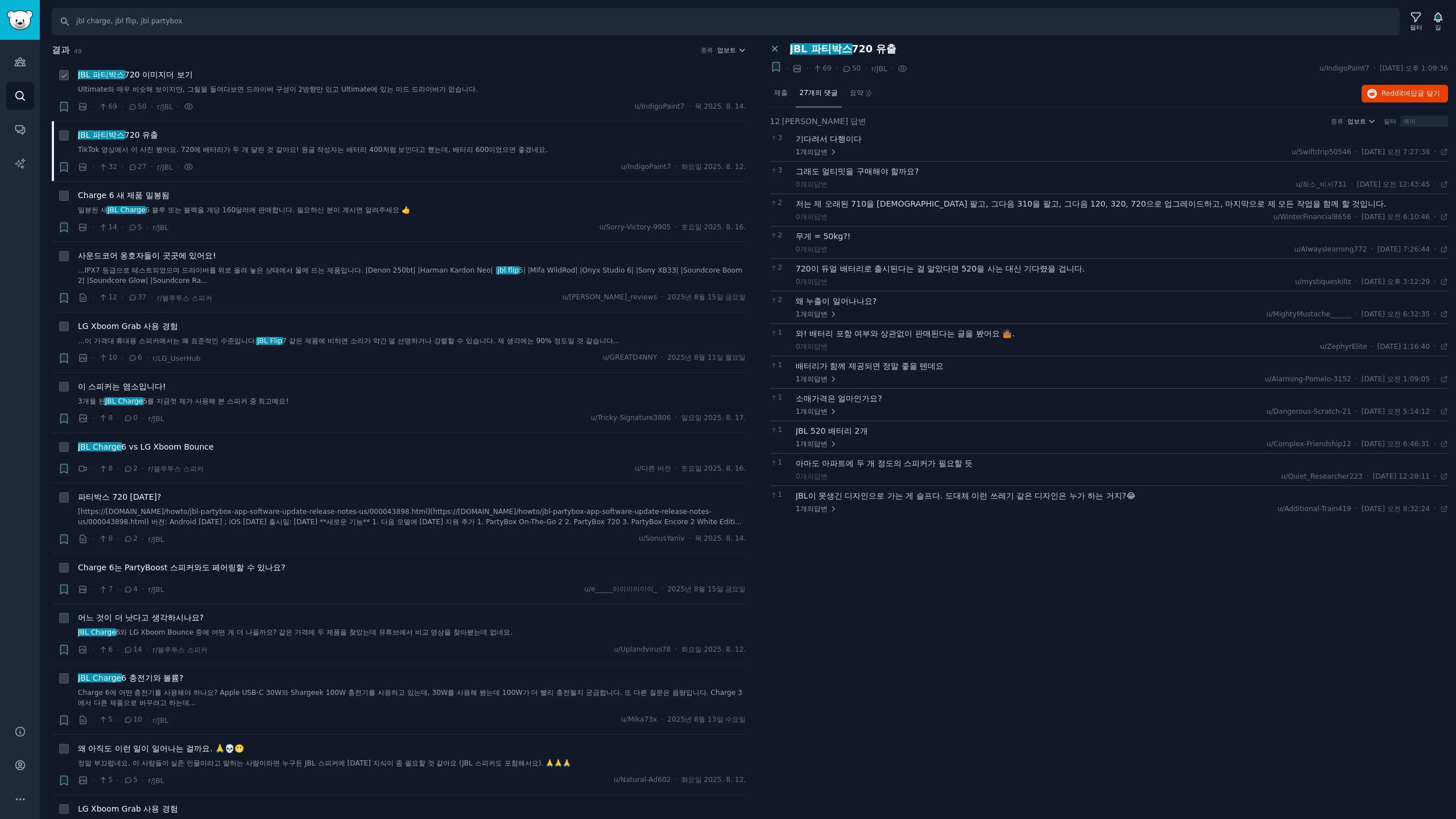
click at [159, 72] on font "720 이미지" at bounding box center [145, 75] width 41 height 9
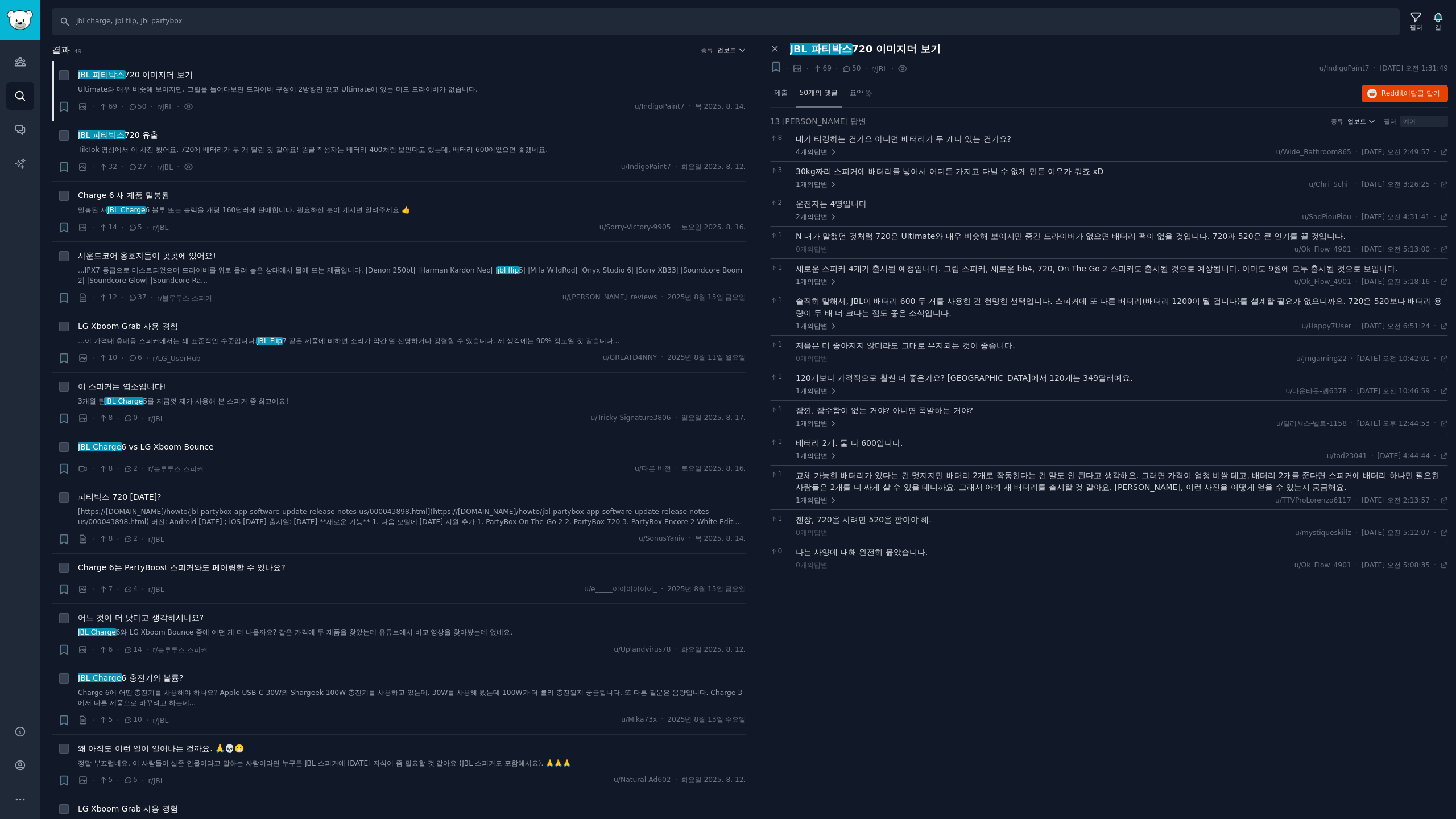
click at [810, 94] on font "50개의 댓글" at bounding box center [818, 93] width 38 height 8
click at [772, 47] on icon at bounding box center [775, 49] width 10 height 10
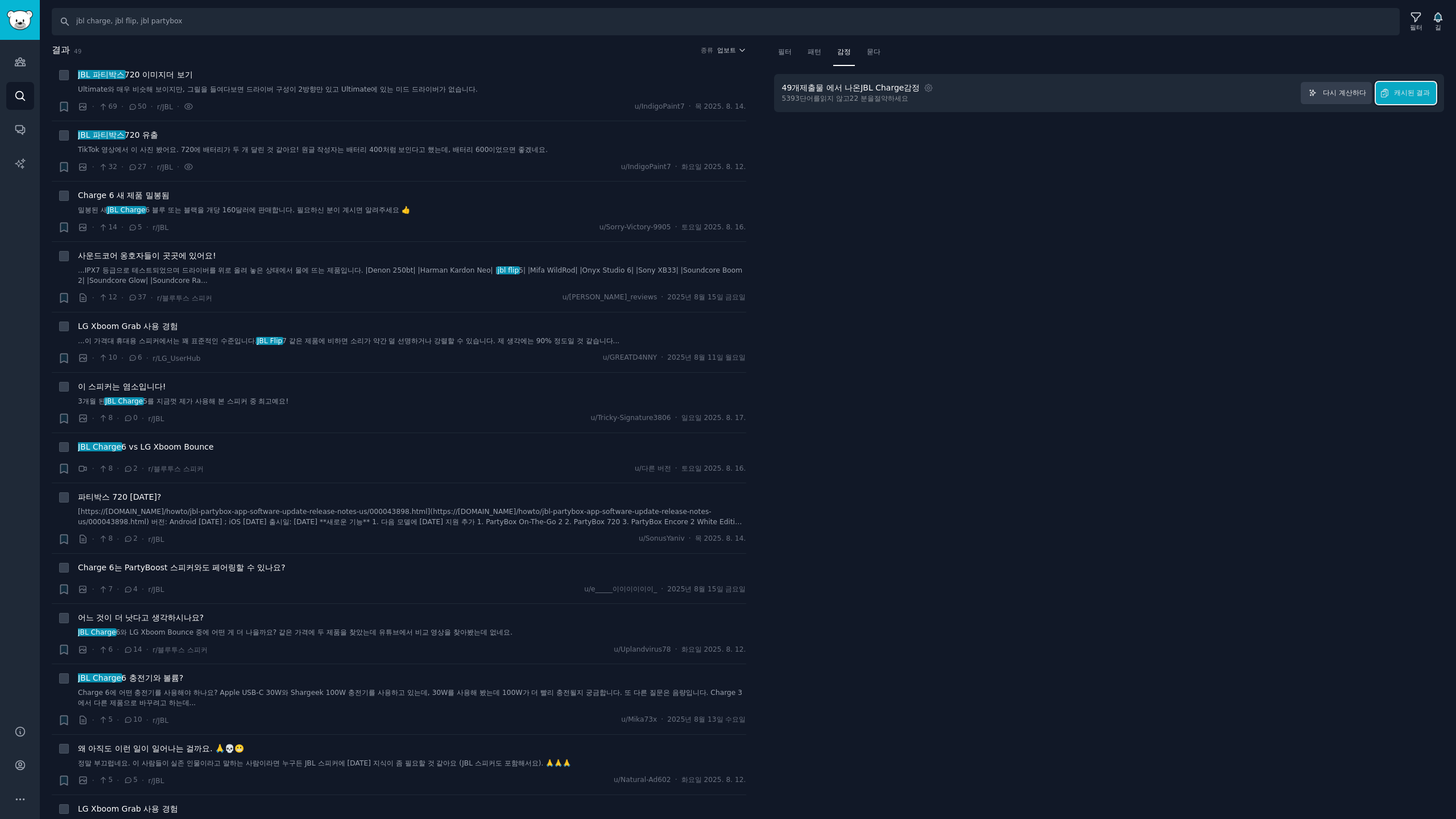
drag, startPoint x: 1419, startPoint y: 92, endPoint x: 1133, endPoint y: 37, distance: 291.2
click at [1418, 92] on font "캐시된 결과" at bounding box center [1412, 93] width 36 height 8
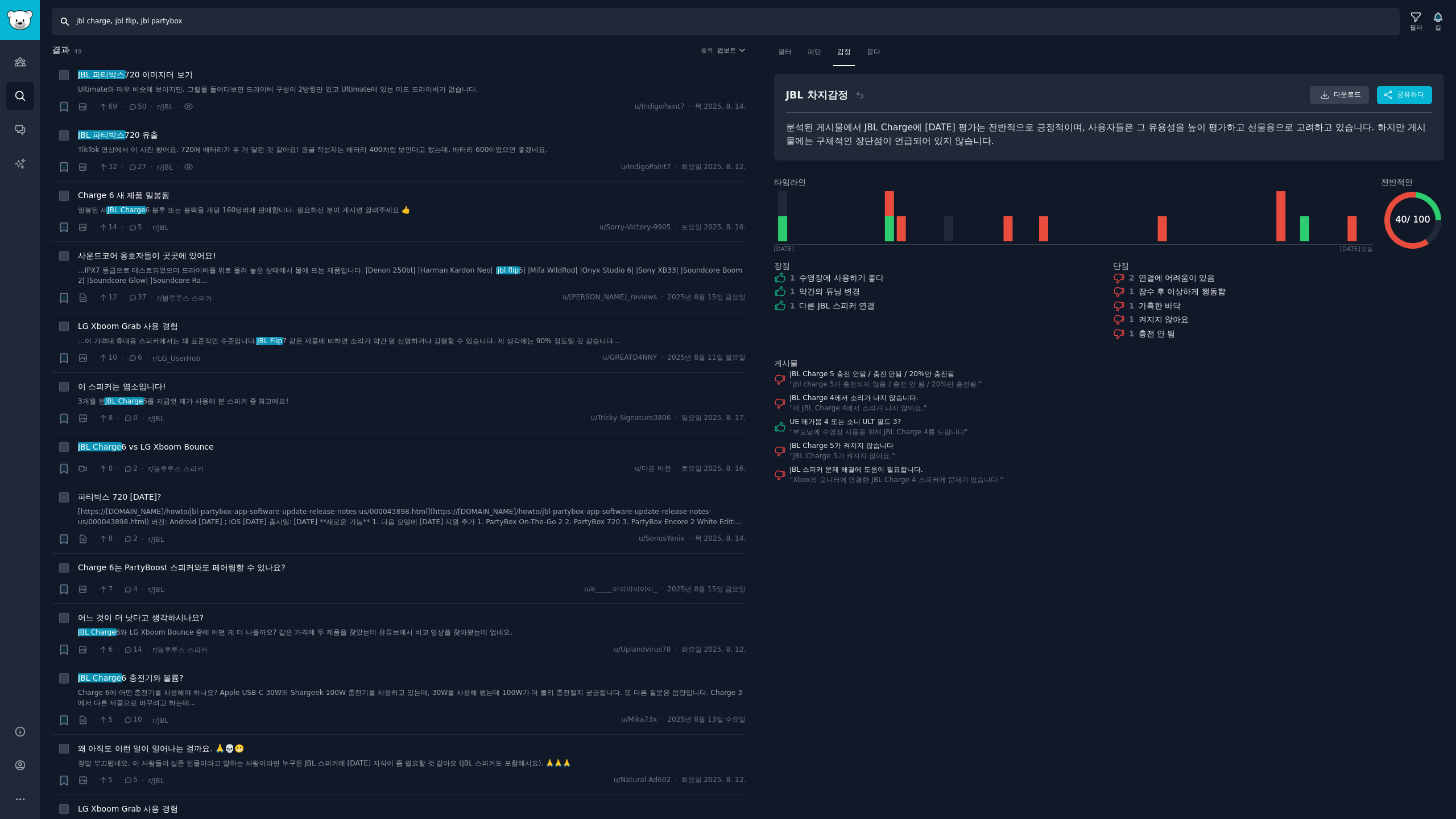
drag, startPoint x: 239, startPoint y: 22, endPoint x: 0, endPoint y: 16, distance: 239.1
click at [0, 16] on div "청중 찾다 대화 AI 보고서 돕다 계정 더 찾다 jbl charge, jbl flip, jbl partybox 필터 길 결과 49 종류 업보트…" at bounding box center [728, 410] width 1456 height 819
type input "samsung the frame tv"
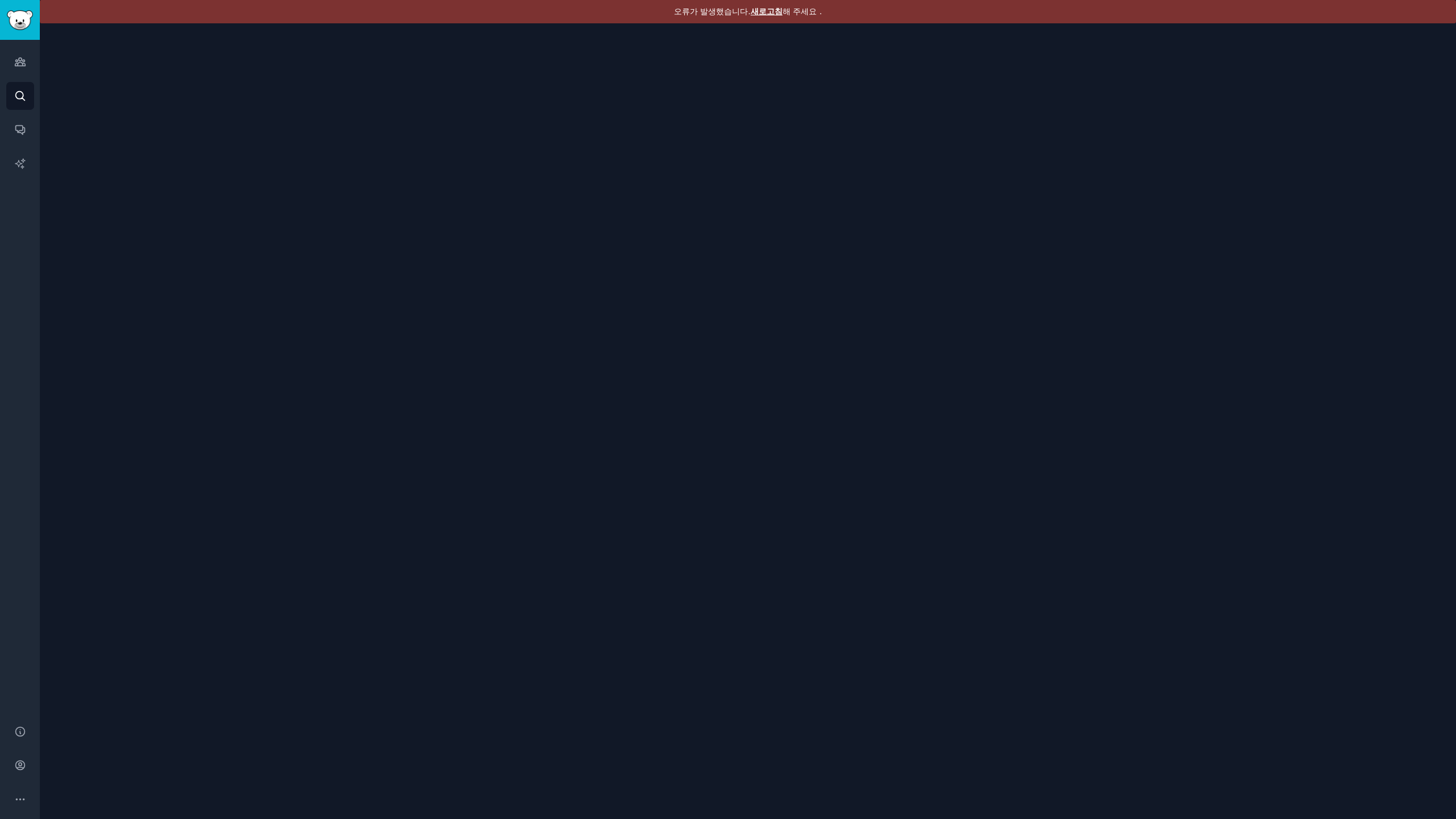
click at [764, 13] on font "새로고침" at bounding box center [766, 12] width 32 height 9
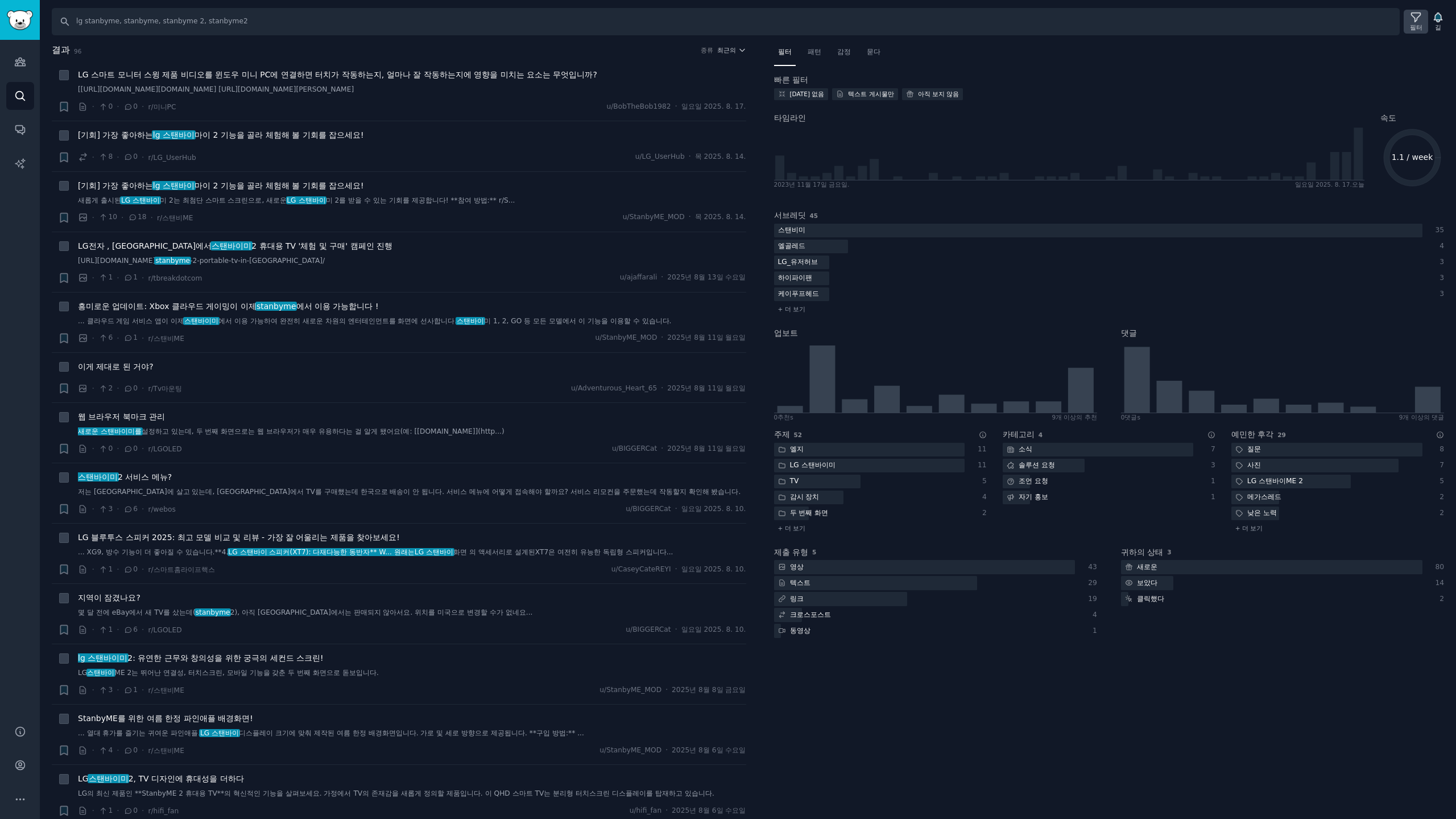
click at [1422, 21] on div "필터" at bounding box center [1415, 21] width 24 height 24
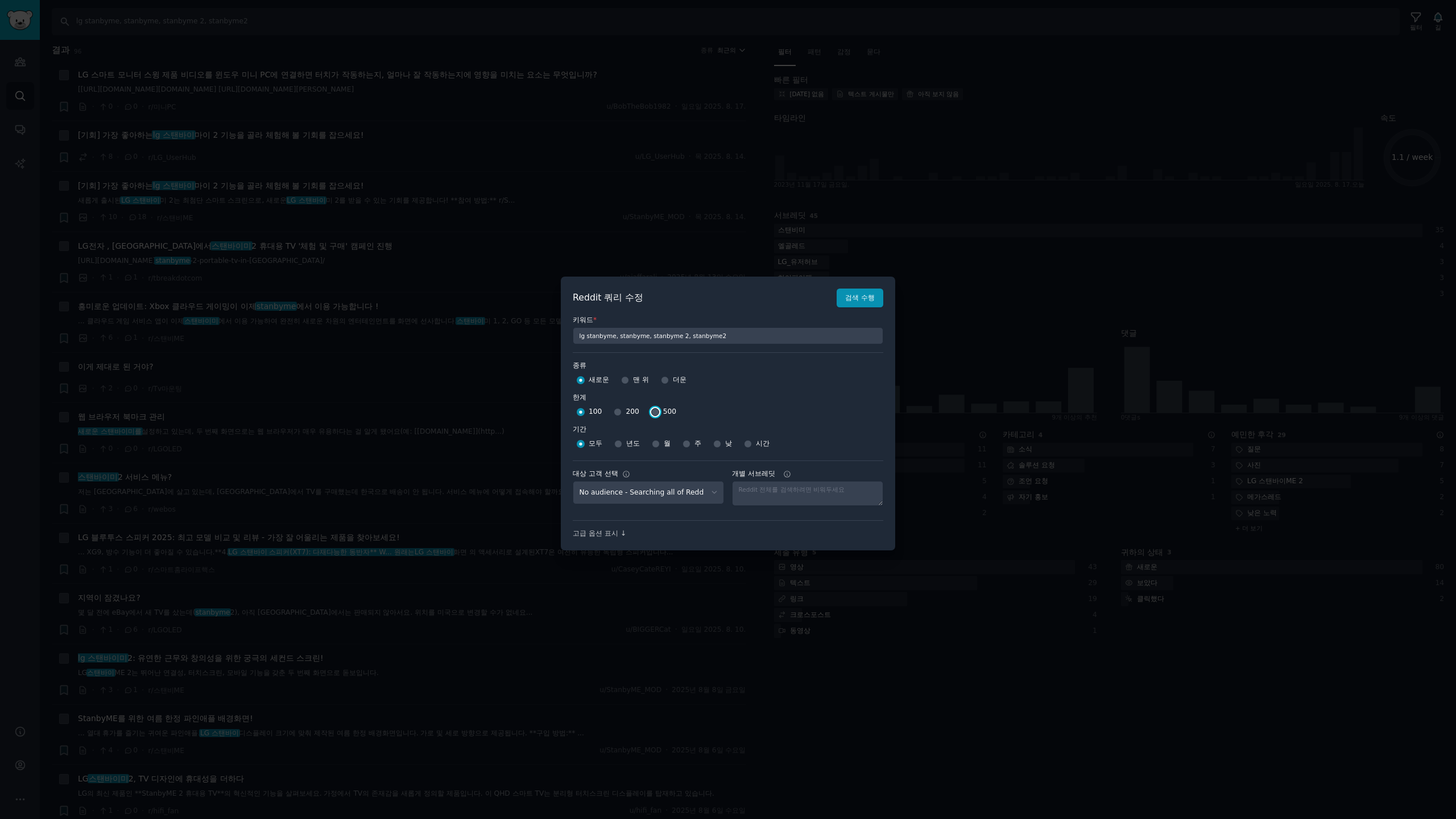
click at [651, 413] on input "500" at bounding box center [655, 412] width 8 height 8
radio input "true"
click at [688, 442] on input "주" at bounding box center [686, 444] width 8 height 8
radio input "true"
drag, startPoint x: 867, startPoint y: 297, endPoint x: 1060, endPoint y: 144, distance: 246.3
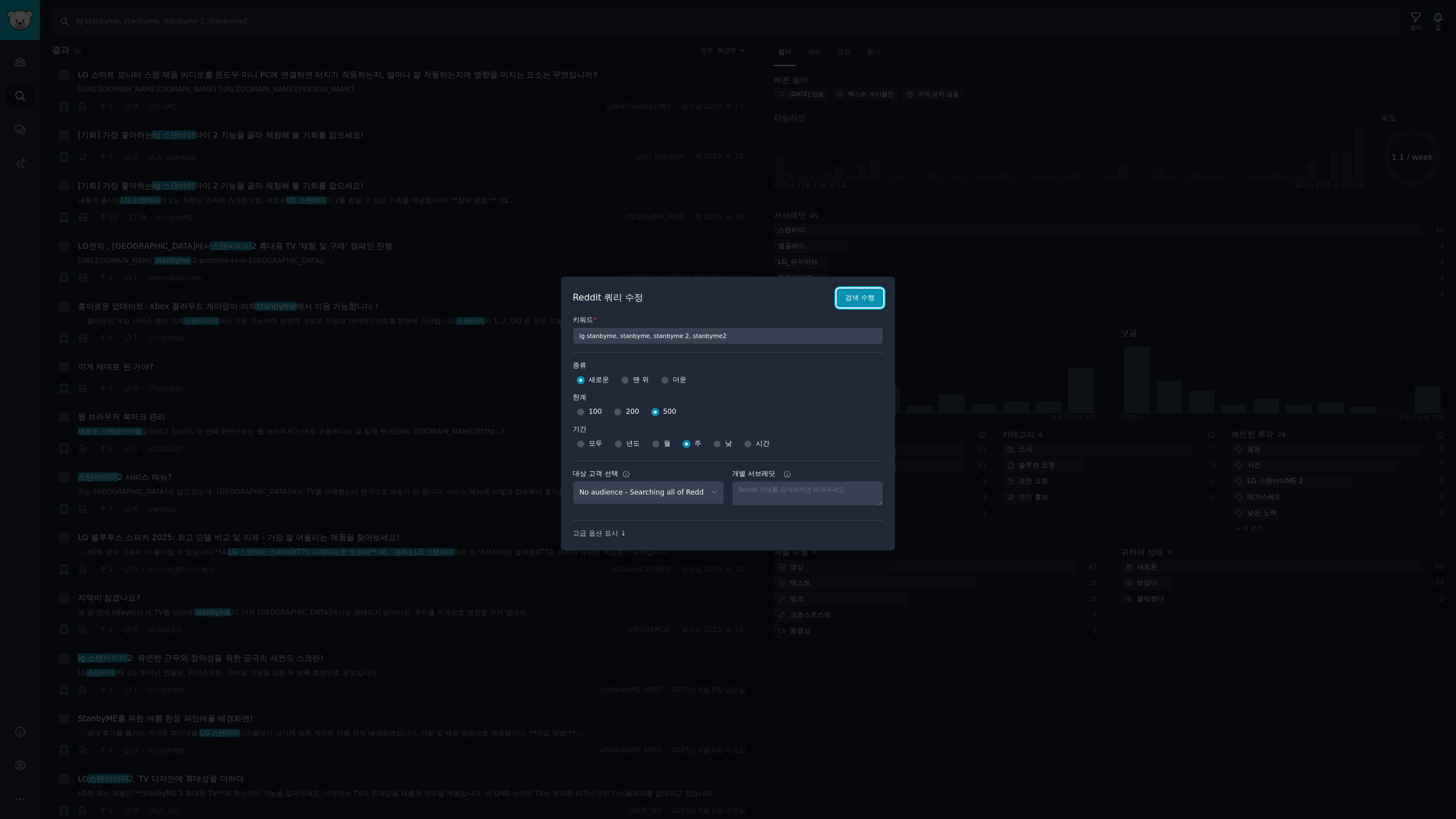
click at [868, 296] on font "검색 수행" at bounding box center [860, 297] width 30 height 8
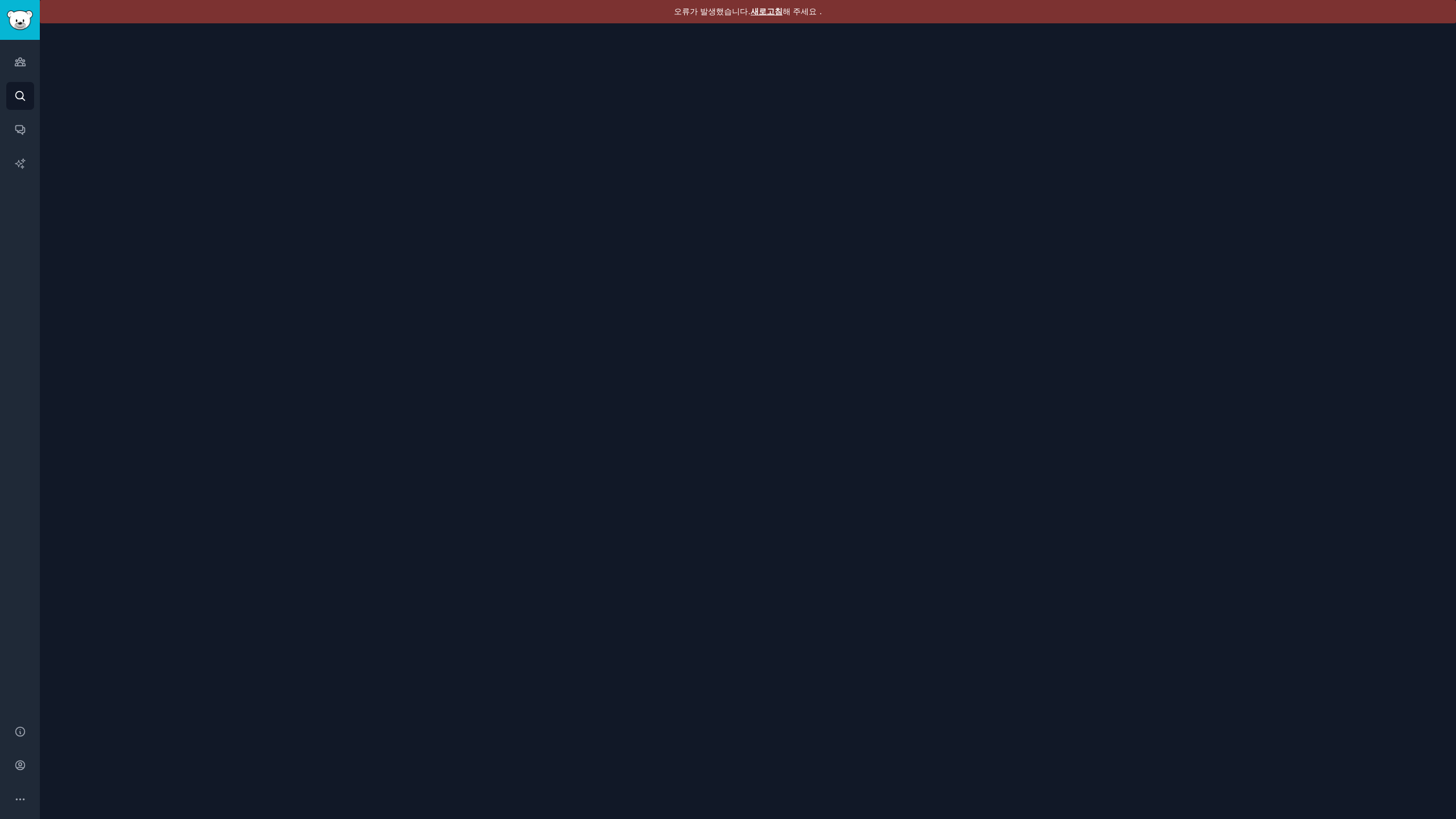
click at [759, 10] on font "새로고침" at bounding box center [766, 12] width 32 height 9
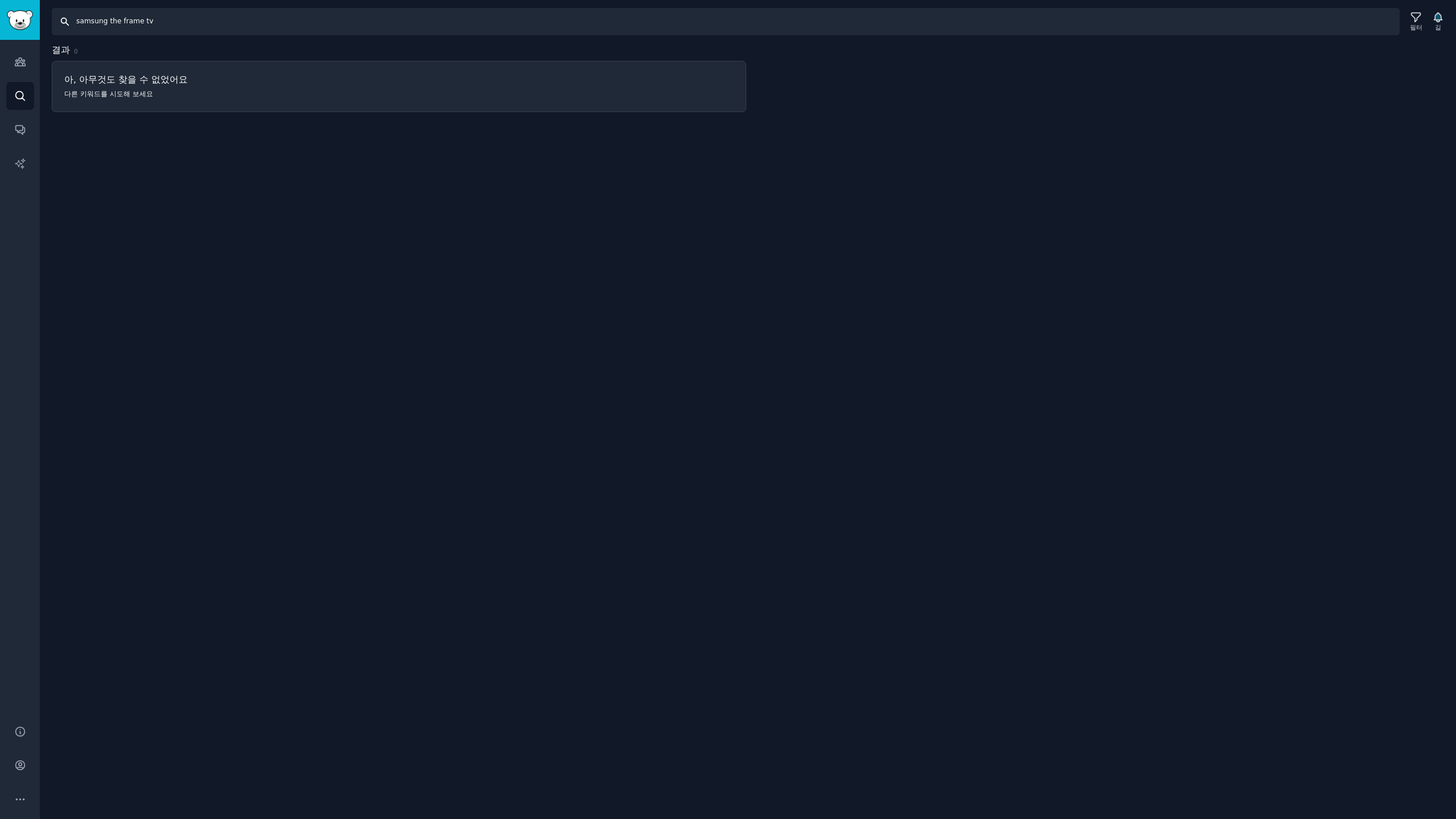
click at [210, 18] on input "samsung the frame tv" at bounding box center [725, 21] width 1348 height 27
click at [177, 24] on input "samsung the frame tv" at bounding box center [725, 21] width 1348 height 27
type input "samsung the frame tv, ls03d, ls03fa, ls03fw"
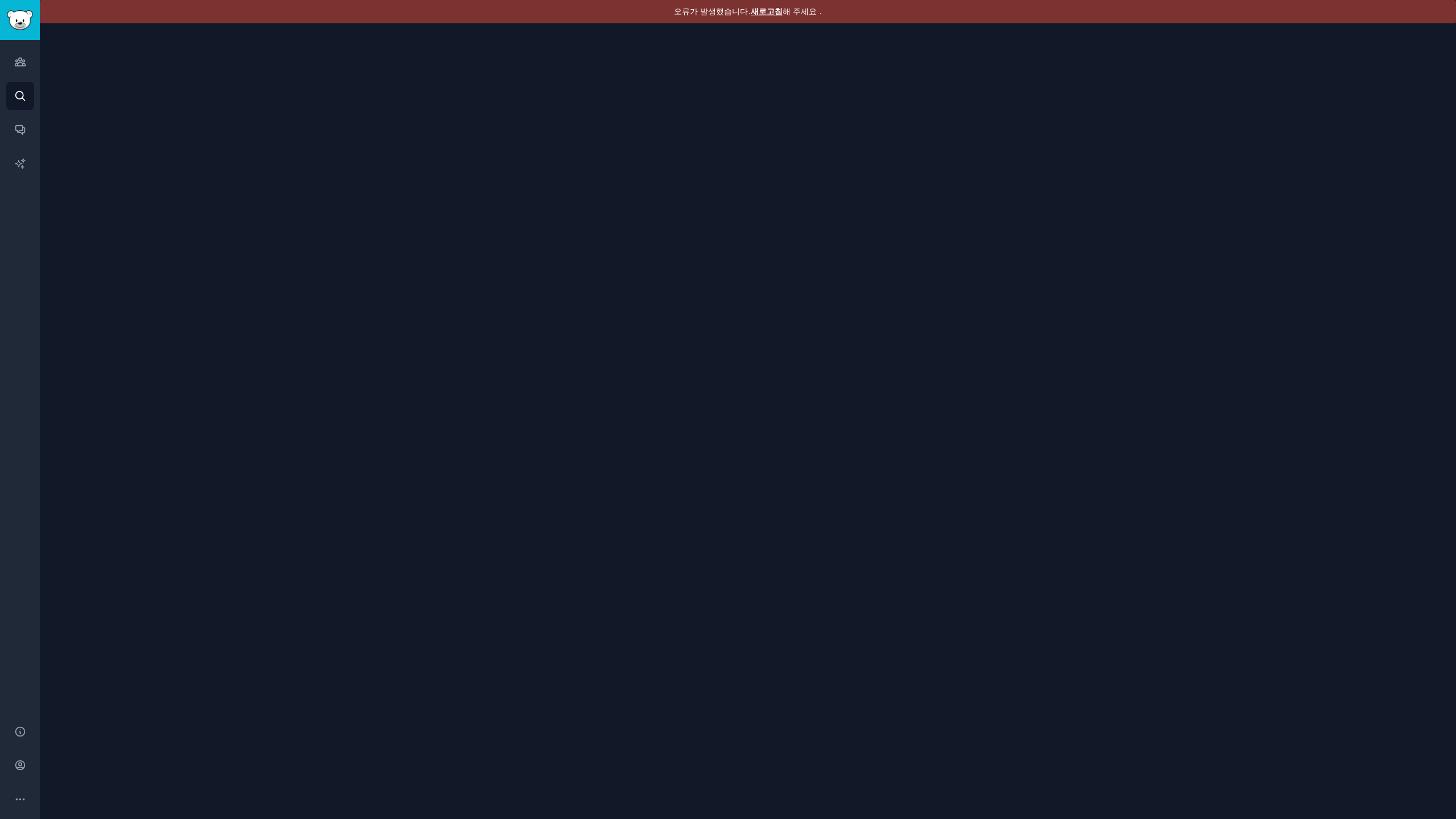
click at [762, 14] on font "새로고침" at bounding box center [766, 12] width 32 height 9
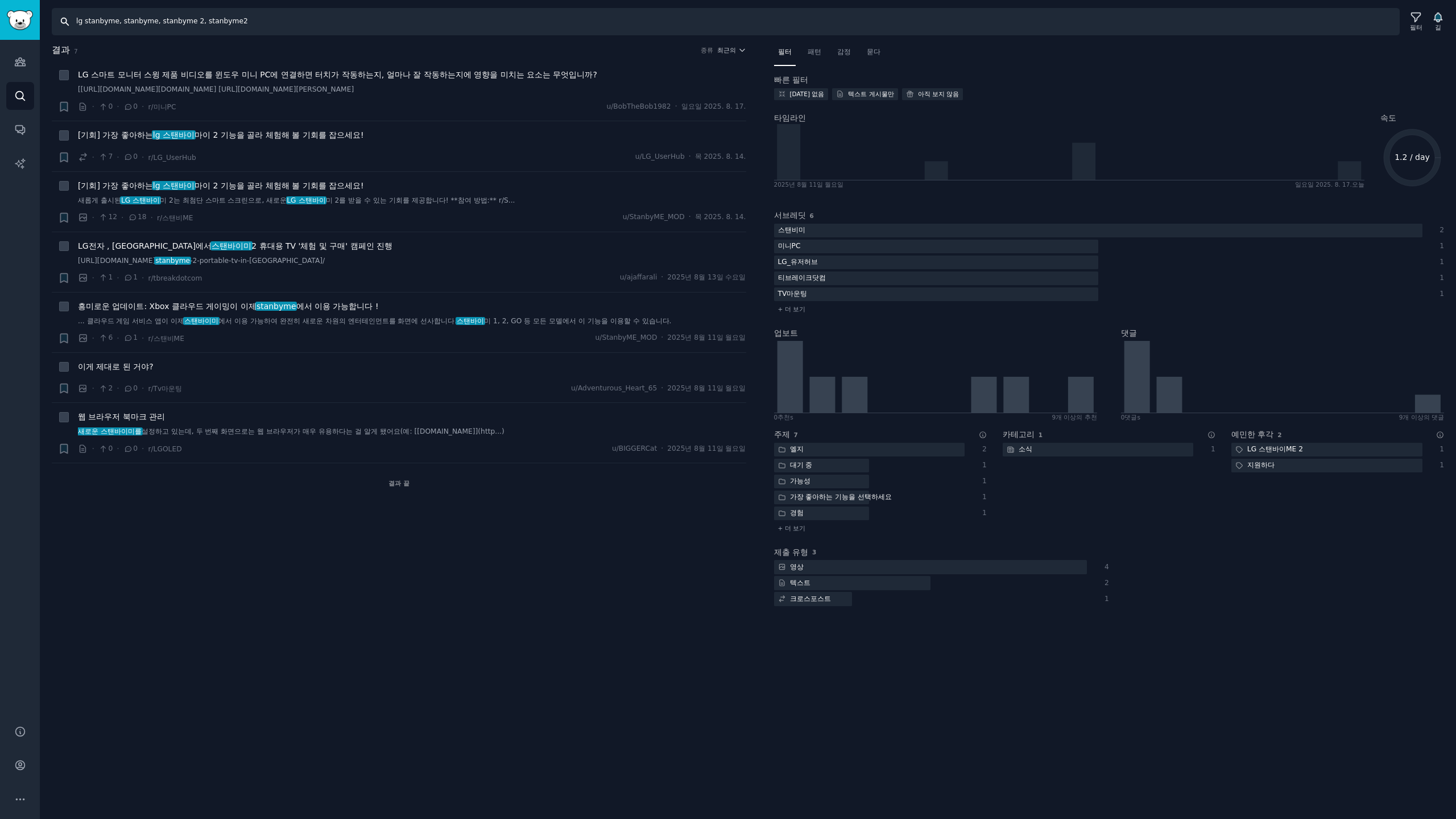
click at [298, 26] on input "lg stanbyme, stanbyme, stanbyme 2, stanbyme2" at bounding box center [725, 21] width 1348 height 27
type input "lg stanbyme, stanbyme, stanbyme 2, stanbyme2, stanbyme go"
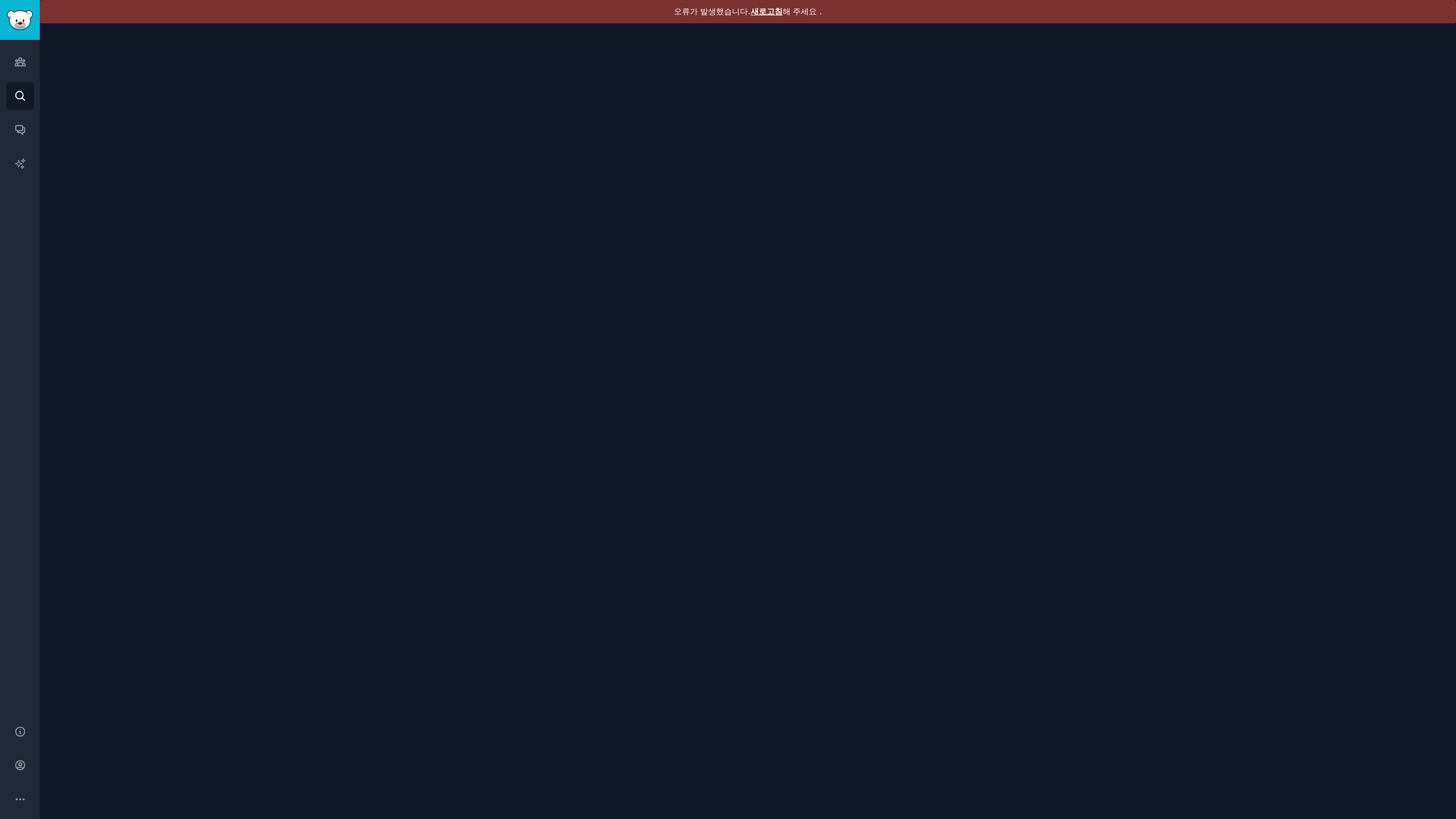
click at [757, 8] on font "새로고침" at bounding box center [766, 12] width 32 height 9
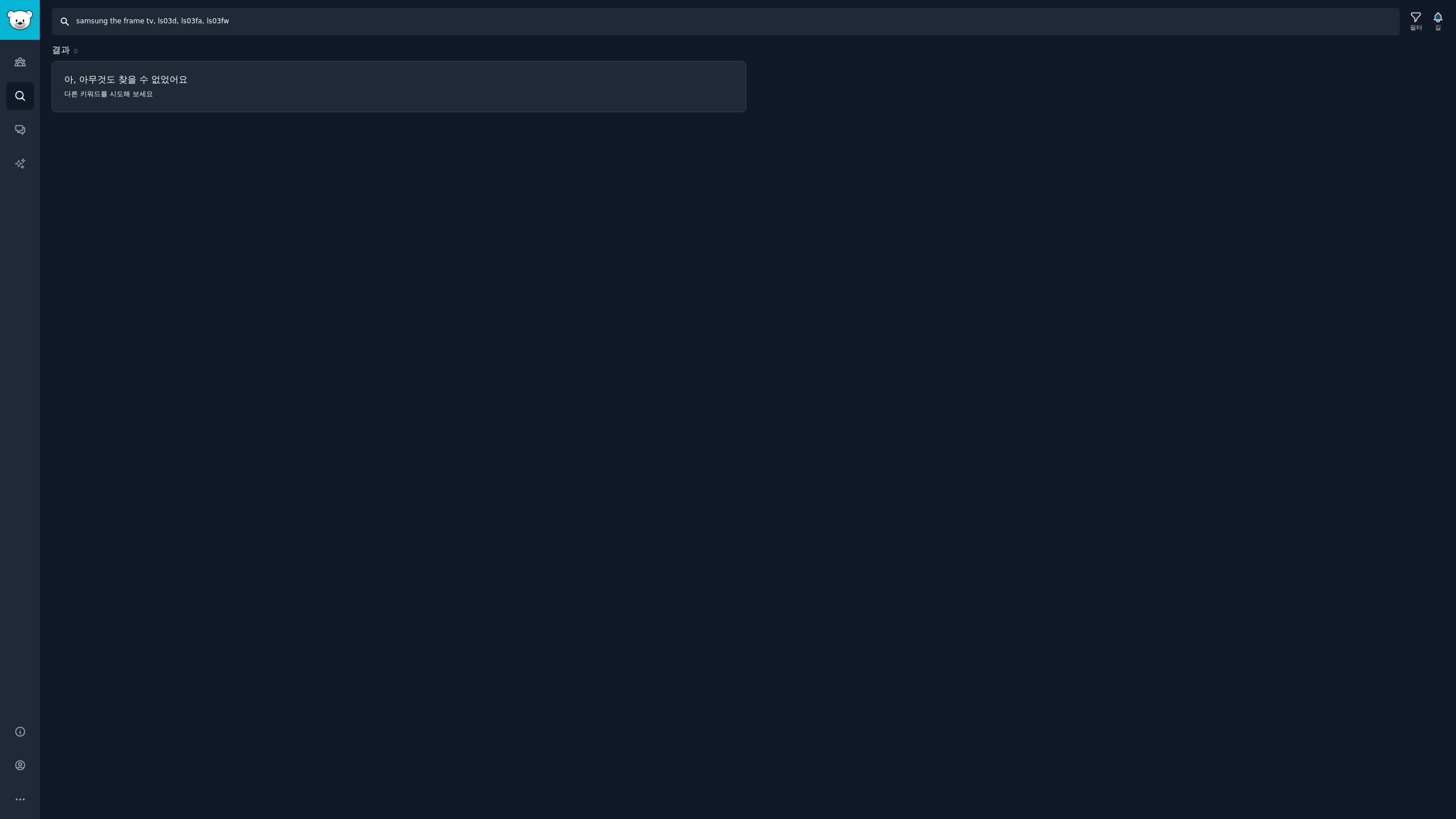
click at [272, 12] on input "samsung the frame tv, ls03d, ls03fa, ls03fw" at bounding box center [725, 21] width 1348 height 27
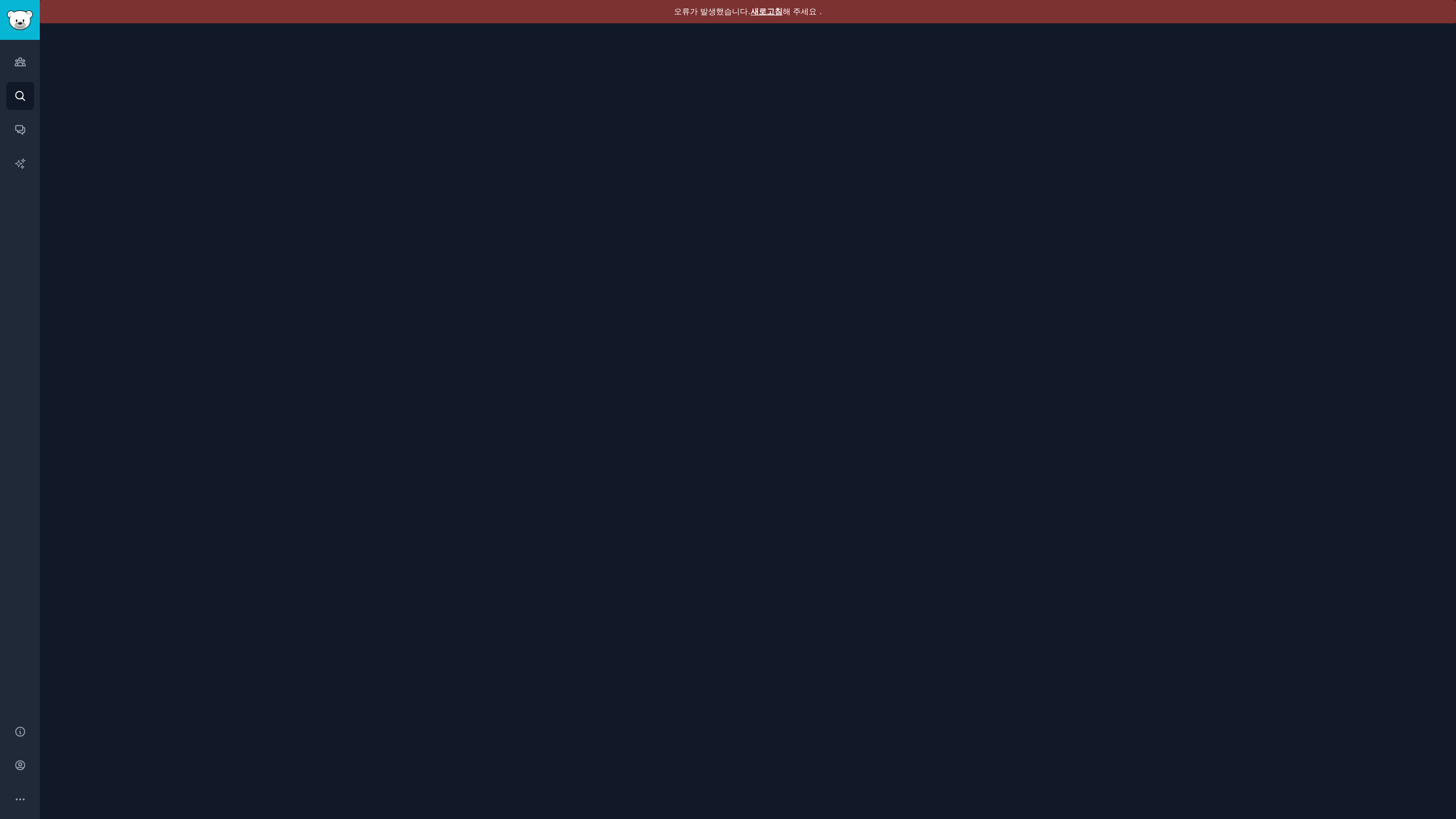
click at [774, 13] on font "새로고침" at bounding box center [766, 12] width 32 height 9
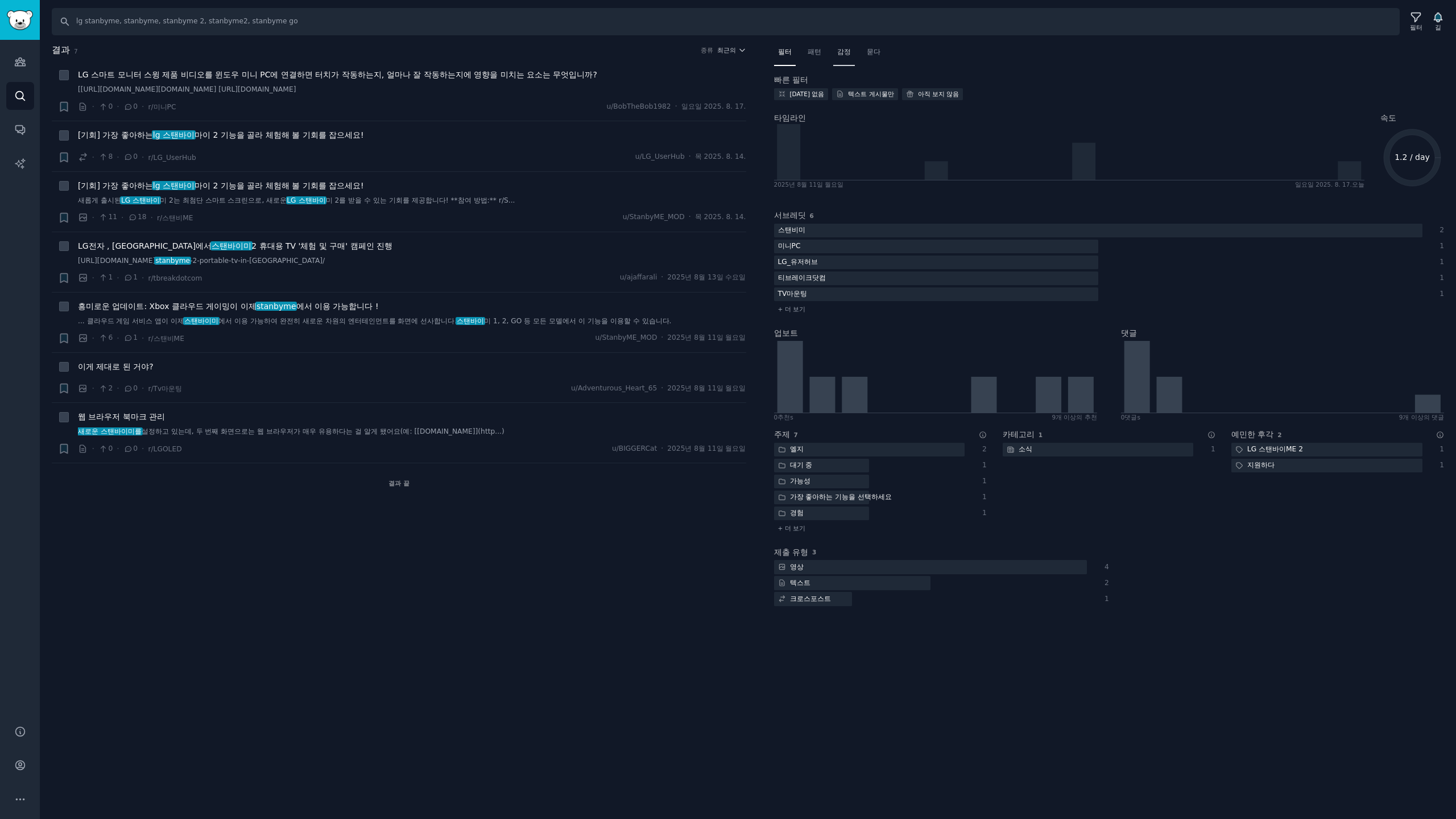
click at [843, 51] on font "감정" at bounding box center [844, 52] width 14 height 8
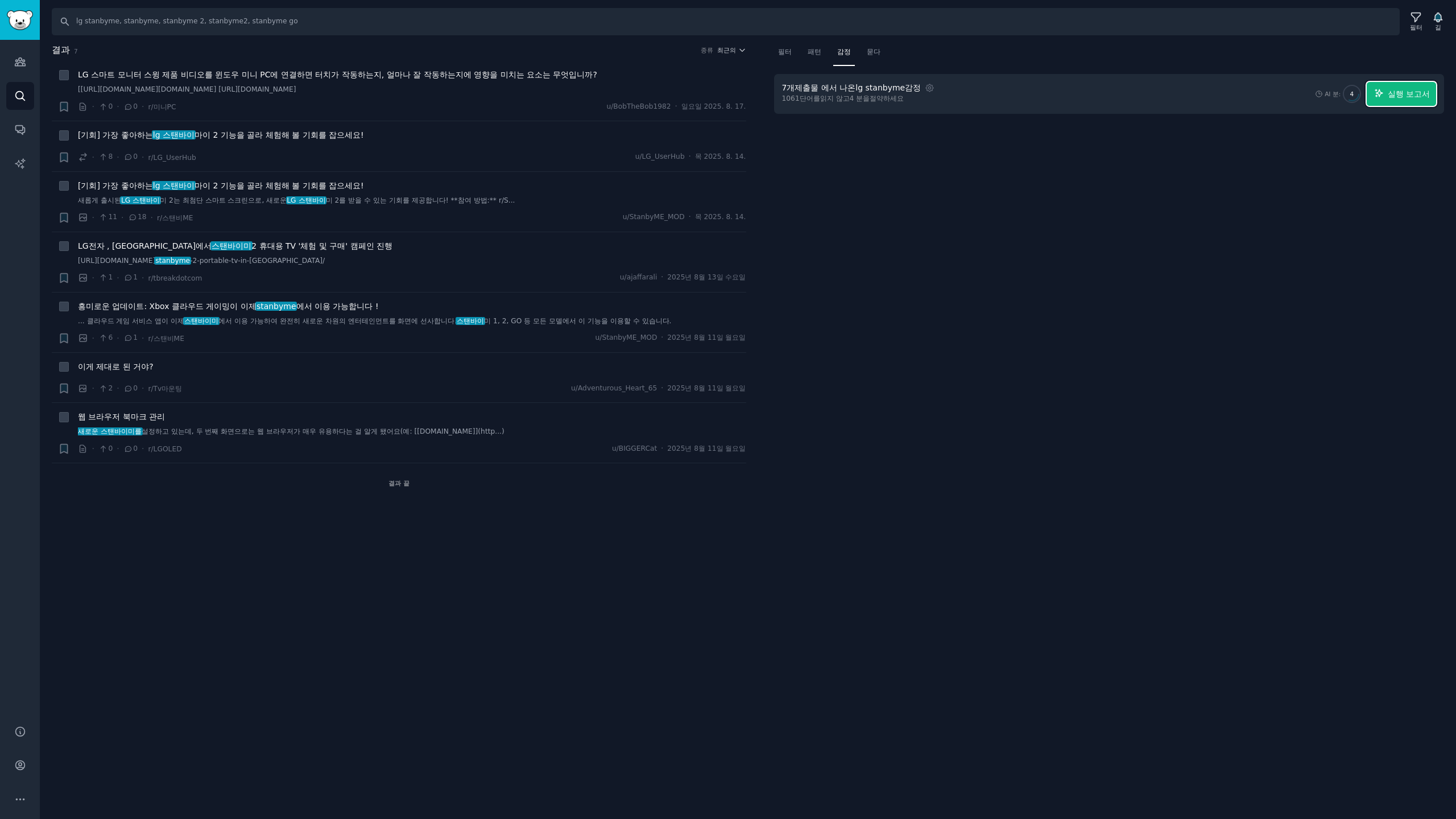
click at [1410, 93] on font "실행 보고서" at bounding box center [1408, 94] width 42 height 9
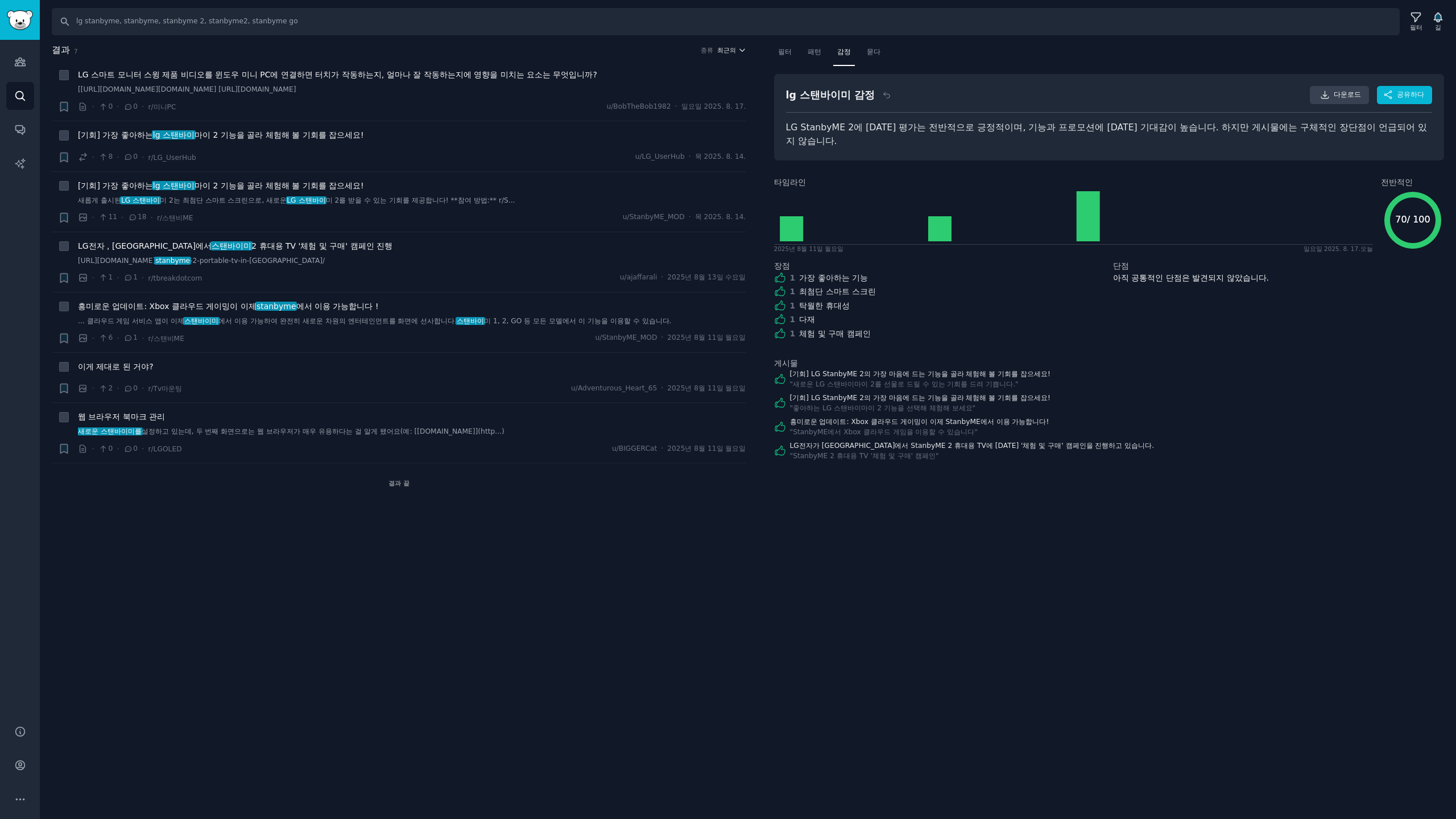
click at [730, 49] on font "최근의" at bounding box center [726, 50] width 19 height 7
click at [669, 90] on p "Upvotes" at bounding box center [670, 92] width 28 height 10
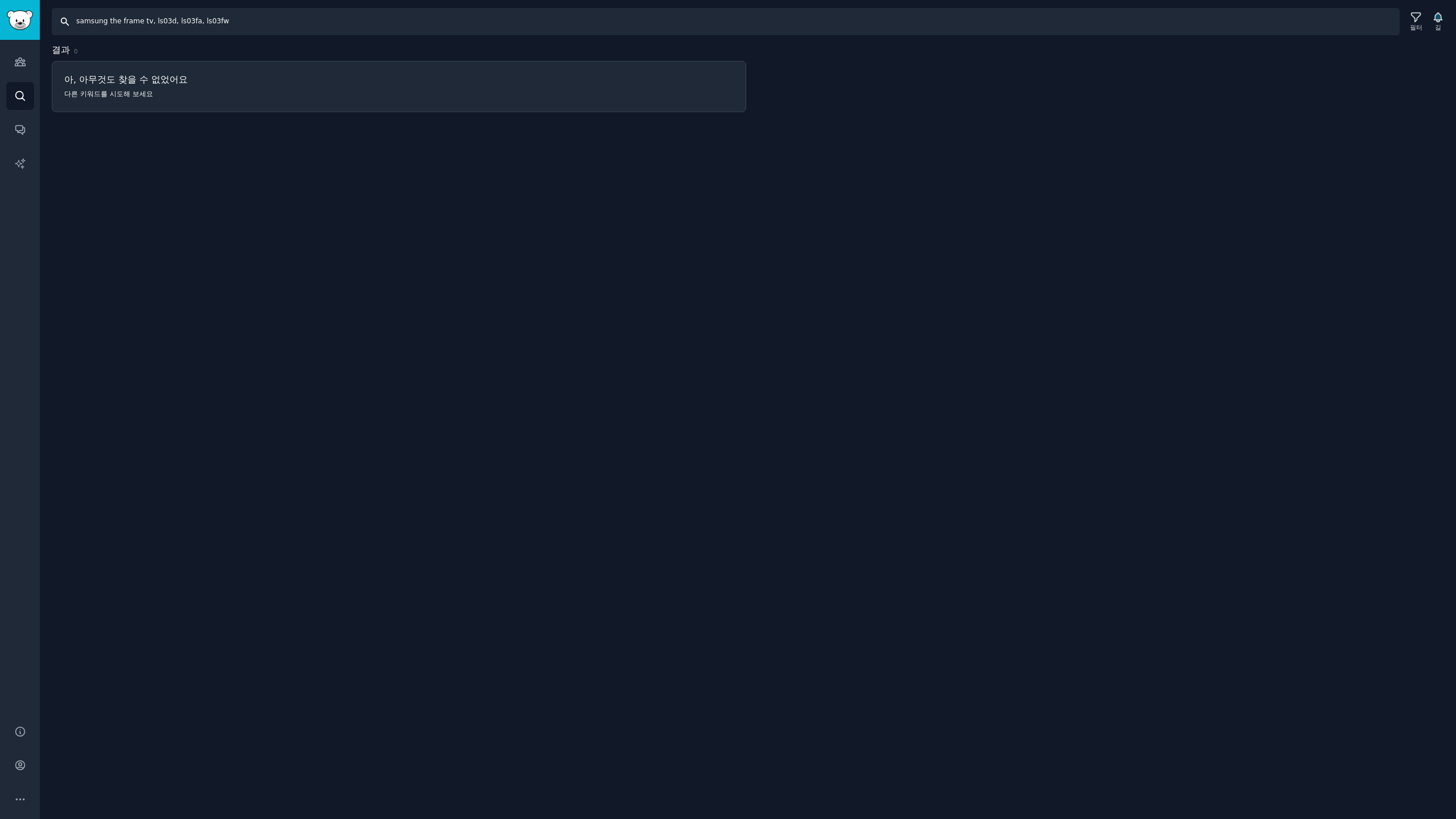
click at [138, 22] on input "samsung the frame tv, ls03d, ls03fa, ls03fw" at bounding box center [725, 21] width 1348 height 27
type input "samsung the framev, ls03d, ls03fa, ls03fw"
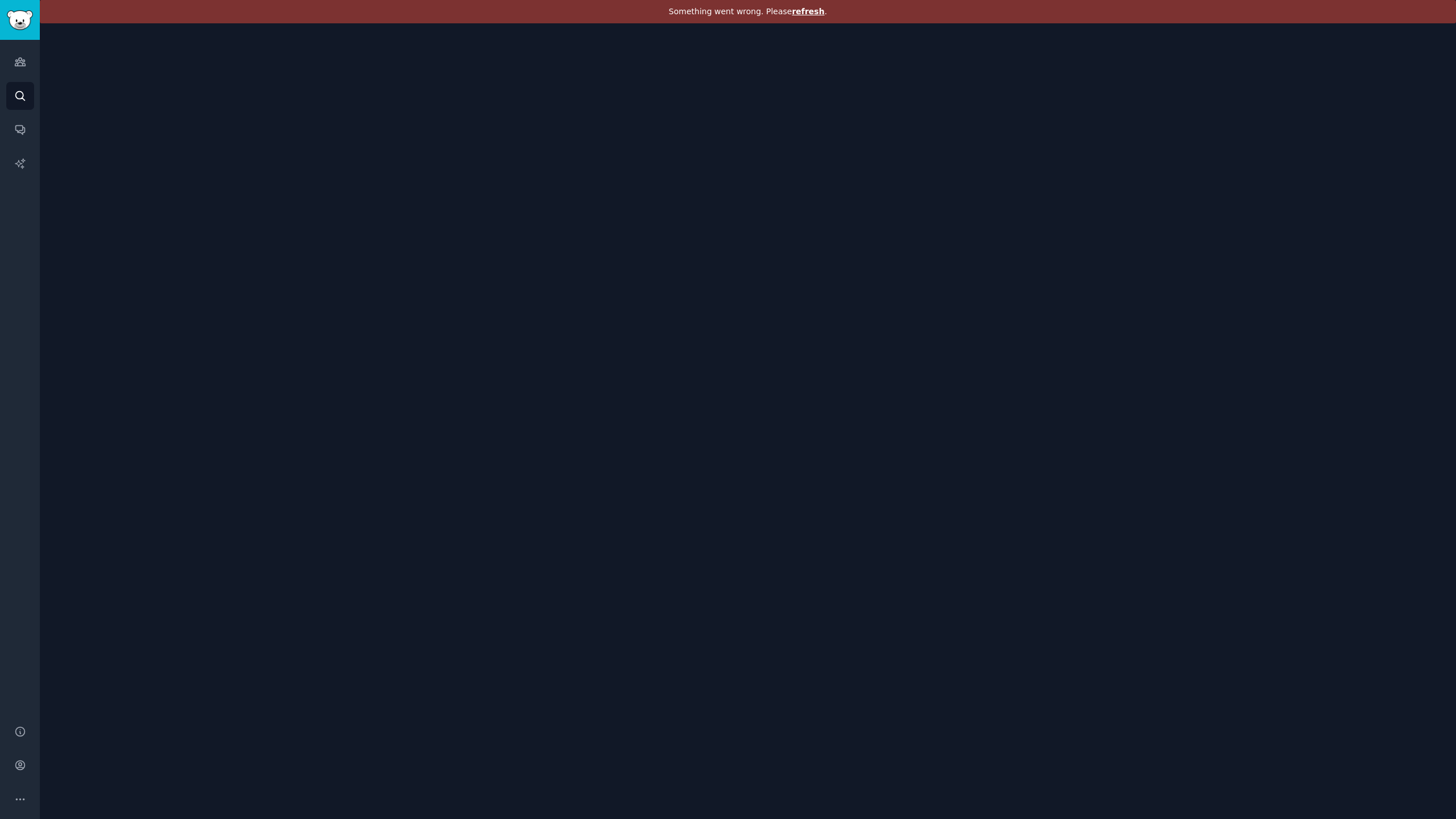
drag, startPoint x: 812, startPoint y: 12, endPoint x: 806, endPoint y: 16, distance: 7.2
click at [811, 13] on span "refresh" at bounding box center [808, 12] width 32 height 9
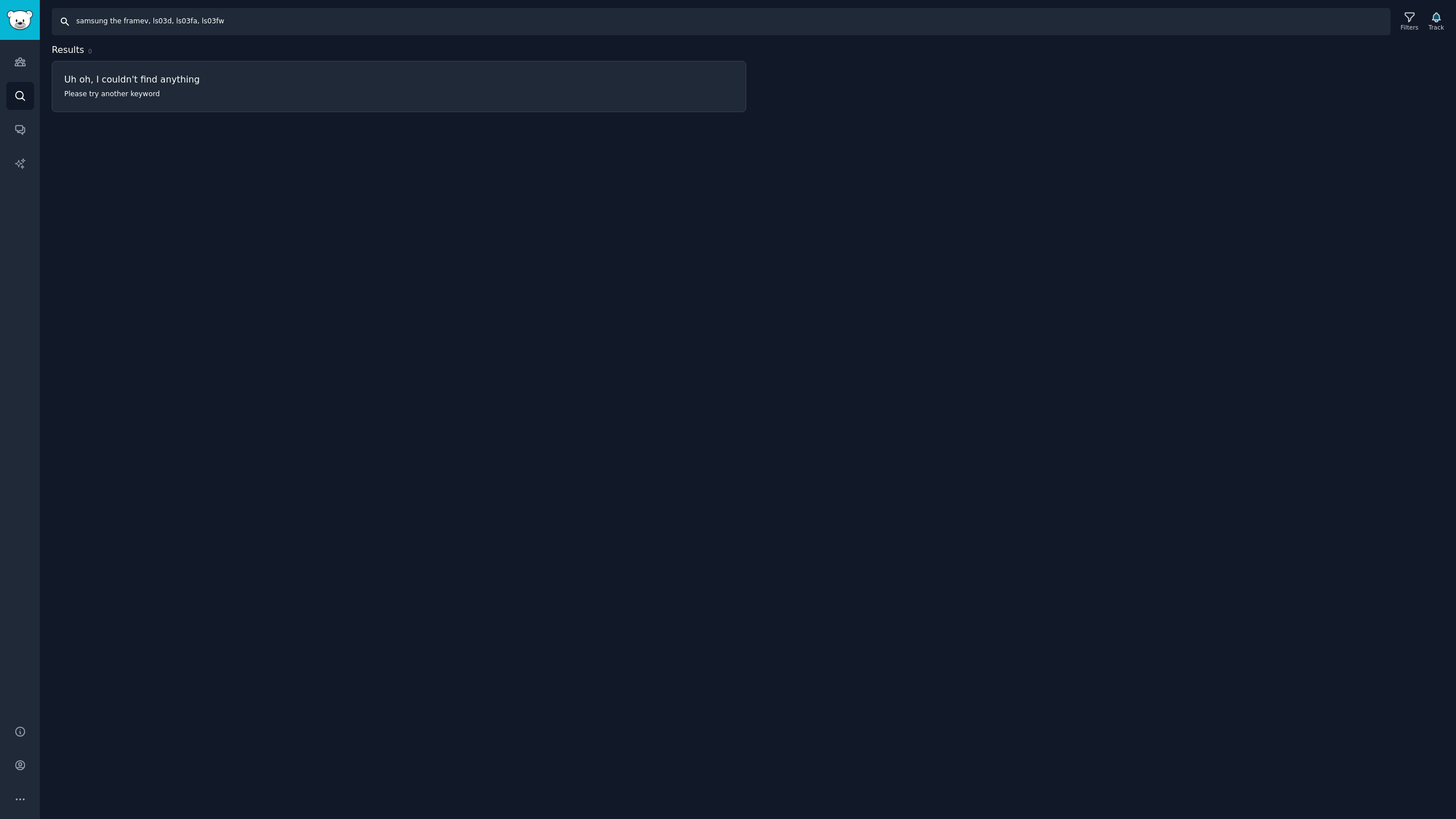
click at [143, 22] on input "samsung the framev, ls03d, ls03fa, ls03fw" at bounding box center [721, 21] width 1339 height 27
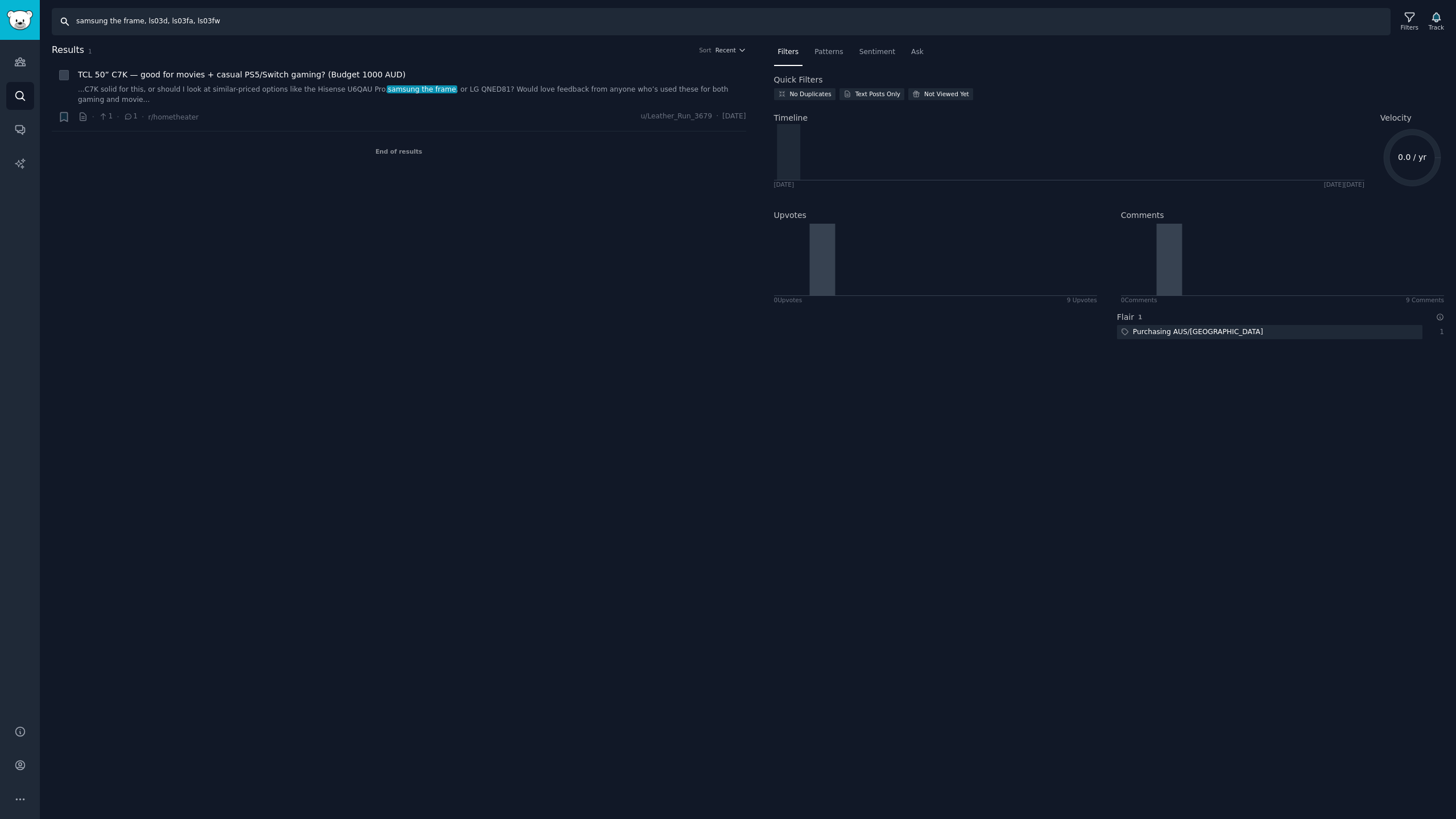
click at [239, 21] on input "samsung the frame, ls03d, ls03fa, ls03fw" at bounding box center [721, 21] width 1339 height 27
type input "samsung the frame, ls03d, ls03fa, ls03fw, the frame tv"
click at [1410, 26] on div "Filters" at bounding box center [1409, 27] width 17 height 8
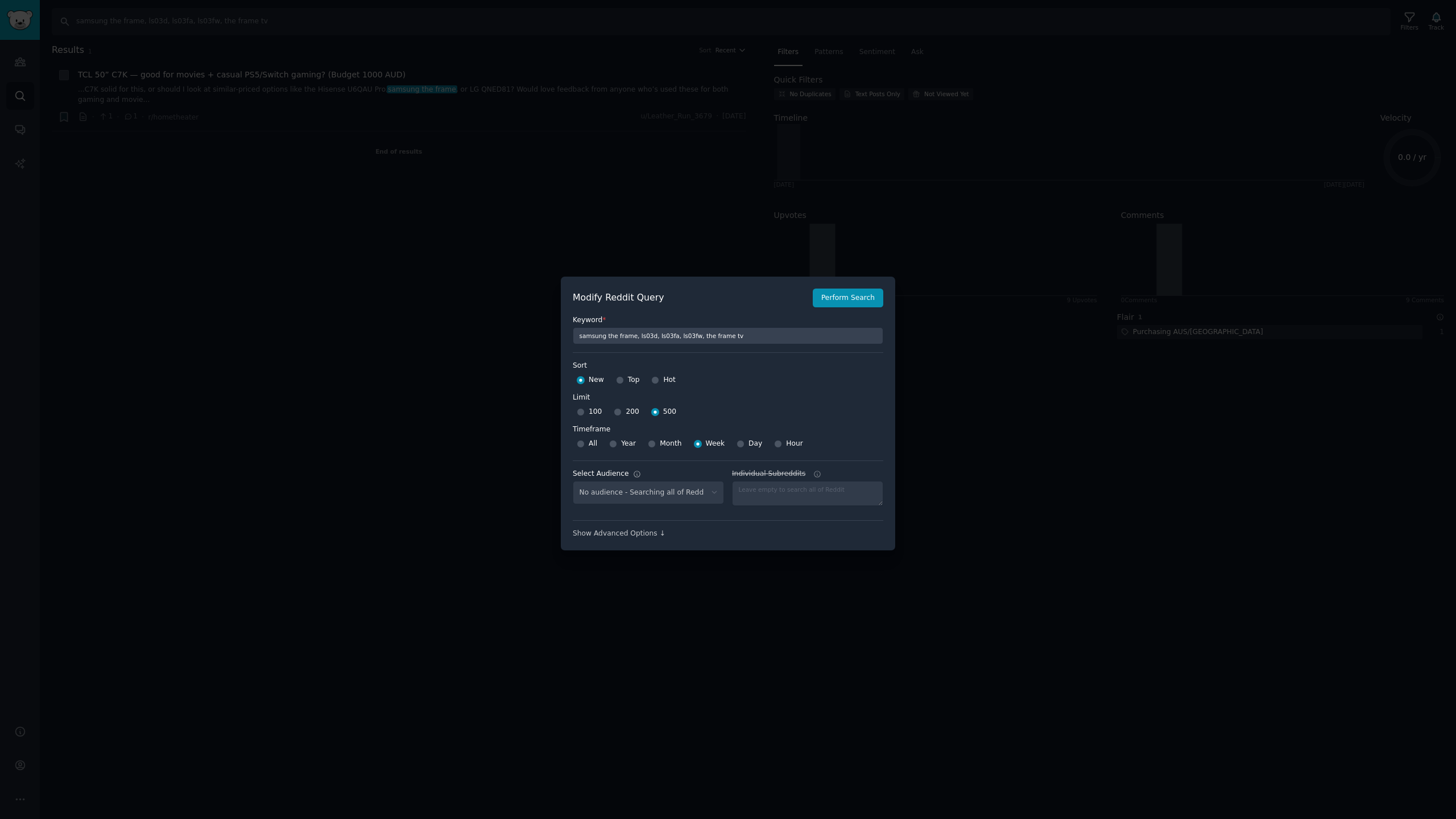
select select "d5641c5a1a"
drag, startPoint x: 685, startPoint y: 495, endPoint x: 671, endPoint y: 498, distance: 14.3
click at [685, 495] on select "No audience - Searching all of Reddit stanbyme - 35 Subreddits internetexplorer…" at bounding box center [648, 493] width 151 height 23
select select
click at [572, 481] on select "No audience - Searching all of Reddit stanbyme - 35 Subreddits internetexplorer…" at bounding box center [648, 493] width 151 height 23
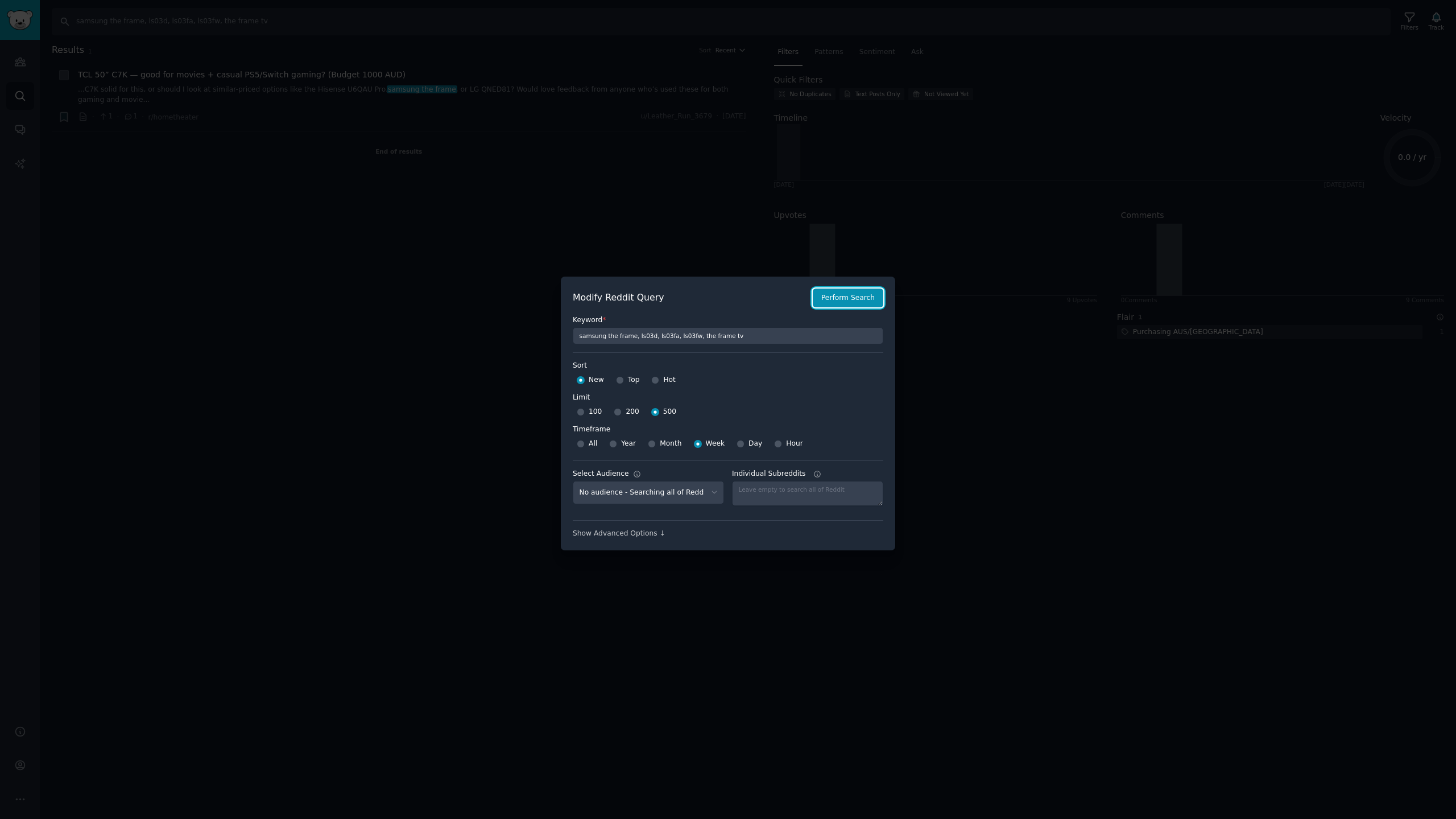
click at [857, 297] on button "Perform Search" at bounding box center [848, 298] width 70 height 19
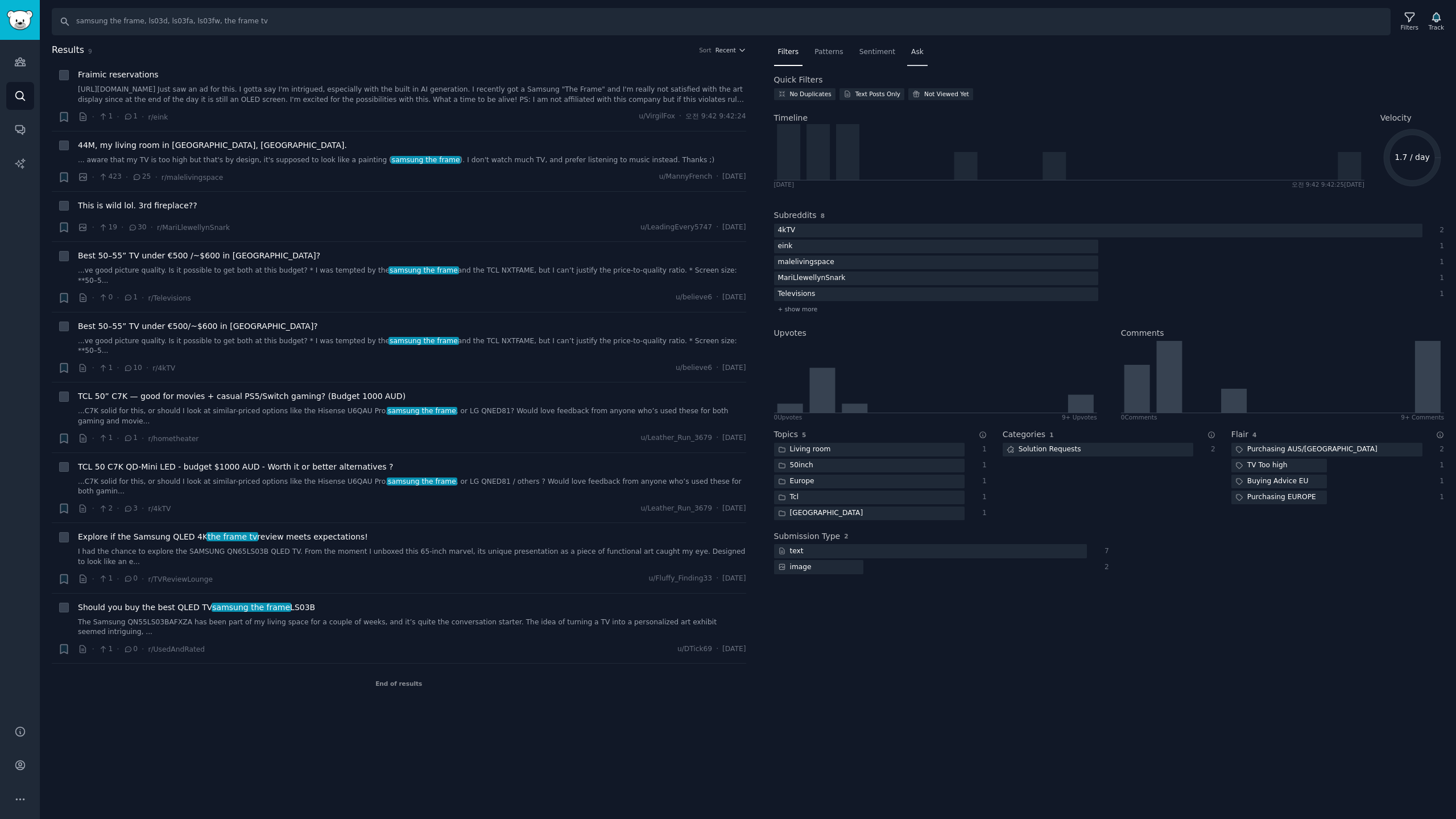
drag, startPoint x: 867, startPoint y: 50, endPoint x: 906, endPoint y: 55, distance: 39.3
click at [867, 50] on span "Sentiment" at bounding box center [877, 52] width 36 height 10
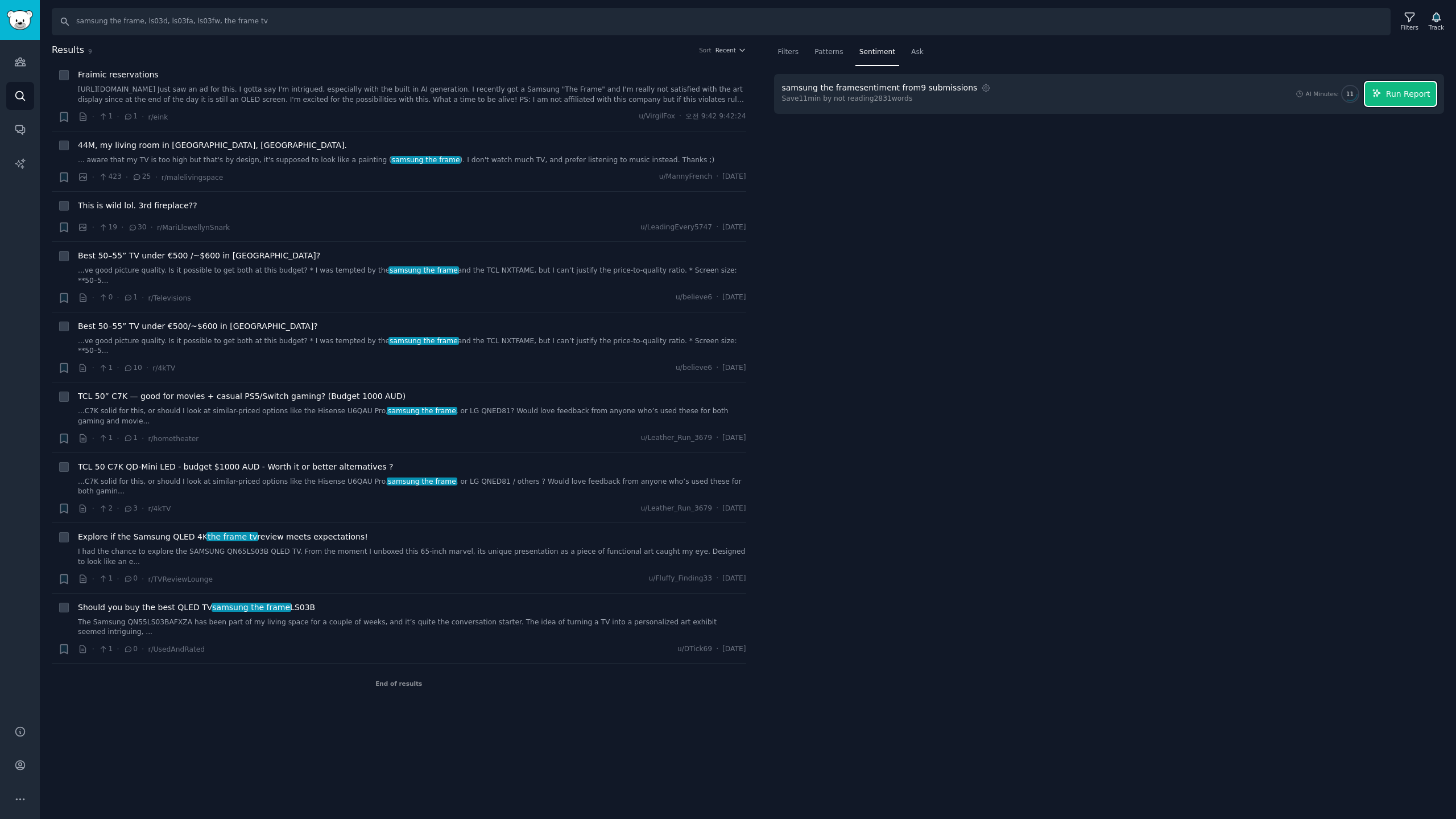
click at [1403, 90] on span "Run Report" at bounding box center [1408, 94] width 44 height 12
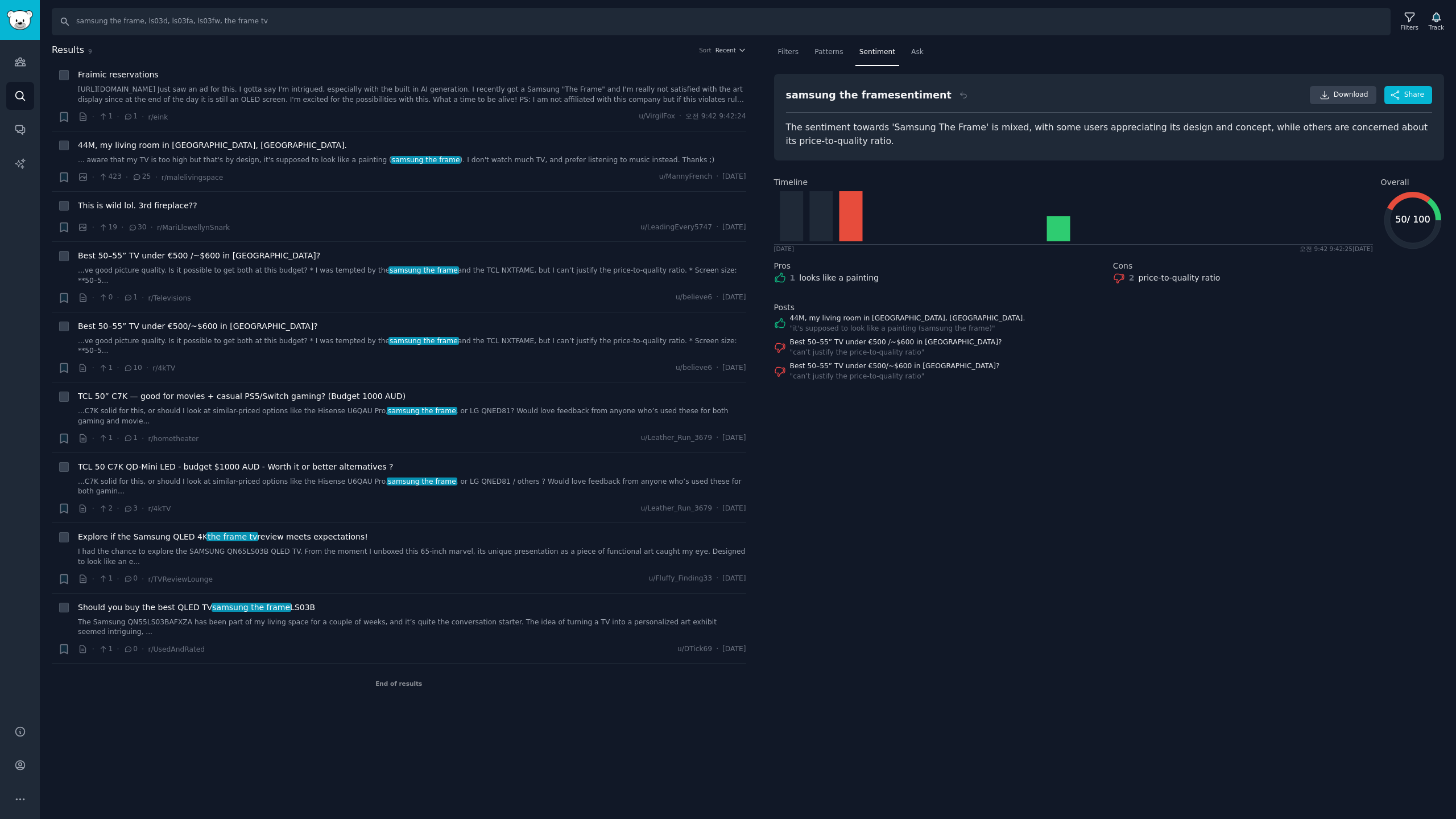
click at [1009, 351] on div "Best 50–55” TV under €500 /~$600 in Europe? " can’t justify the price-to-qualit…" at bounding box center [1109, 347] width 670 height 20
click at [736, 47] on button "Recent" at bounding box center [731, 50] width 31 height 8
click at [669, 98] on div "Upvotes" at bounding box center [689, 92] width 106 height 20
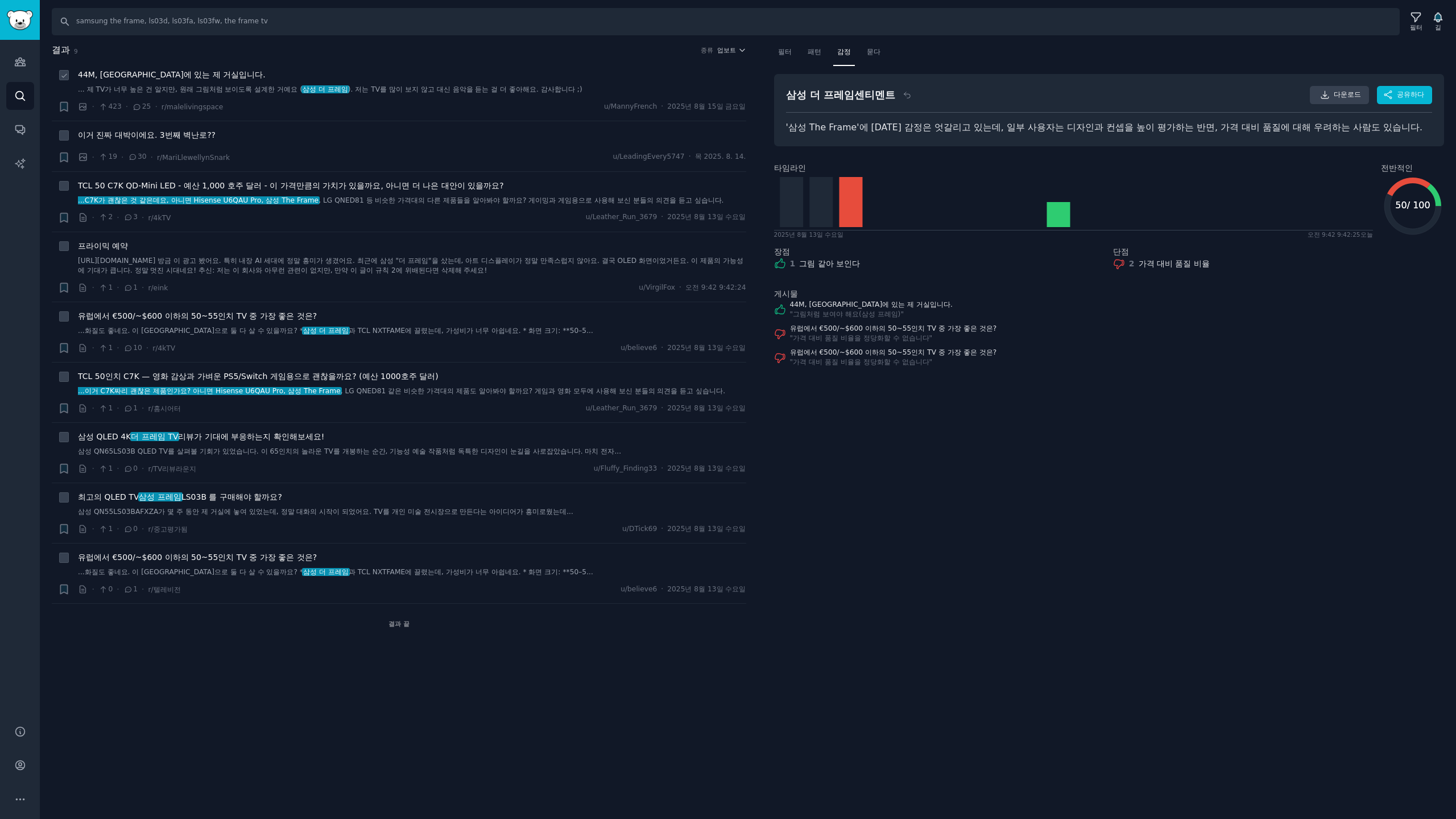
click at [429, 68] on li "+ 44M, 프랑스 콜마르에 있는 제 거실입니다. ... 제 TV가 너무 높은 건 알지만, 원래 그림처럼 보이도록 설계한 거예요 ( 삼성 더 …" at bounding box center [398, 90] width 694 height 60
click at [197, 70] on font "44M, 프랑스 콜마르에 있는 제 거실입니다." at bounding box center [171, 75] width 188 height 9
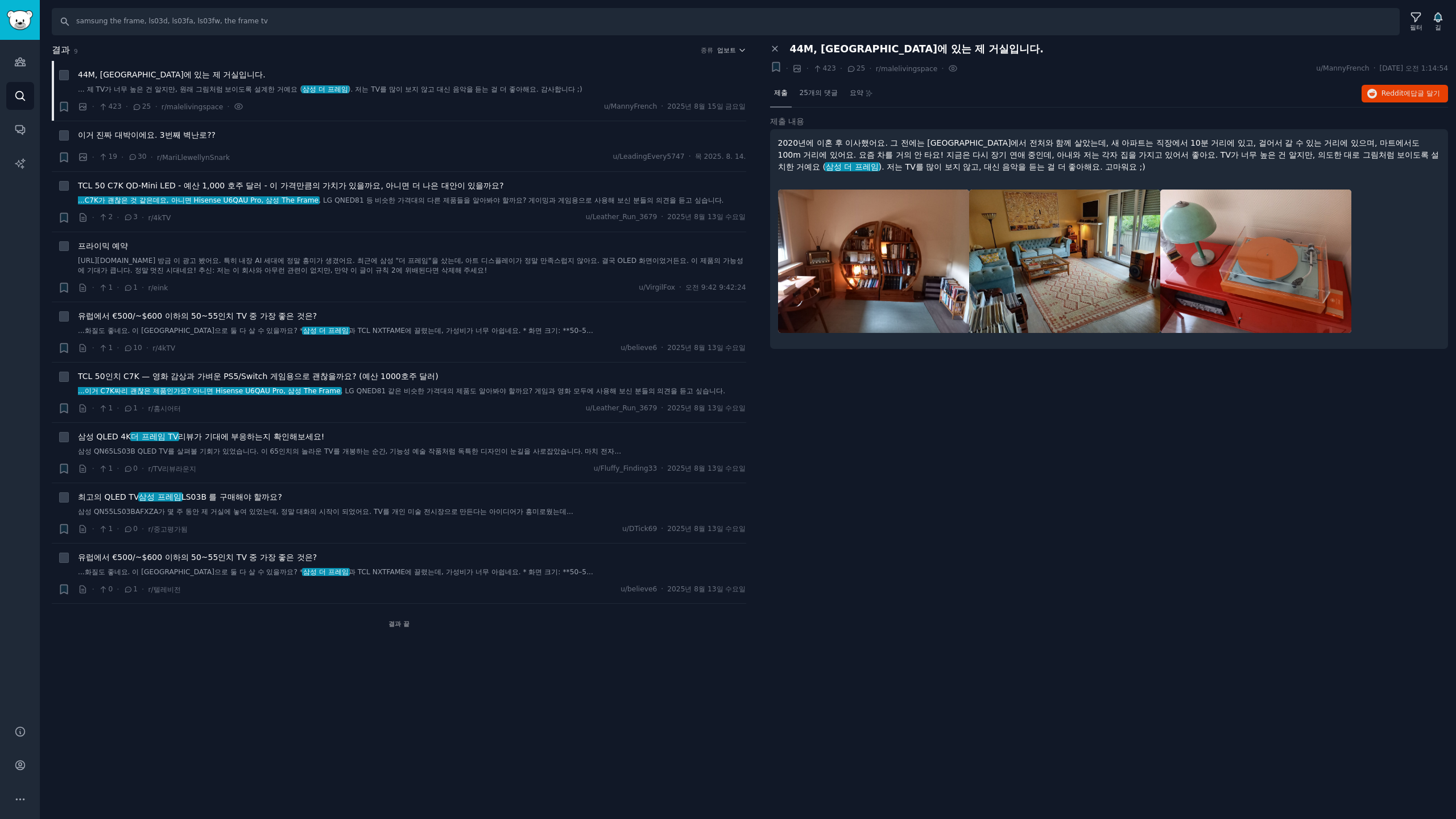
click at [942, 215] on img at bounding box center [873, 261] width 191 height 143
click at [891, 233] on img at bounding box center [873, 261] width 191 height 143
click at [1399, 90] on font "Reddit에" at bounding box center [1395, 94] width 29 height 8
click at [184, 136] on font "이거 진짜 대박이에요. 3번째 벽난로??" at bounding box center [147, 135] width 138 height 9
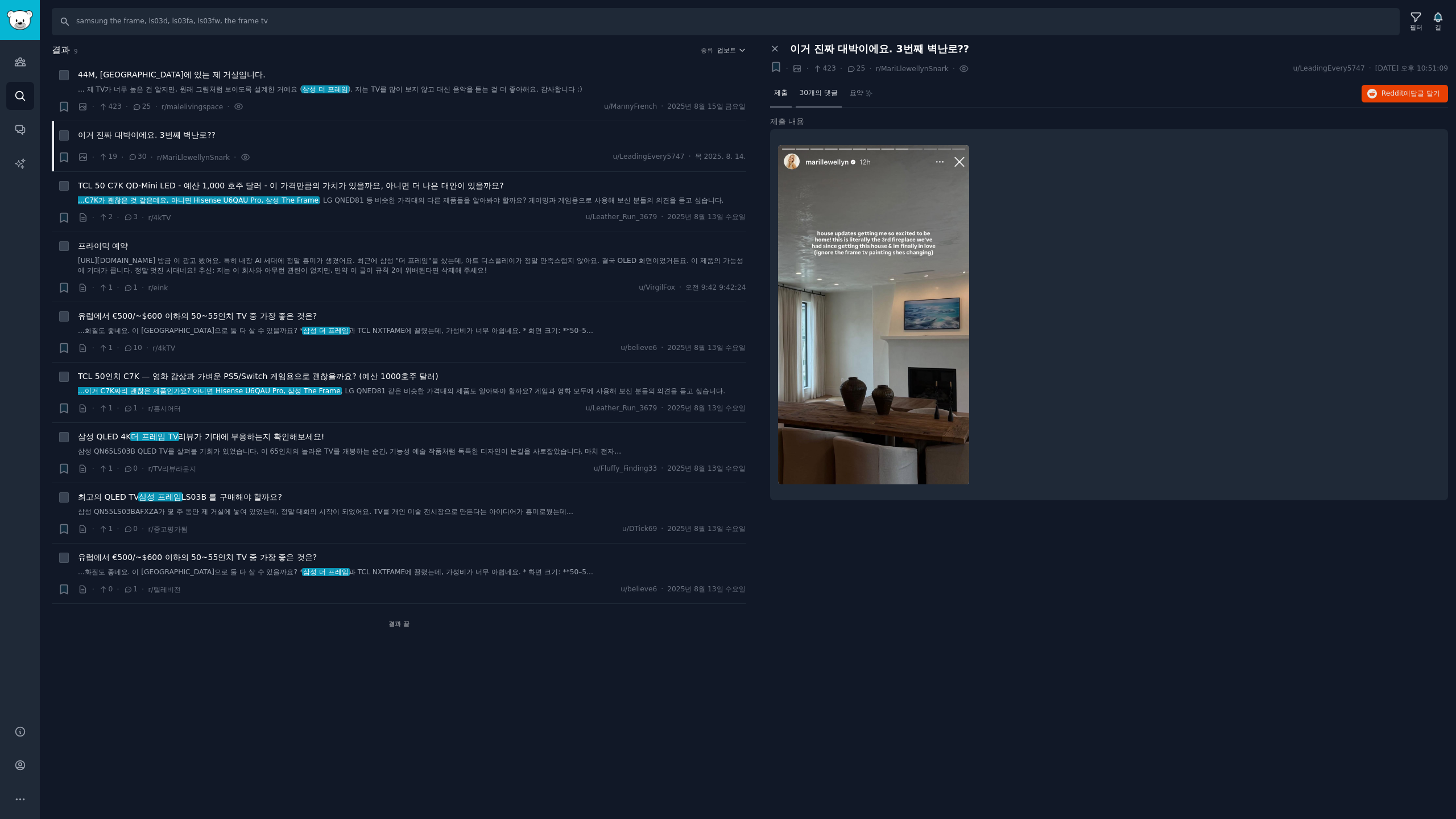
click at [833, 98] on div "30개의 댓글" at bounding box center [818, 94] width 46 height 27
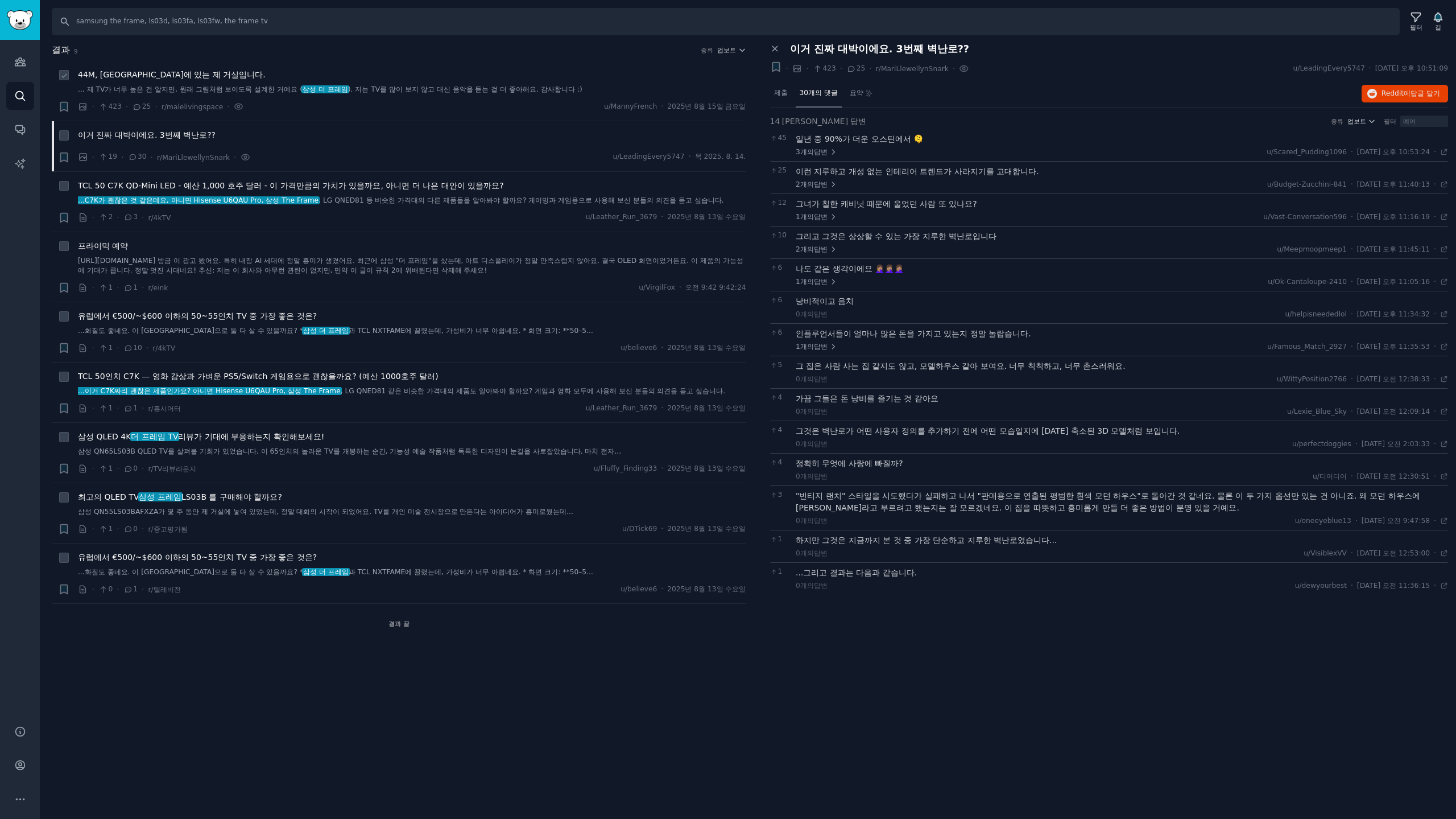
drag, startPoint x: 141, startPoint y: 71, endPoint x: 444, endPoint y: 99, distance: 304.3
click at [142, 71] on font "44M, 프랑스 콜마르에 있는 제 거실입니다." at bounding box center [171, 75] width 188 height 9
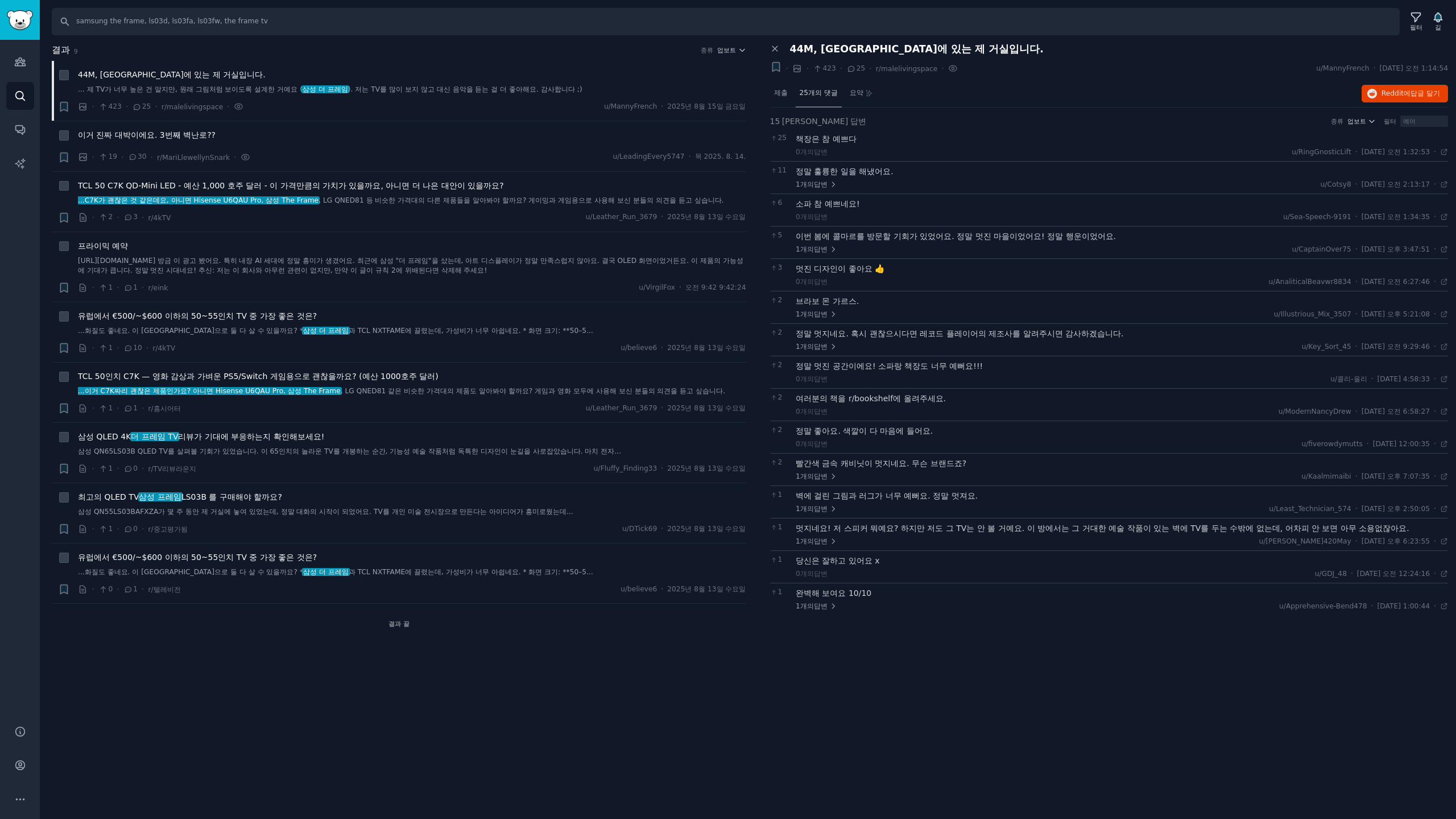
click at [824, 91] on font "25개의 댓글" at bounding box center [818, 93] width 38 height 8
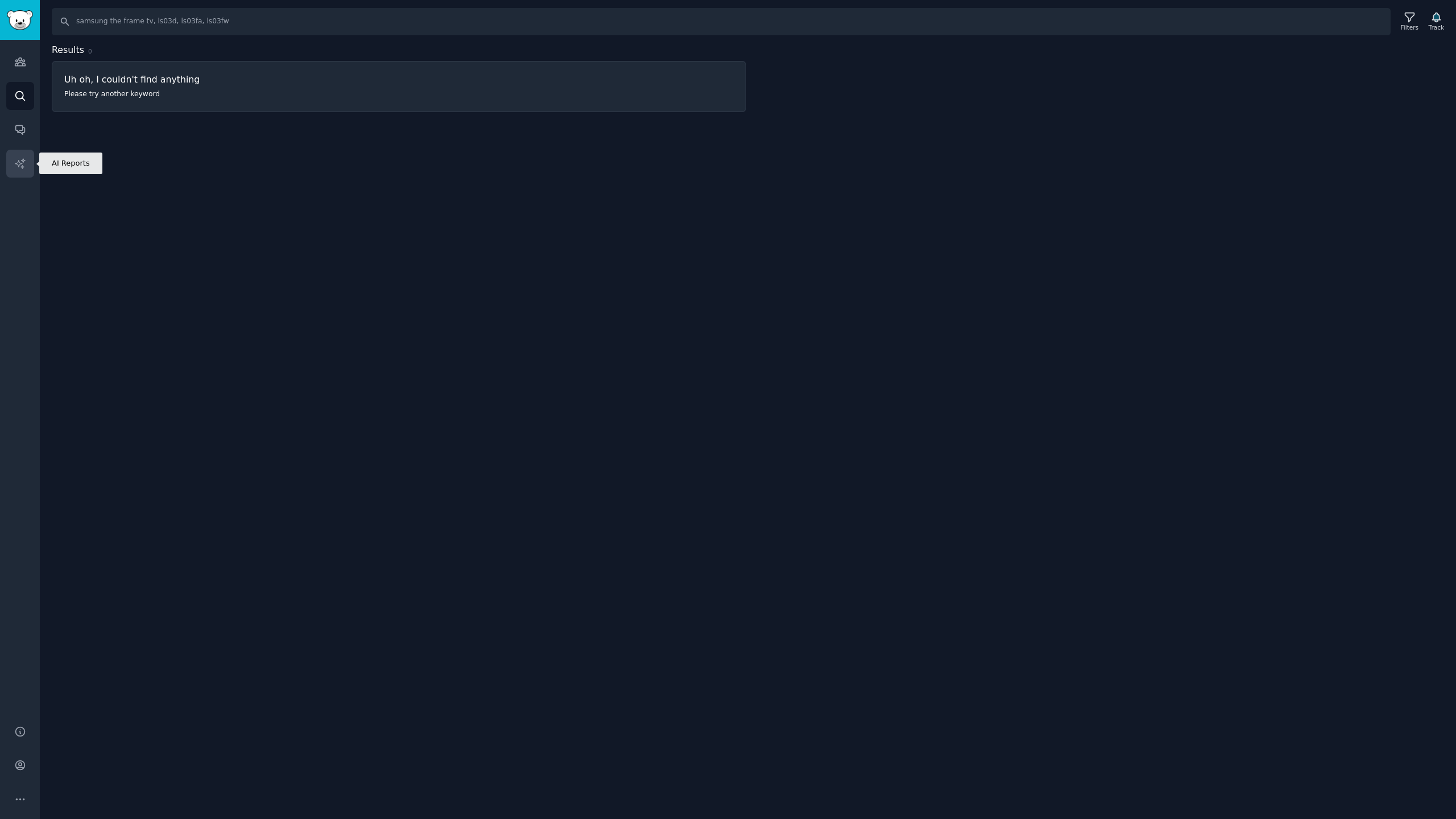
click at [17, 172] on link "AI Reports" at bounding box center [20, 163] width 28 height 28
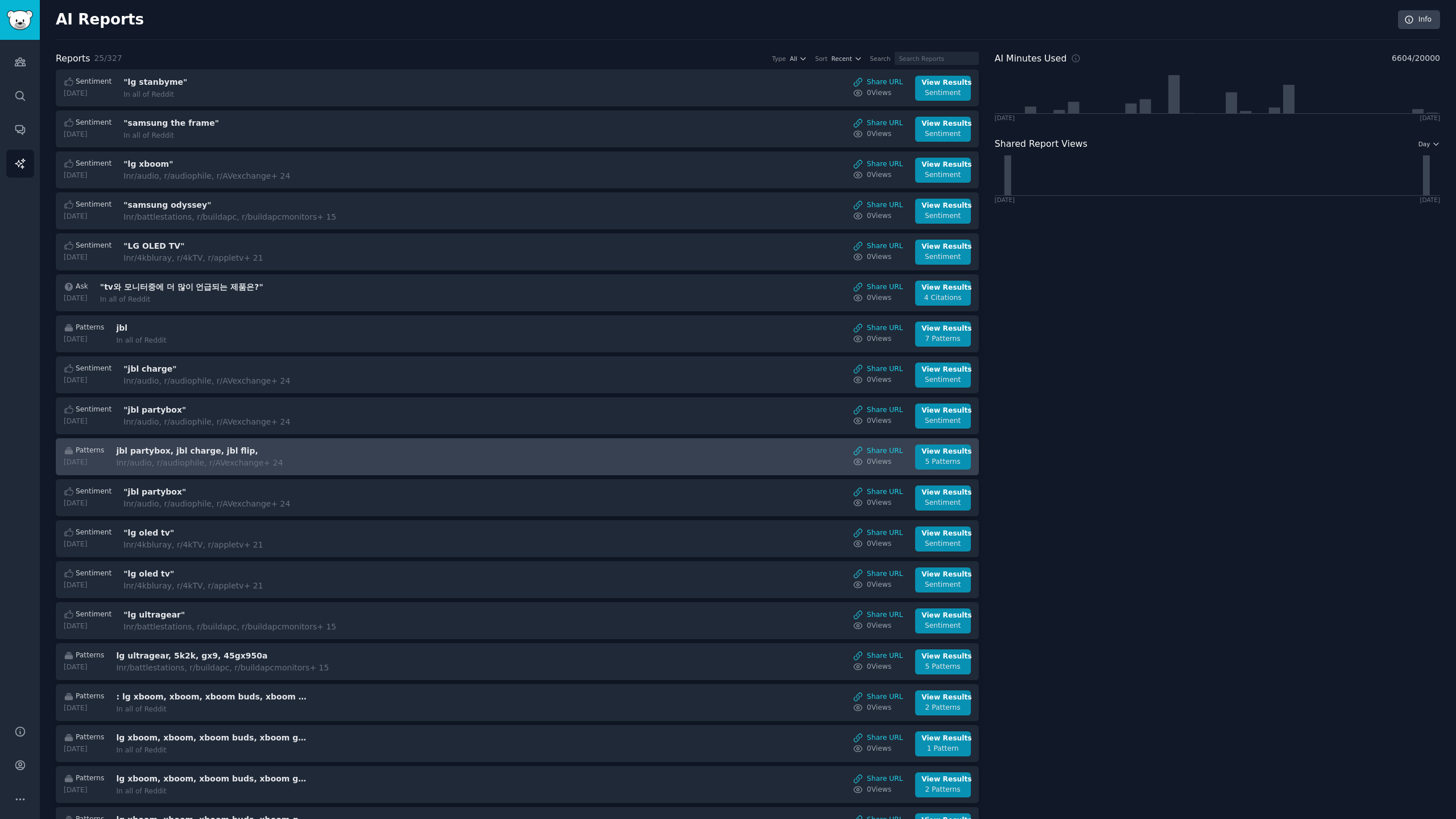
click at [202, 452] on h3 "jbl partybox, jbl charge, jbl flip," at bounding box center [211, 451] width 191 height 12
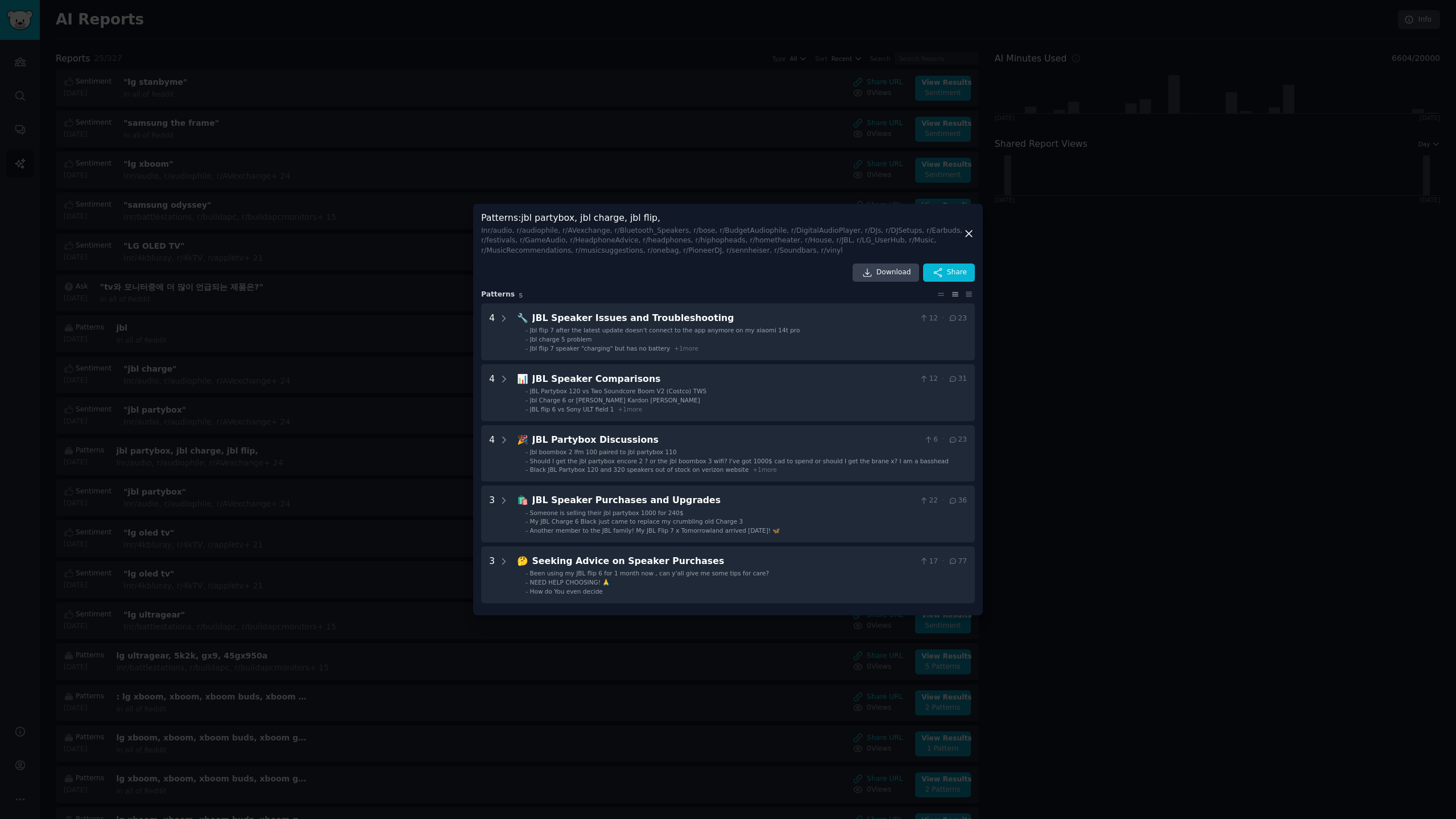
click at [968, 231] on icon at bounding box center [969, 233] width 12 height 12
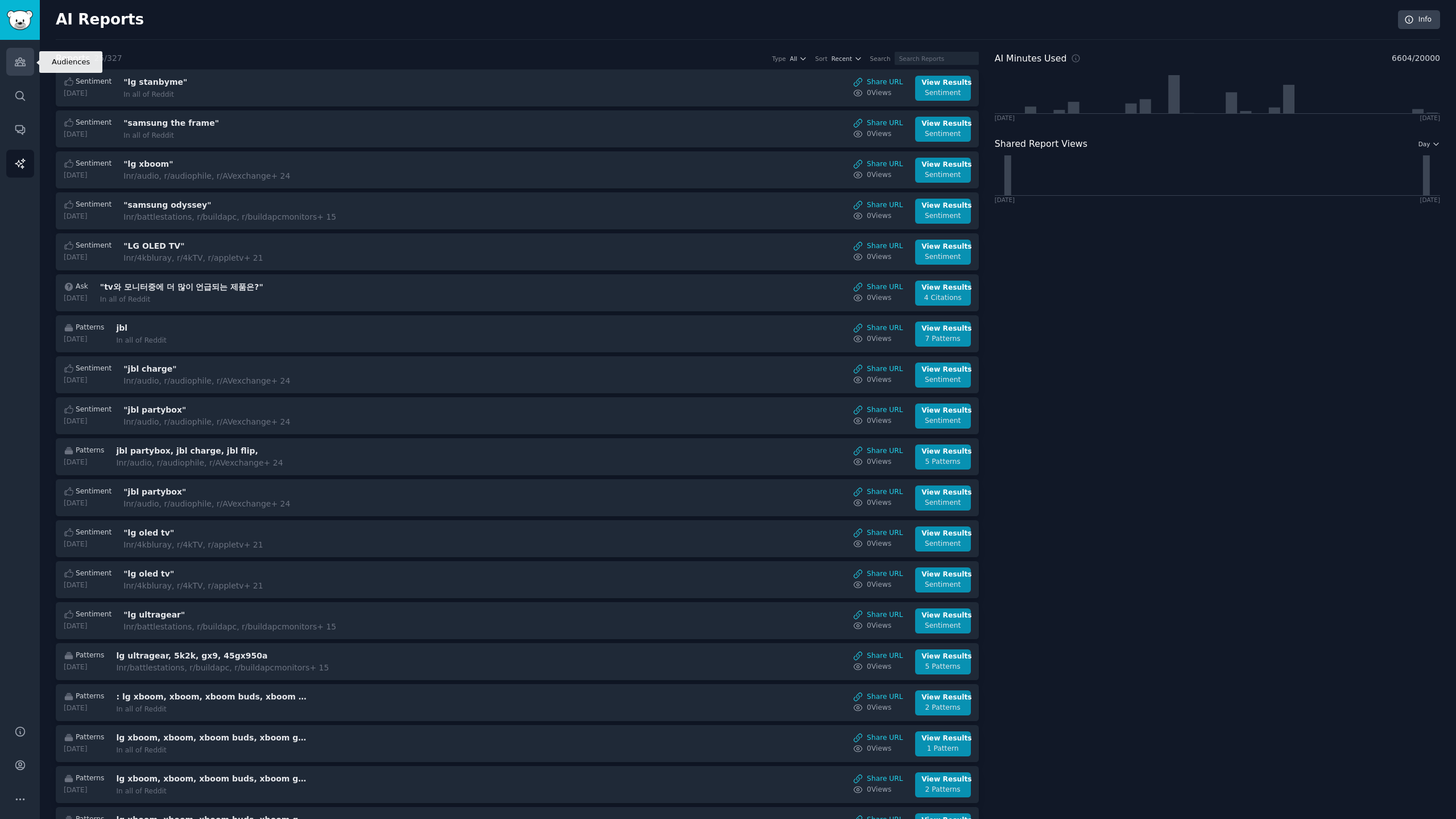
click at [18, 62] on icon "Sidebar" at bounding box center [20, 61] width 12 height 12
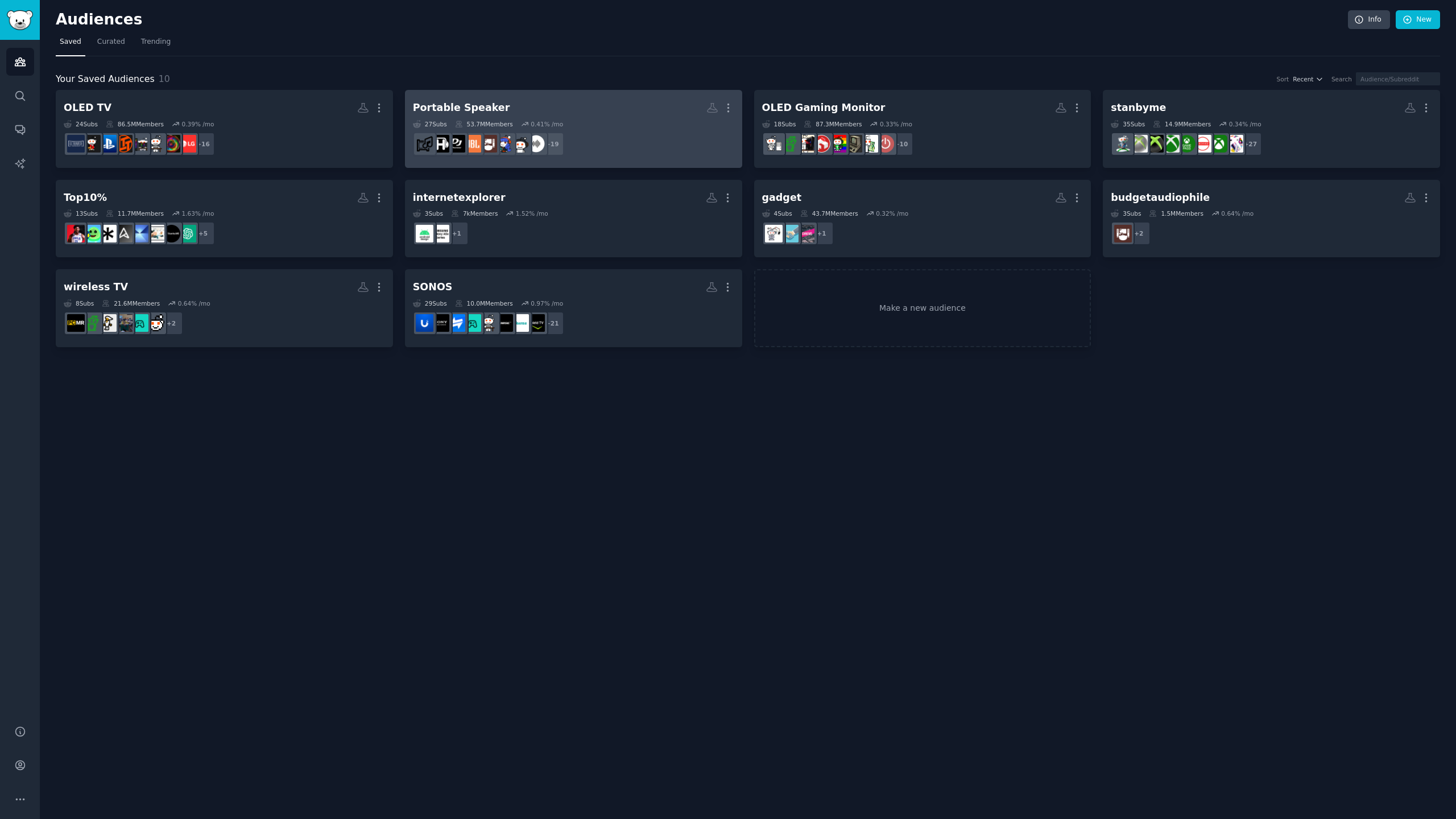
click at [659, 108] on h2 "Portable Speaker More" at bounding box center [574, 108] width 321 height 20
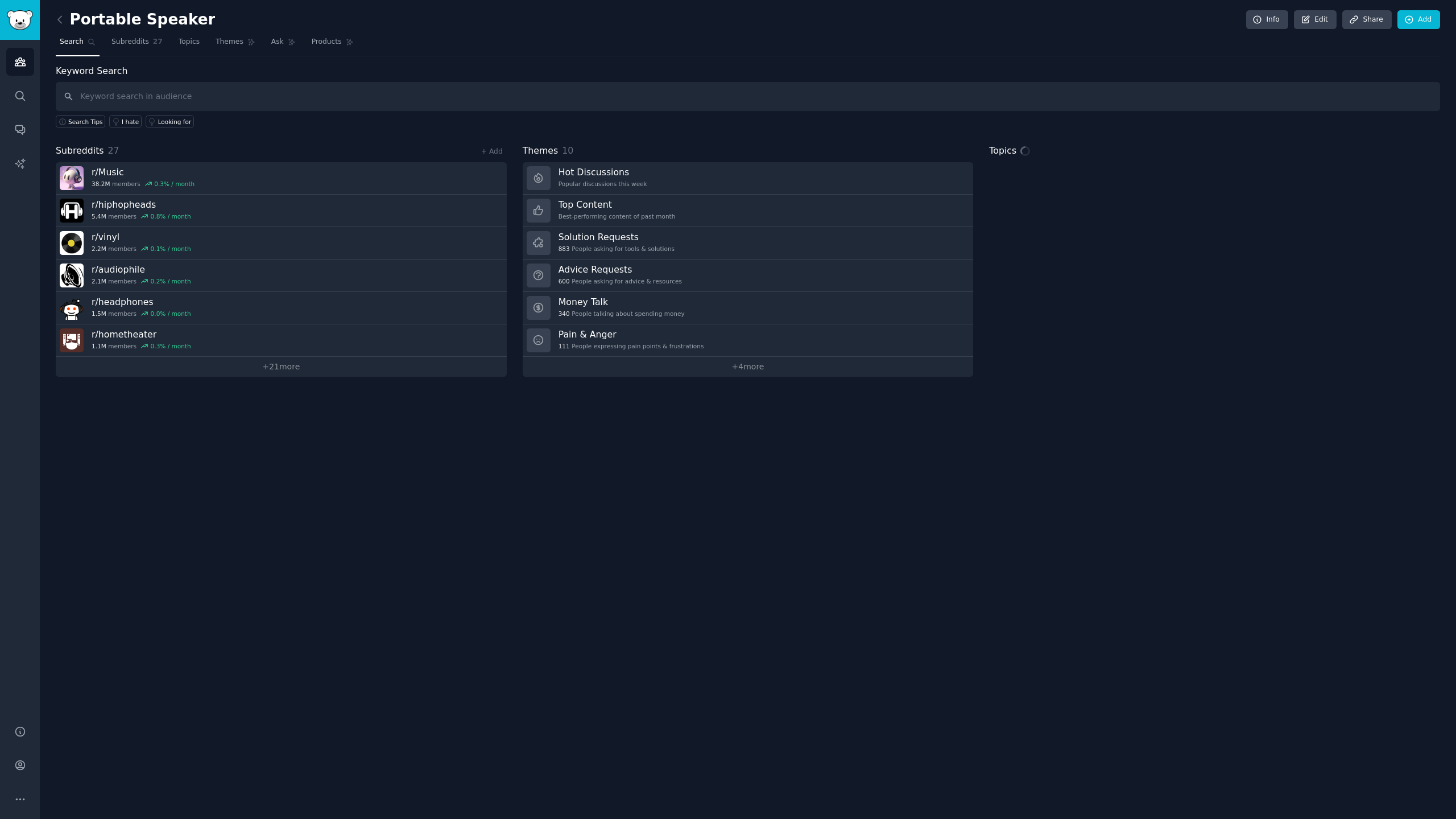
click at [275, 92] on input "text" at bounding box center [747, 96] width 1384 height 29
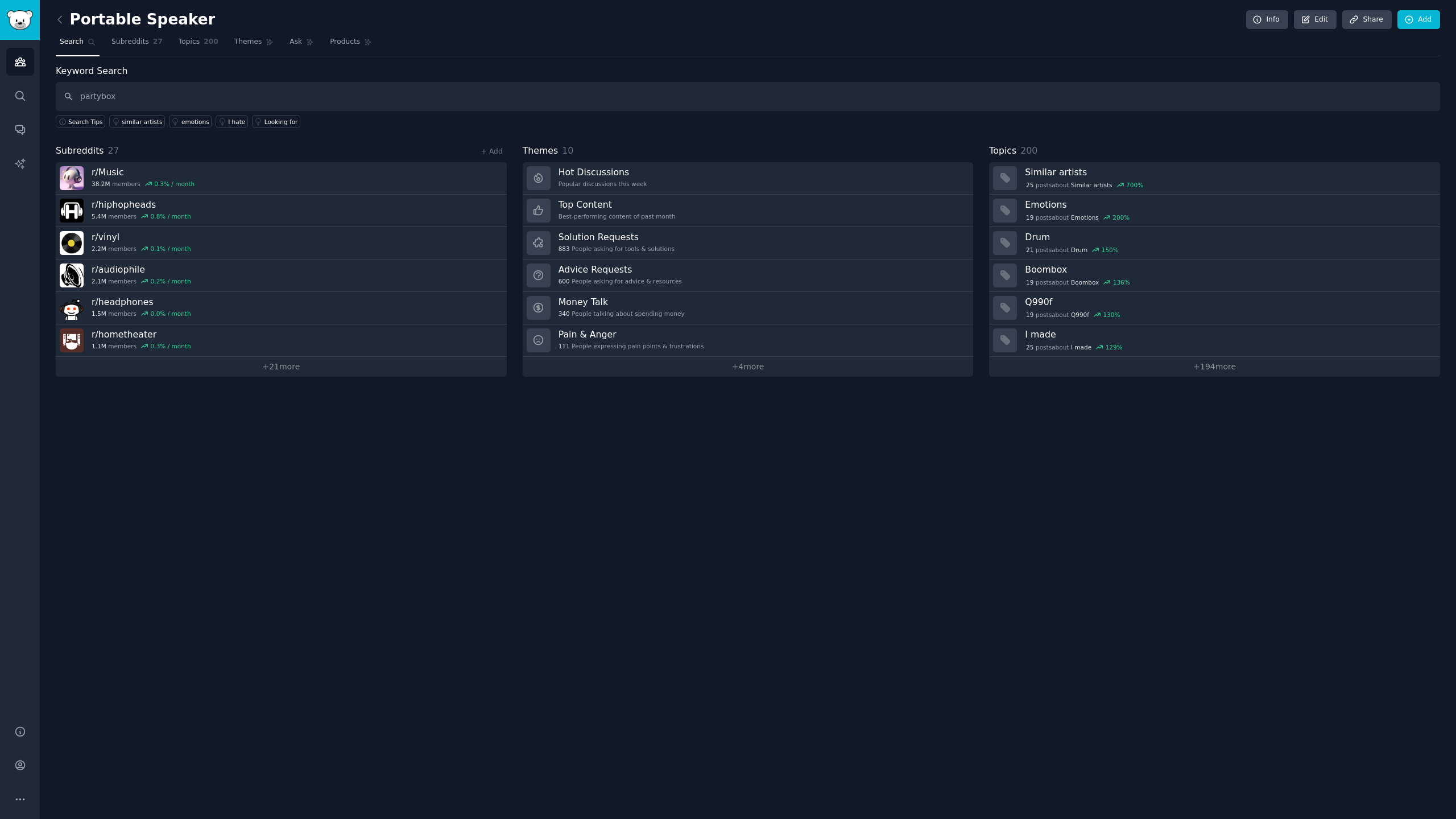
type input "partybox"
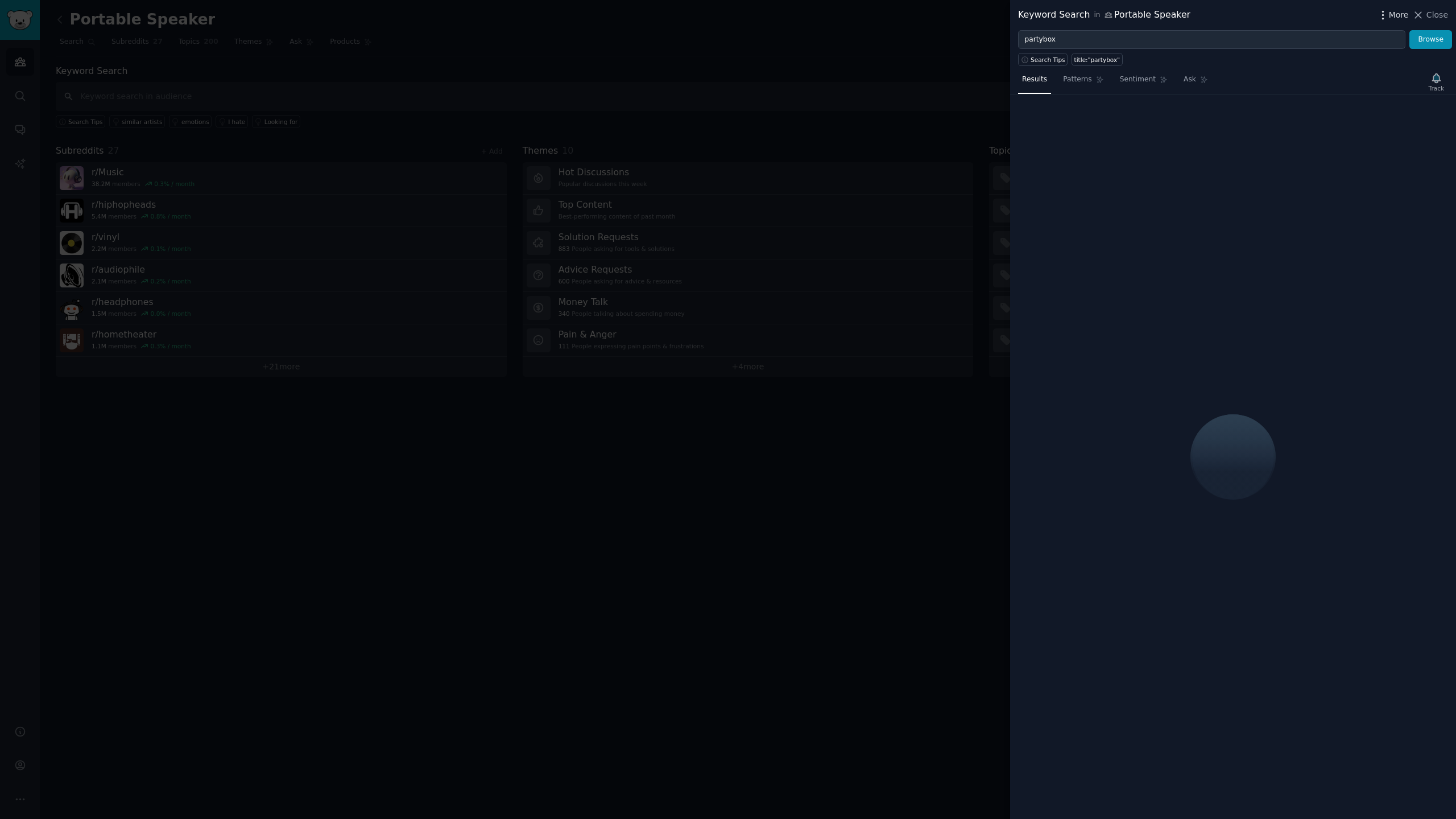
click at [1404, 10] on span "More" at bounding box center [1398, 15] width 20 height 12
click at [1271, 48] on p "Advanced Search" at bounding box center [1288, 47] width 70 height 12
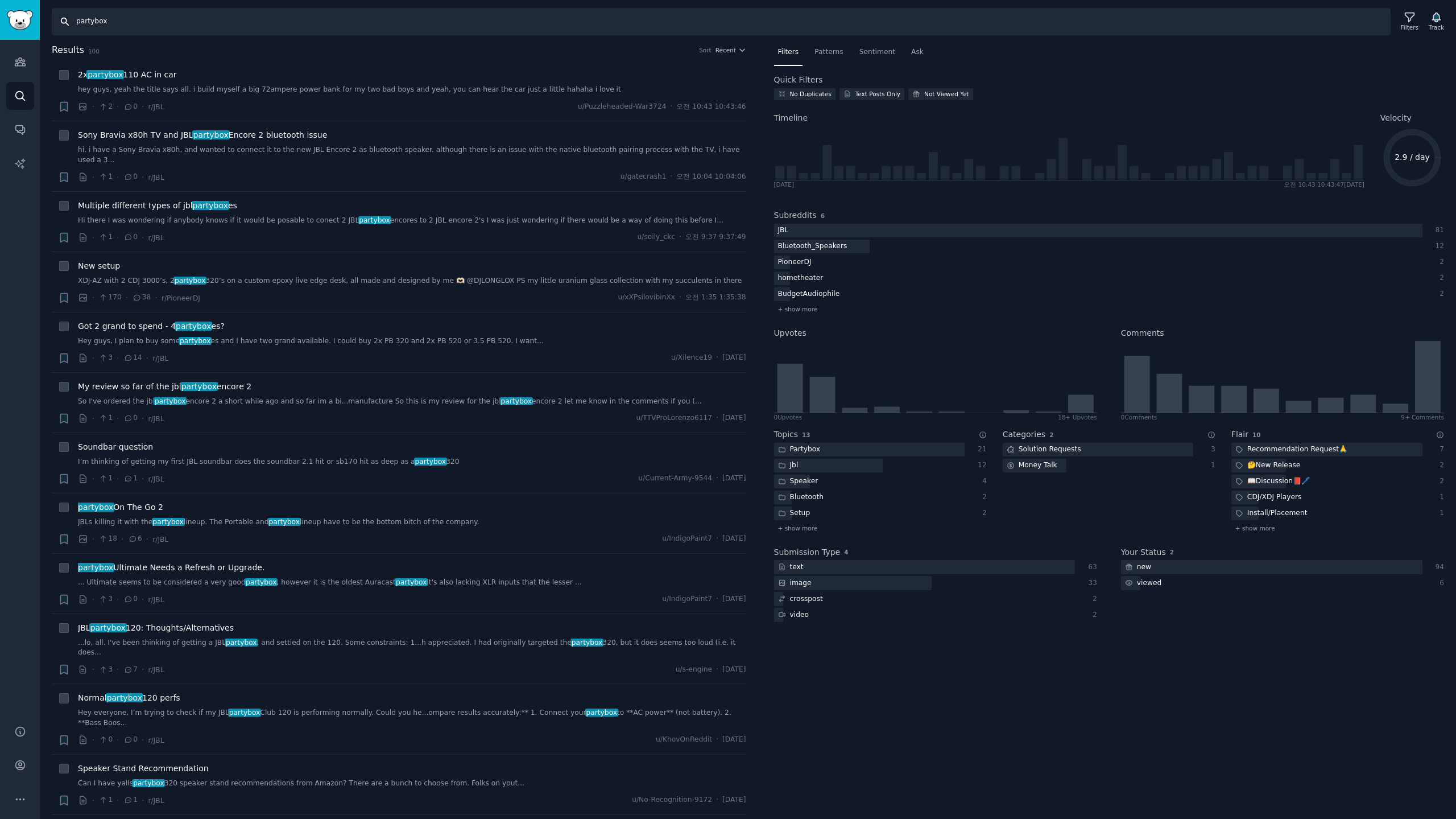
click at [153, 19] on input "partybox" at bounding box center [721, 21] width 1339 height 27
click at [723, 49] on span "Recent" at bounding box center [726, 50] width 21 height 8
drag, startPoint x: 665, startPoint y: 90, endPoint x: 969, endPoint y: 70, distance: 304.7
click at [666, 90] on p "Upvotes" at bounding box center [670, 92] width 28 height 10
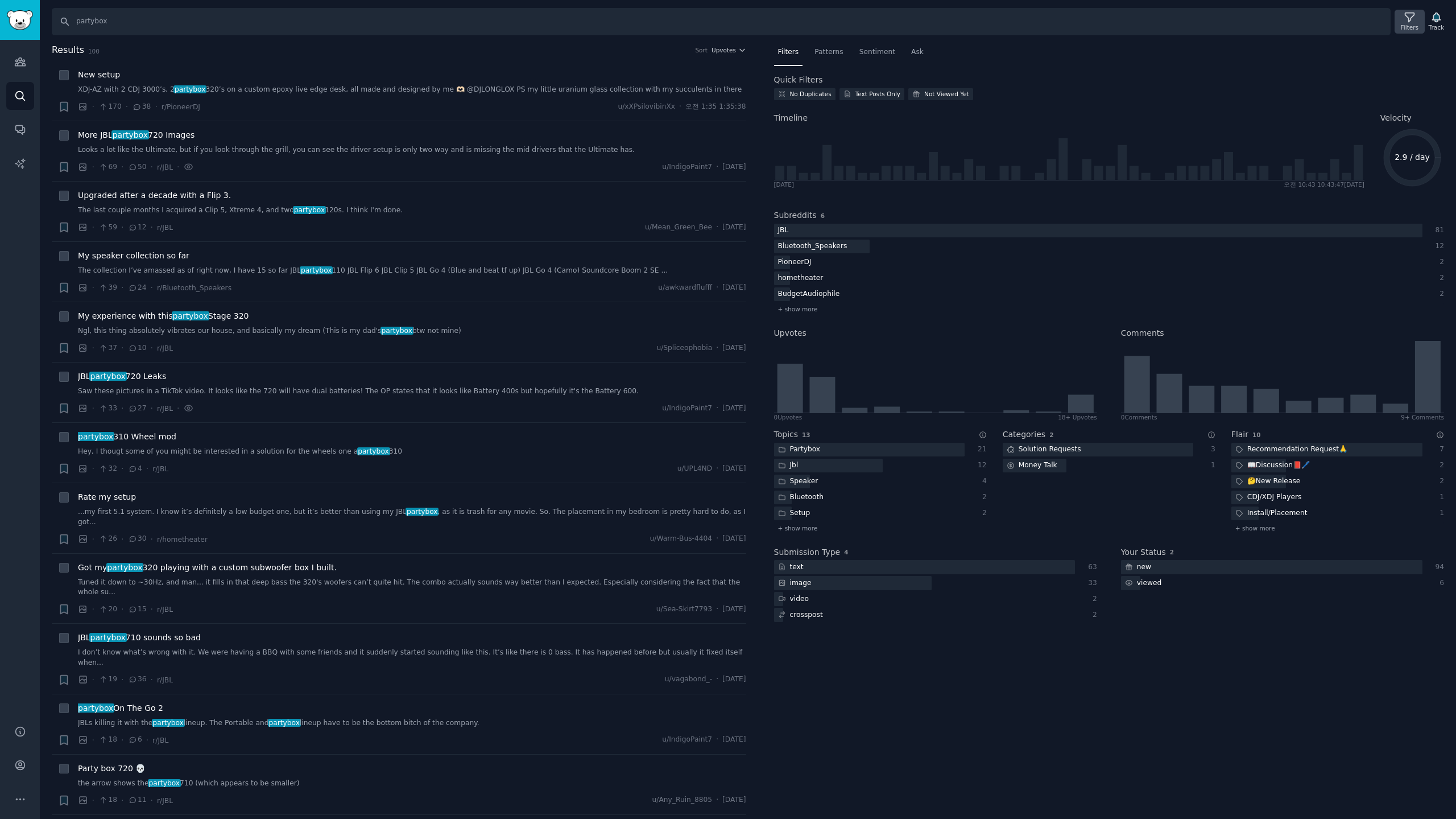
click at [1414, 23] on div "Filters" at bounding box center [1409, 27] width 17 height 8
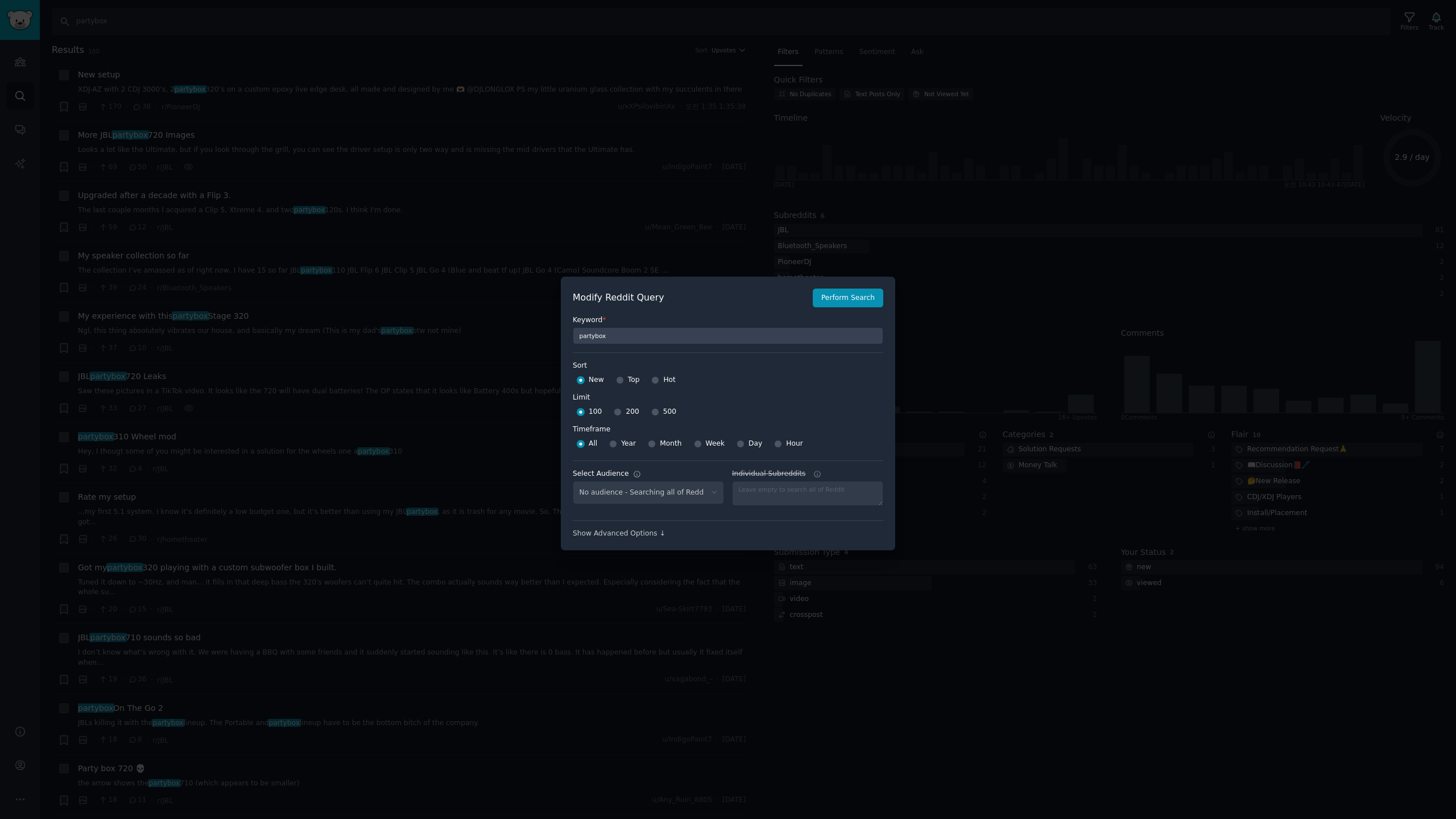
select select "d5641c5a1a"
click at [651, 413] on input "500" at bounding box center [655, 412] width 8 height 8
radio input "true"
click at [706, 447] on span "Week" at bounding box center [715, 444] width 19 height 10
click at [702, 447] on input "Week" at bounding box center [697, 444] width 8 height 8
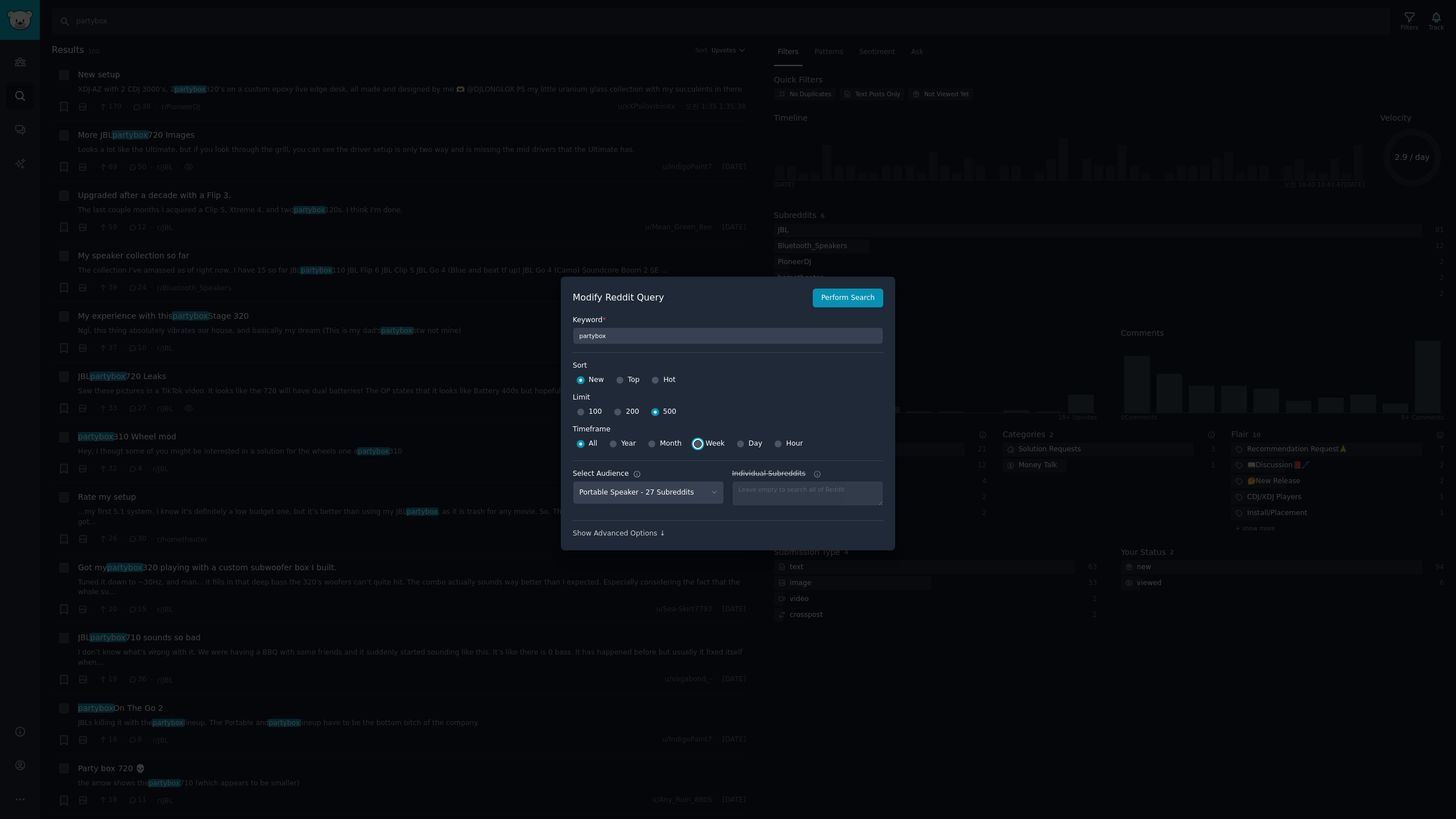
radio input "true"
click at [851, 294] on button "Perform Search" at bounding box center [848, 298] width 70 height 19
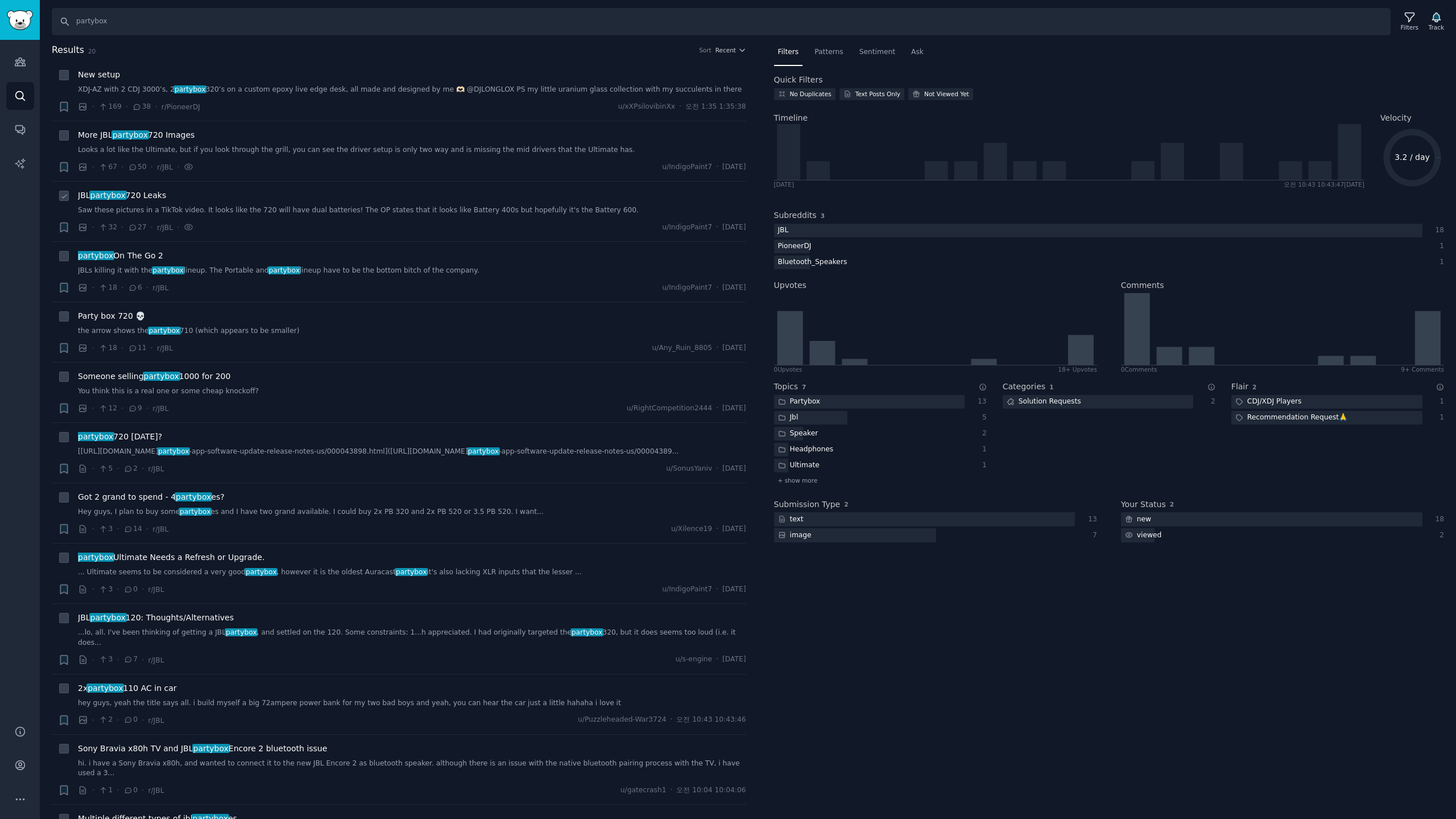
drag, startPoint x: 144, startPoint y: 199, endPoint x: 160, endPoint y: 199, distance: 16.0
click at [145, 199] on span "JBL partybox 720 Leaks" at bounding box center [122, 195] width 88 height 12
